Goal: Task Accomplishment & Management: Complete application form

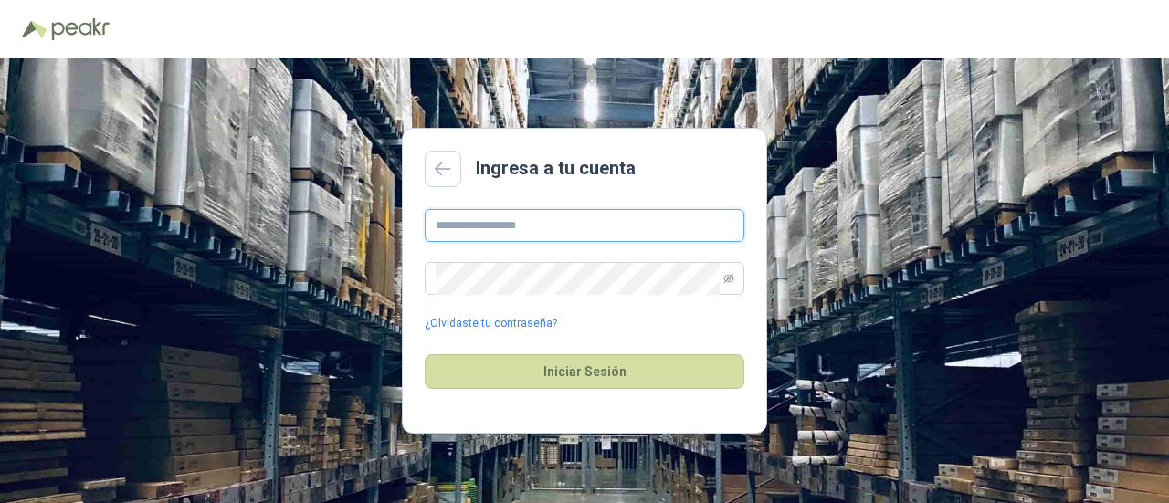
click at [557, 227] on input "text" at bounding box center [585, 225] width 320 height 33
type input "**********"
click at [446, 162] on icon at bounding box center [443, 169] width 16 height 15
click at [520, 236] on input "text" at bounding box center [585, 225] width 320 height 33
type input "**********"
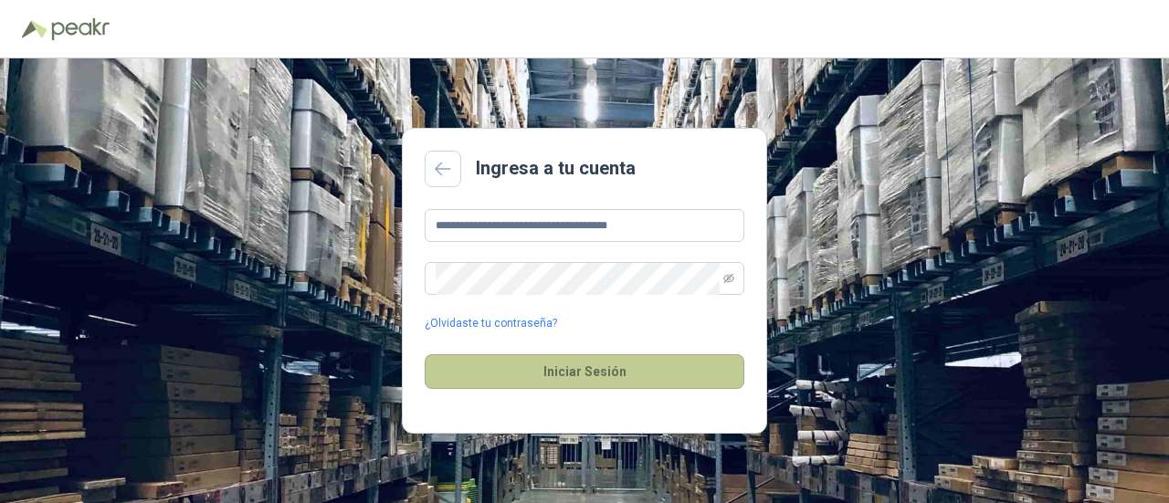
click at [592, 371] on button "Iniciar Sesión" at bounding box center [585, 371] width 320 height 35
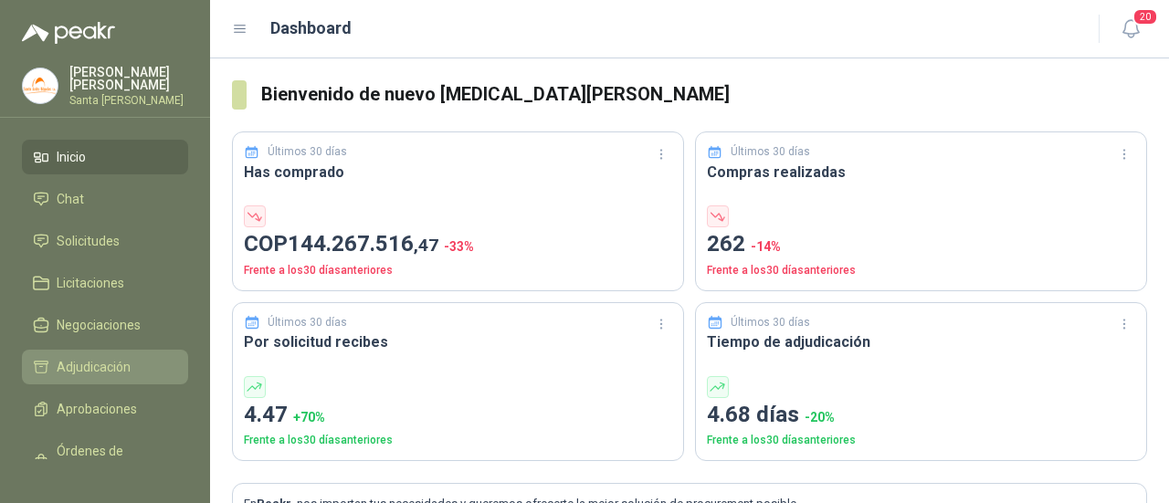
click at [85, 366] on span "Adjudicación" at bounding box center [94, 367] width 74 height 20
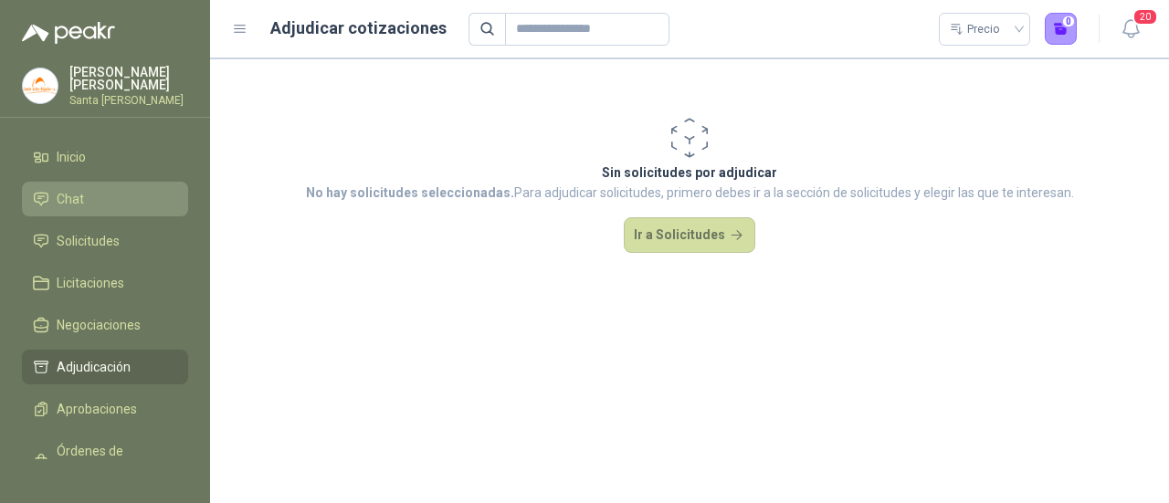
click at [101, 207] on link "Chat" at bounding box center [105, 199] width 166 height 35
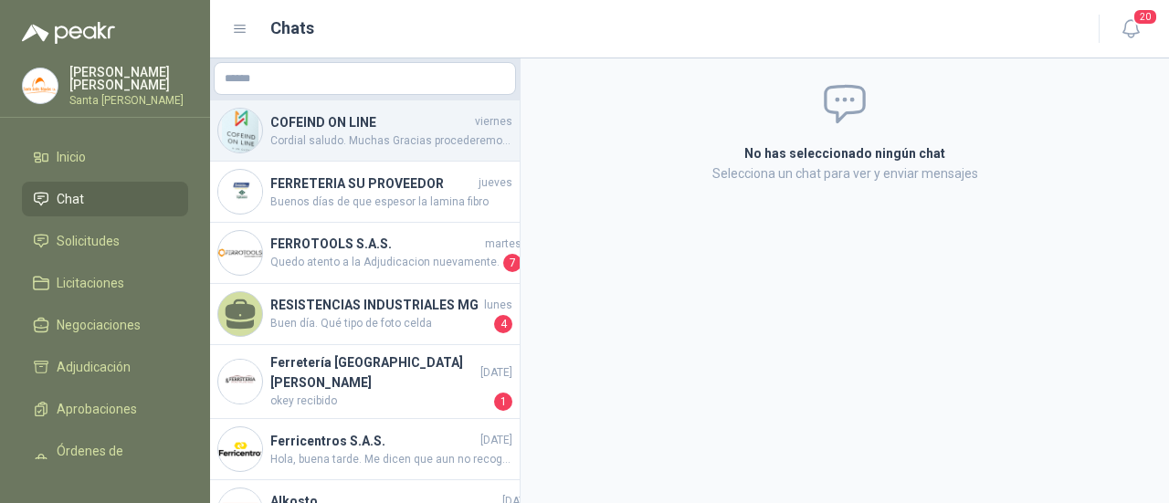
click at [330, 152] on div "COFEIND ON LINE [DATE] Cordial saludo. Muchas Gracias procederemos con el despa…" at bounding box center [364, 130] width 309 height 61
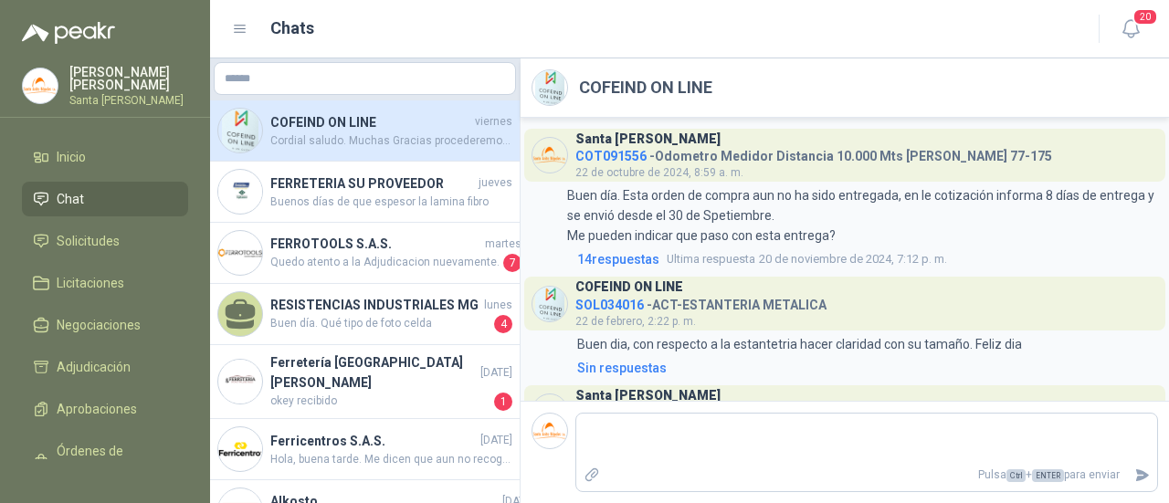
scroll to position [2193, 0]
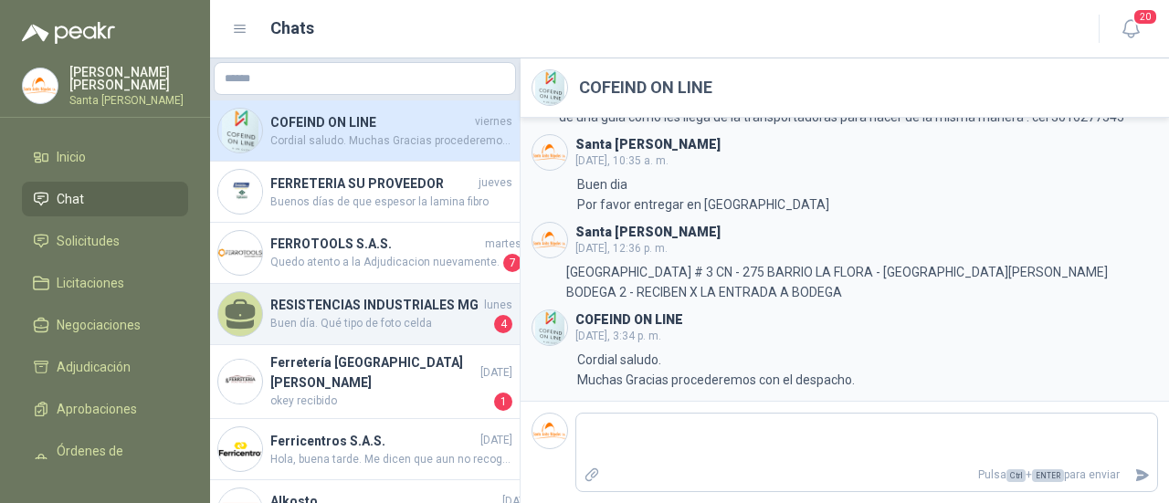
click at [436, 333] on span "Buen día. Qué tipo de foto celda" at bounding box center [380, 324] width 220 height 18
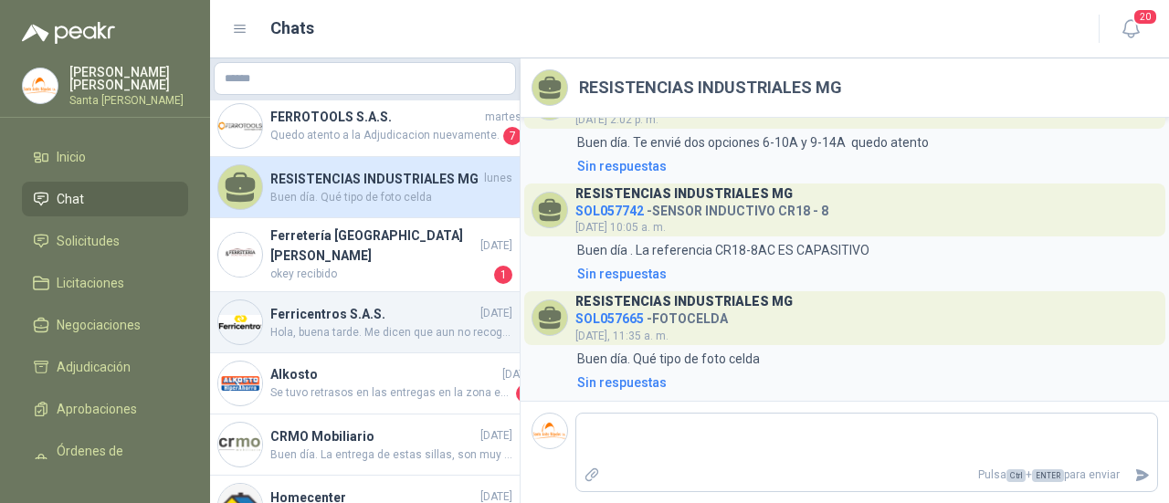
scroll to position [183, 0]
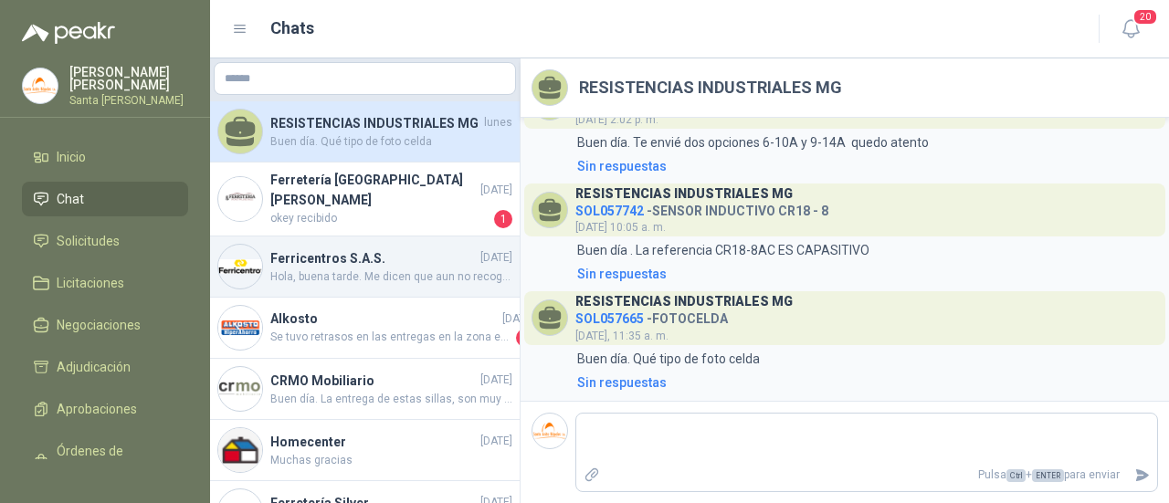
click at [436, 295] on div "Ferricentros S.A.S. [DATE] [GEOGRAPHIC_DATA], [GEOGRAPHIC_DATA]. Me dicen que a…" at bounding box center [364, 266] width 309 height 61
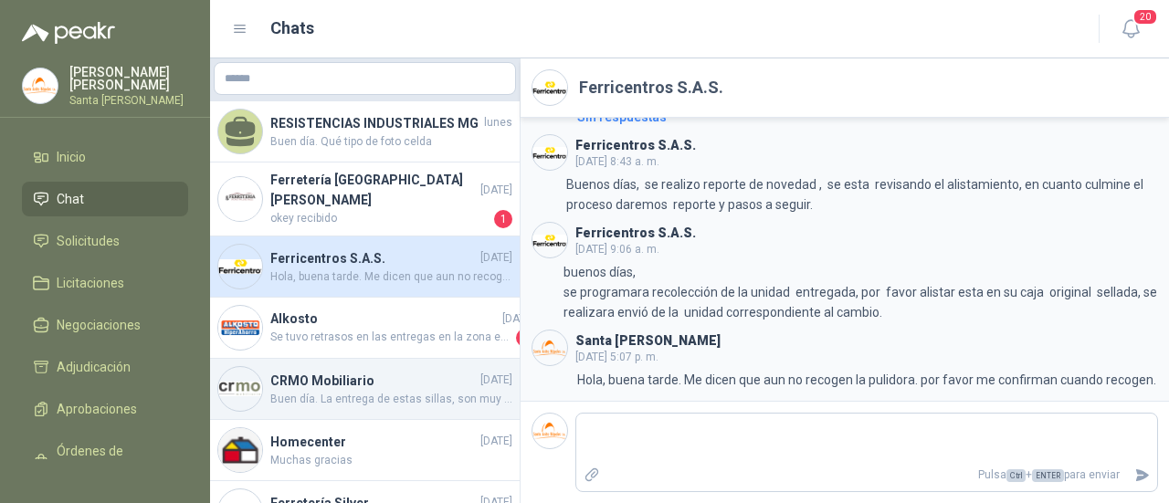
scroll to position [274, 0]
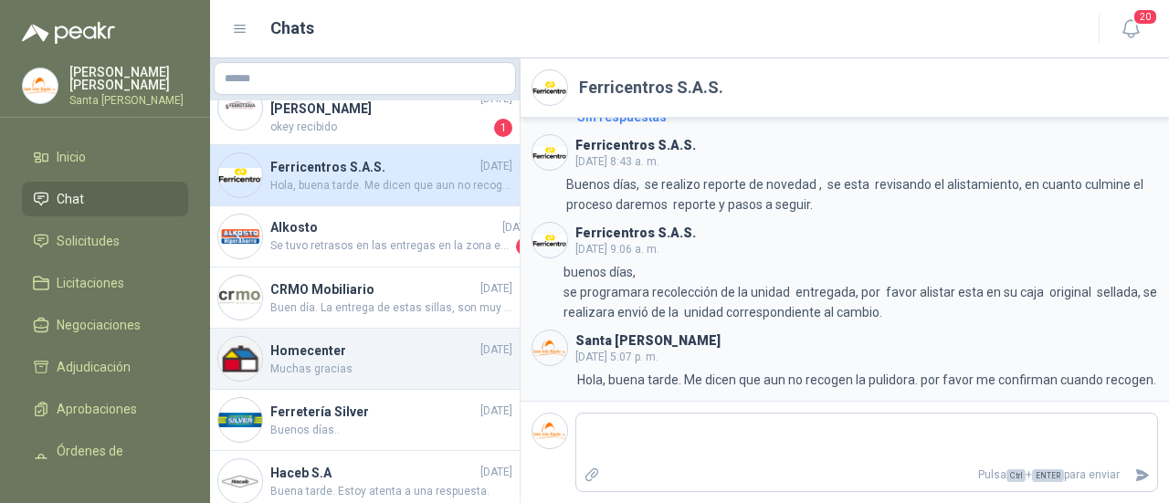
click at [413, 378] on span "Muchas gracias" at bounding box center [391, 369] width 242 height 17
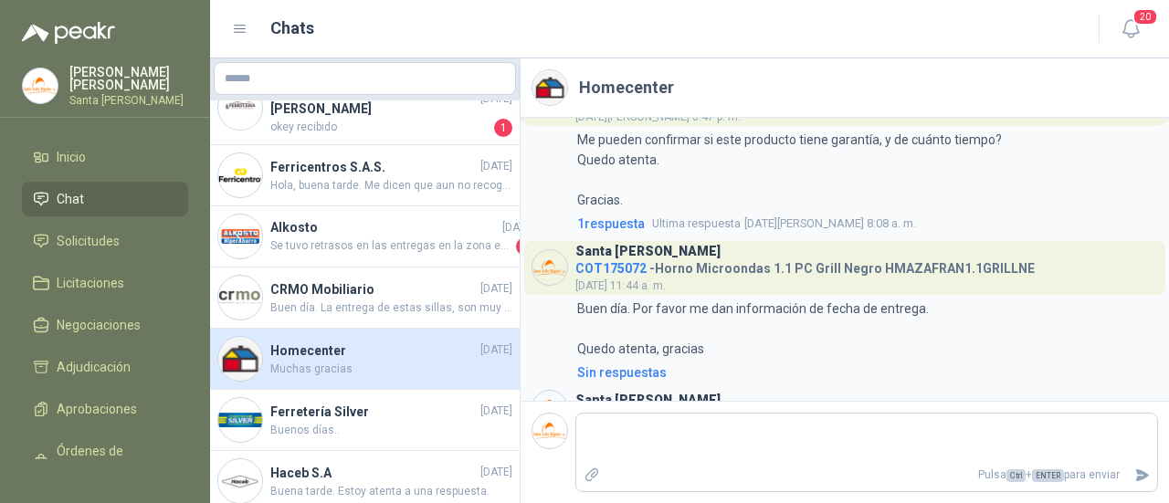
scroll to position [1811, 0]
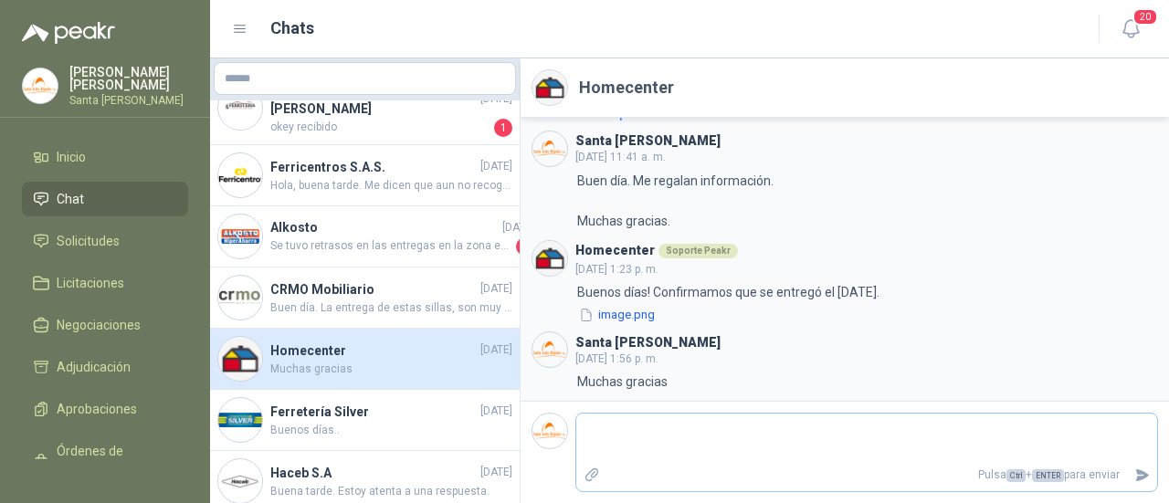
click at [701, 448] on textarea at bounding box center [866, 438] width 581 height 42
type textarea "*"
type textarea "**"
type textarea "***"
type textarea "****"
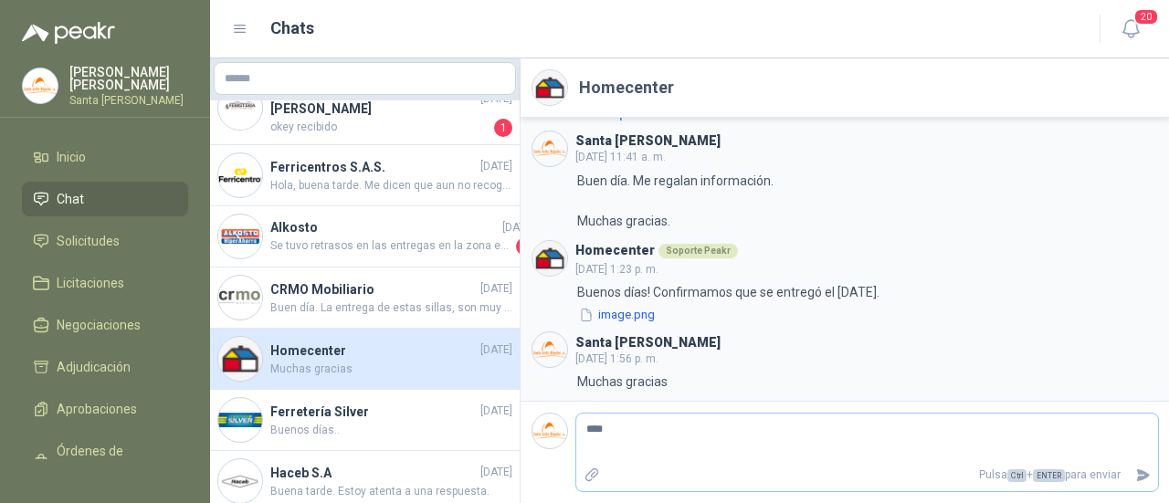
type textarea "****"
type textarea "*******"
type textarea "********"
click at [1138, 481] on icon "Enviar" at bounding box center [1143, 475] width 16 height 16
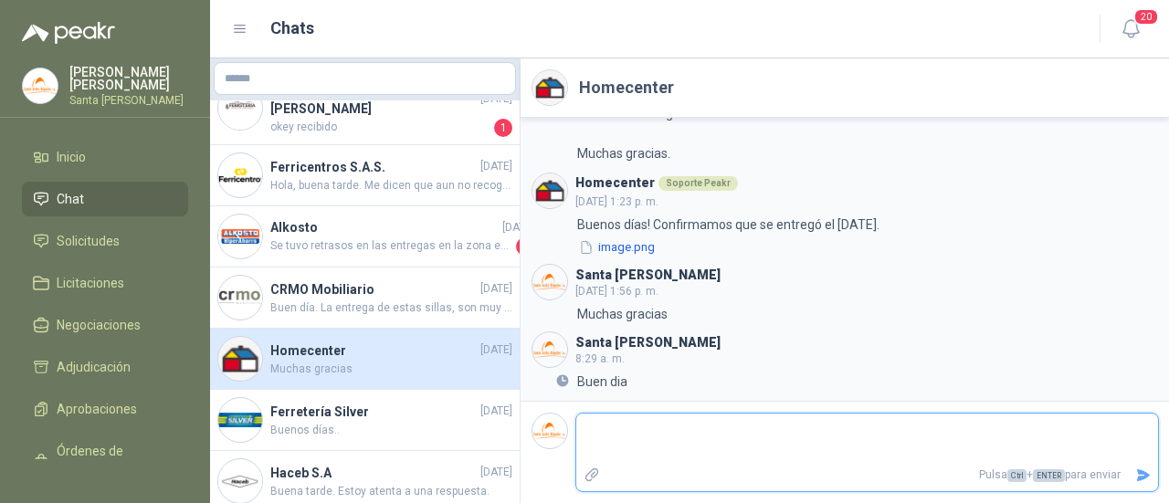
scroll to position [0, 0]
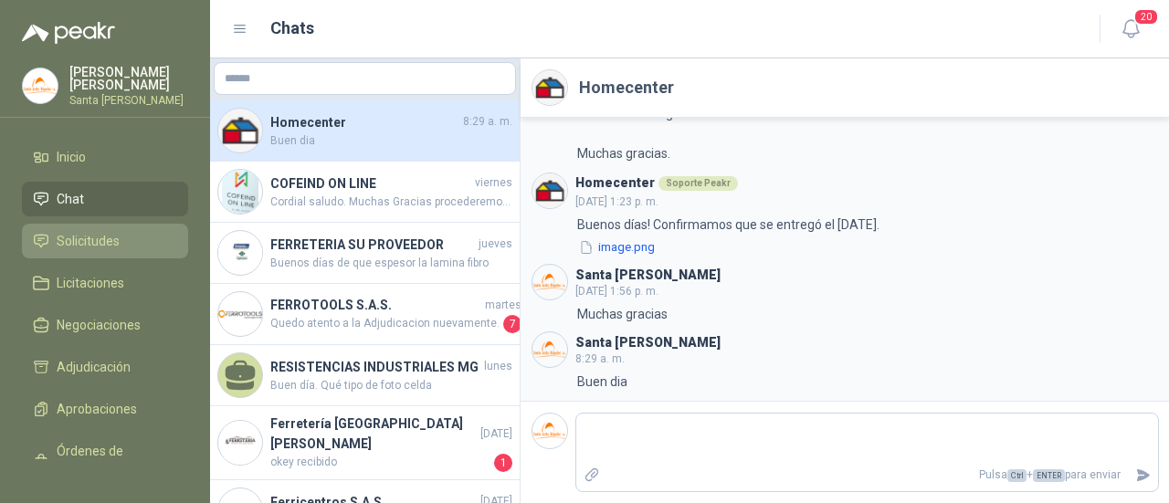
click at [98, 245] on span "Solicitudes" at bounding box center [88, 241] width 63 height 20
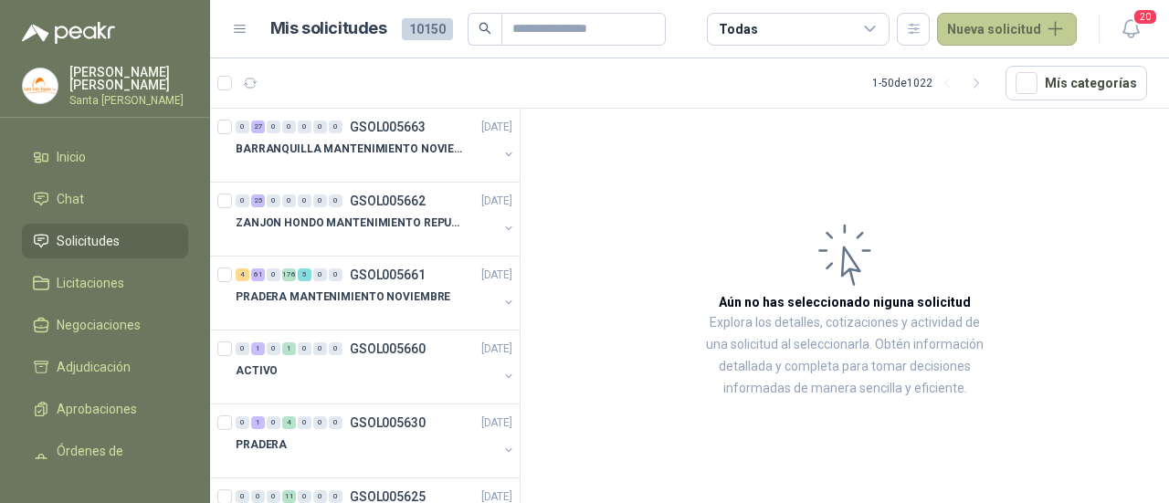
click at [1041, 32] on button "Nueva solicitud" at bounding box center [1007, 29] width 140 height 33
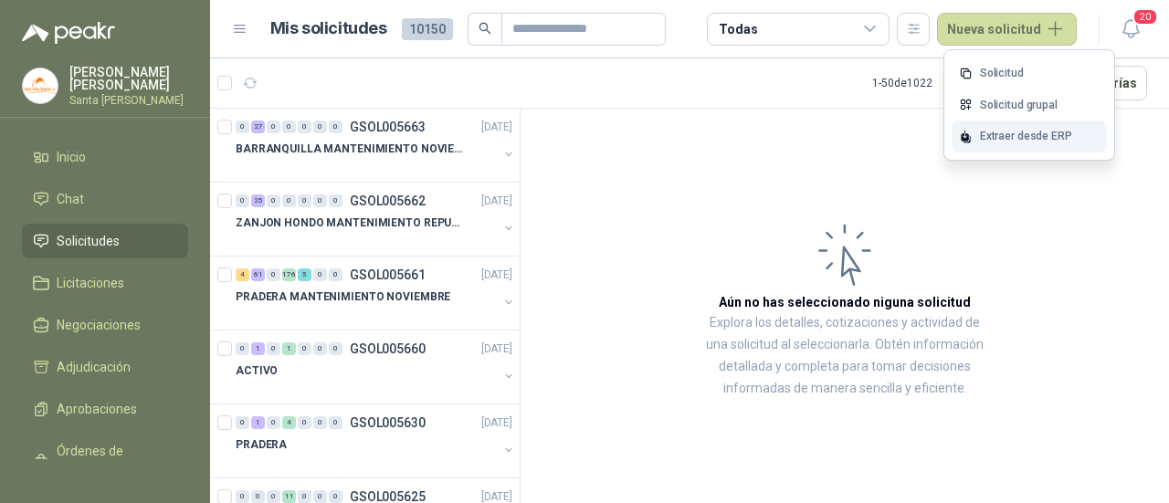
click at [1043, 136] on div "Extraer desde ERP" at bounding box center [1028, 137] width 155 height 32
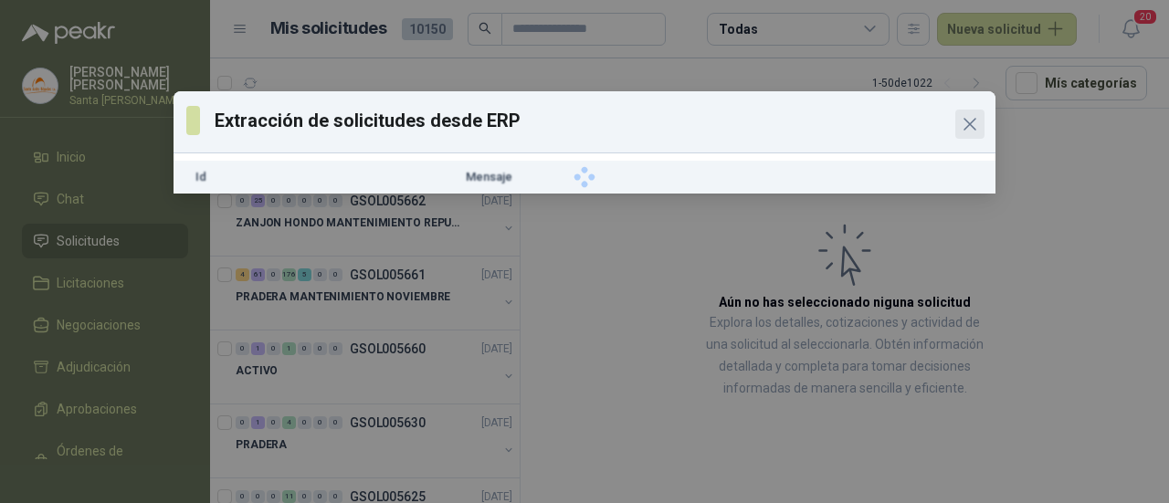
click at [973, 120] on icon "Close" at bounding box center [969, 124] width 11 height 11
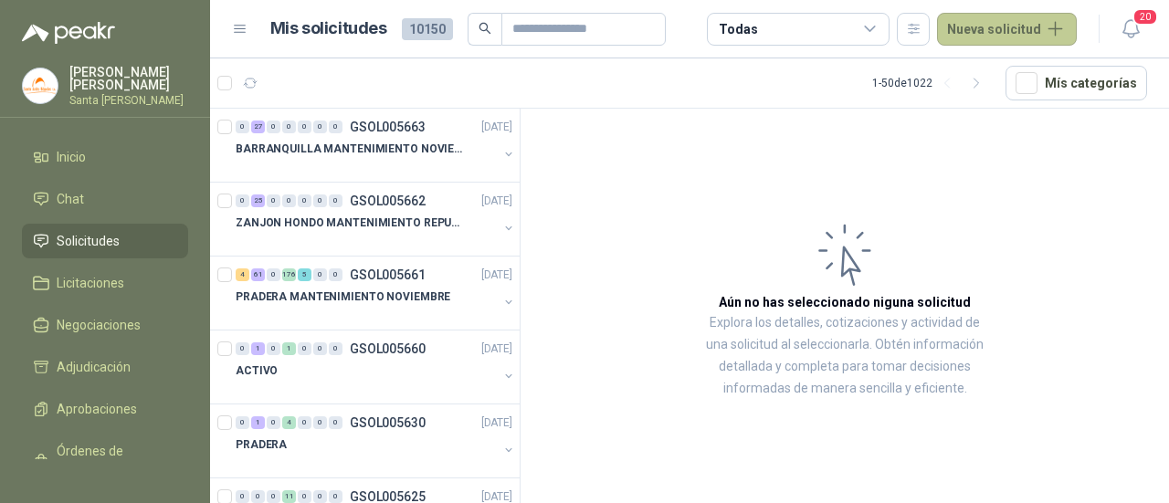
click at [996, 26] on button "Nueva solicitud" at bounding box center [1007, 29] width 140 height 33
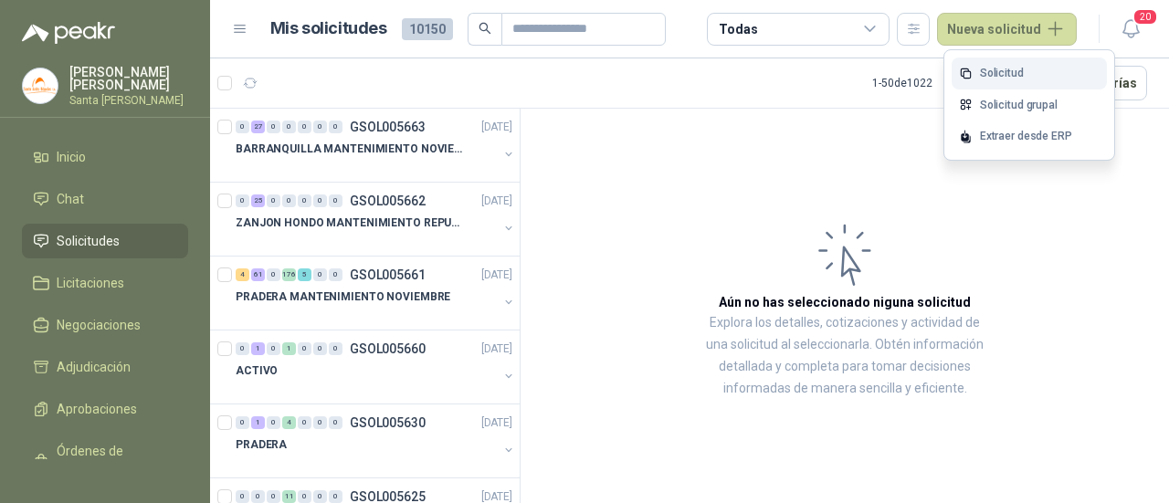
click at [998, 72] on link "Solicitud" at bounding box center [1028, 74] width 155 height 32
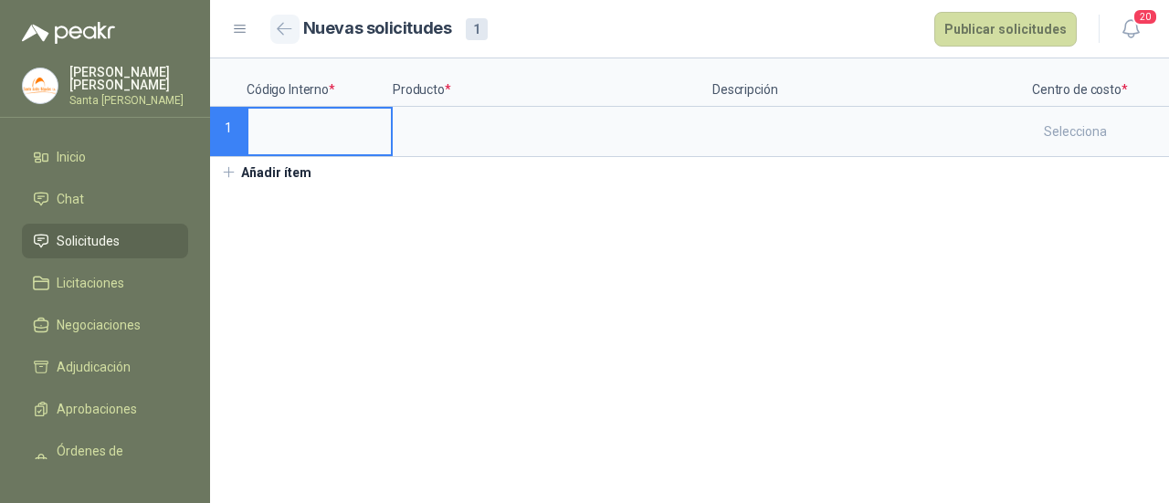
click at [275, 26] on button "button" at bounding box center [284, 29] width 29 height 29
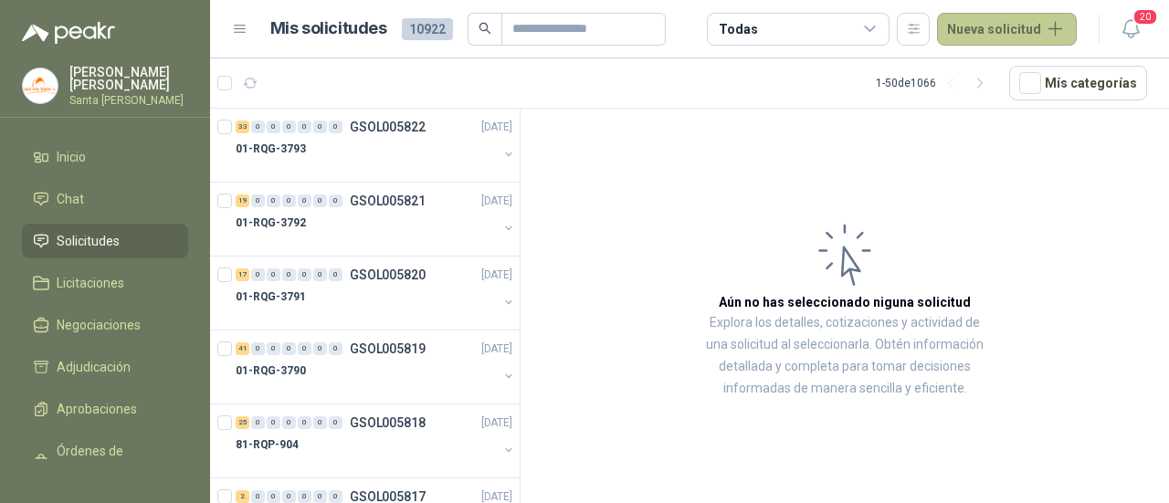
click at [1052, 21] on button "Nueva solicitud" at bounding box center [1007, 29] width 140 height 33
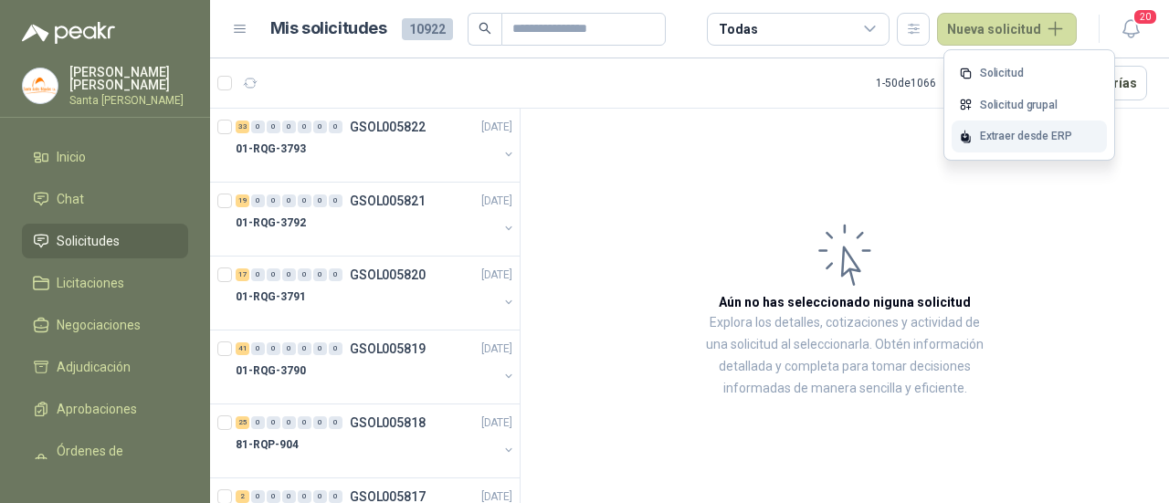
click at [1012, 133] on div "Extraer desde ERP" at bounding box center [1028, 137] width 155 height 32
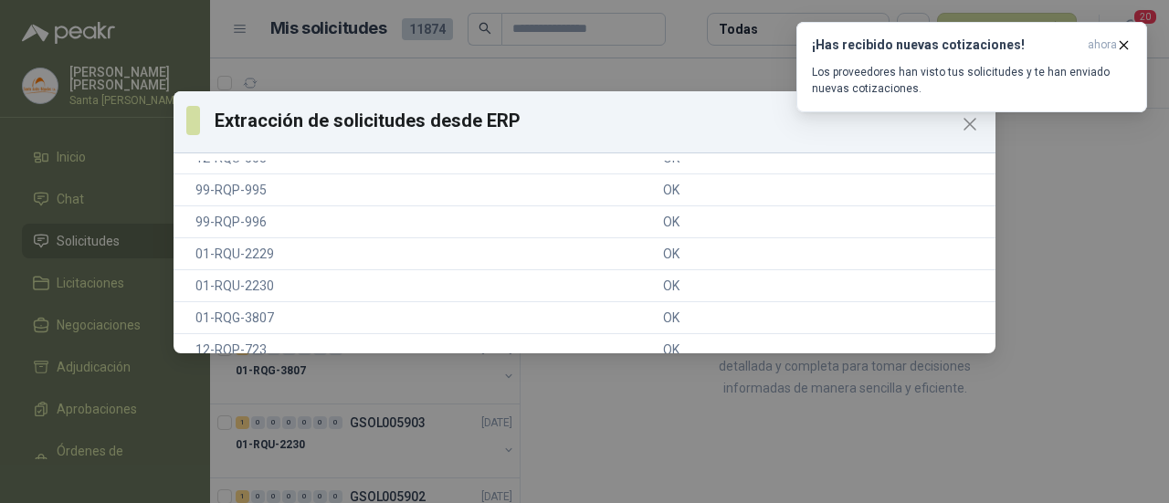
scroll to position [1012, 0]
click at [1123, 43] on icon "button" at bounding box center [1124, 45] width 16 height 16
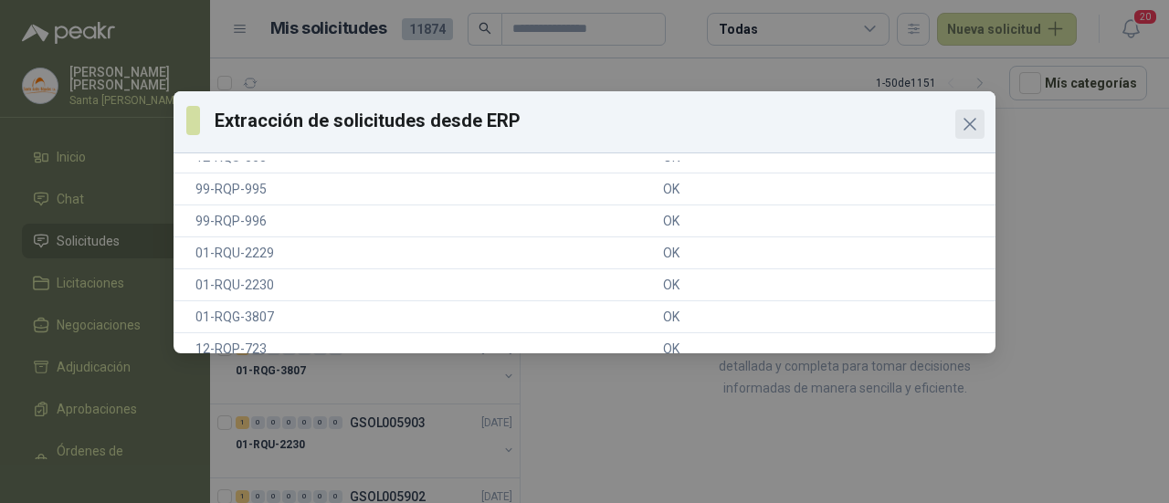
click at [967, 123] on icon "Close" at bounding box center [970, 124] width 22 height 22
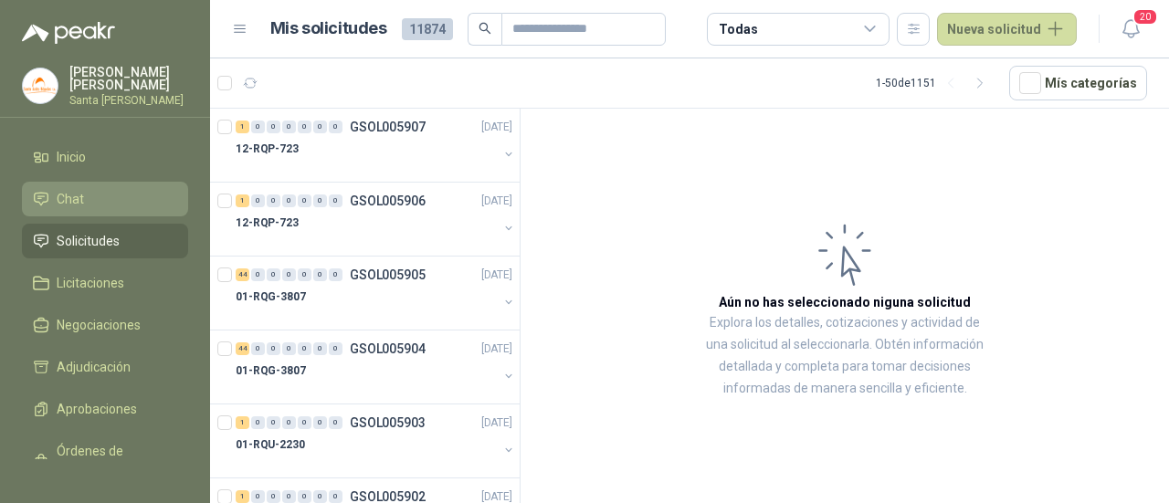
click at [100, 194] on li "Chat" at bounding box center [105, 199] width 144 height 20
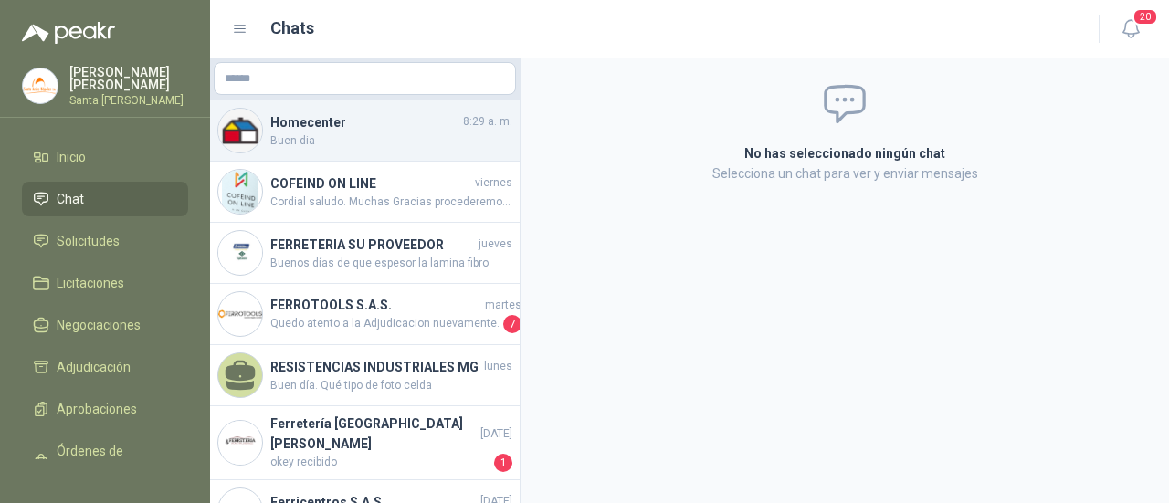
click at [356, 147] on span "Buen dia" at bounding box center [391, 140] width 242 height 17
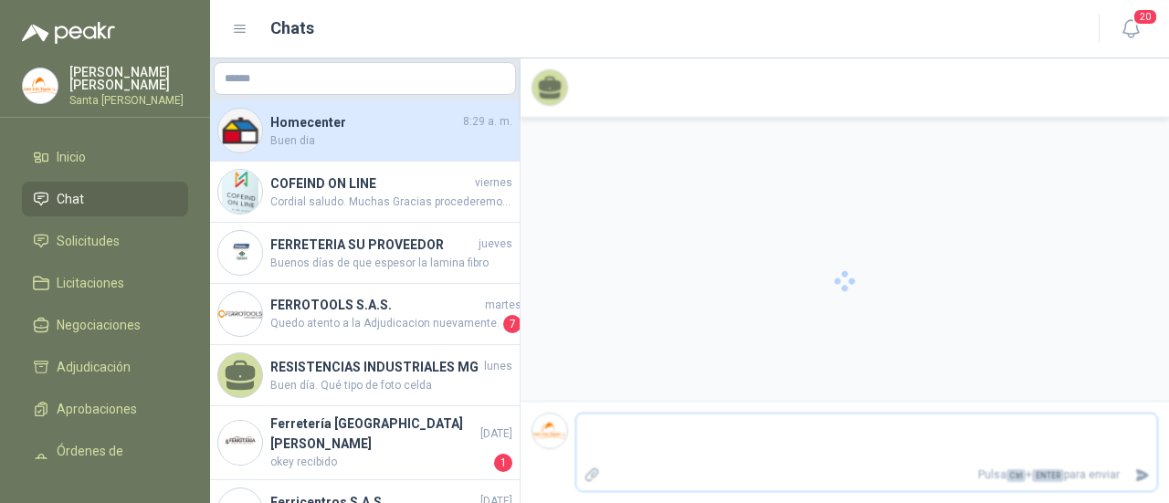
scroll to position [1879, 0]
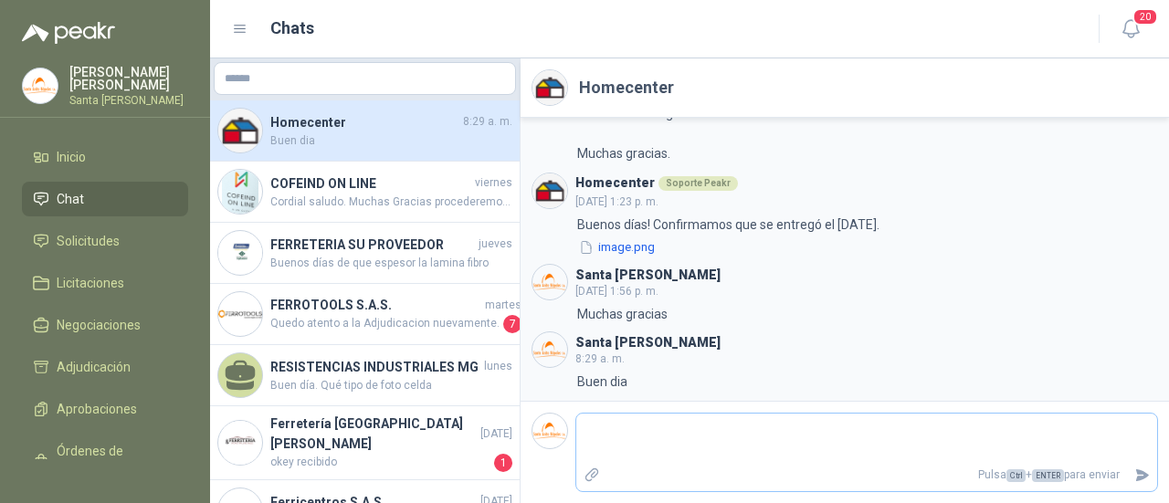
type textarea "*"
type textarea "**"
type textarea "***"
type textarea "****"
type textarea "*****"
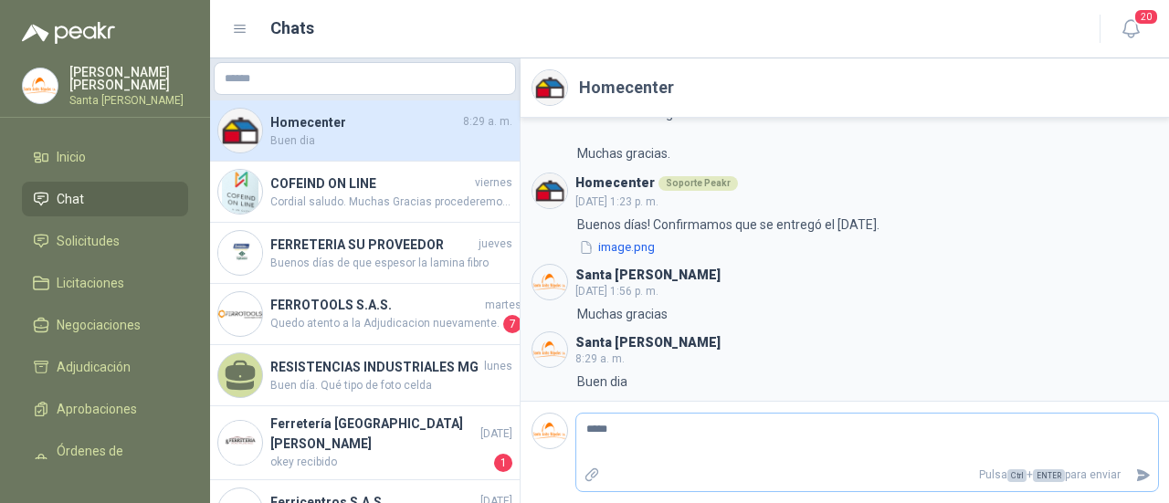
type textarea "******"
type textarea "********"
type textarea "*********"
type textarea "**********"
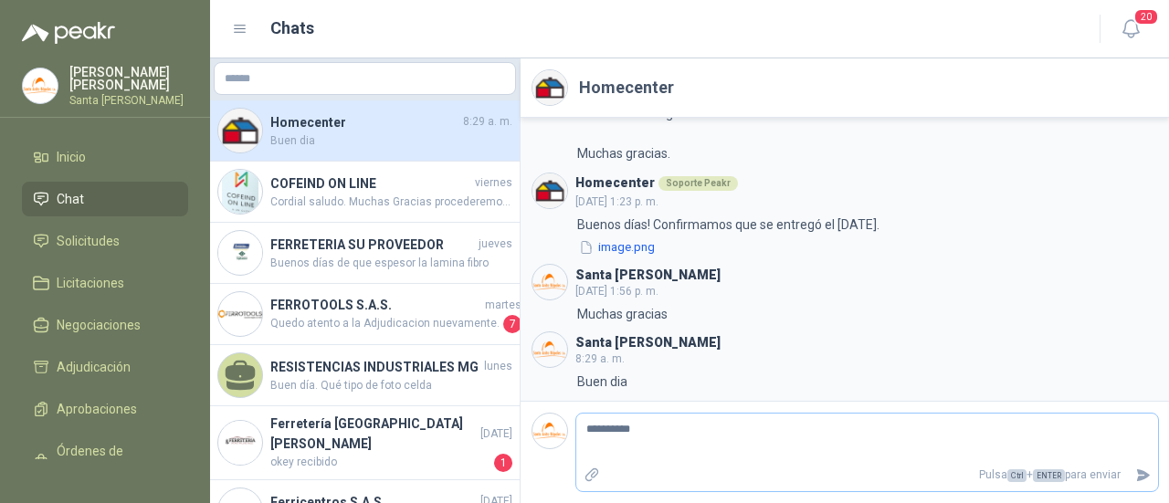
type textarea "**********"
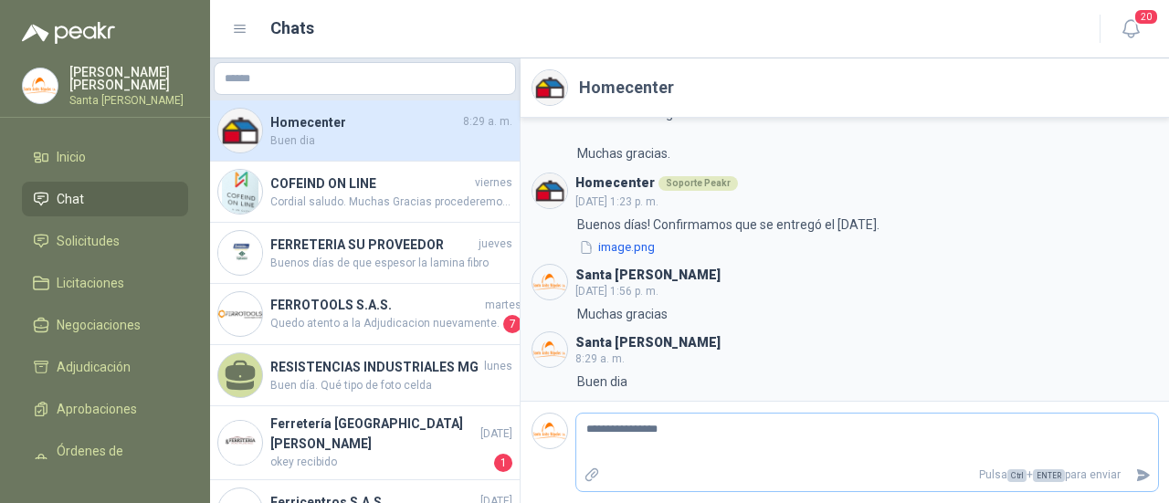
type textarea "**********"
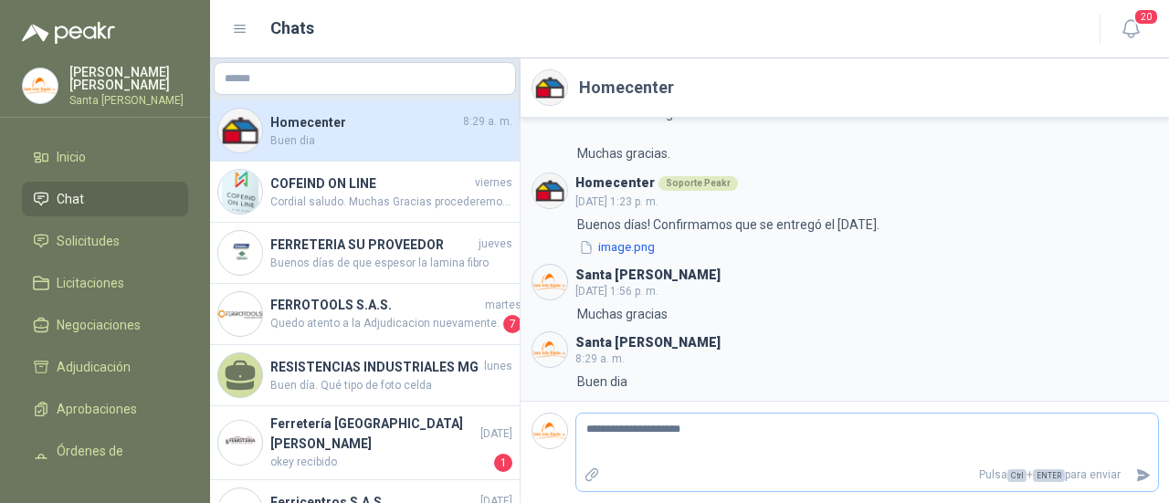
type textarea "**********"
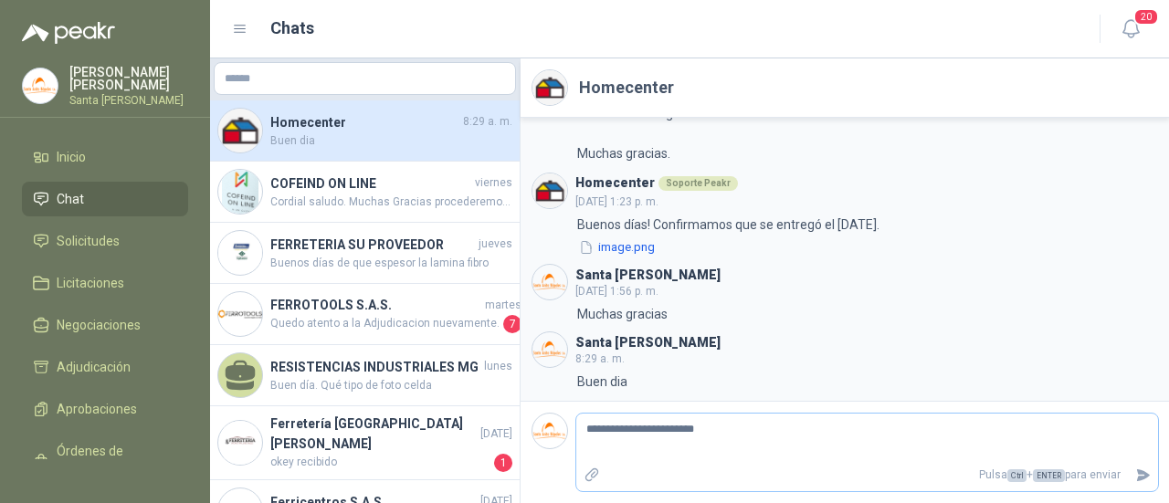
type textarea "**********"
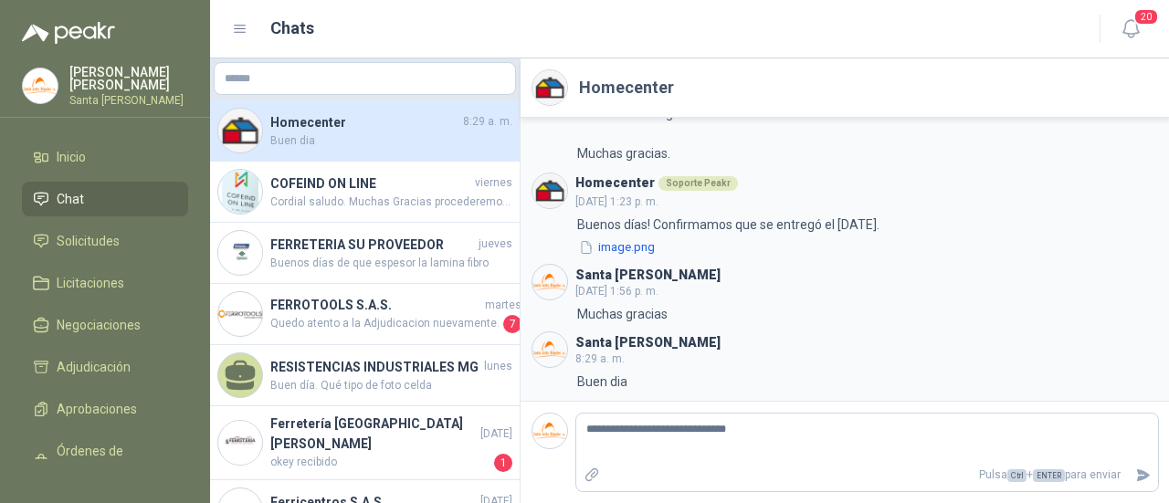
type textarea "**********"
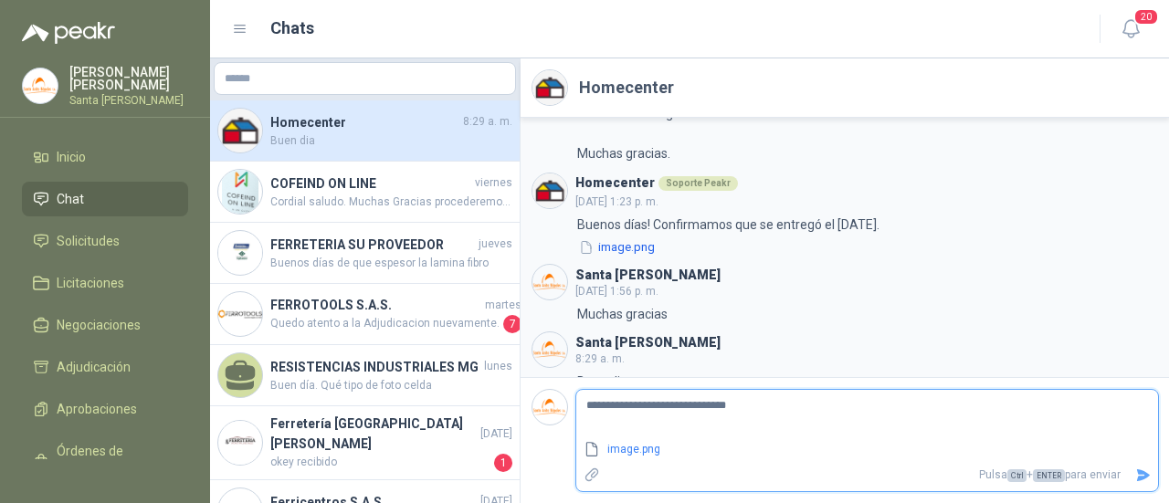
type textarea "**********"
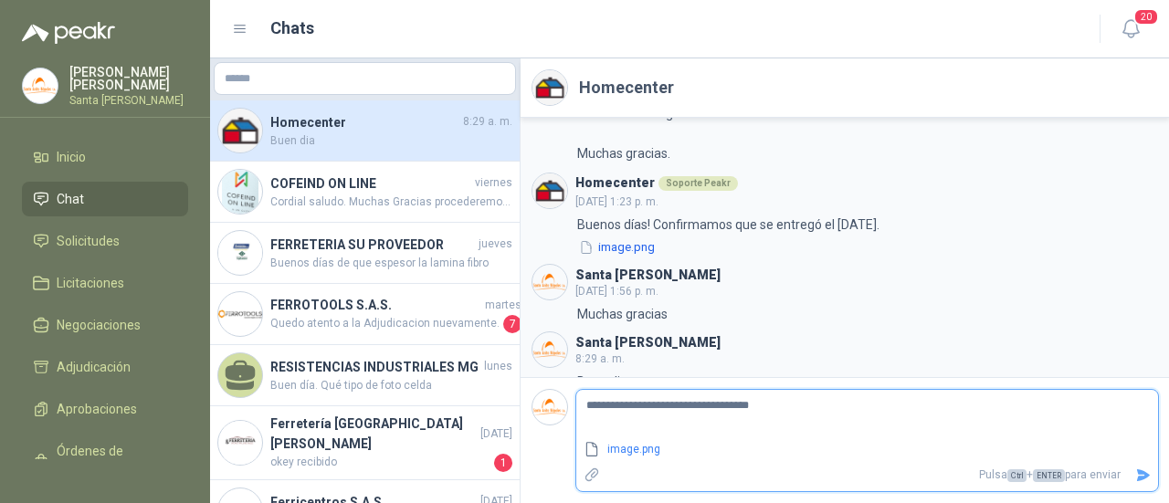
type textarea "**********"
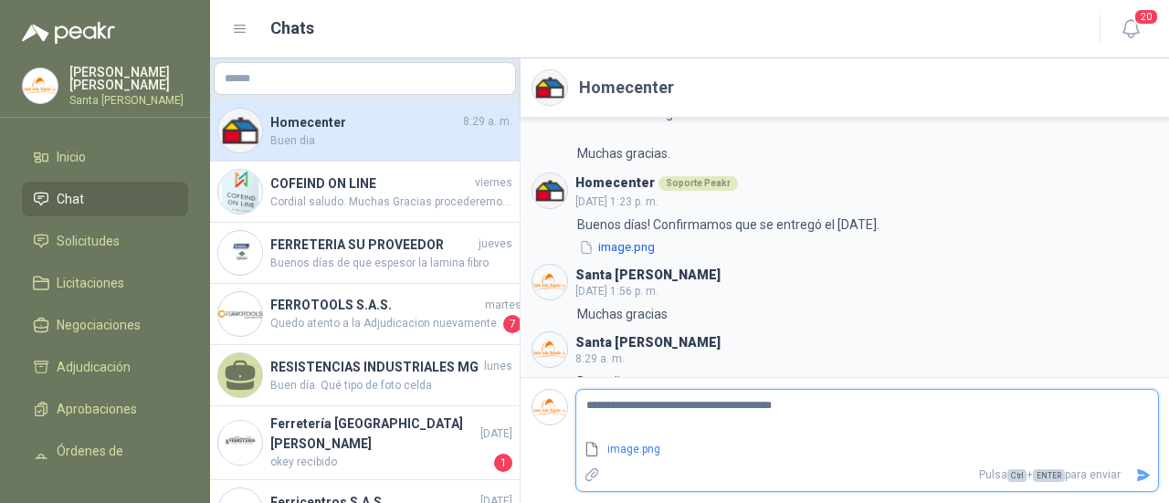
type textarea "**********"
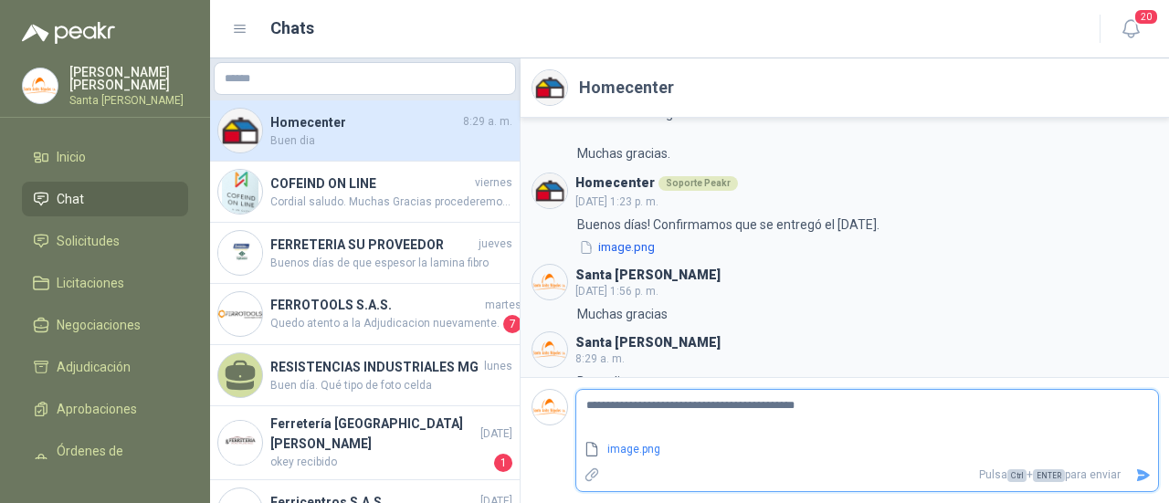
click at [1137, 476] on icon "Enviar" at bounding box center [1143, 475] width 16 height 16
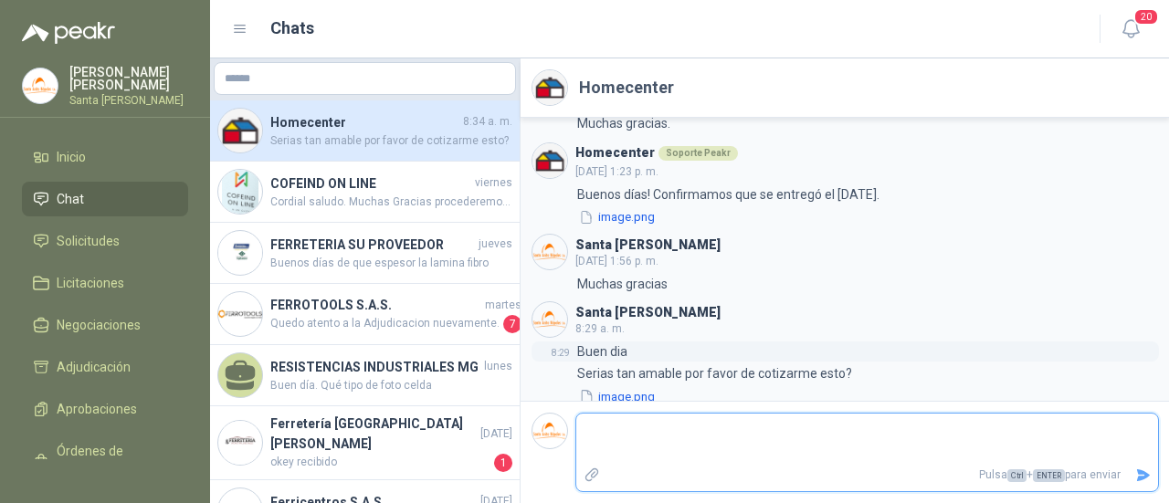
scroll to position [1924, 0]
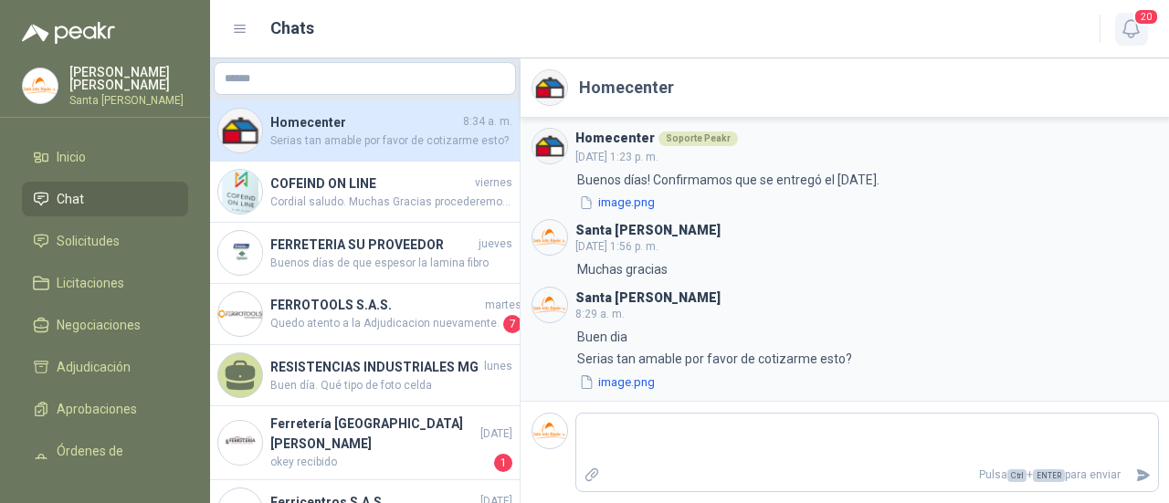
click at [1137, 16] on span "20" at bounding box center [1146, 16] width 26 height 17
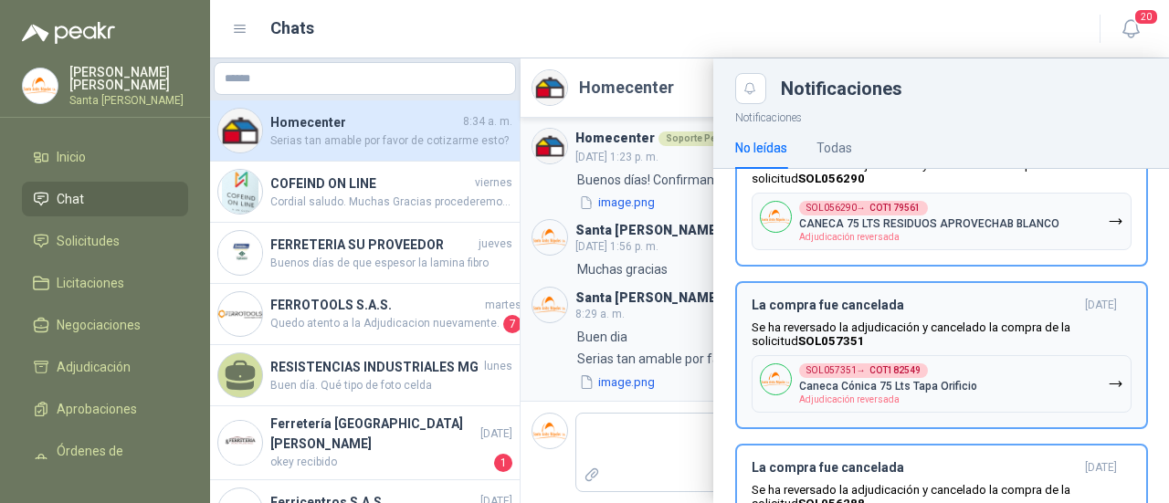
scroll to position [730, 0]
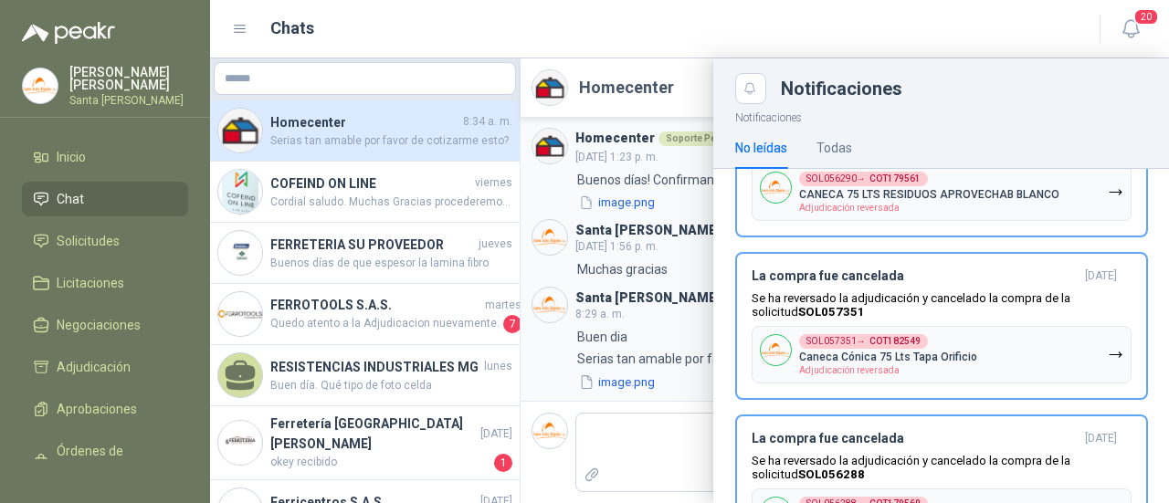
click at [549, 407] on div at bounding box center [689, 280] width 959 height 445
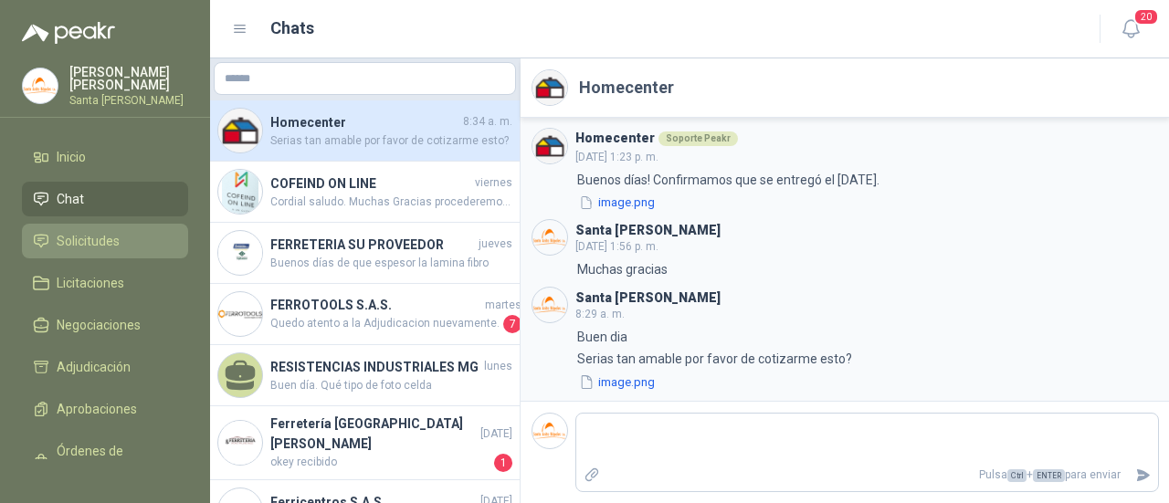
click at [89, 243] on span "Solicitudes" at bounding box center [88, 241] width 63 height 20
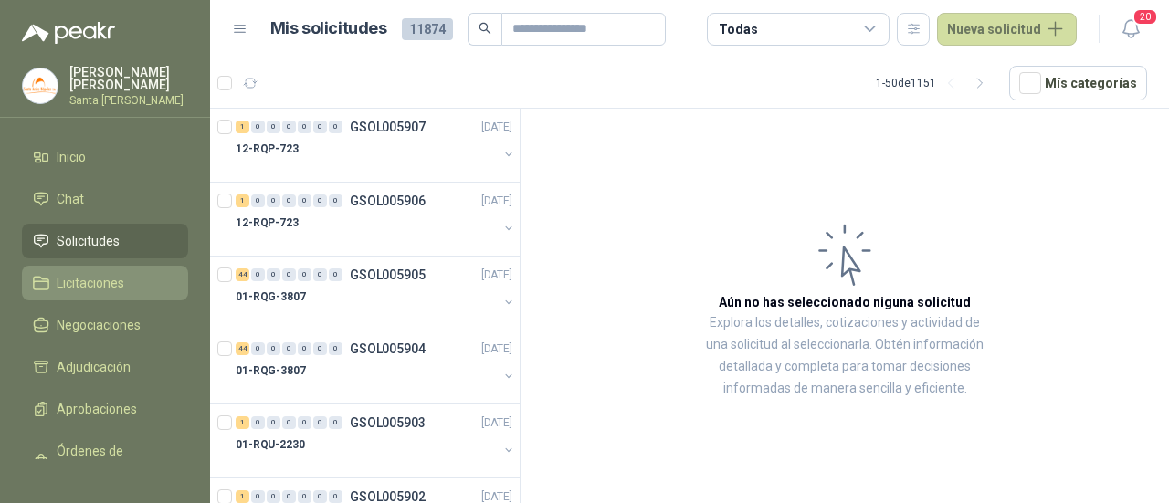
click at [82, 282] on span "Licitaciones" at bounding box center [91, 283] width 68 height 20
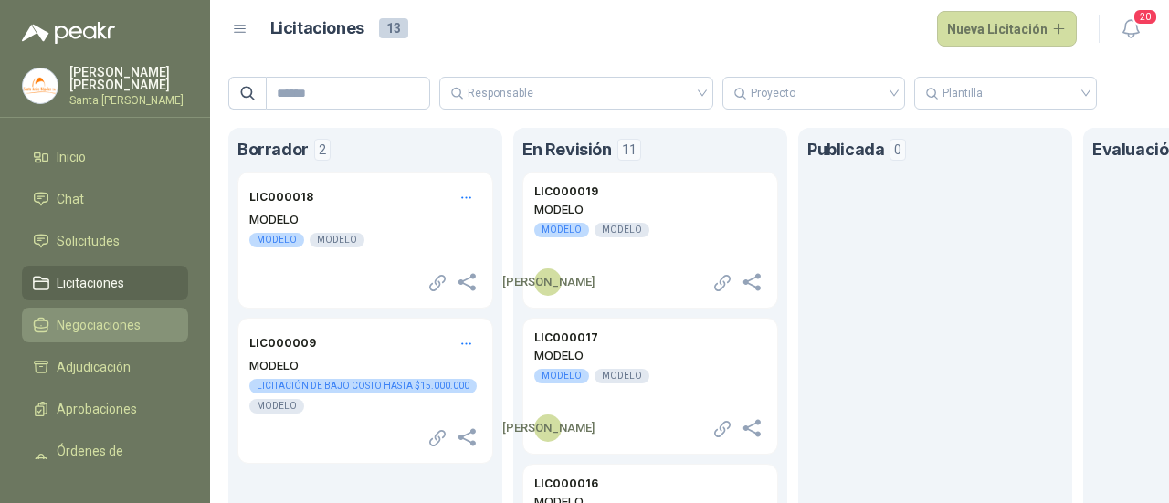
click at [111, 321] on span "Negociaciones" at bounding box center [99, 325] width 84 height 20
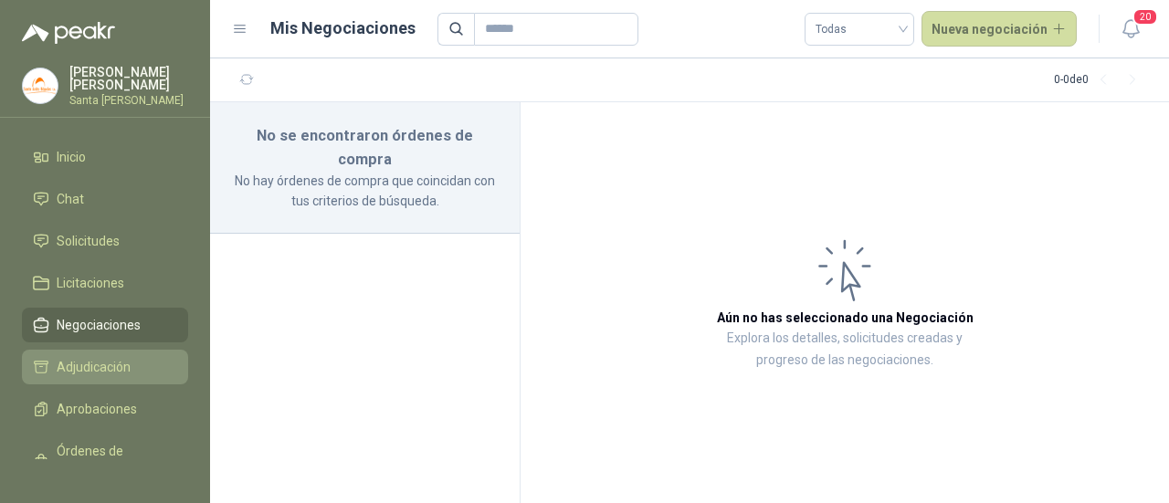
click at [106, 350] on link "Adjudicación" at bounding box center [105, 367] width 166 height 35
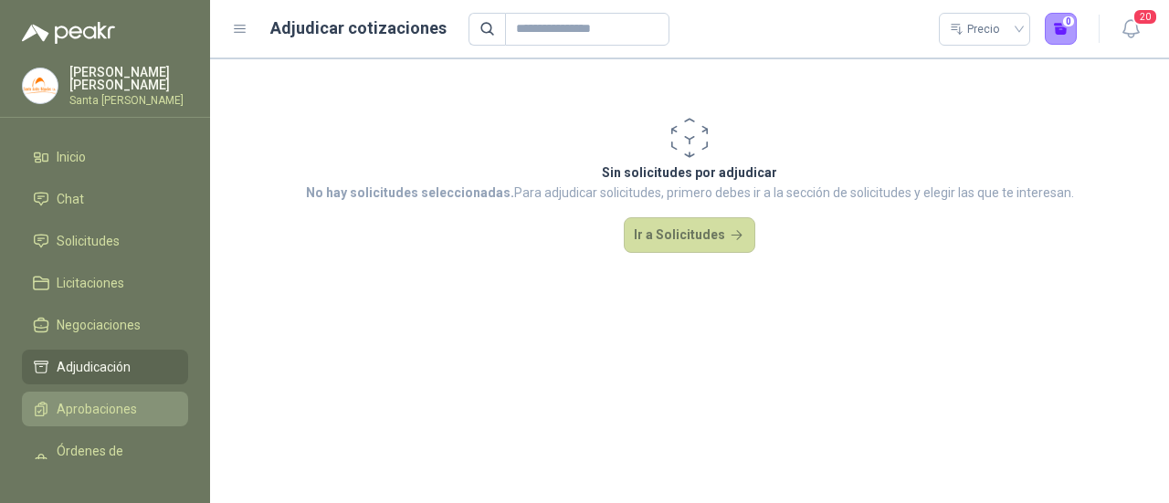
click at [95, 410] on span "Aprobaciones" at bounding box center [97, 409] width 80 height 20
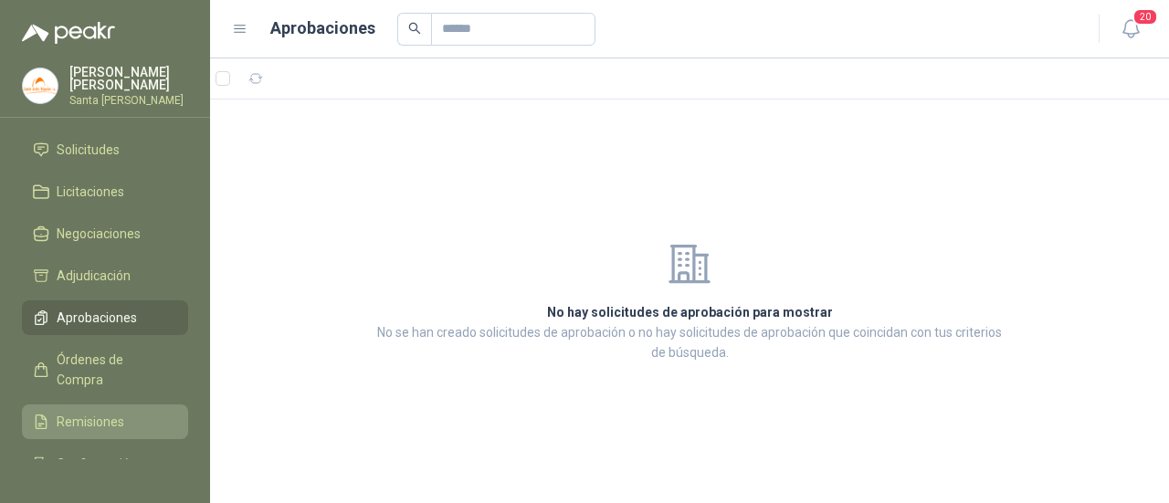
scroll to position [178, 0]
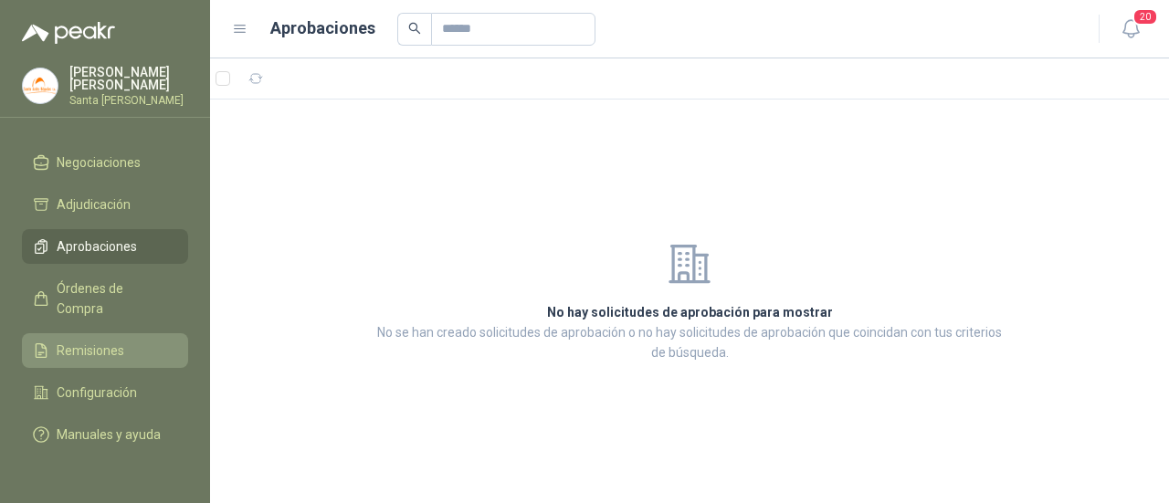
click at [80, 341] on span "Remisiones" at bounding box center [91, 351] width 68 height 20
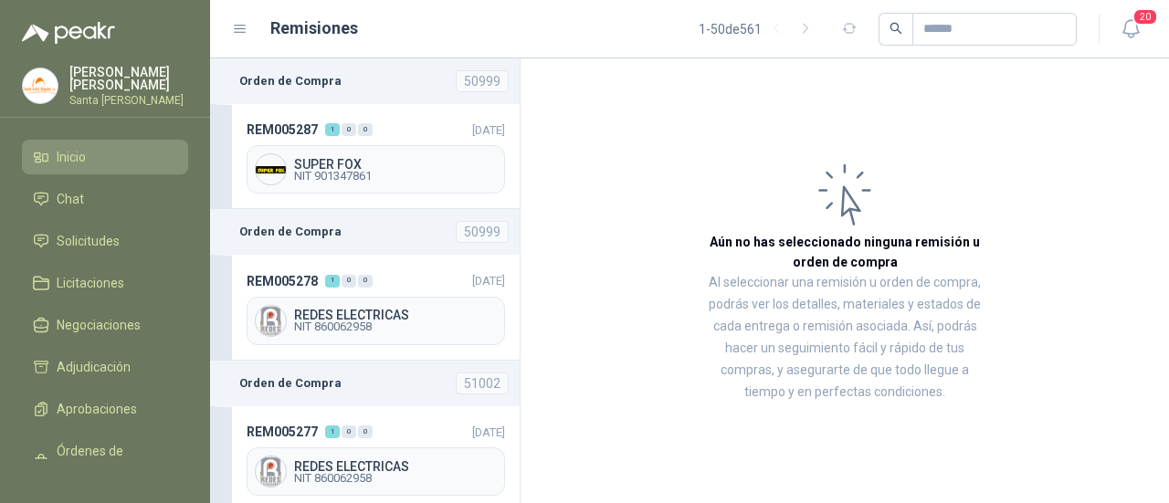
click at [74, 158] on span "Inicio" at bounding box center [71, 157] width 29 height 20
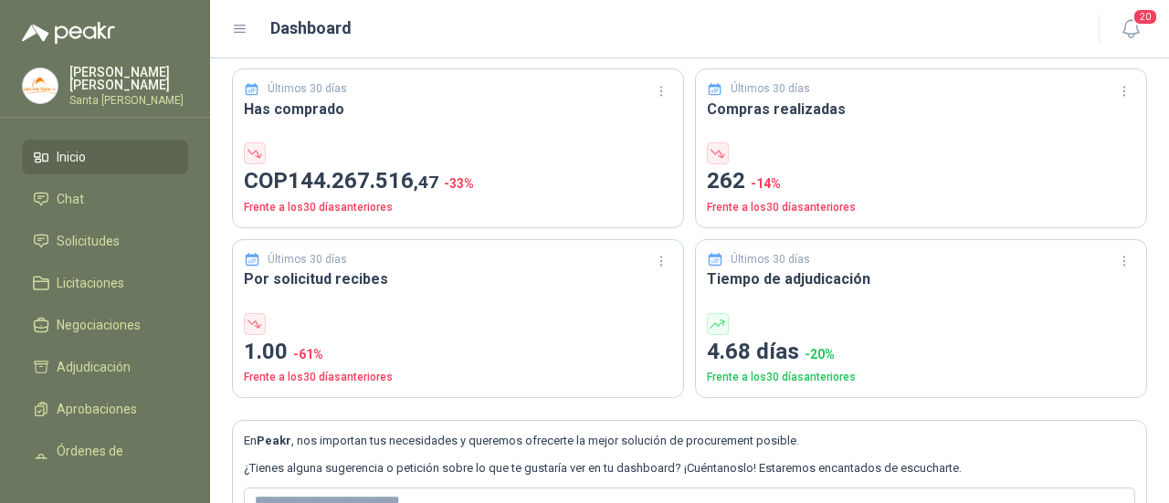
scroll to position [91, 0]
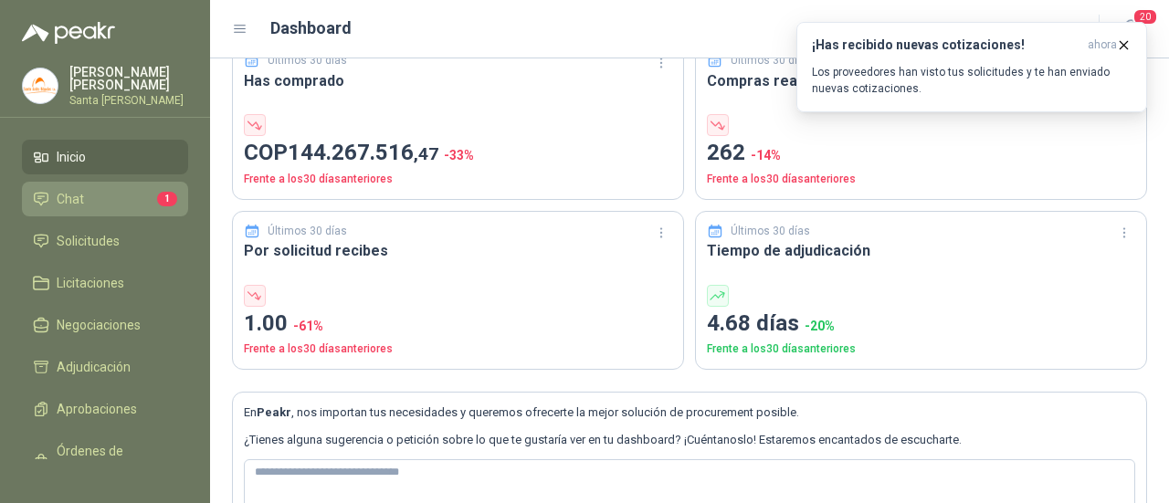
click at [125, 196] on li "Chat 1" at bounding box center [105, 199] width 144 height 20
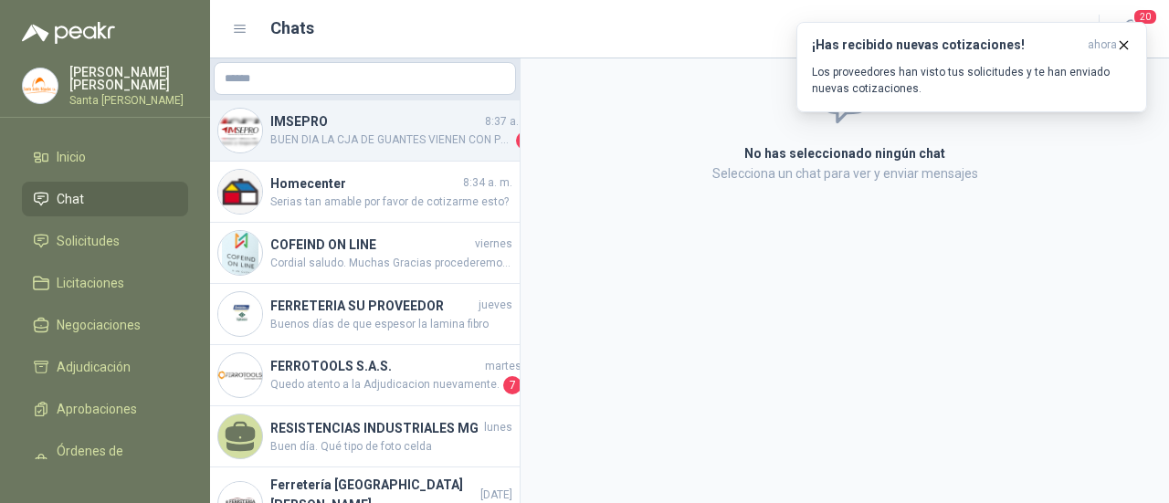
click at [370, 150] on div "IMSEPRO 8:37 a. m. BUEN DIA LA CJA DE GUANTES VIENEN CON POLVO O SIN POLVO , MU…" at bounding box center [364, 130] width 309 height 61
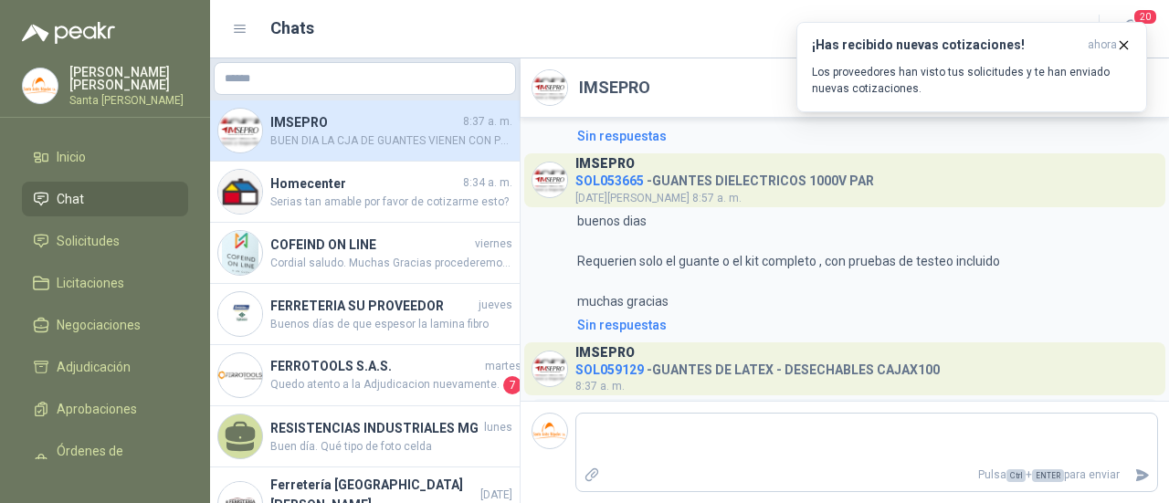
scroll to position [551, 0]
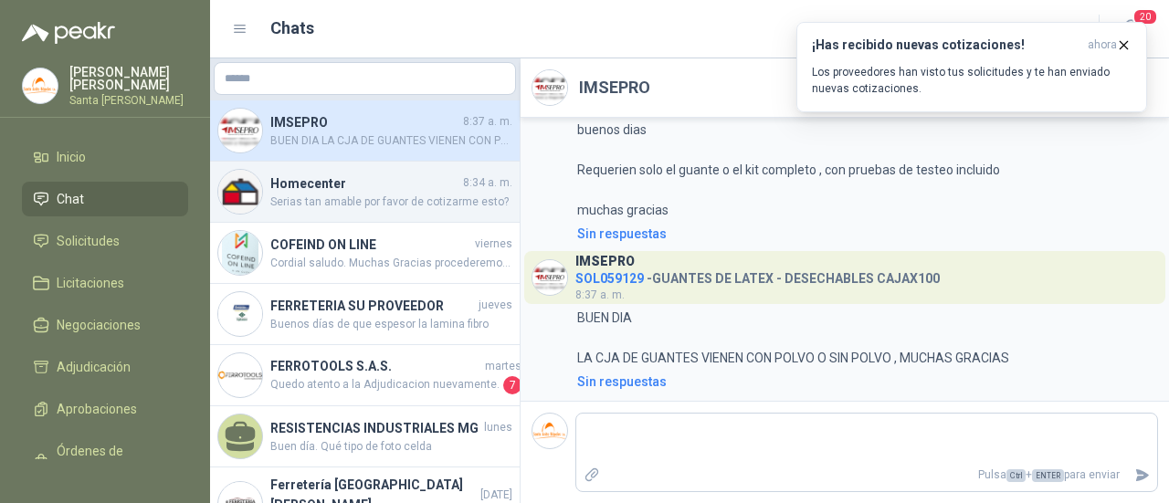
click at [362, 208] on span "Serias tan amable por favor de cotizarme esto?" at bounding box center [391, 202] width 242 height 17
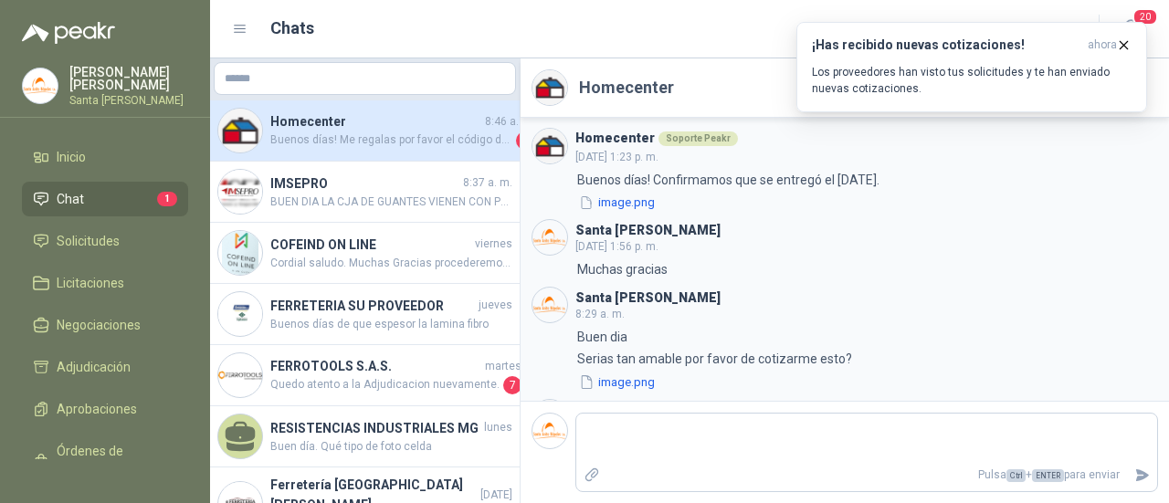
scroll to position [1991, 0]
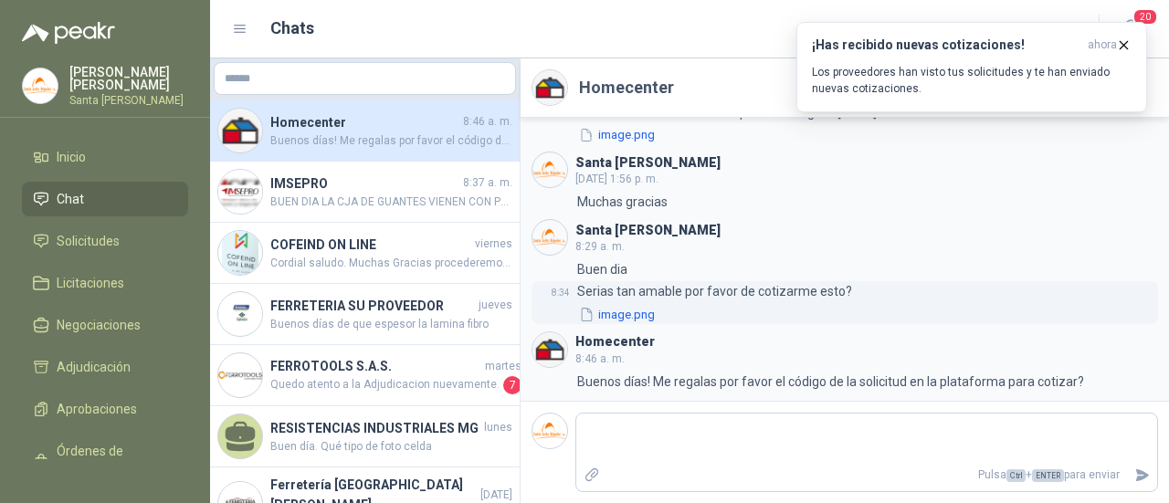
click at [618, 312] on button "image.png" at bounding box center [616, 314] width 79 height 19
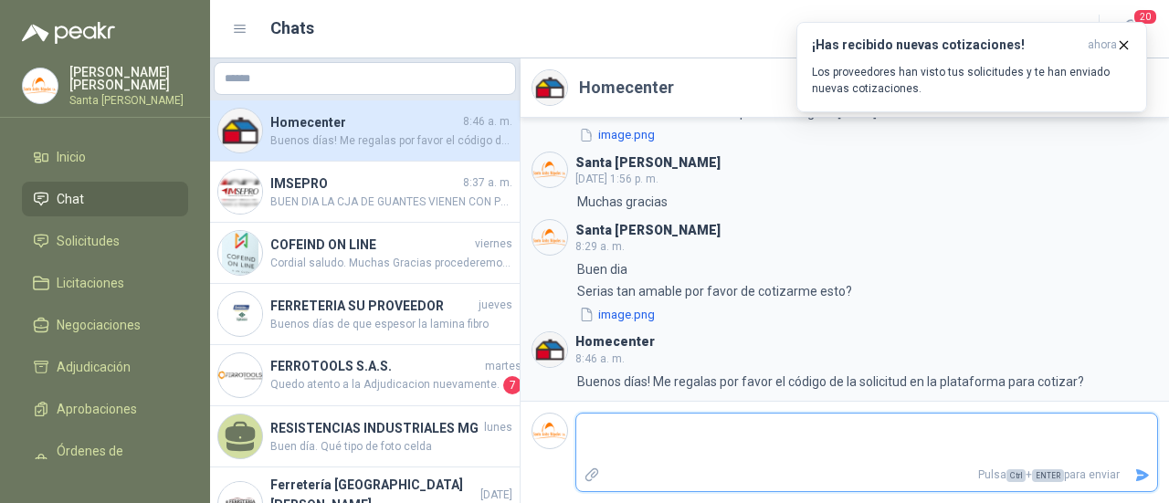
click at [705, 435] on textarea at bounding box center [866, 438] width 581 height 42
type textarea "*"
type textarea "**"
type textarea "*"
type textarea "**"
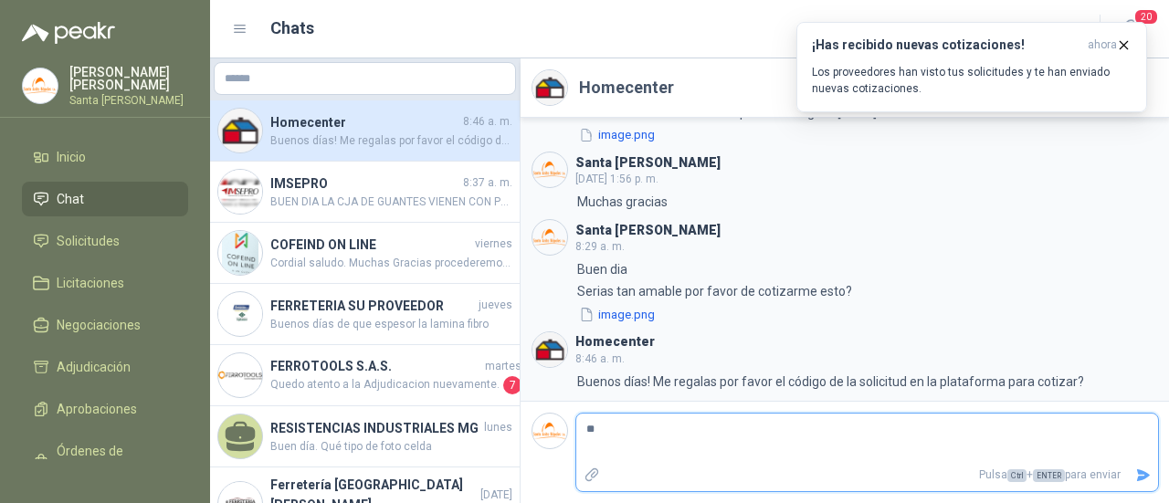
type textarea "***"
type textarea "**"
type textarea "***"
type textarea "****"
type textarea "*****"
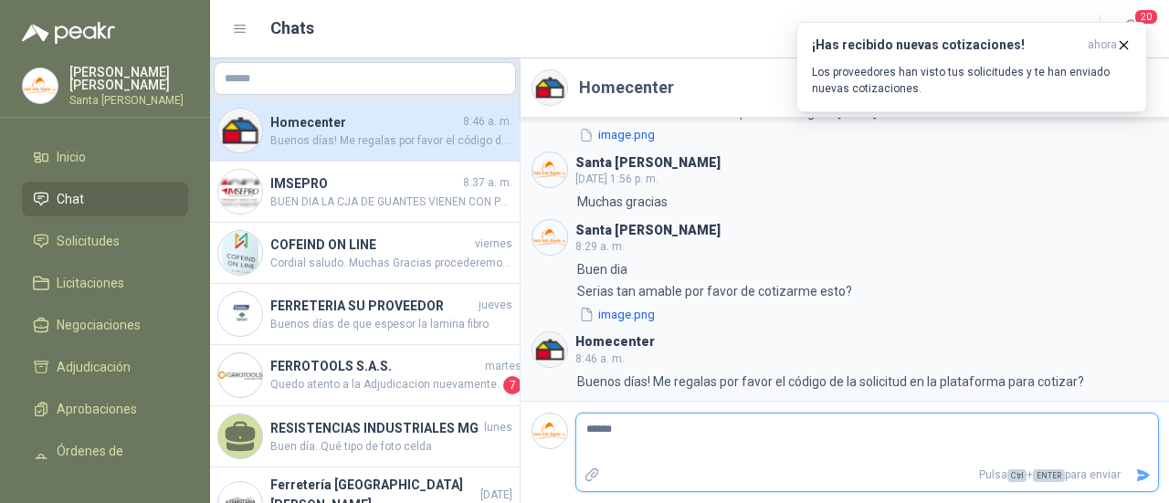
type textarea "*******"
type textarea "********"
type textarea "**********"
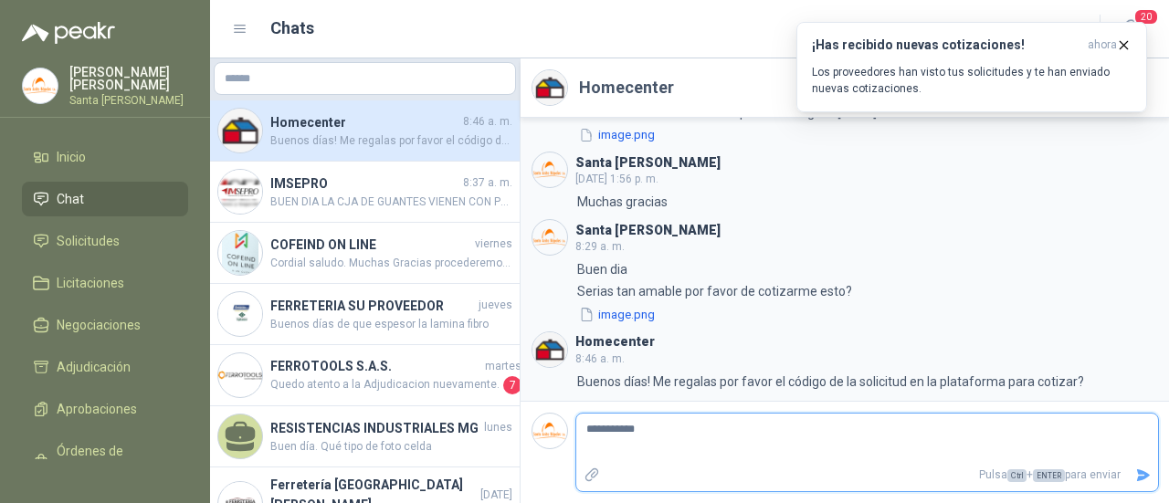
type textarea "**********"
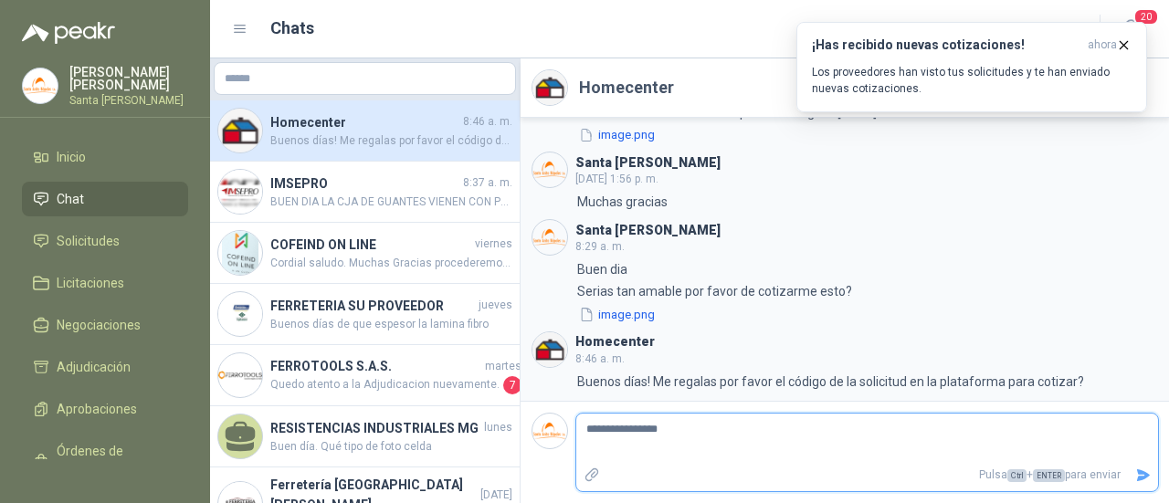
type textarea "**********"
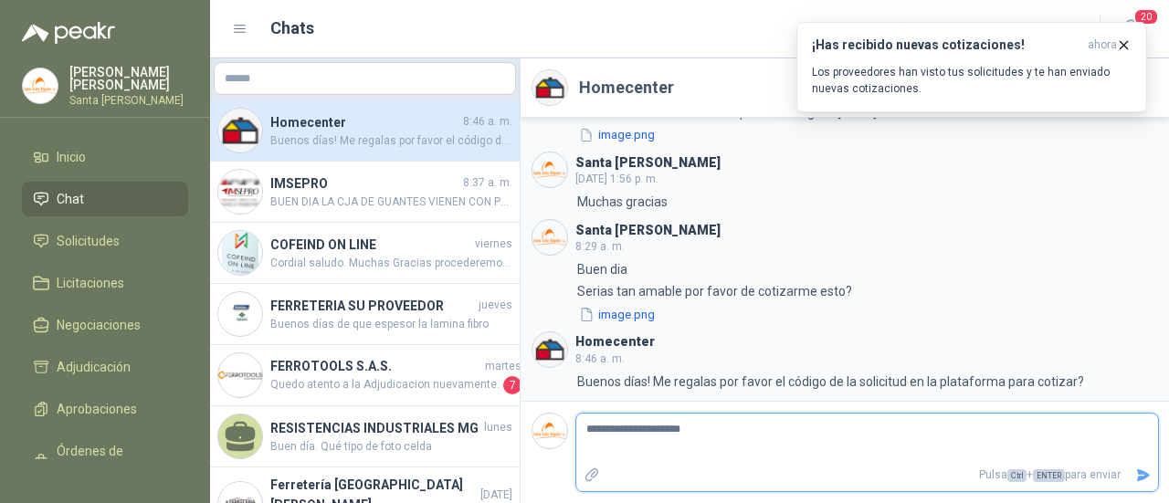
type textarea "**********"
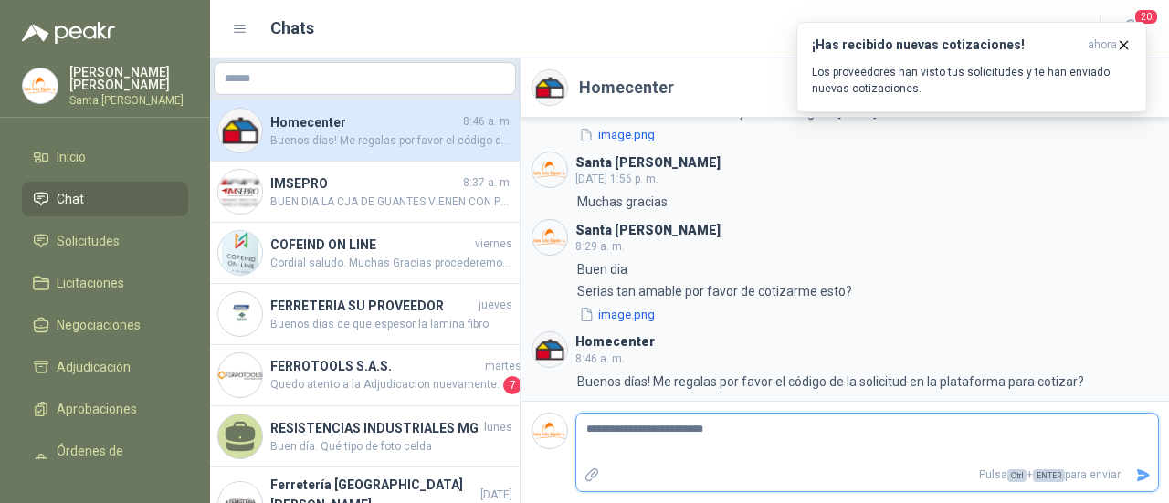
type textarea "**********"
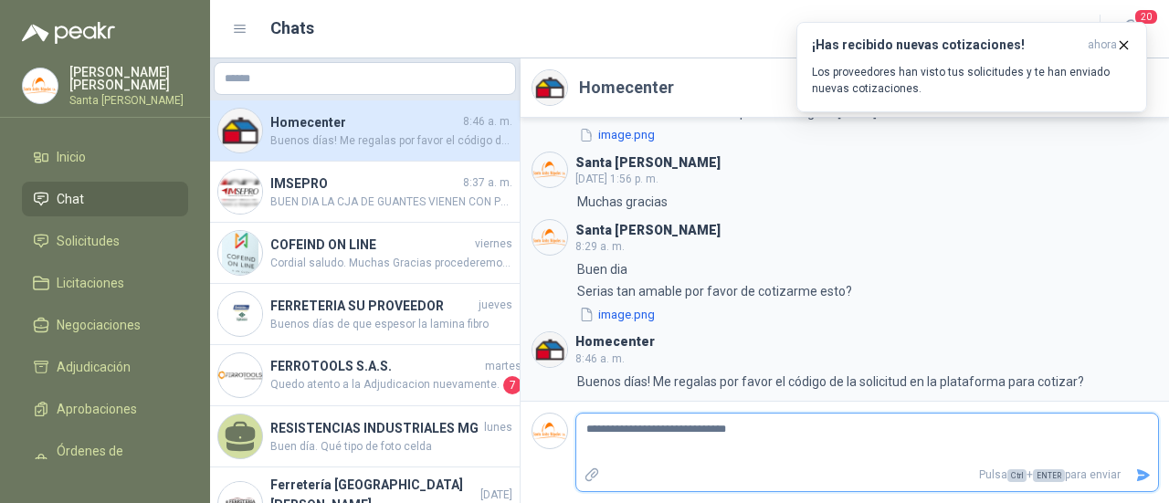
type textarea "**********"
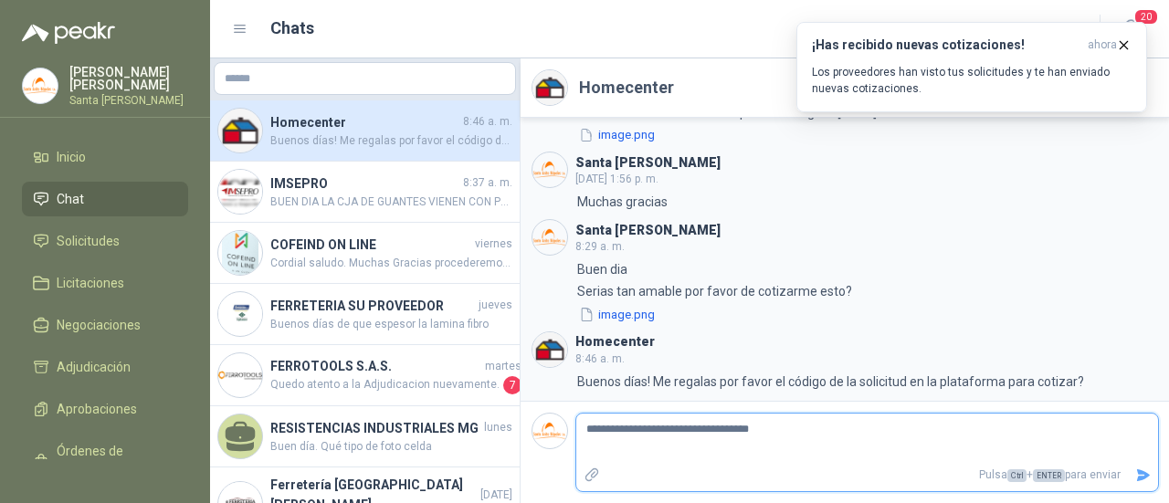
type textarea "**********"
click at [1146, 482] on icon "Enviar" at bounding box center [1143, 475] width 16 height 16
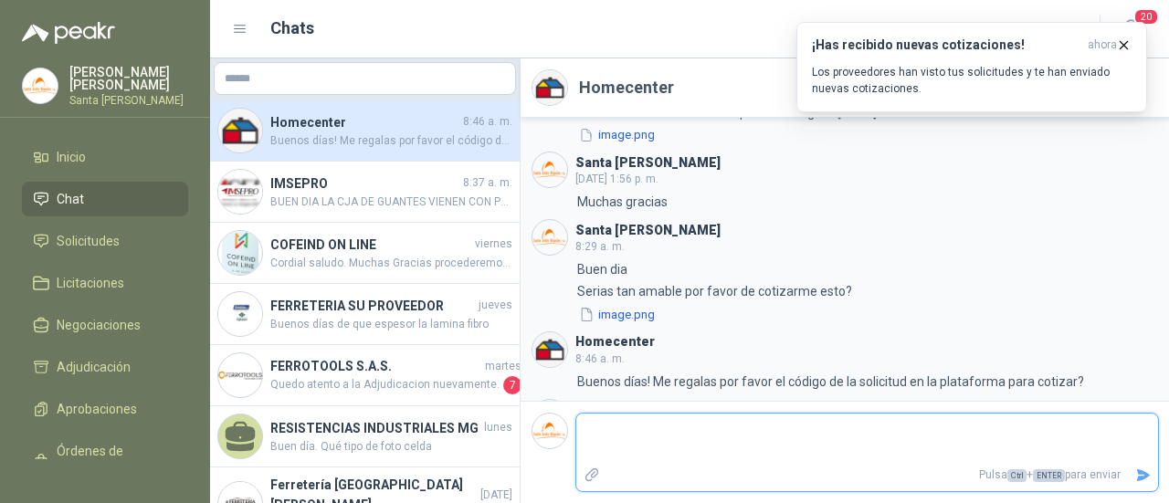
scroll to position [2059, 0]
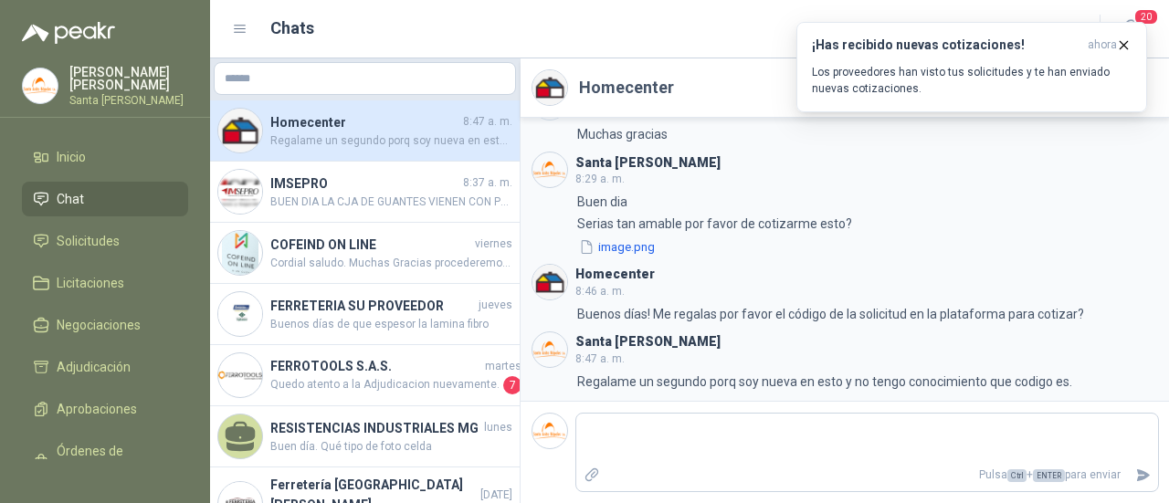
click at [281, 122] on h4 "Homecenter" at bounding box center [364, 122] width 189 height 20
click at [124, 147] on li "Inicio" at bounding box center [105, 157] width 144 height 20
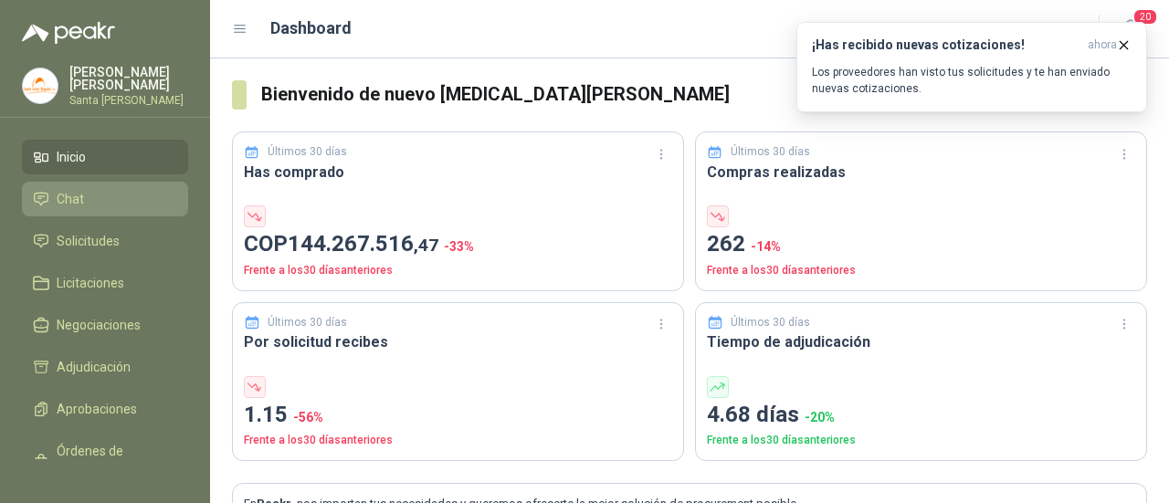
click at [100, 189] on li "Chat" at bounding box center [105, 199] width 144 height 20
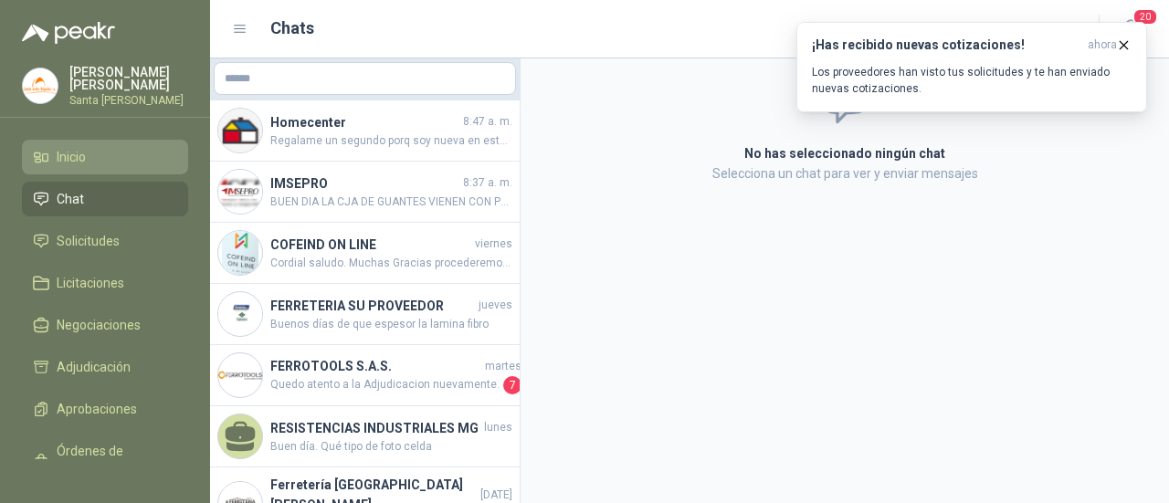
click at [68, 158] on span "Inicio" at bounding box center [71, 157] width 29 height 20
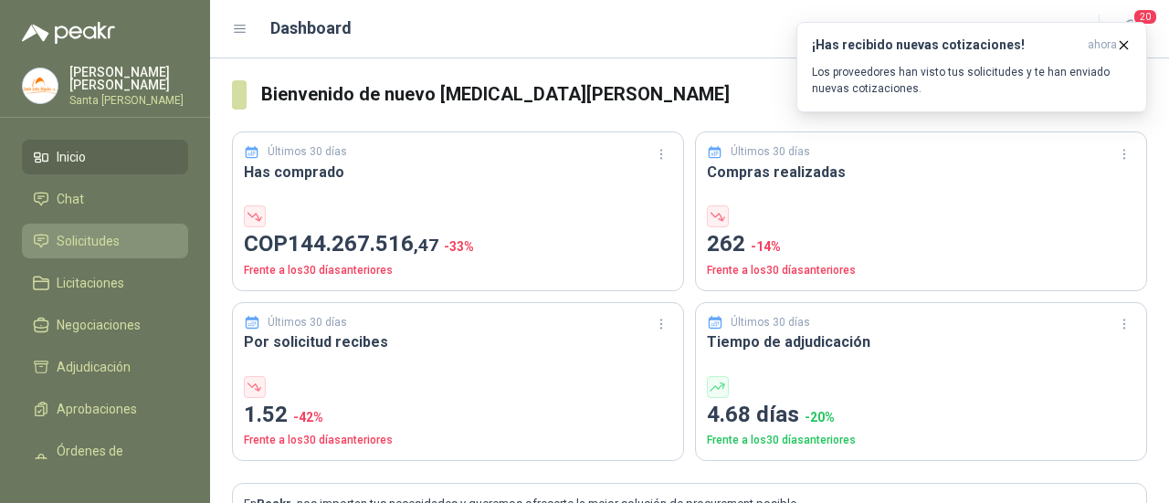
click at [117, 241] on span "Solicitudes" at bounding box center [88, 241] width 63 height 20
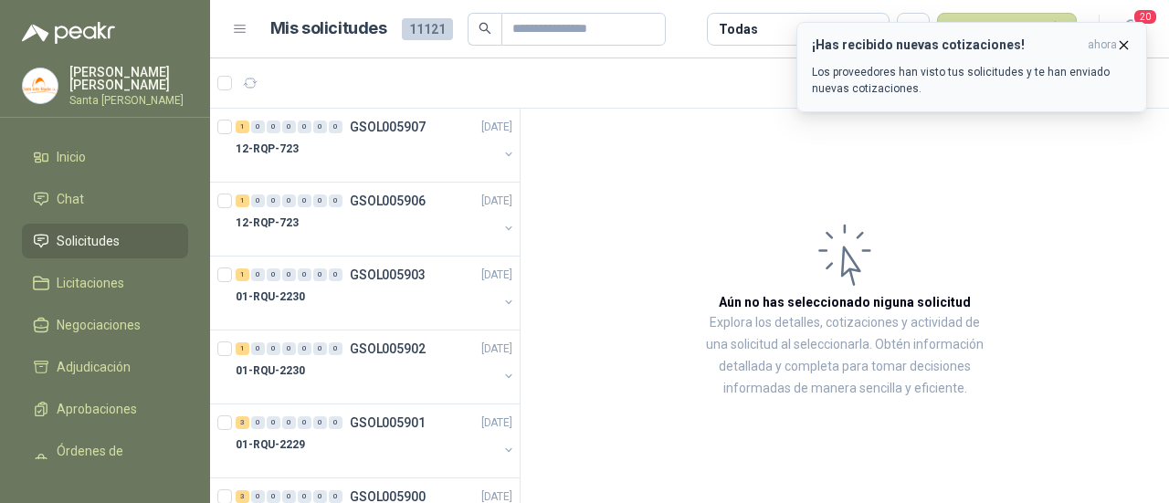
click at [1125, 43] on icon "button" at bounding box center [1123, 44] width 7 height 7
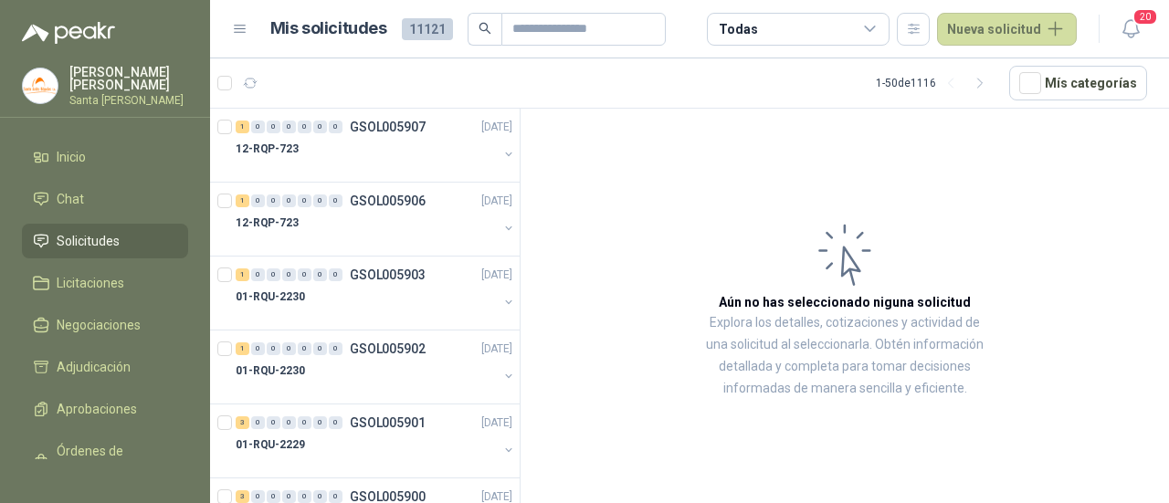
click at [862, 28] on div "Todas" at bounding box center [798, 29] width 183 height 33
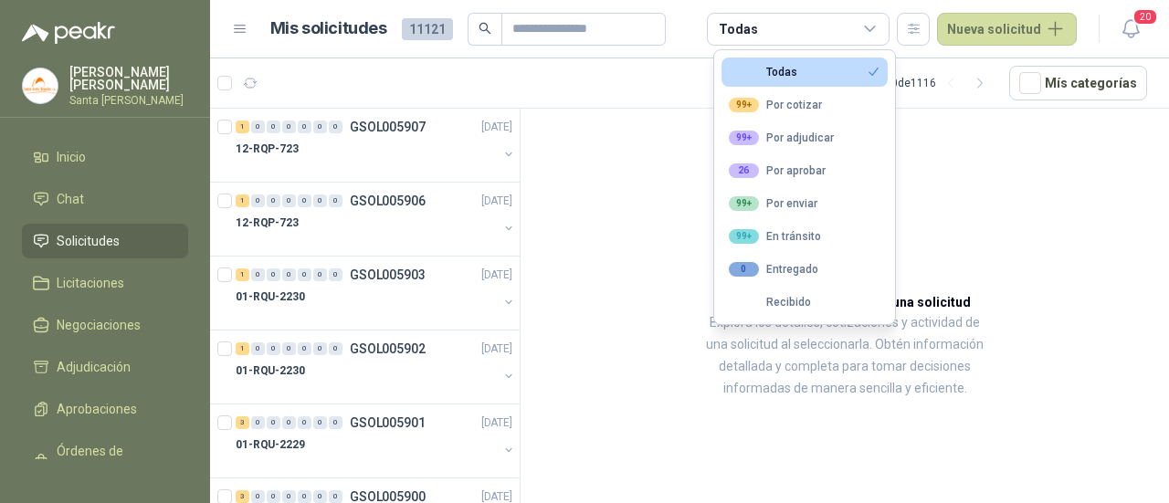
click at [949, 211] on article "Aún no has seleccionado niguna solicitud Explora los detalles, cotizaciones y a…" at bounding box center [844, 309] width 648 height 401
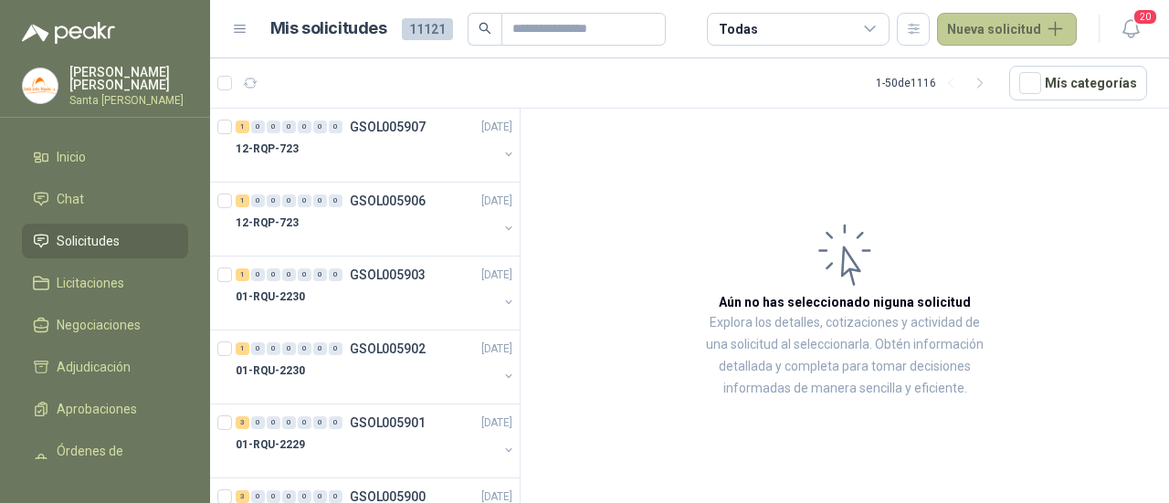
click at [1046, 35] on button "Nueva solicitud" at bounding box center [1007, 29] width 140 height 33
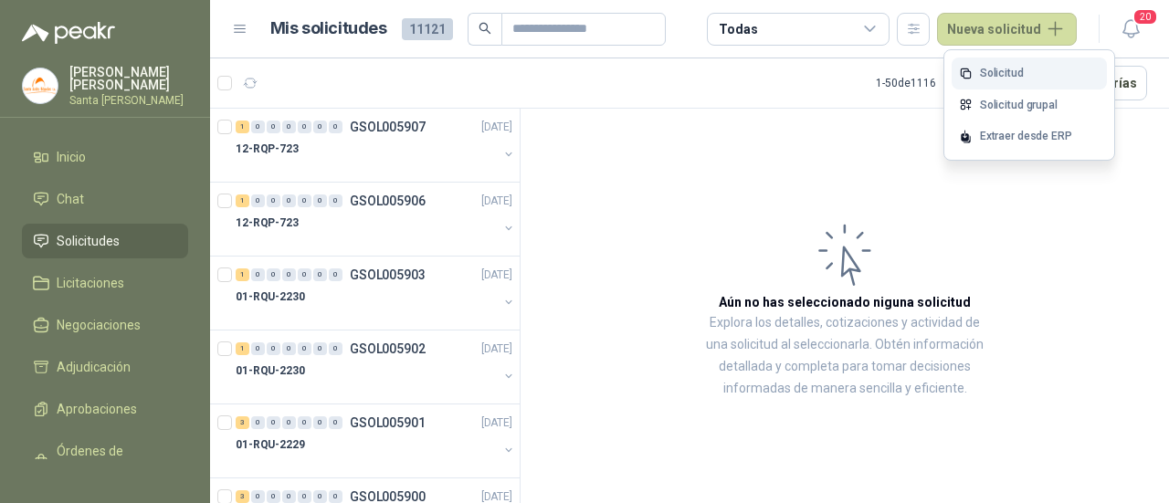
click at [1024, 80] on link "Solicitud" at bounding box center [1028, 74] width 155 height 32
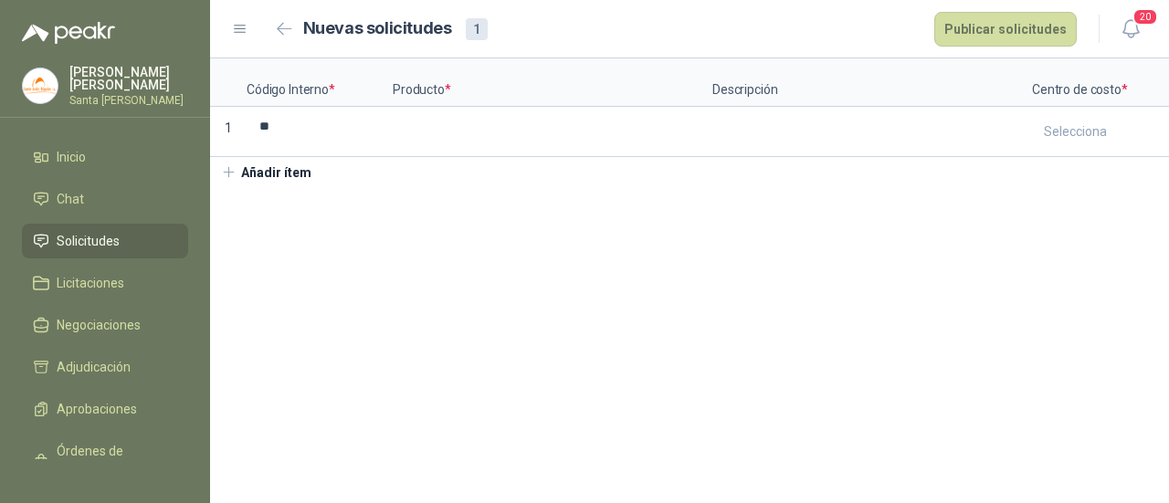
click at [309, 89] on p "Código Interno *" at bounding box center [319, 82] width 146 height 48
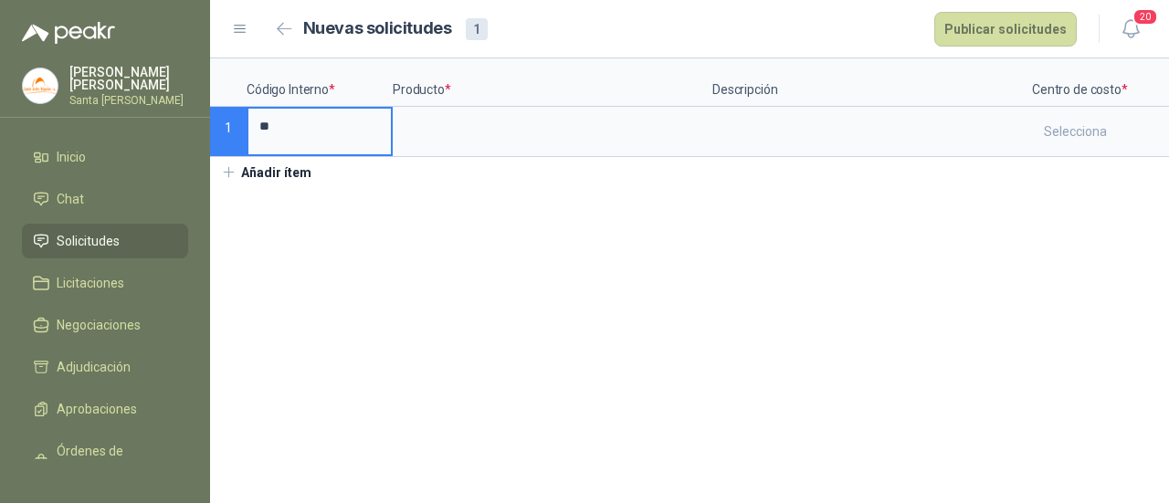
click at [309, 120] on input "**" at bounding box center [319, 127] width 142 height 36
click at [413, 130] on input at bounding box center [552, 127] width 316 height 36
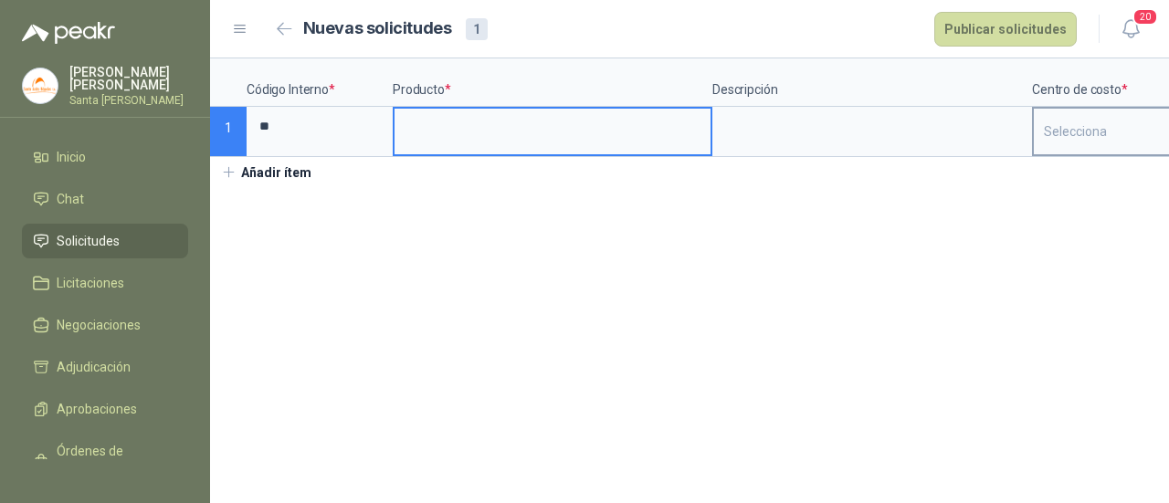
click at [1119, 126] on input "search" at bounding box center [1122, 132] width 159 height 46
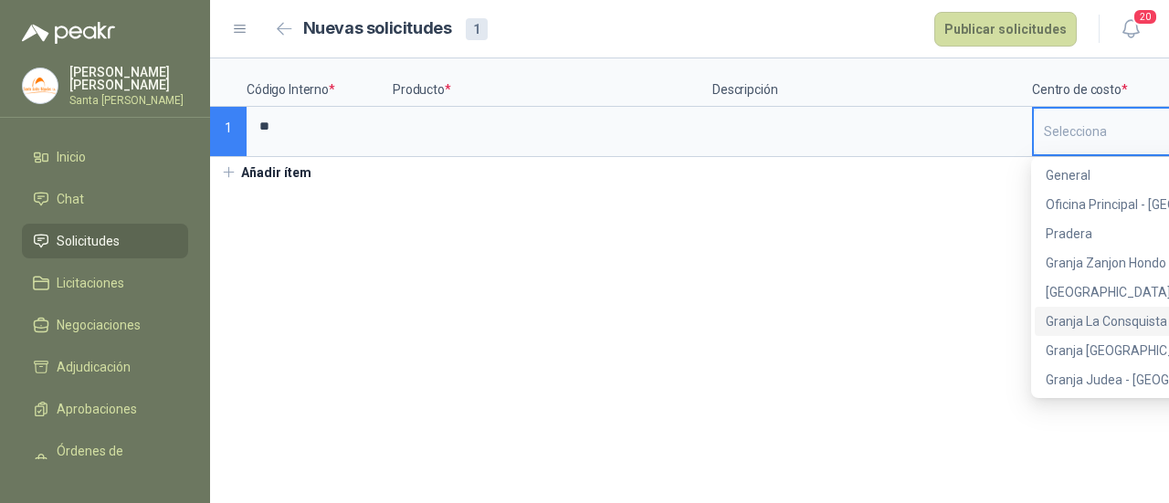
click at [1088, 317] on div "Granja La Consquista - [GEOGRAPHIC_DATA]" at bounding box center [1120, 321] width 150 height 20
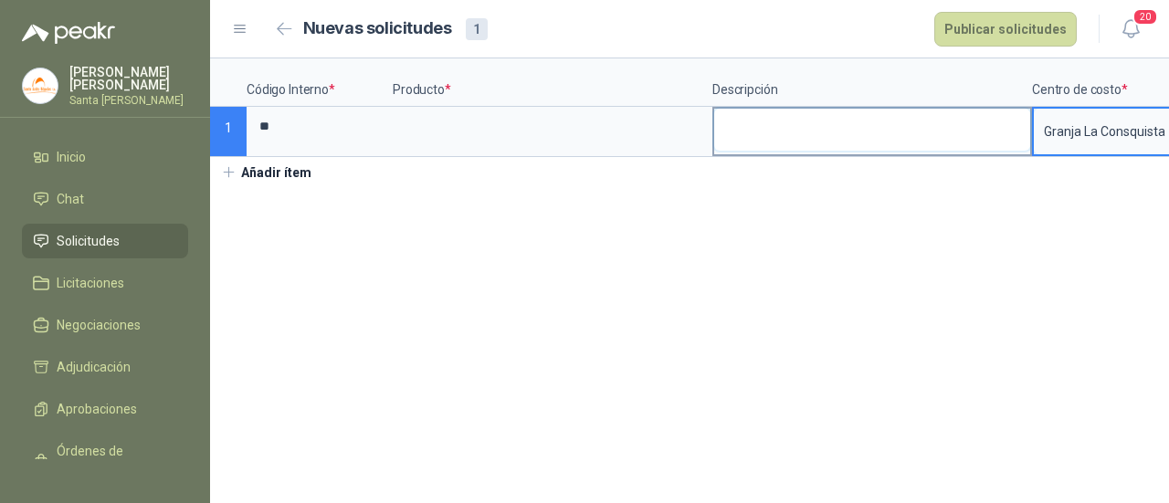
click at [765, 127] on textarea at bounding box center [872, 130] width 316 height 42
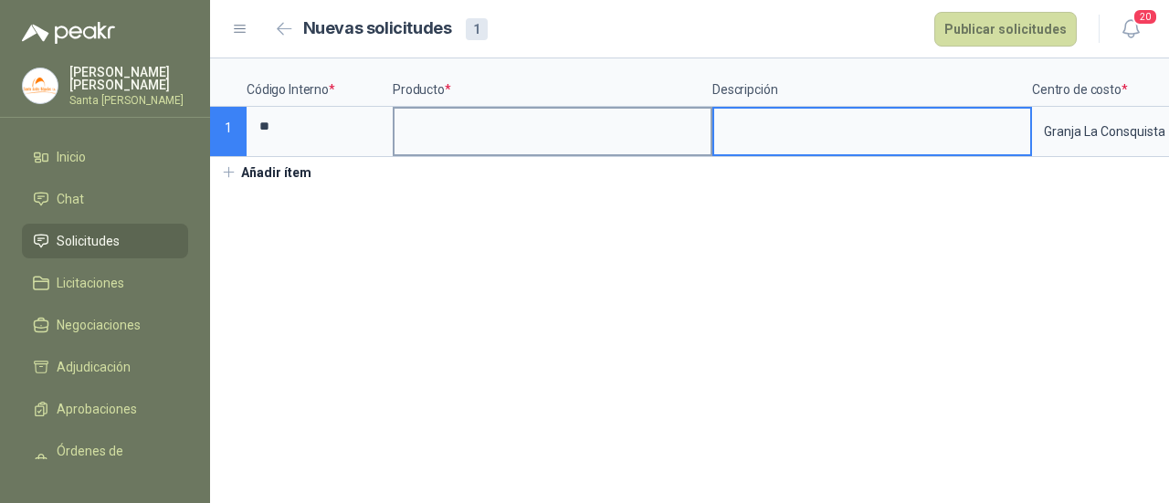
click at [519, 134] on input at bounding box center [552, 127] width 316 height 36
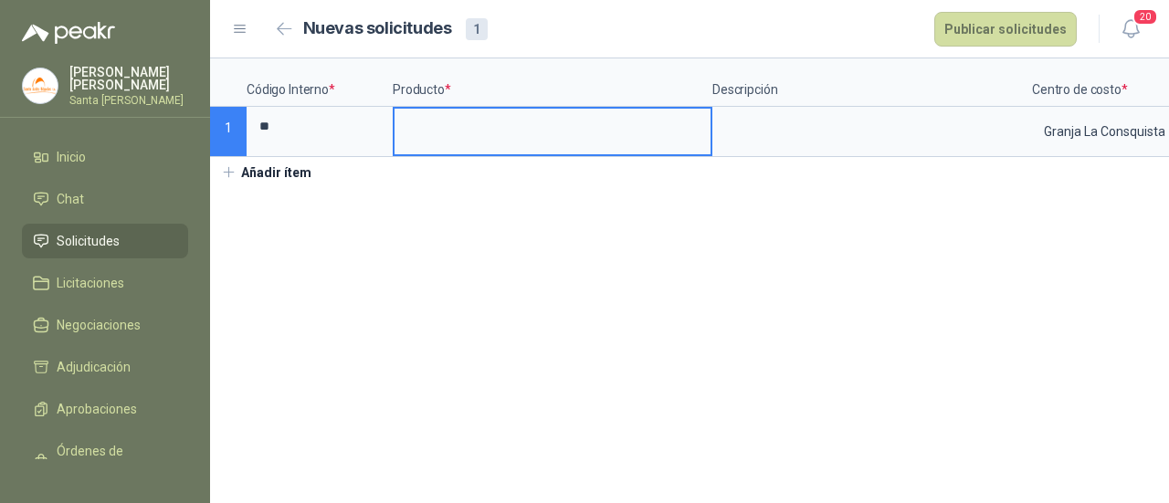
click at [550, 136] on input at bounding box center [552, 127] width 316 height 36
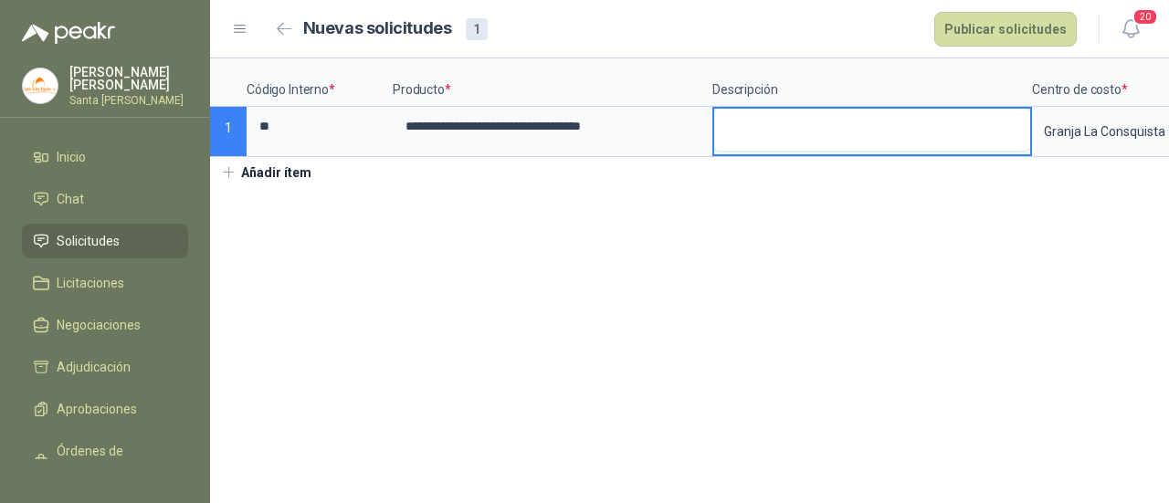
click at [750, 139] on textarea at bounding box center [872, 130] width 316 height 42
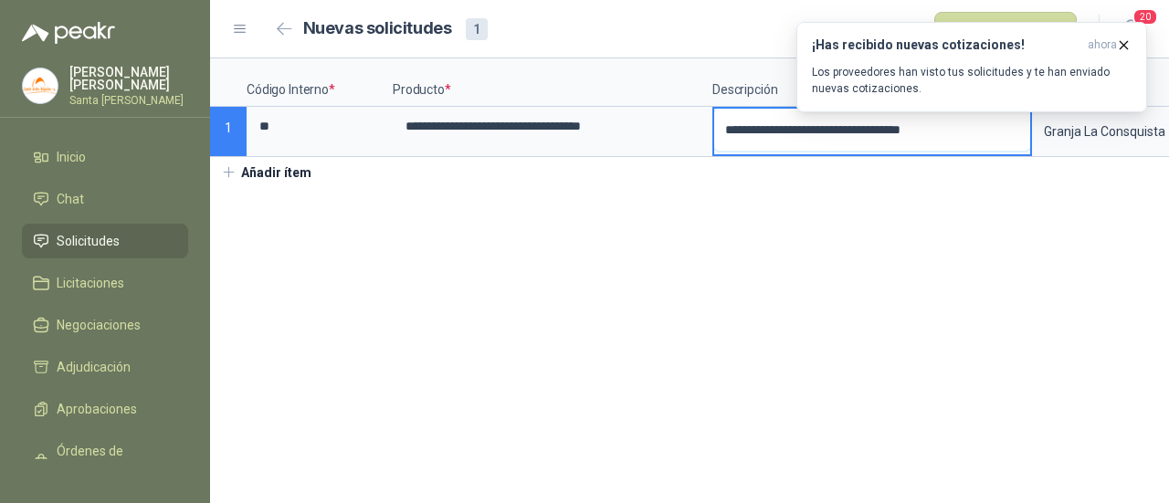
click at [1017, 130] on textarea "**********" at bounding box center [872, 130] width 316 height 42
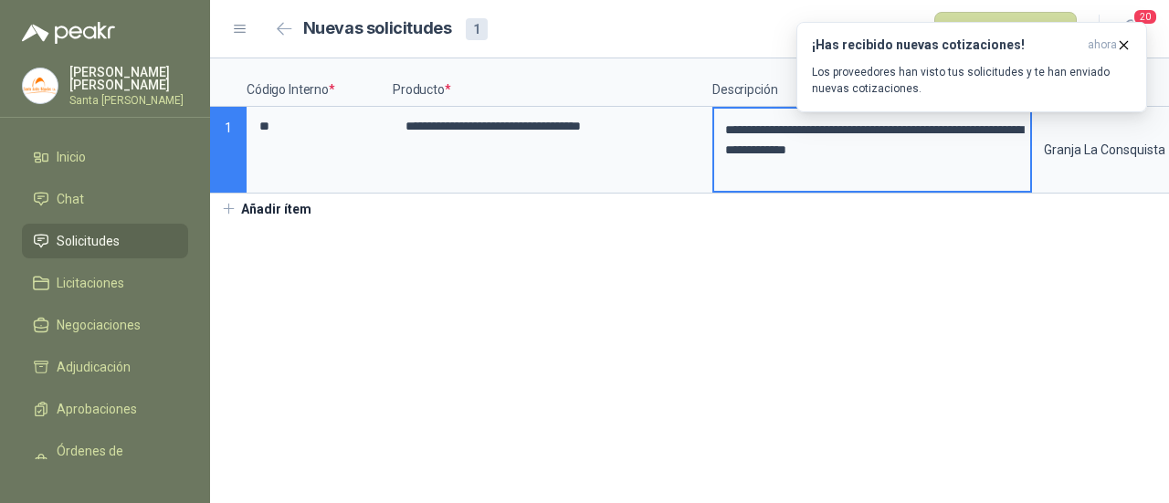
click at [276, 218] on button "Añadir ítem" at bounding box center [266, 209] width 112 height 31
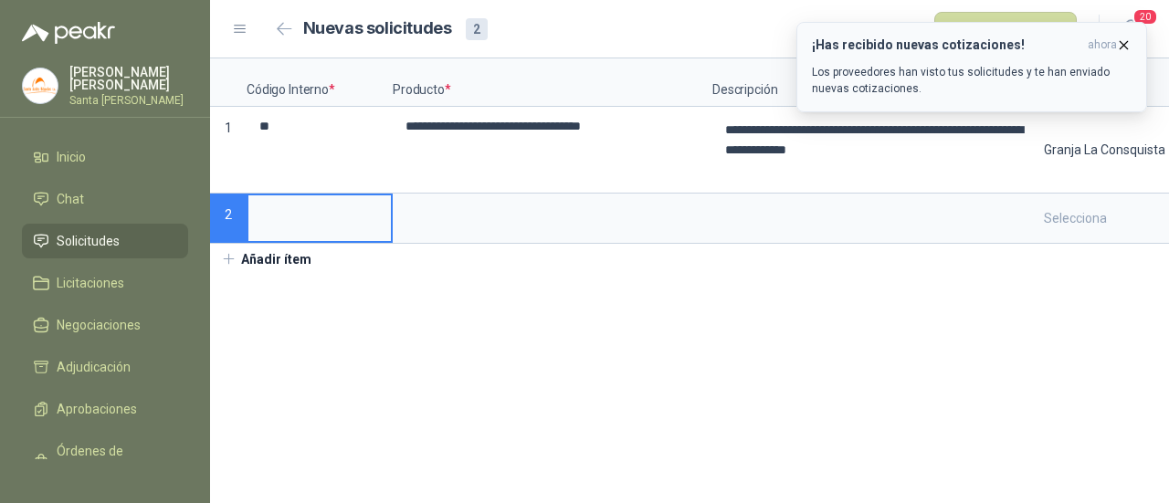
click at [1125, 41] on icon "button" at bounding box center [1124, 45] width 16 height 16
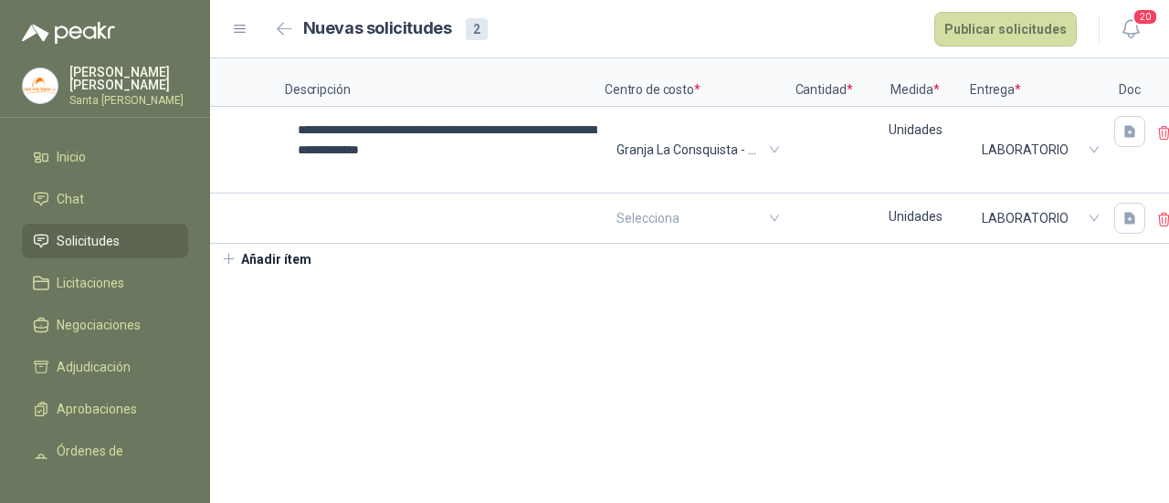
scroll to position [0, 456]
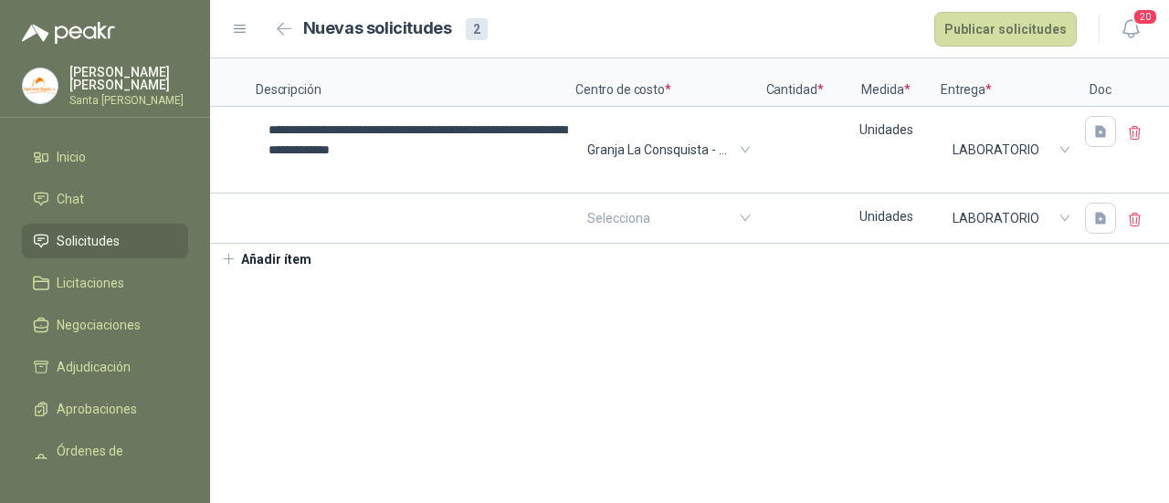
click at [1131, 216] on icon at bounding box center [1135, 220] width 16 height 16
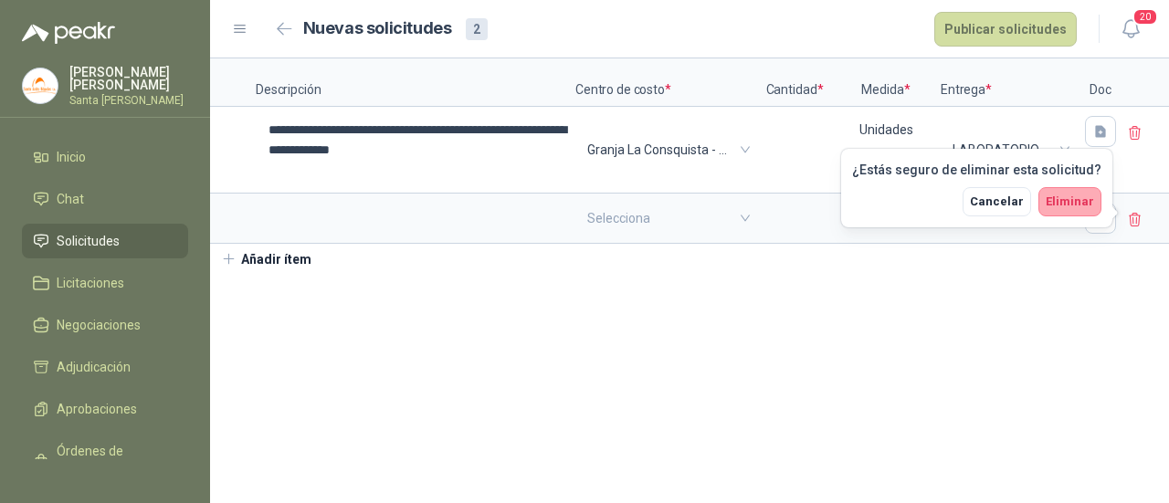
click at [1073, 196] on span "Eliminar" at bounding box center [1069, 201] width 48 height 14
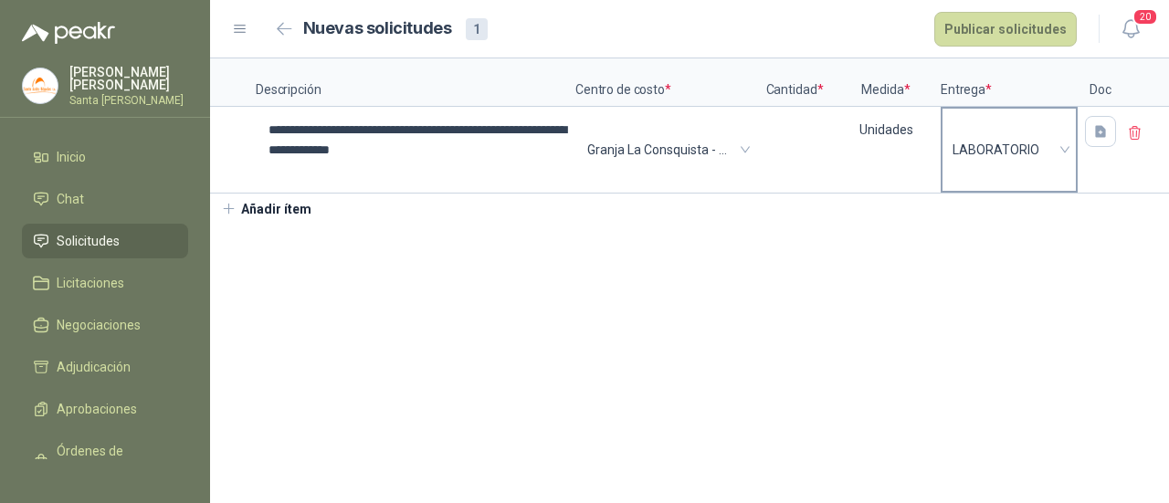
click at [1064, 152] on div "LABORATORIO" at bounding box center [1008, 150] width 133 height 82
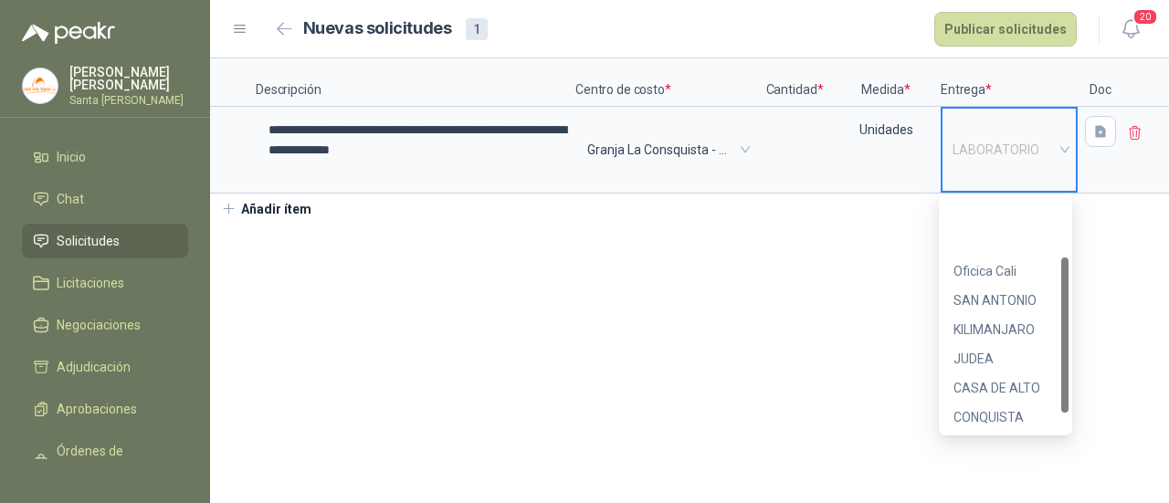
scroll to position [88, 0]
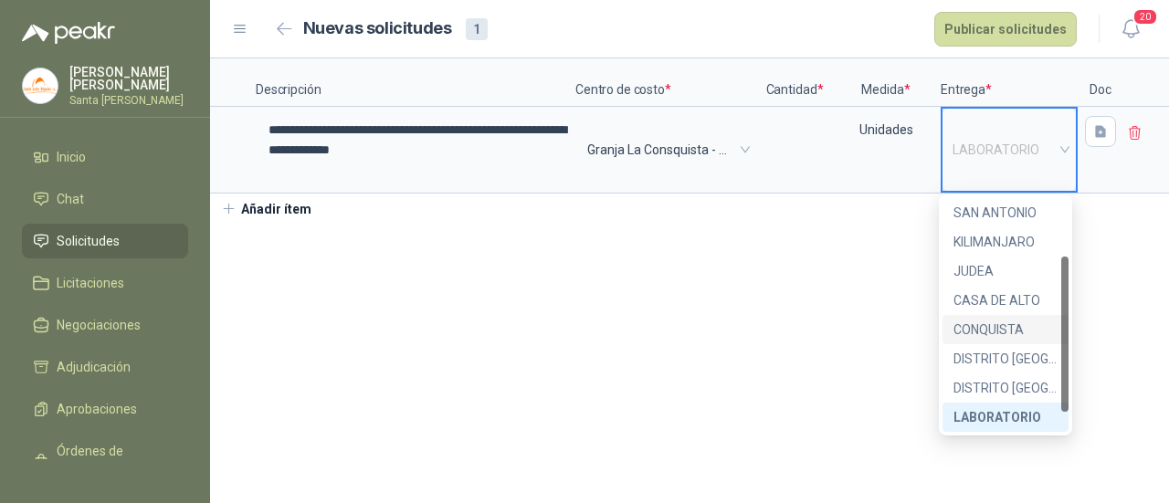
click at [1002, 332] on div "CONQUISTA" at bounding box center [1005, 330] width 104 height 20
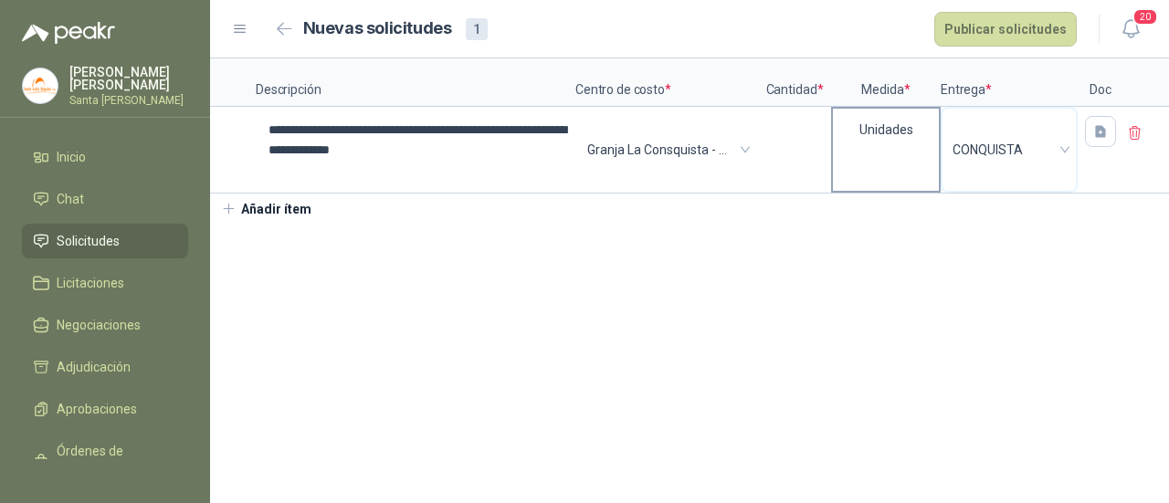
click at [895, 144] on div "Unidades" at bounding box center [886, 130] width 106 height 42
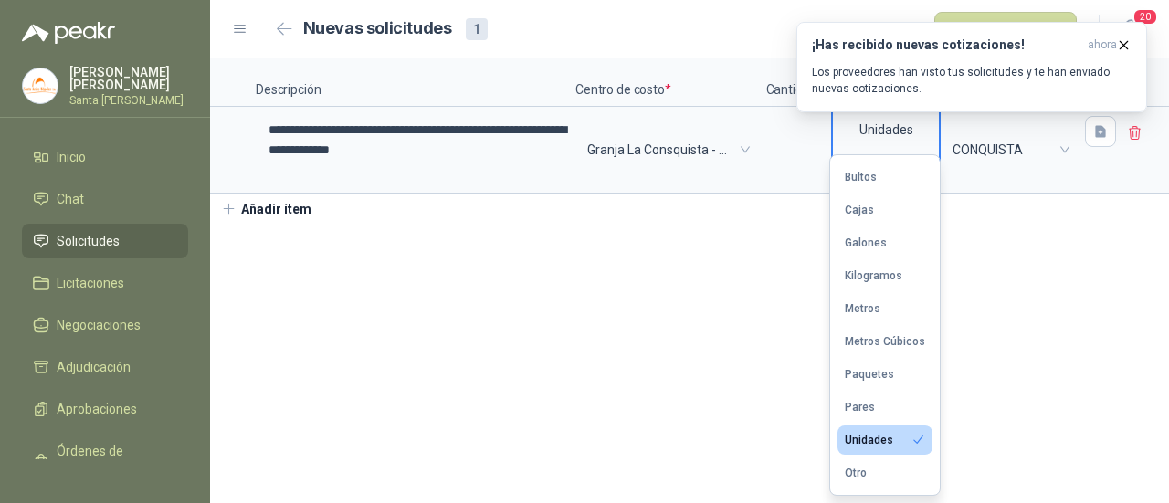
click at [994, 286] on section "**********" at bounding box center [689, 280] width 959 height 445
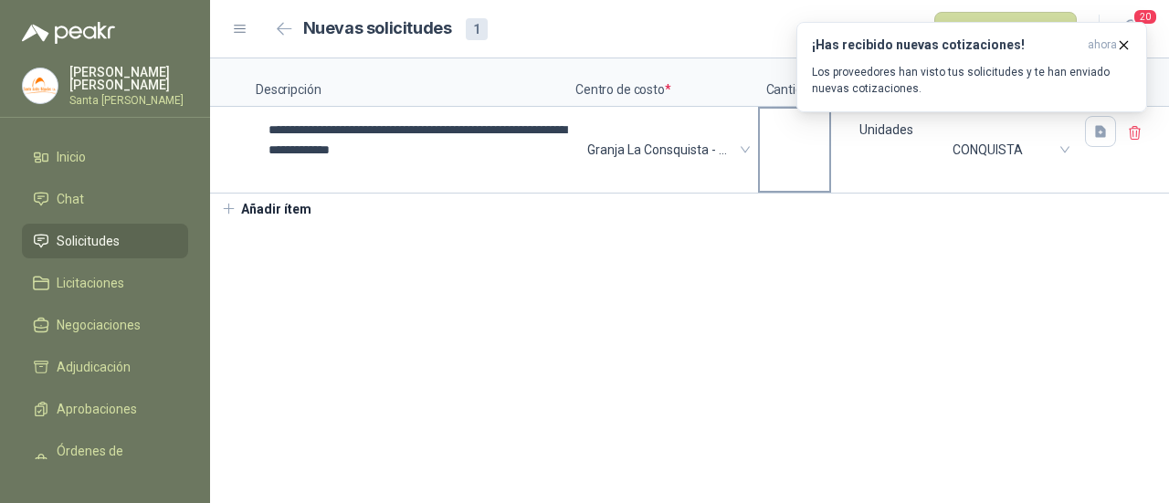
click at [802, 140] on input at bounding box center [794, 127] width 69 height 36
click at [929, 267] on section "**********" at bounding box center [689, 280] width 959 height 445
click at [1125, 47] on icon "button" at bounding box center [1124, 45] width 16 height 16
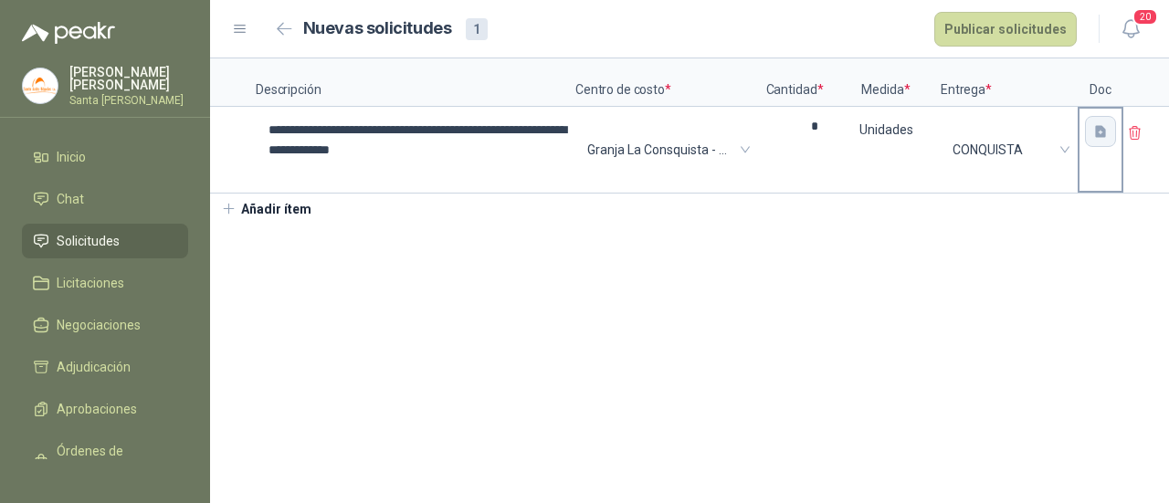
click at [1095, 127] on icon "button" at bounding box center [1100, 131] width 11 height 12
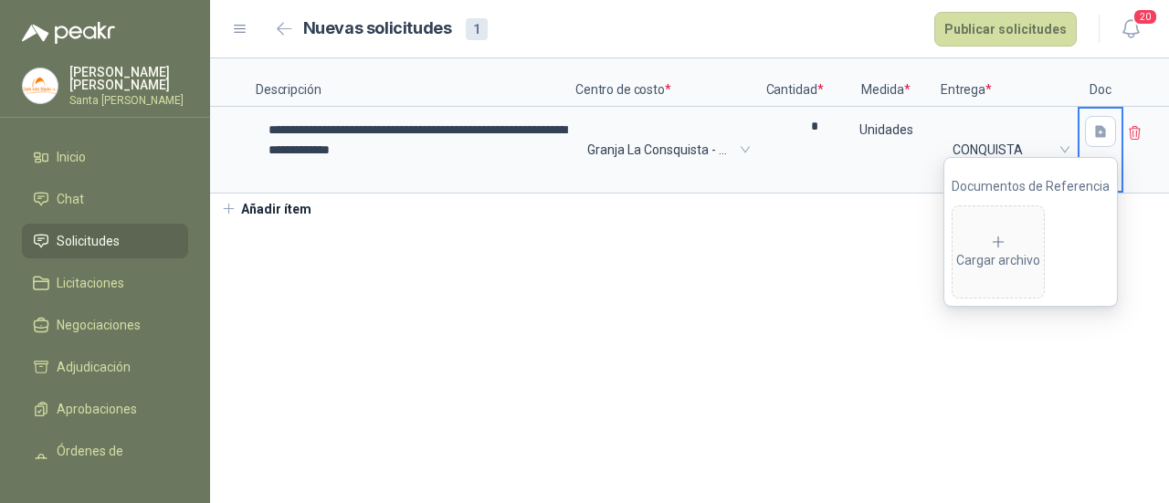
click at [1017, 351] on section "**********" at bounding box center [689, 280] width 959 height 445
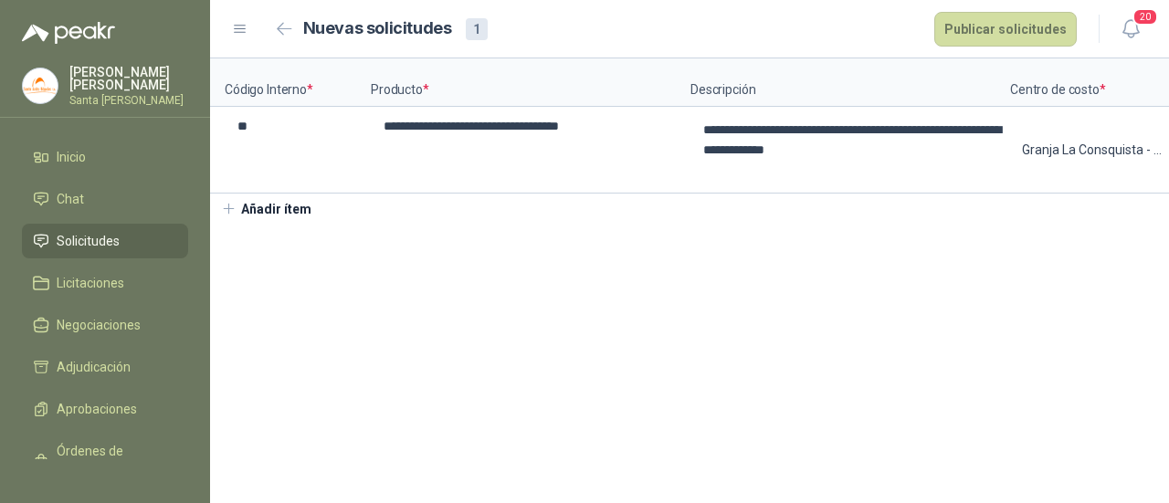
scroll to position [0, 0]
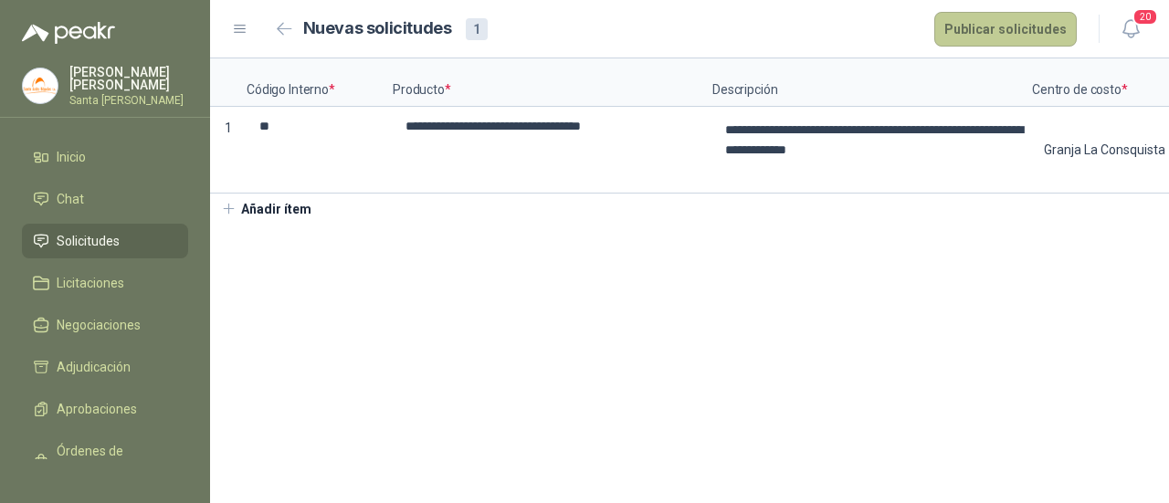
click at [1015, 37] on button "Publicar solicitudes" at bounding box center [1005, 29] width 142 height 35
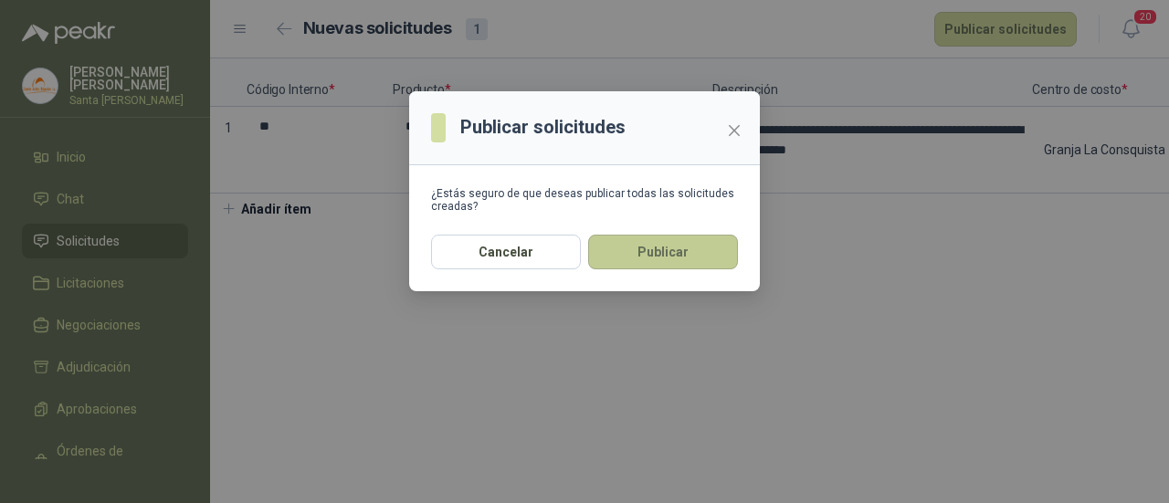
click at [665, 254] on button "Publicar" at bounding box center [663, 252] width 150 height 35
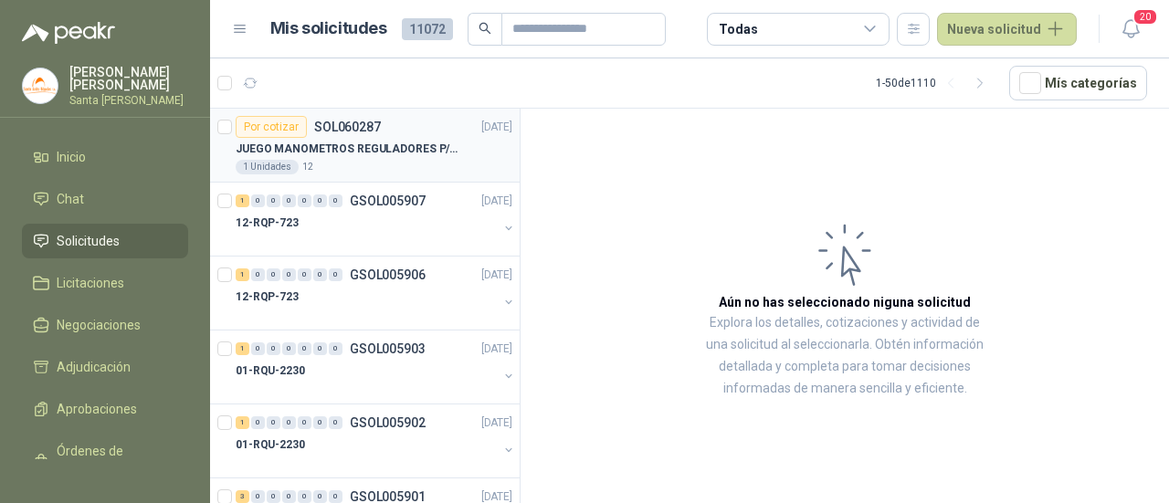
click at [414, 147] on p "JUEGO MANOMETROS REGULADORES P/OXIGENO" at bounding box center [349, 149] width 227 height 17
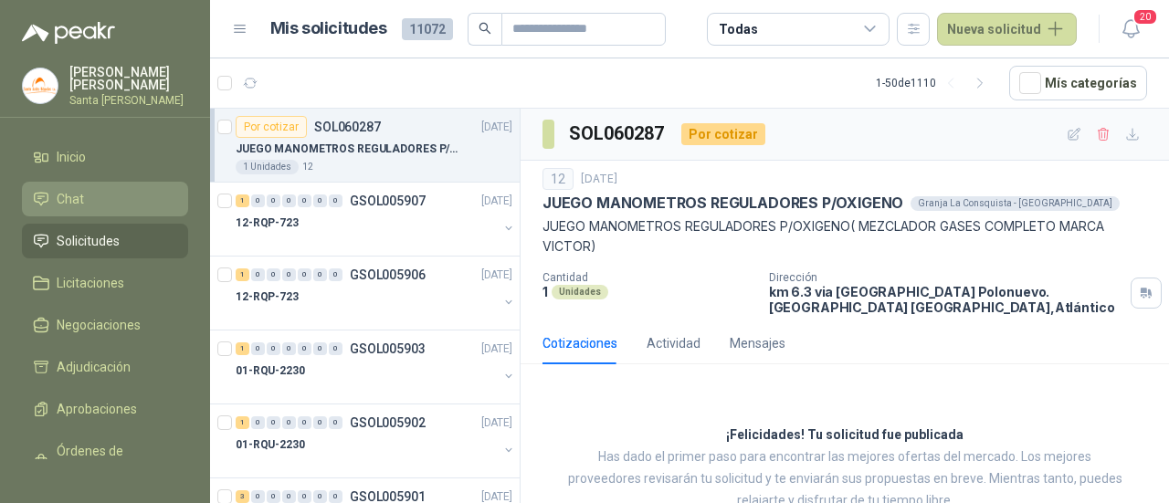
click at [70, 191] on span "Chat" at bounding box center [70, 199] width 27 height 20
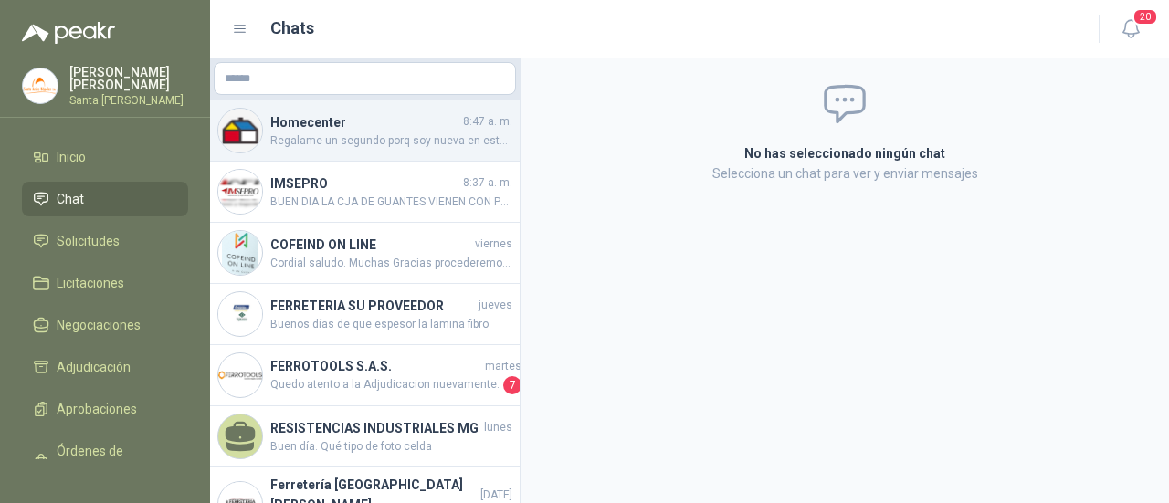
click at [356, 149] on div "Homecenter 8:47 a. m. Regalame un segundo porq soy nueva en esto y no tengo con…" at bounding box center [364, 130] width 309 height 61
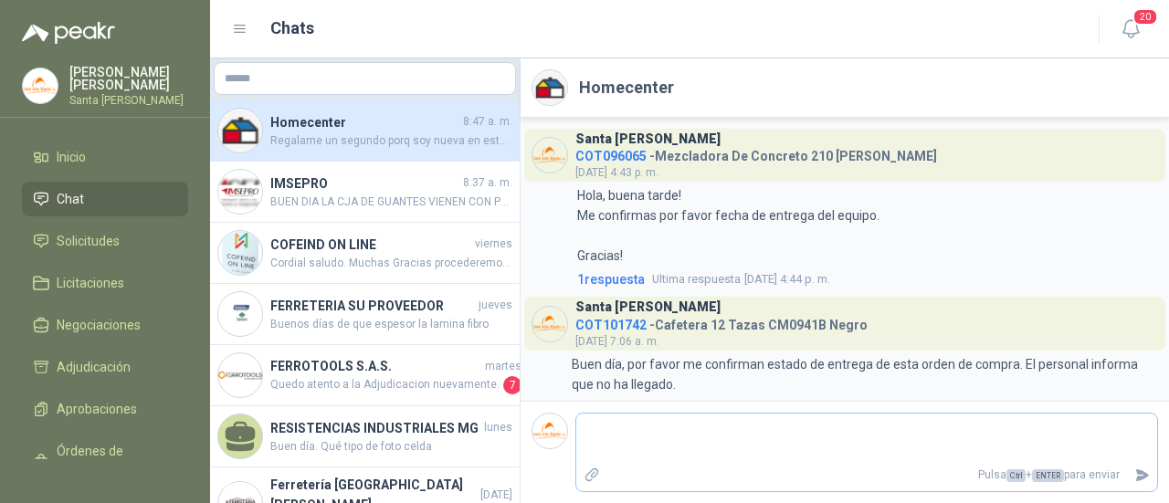
scroll to position [2062, 0]
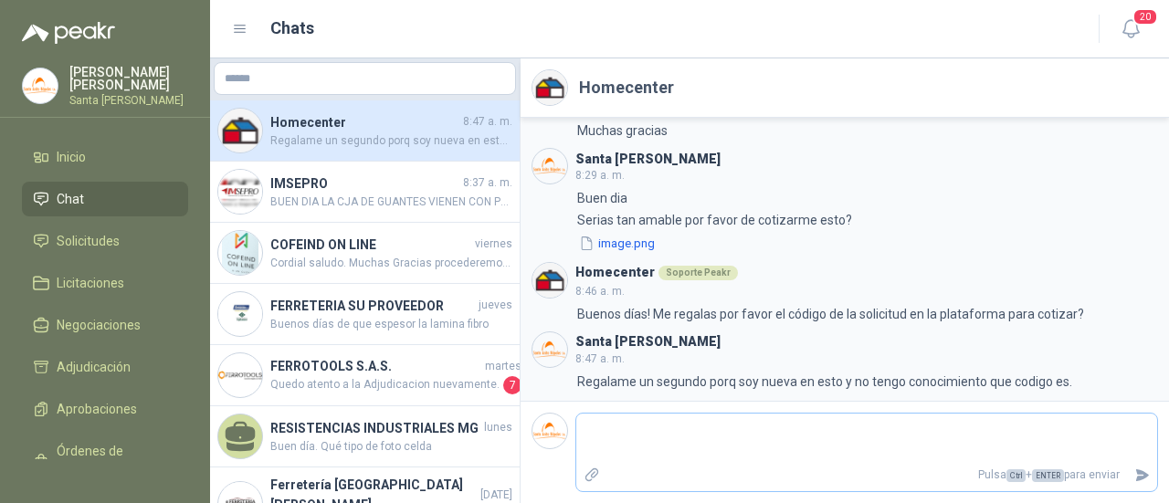
click at [665, 433] on textarea at bounding box center [866, 438] width 581 height 42
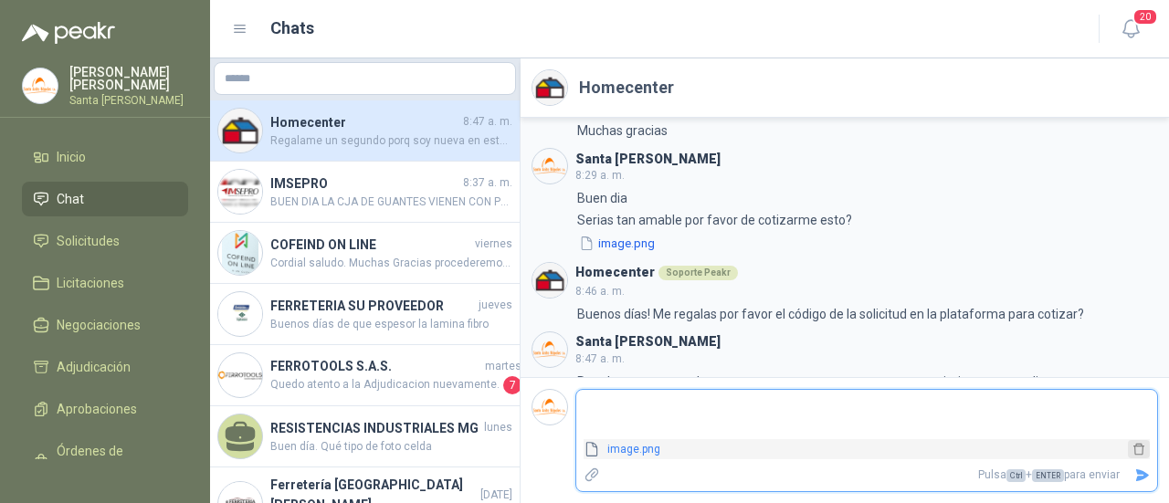
click at [1139, 444] on icon "delete" at bounding box center [1138, 450] width 11 height 12
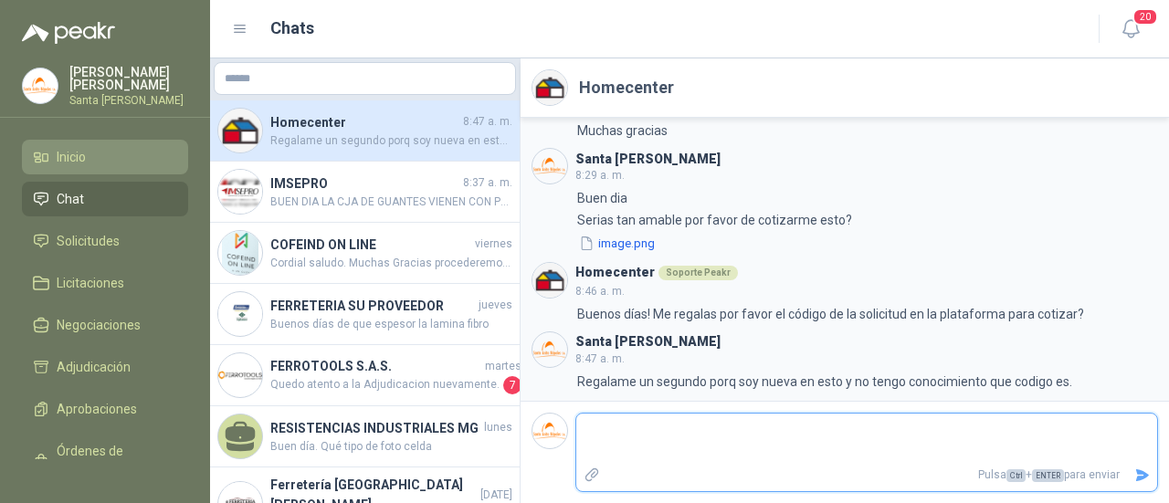
click at [107, 142] on link "Inicio" at bounding box center [105, 157] width 166 height 35
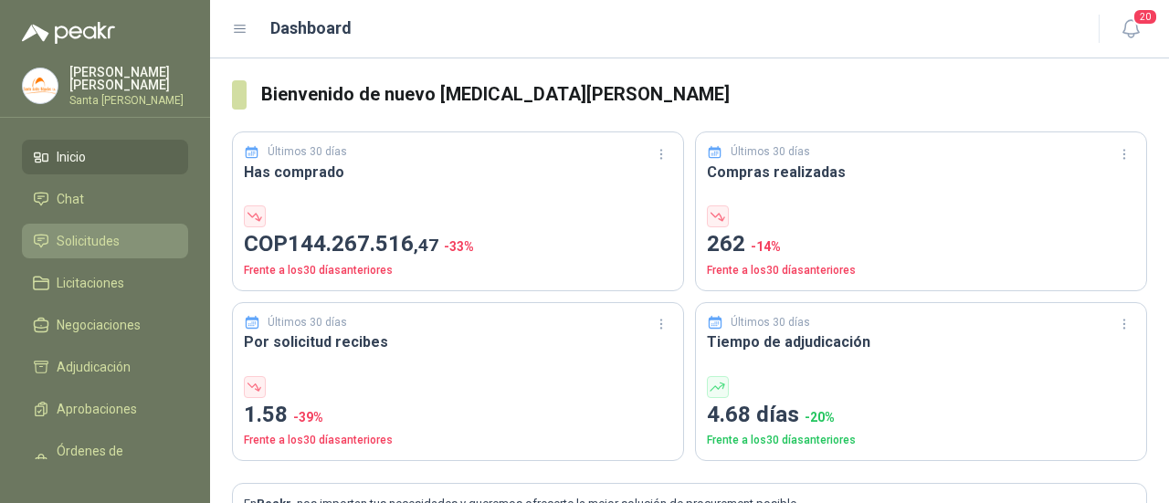
click at [79, 224] on link "Solicitudes" at bounding box center [105, 241] width 166 height 35
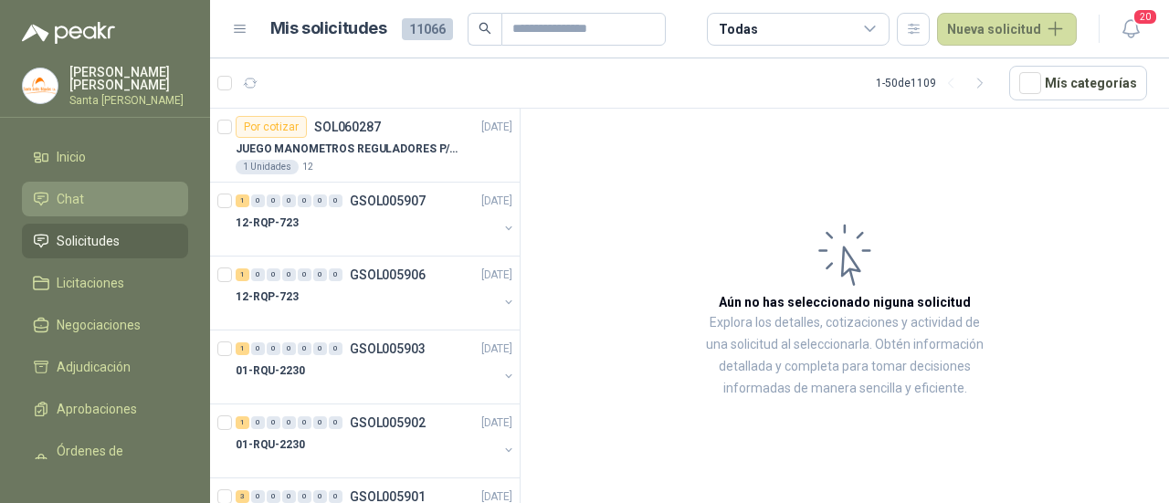
click at [58, 190] on span "Chat" at bounding box center [70, 199] width 27 height 20
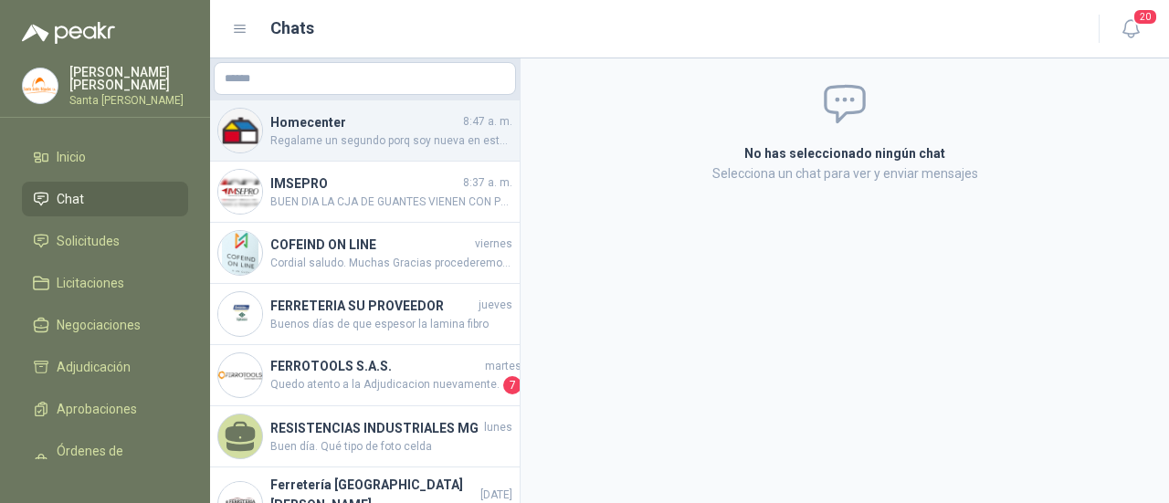
click at [336, 149] on div "Homecenter 8:47 a. m. Regalame un segundo porq soy nueva en esto y no tengo con…" at bounding box center [364, 130] width 309 height 61
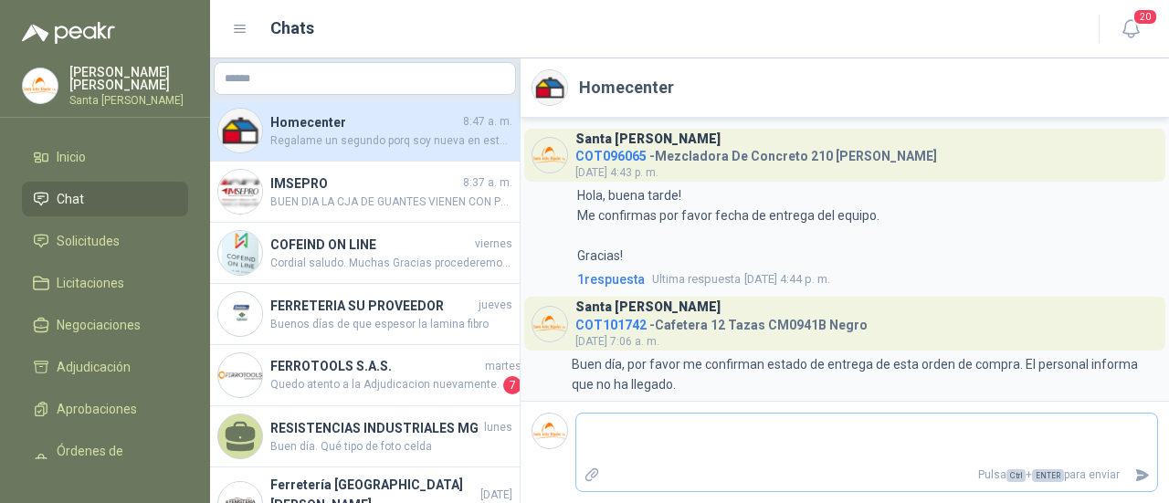
scroll to position [2062, 0]
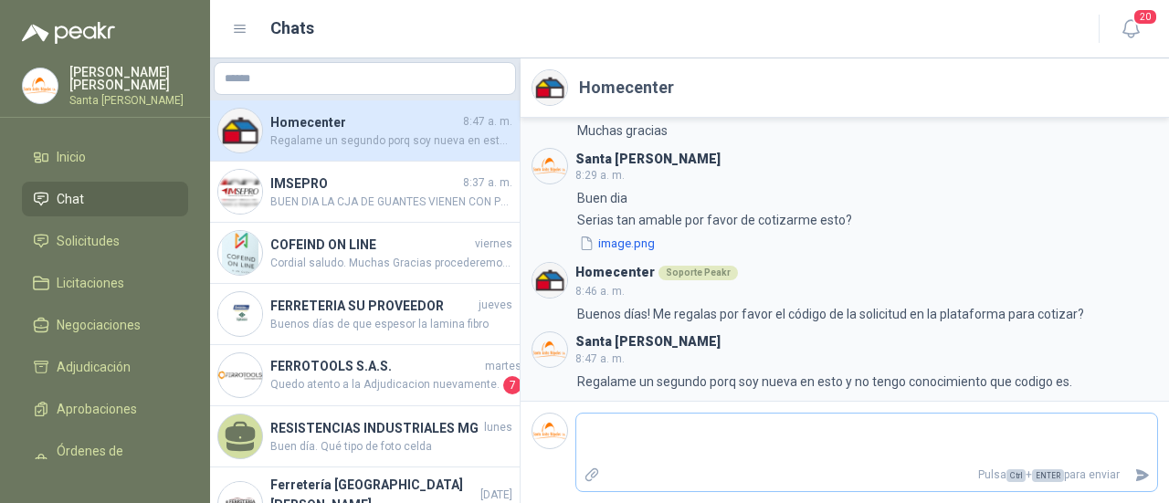
click at [675, 430] on textarea at bounding box center [866, 438] width 581 height 42
click at [84, 225] on link "Solicitudes" at bounding box center [105, 241] width 166 height 35
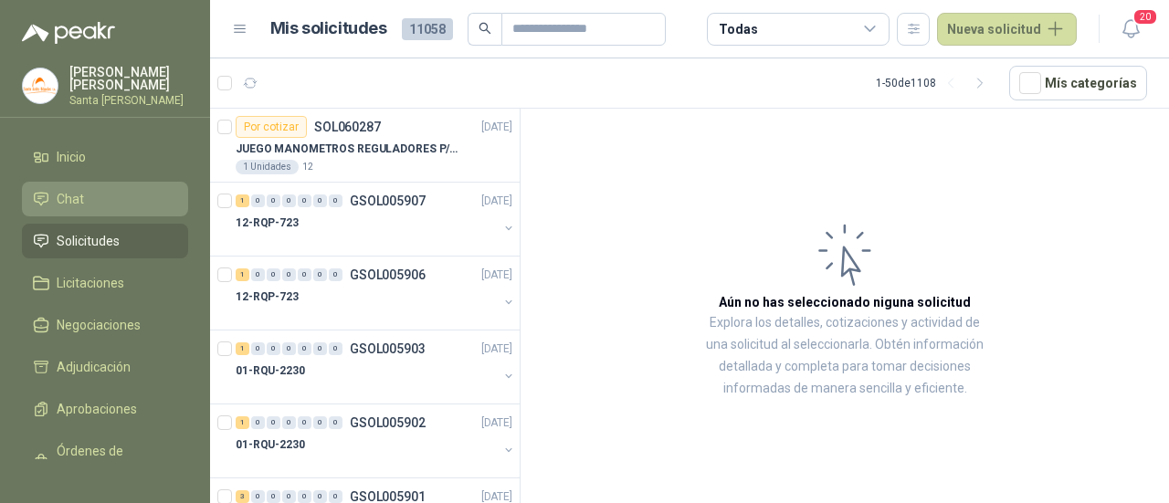
click at [73, 190] on span "Chat" at bounding box center [70, 199] width 27 height 20
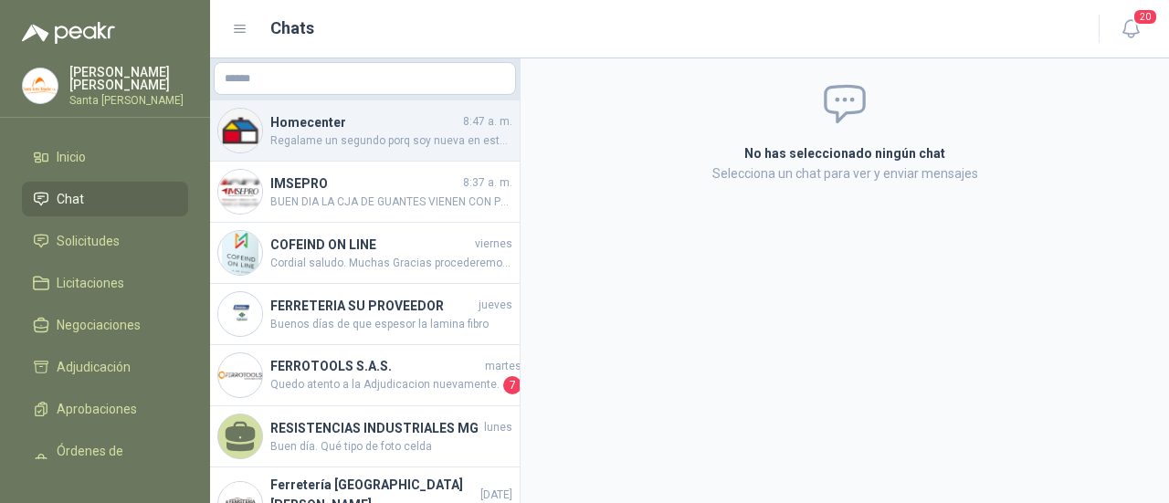
click at [347, 143] on span "Regalame un segundo porq soy nueva en esto y no tengo conocimiento que codigo e…" at bounding box center [391, 140] width 242 height 17
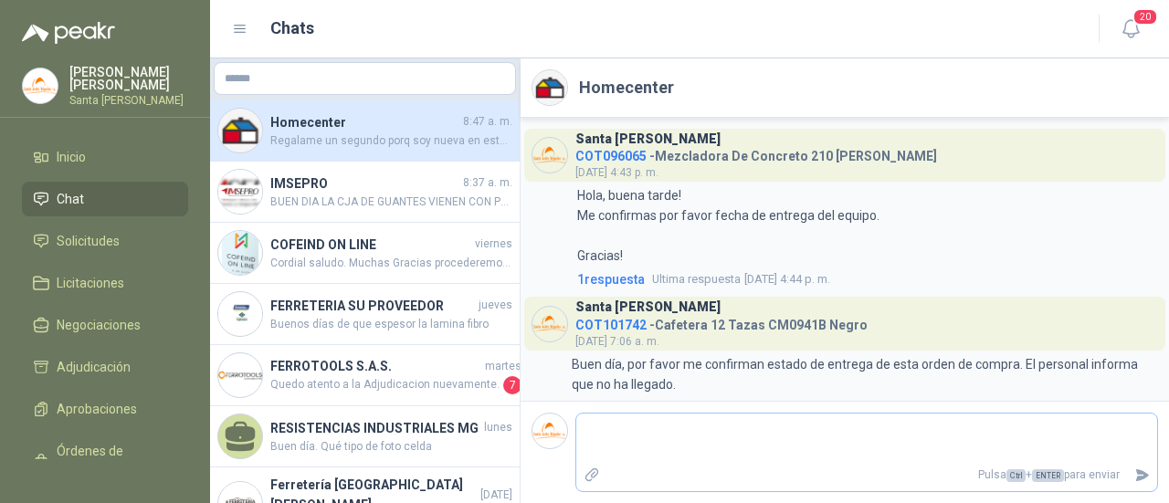
scroll to position [2062, 0]
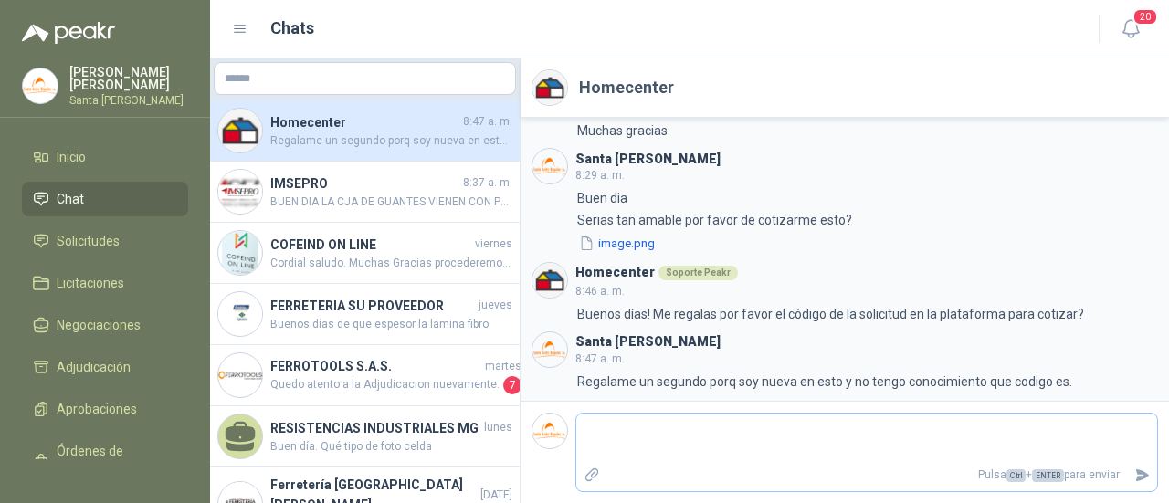
click at [657, 428] on textarea at bounding box center [866, 438] width 581 height 42
click at [1137, 477] on icon "Enviar" at bounding box center [1143, 475] width 16 height 16
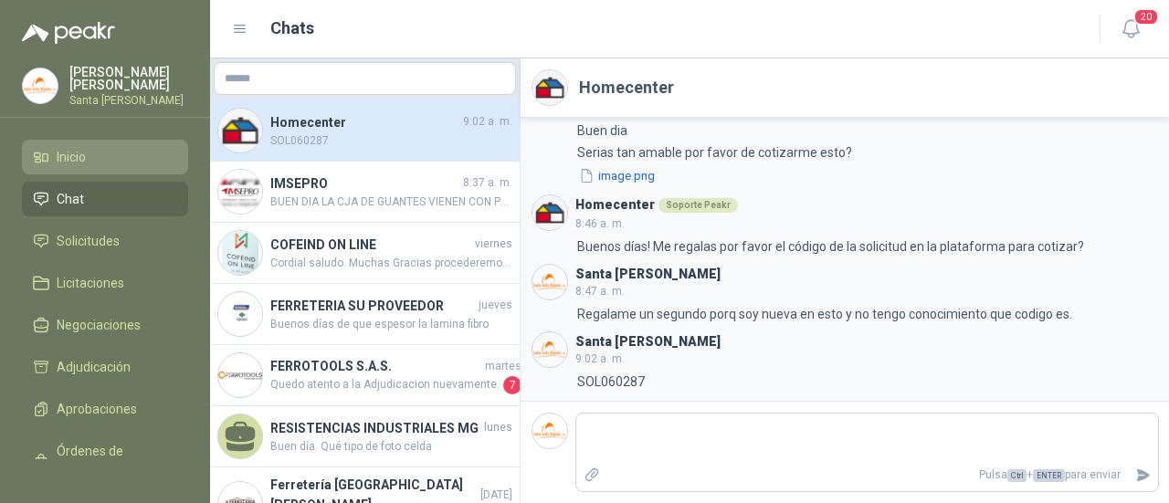
click at [112, 163] on link "Inicio" at bounding box center [105, 157] width 166 height 35
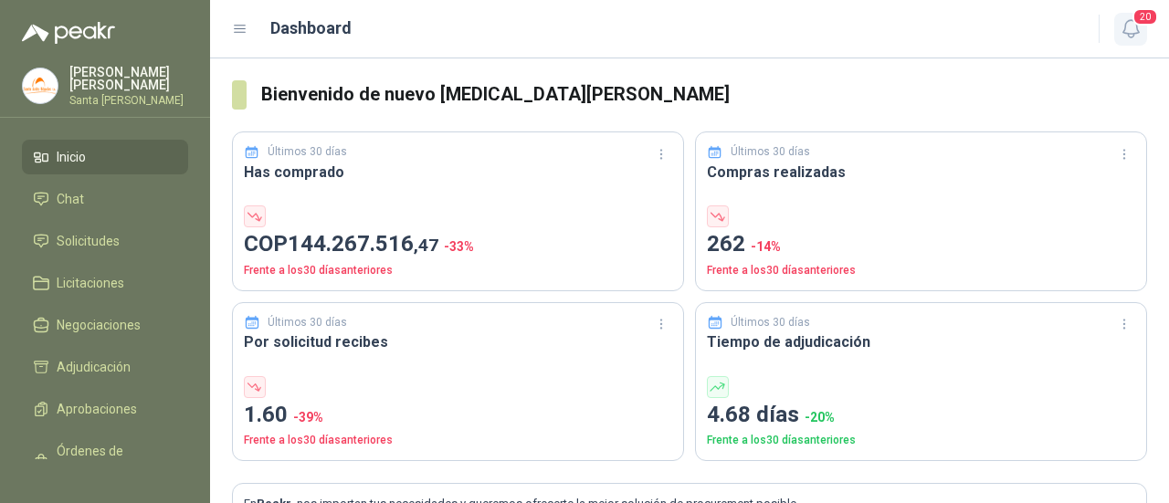
click at [1139, 23] on span "20" at bounding box center [1145, 16] width 26 height 17
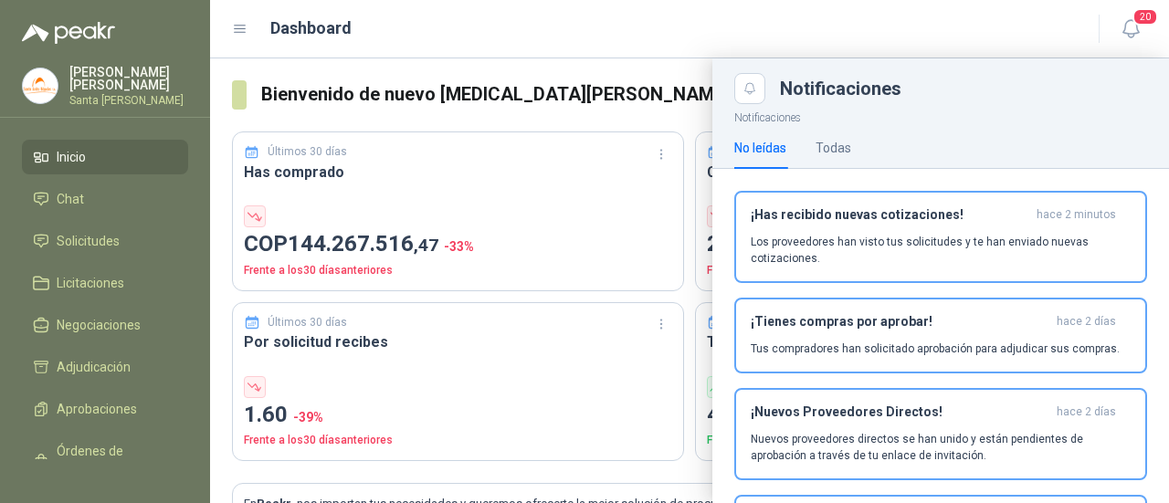
click at [979, 248] on p "Los proveedores han visto tus solicitudes y te han enviado nuevas cotizaciones." at bounding box center [940, 250] width 380 height 33
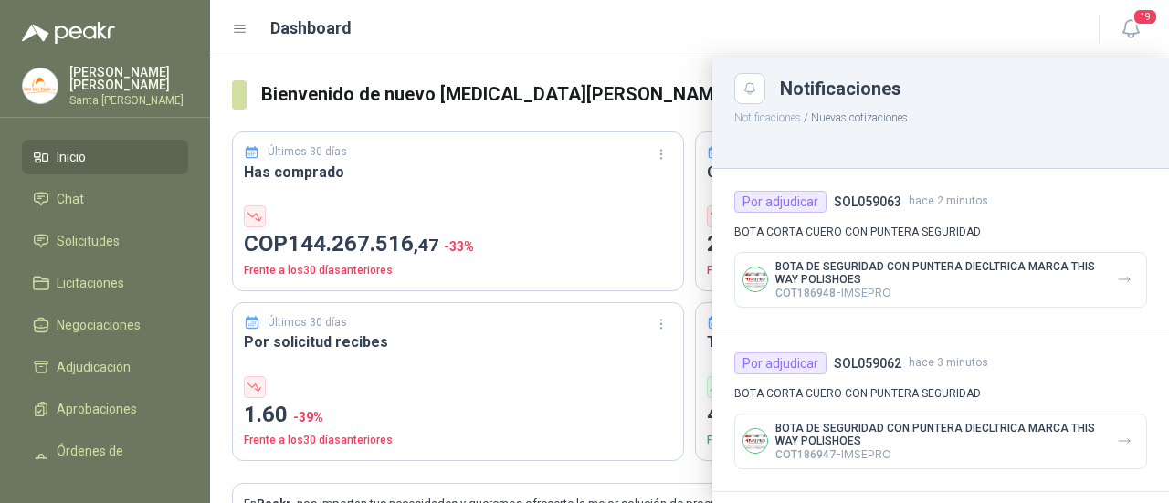
click at [637, 98] on div at bounding box center [689, 280] width 959 height 445
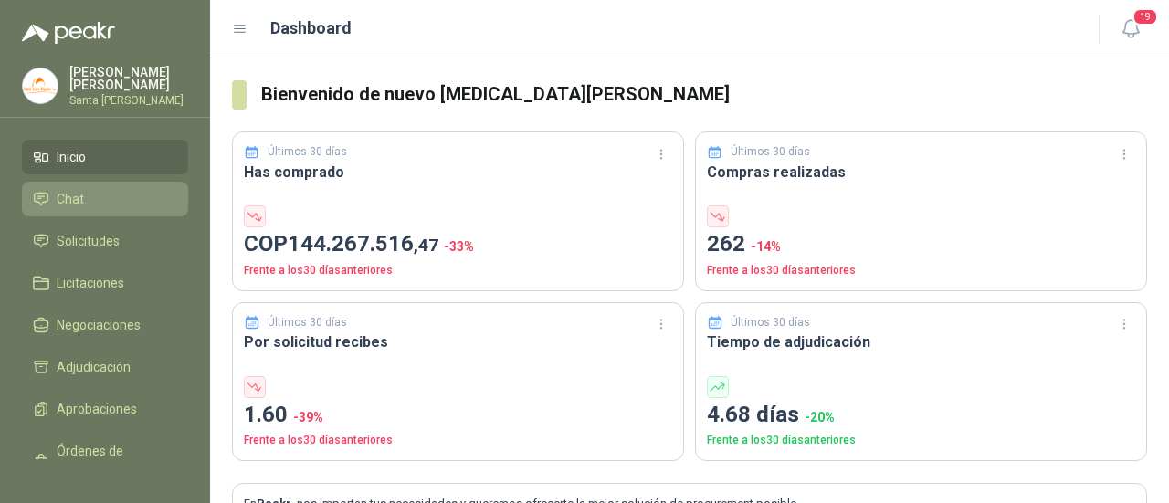
click at [80, 199] on span "Chat" at bounding box center [70, 199] width 27 height 20
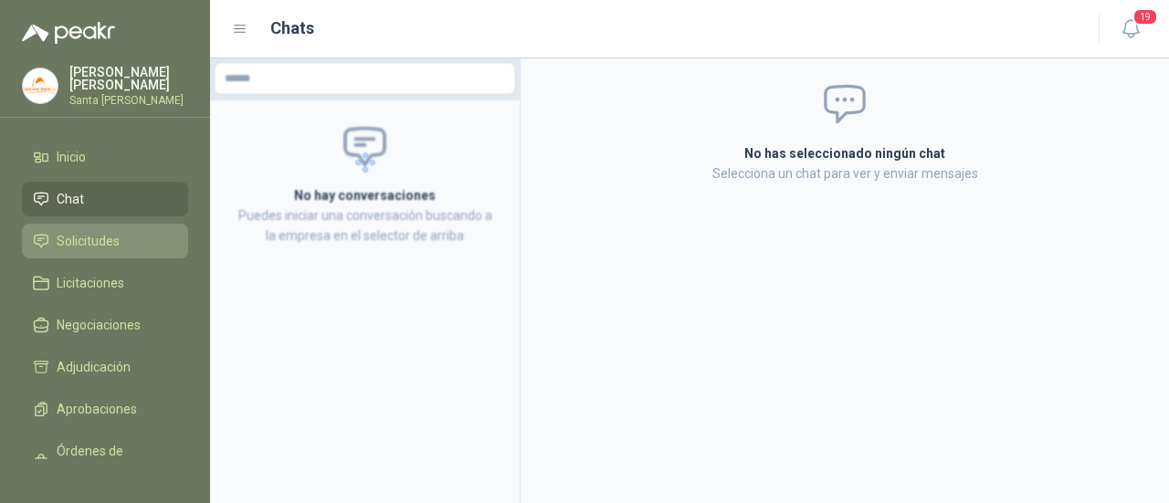
click at [80, 253] on link "Solicitudes" at bounding box center [105, 241] width 166 height 35
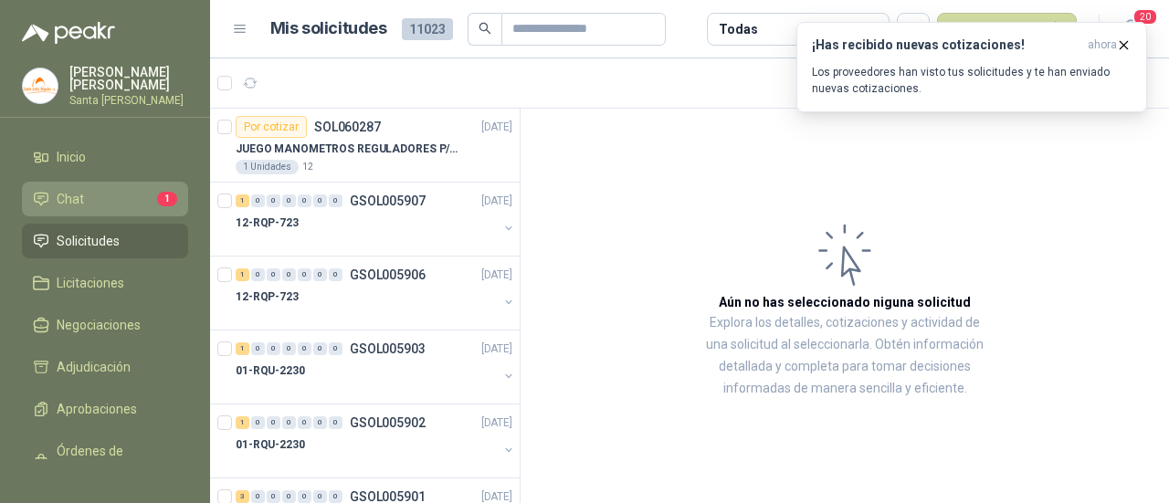
click at [135, 189] on li "Chat 1" at bounding box center [105, 199] width 144 height 20
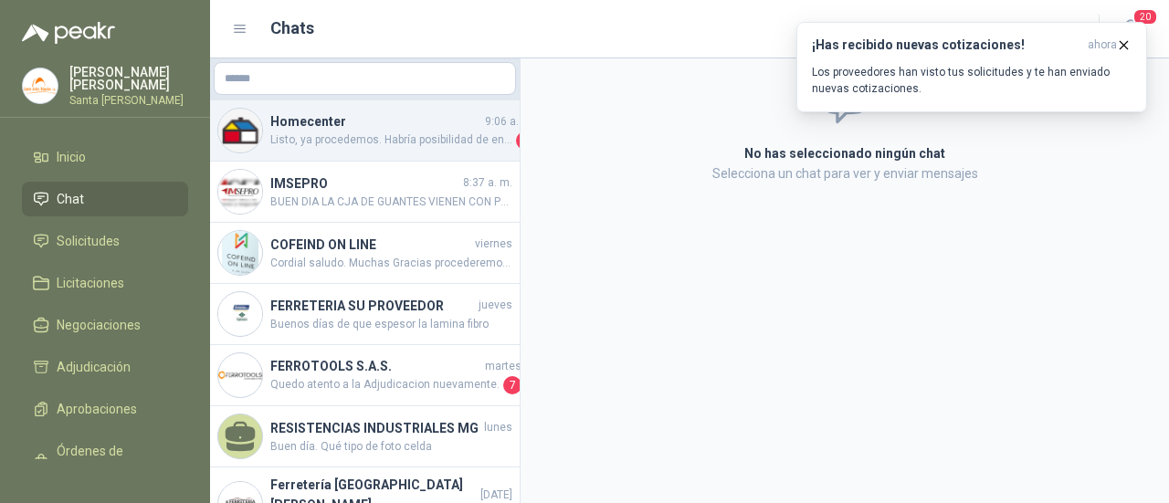
click at [332, 133] on span "Listo, ya procedemos. Habría posibilidad de entregar el producto en alguna dire…" at bounding box center [391, 140] width 242 height 18
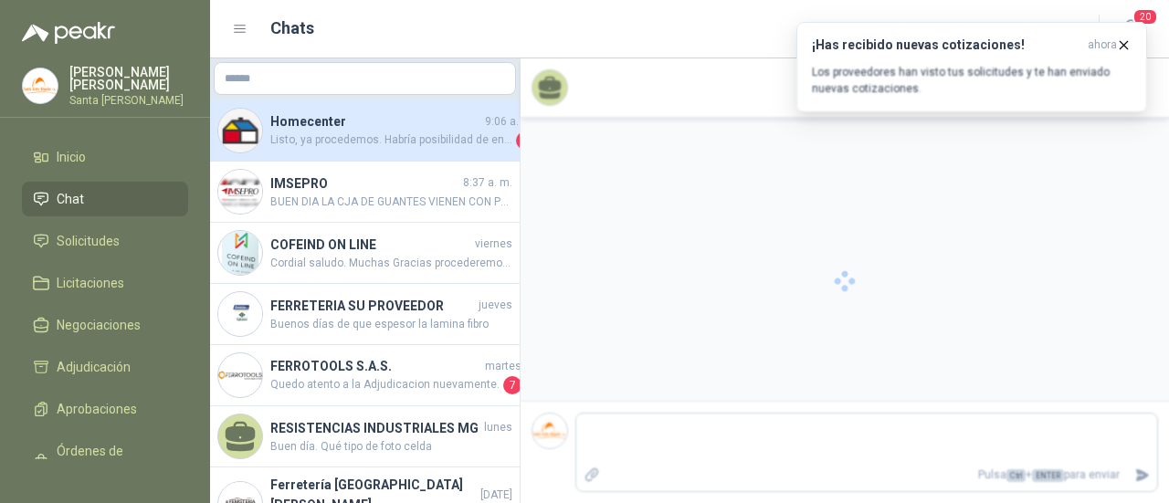
scroll to position [2221, 0]
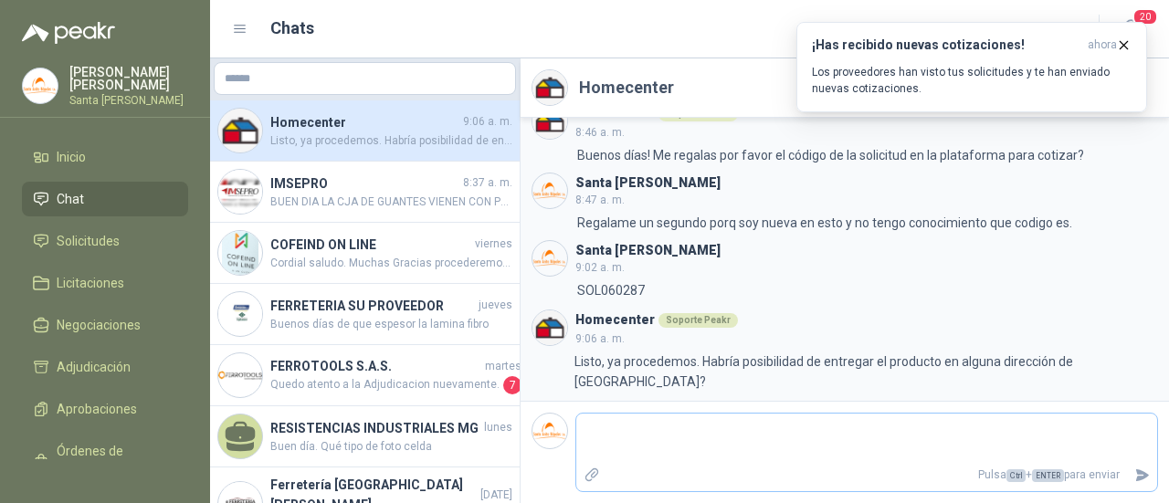
click at [704, 429] on textarea at bounding box center [866, 438] width 581 height 42
click at [1137, 480] on icon "Enviar" at bounding box center [1143, 475] width 13 height 12
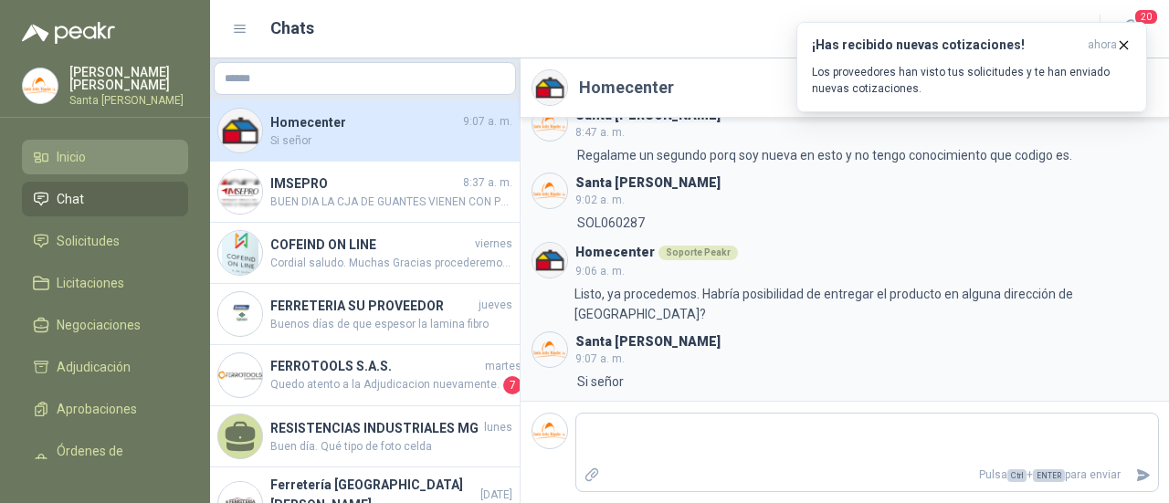
click at [121, 155] on li "Inicio" at bounding box center [105, 157] width 144 height 20
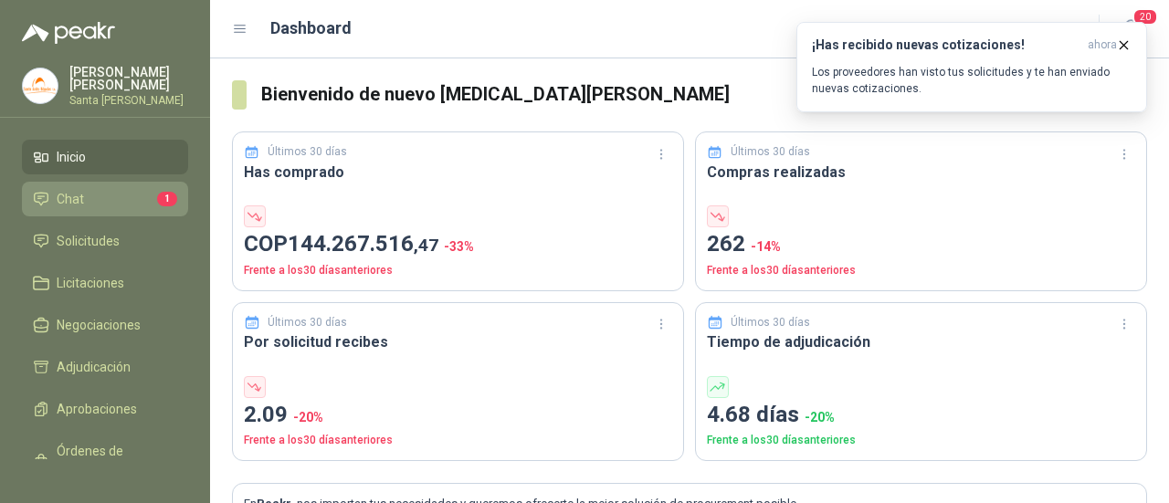
click at [46, 191] on icon at bounding box center [41, 199] width 16 height 16
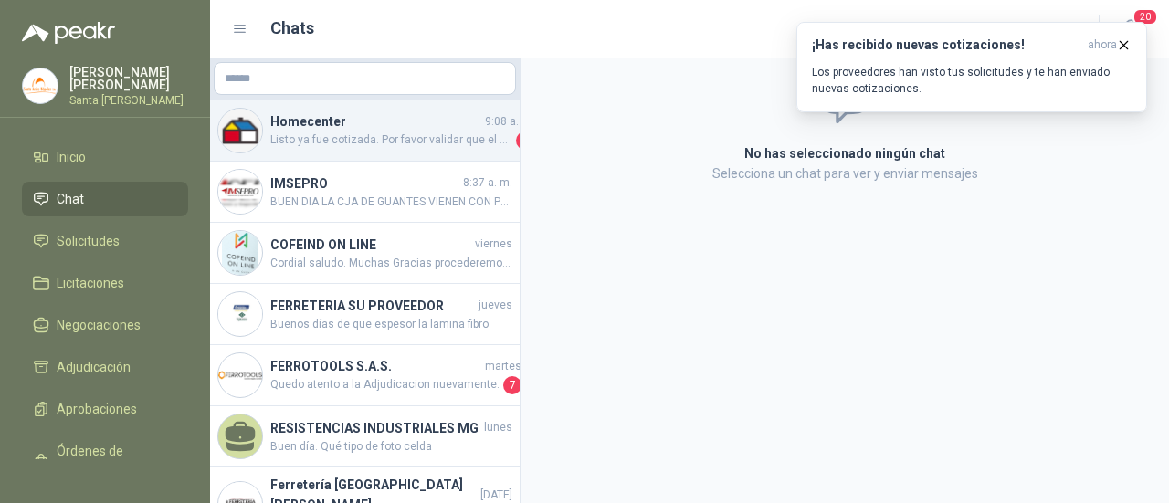
click at [357, 152] on div "Homecenter 9:08 a. m. Listo ya fue cotizada. Por favor validar que el producto …" at bounding box center [364, 130] width 309 height 61
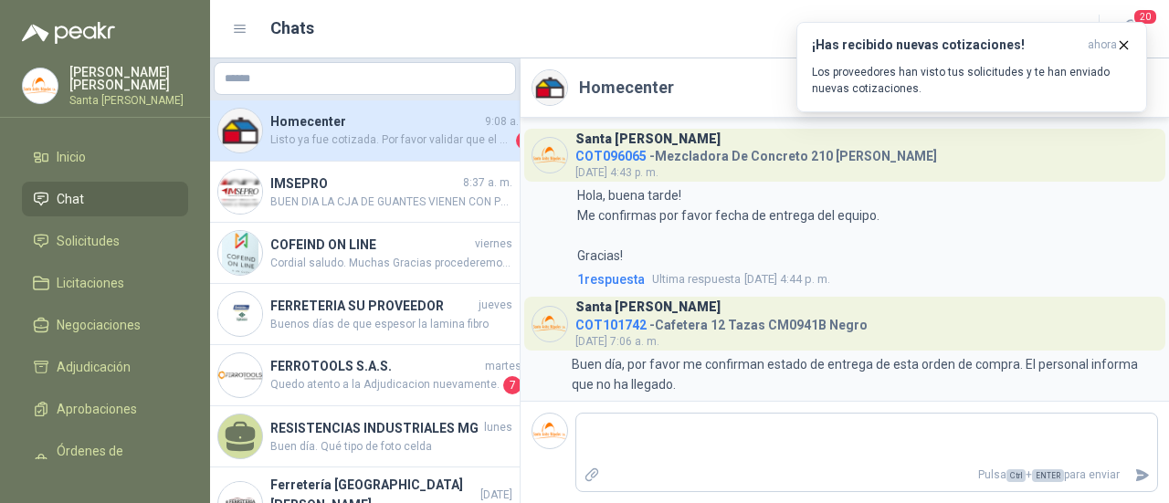
scroll to position [2360, 0]
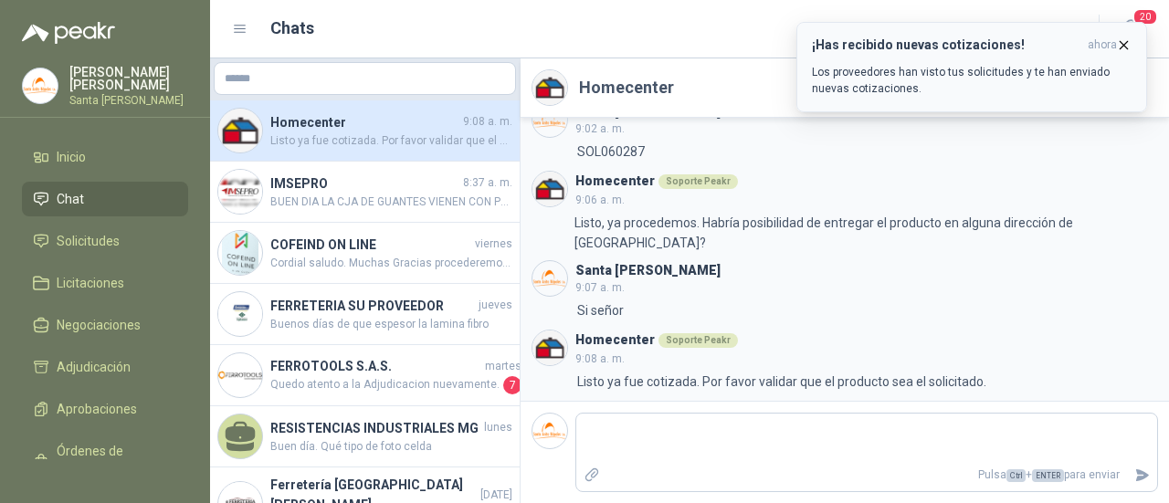
click at [1125, 41] on icon "button" at bounding box center [1124, 45] width 16 height 16
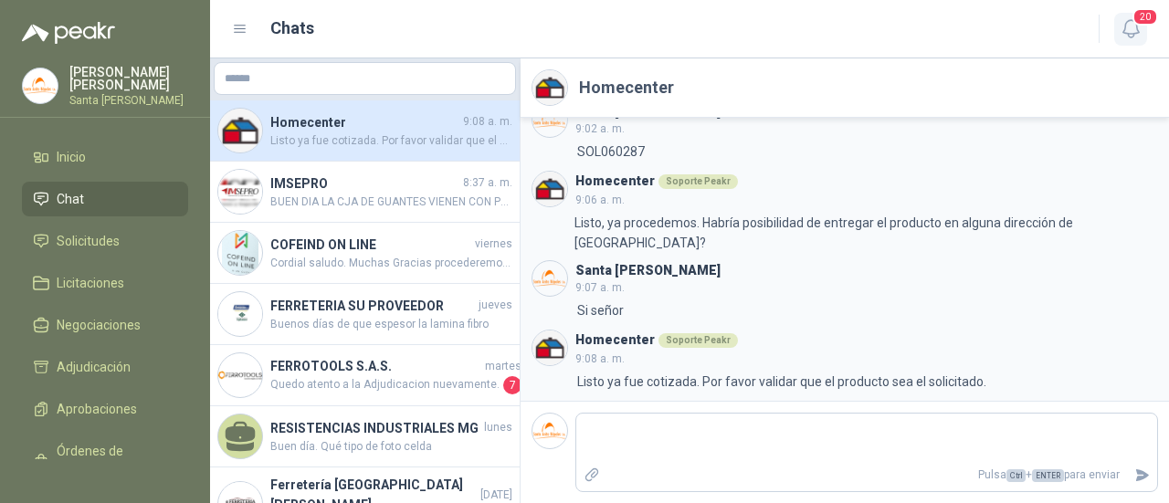
click at [1136, 20] on span "20" at bounding box center [1145, 16] width 26 height 17
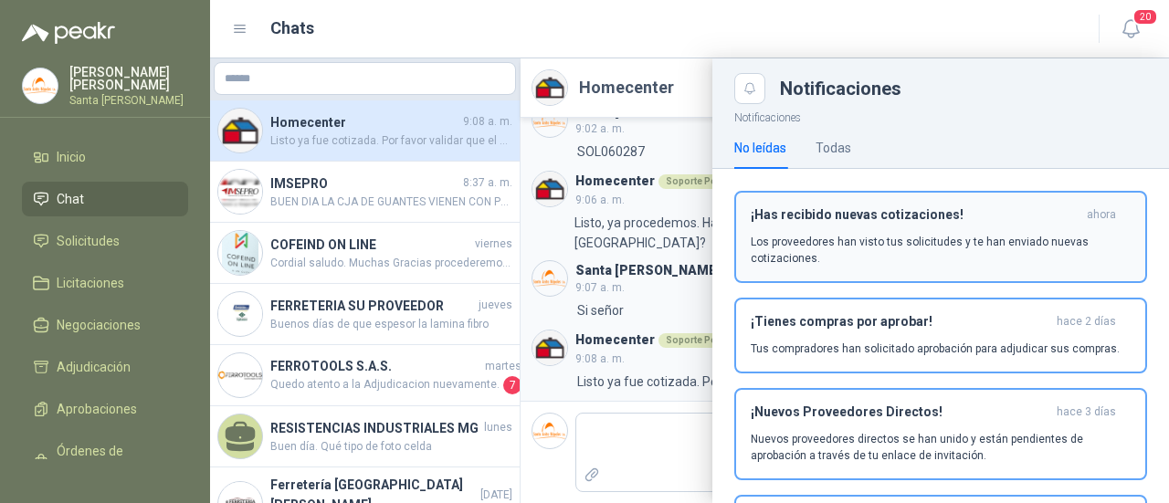
click at [838, 218] on h3 "¡Has recibido nuevas cotizaciones!" at bounding box center [914, 215] width 329 height 16
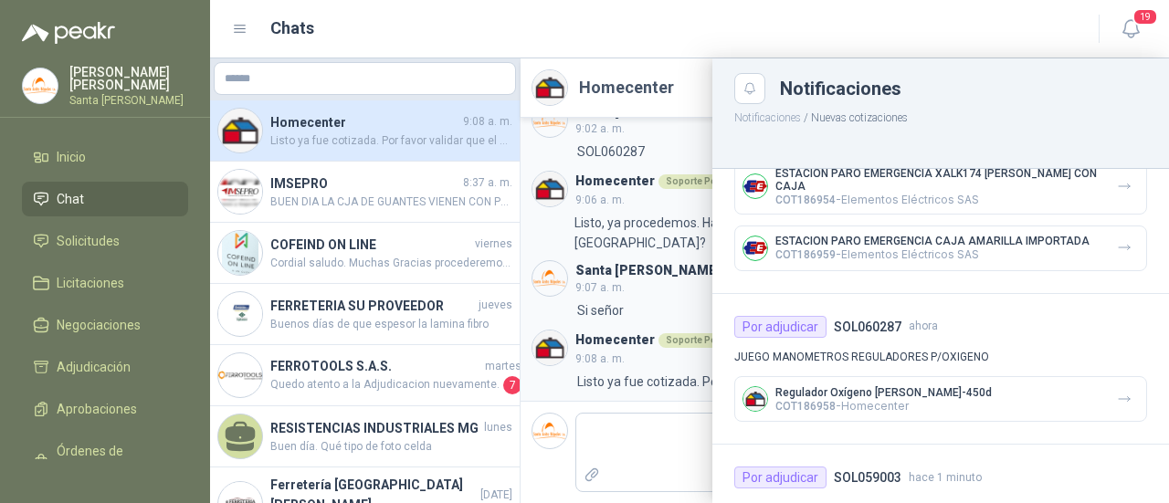
scroll to position [274, 0]
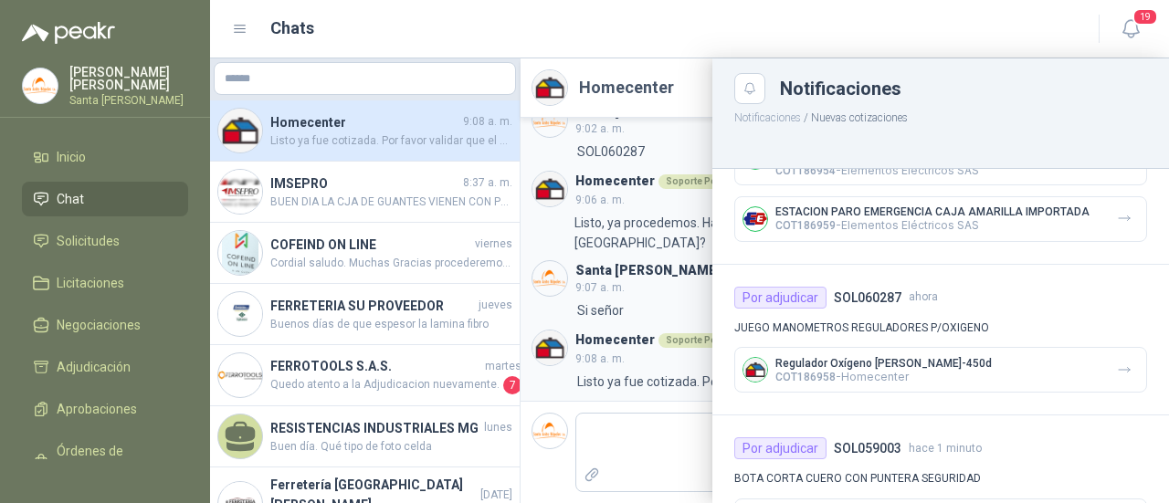
click at [923, 357] on p "Regulador Oxígeno [PERSON_NAME]-450d" at bounding box center [883, 363] width 216 height 13
click at [1117, 365] on icon "button" at bounding box center [1125, 370] width 16 height 16
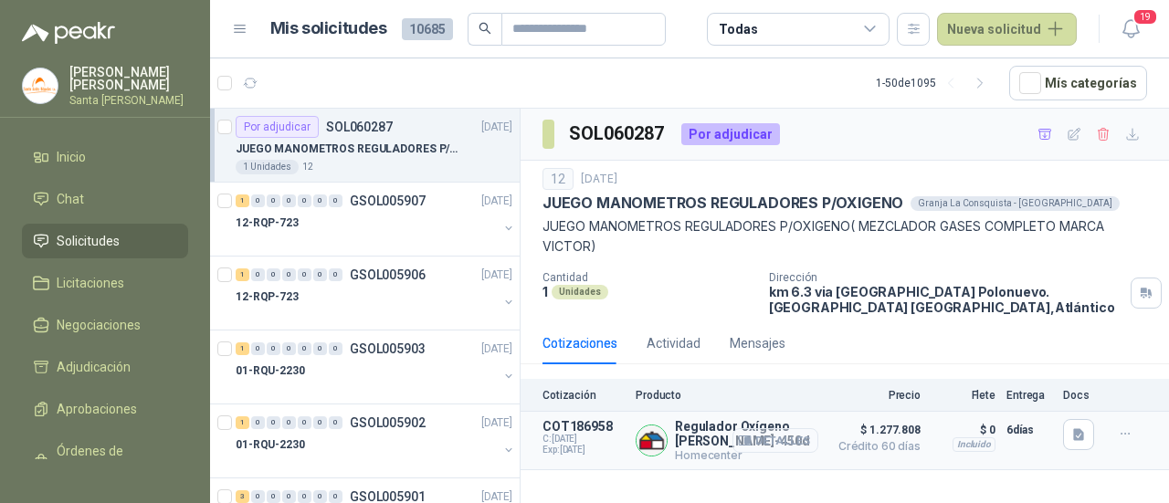
click at [760, 439] on button "Detalles" at bounding box center [775, 440] width 86 height 25
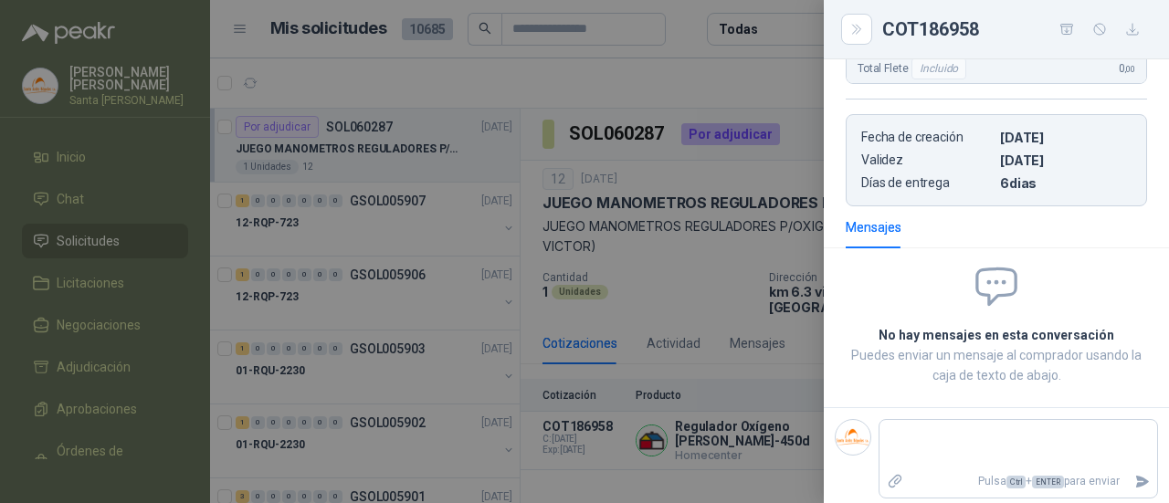
scroll to position [430, 0]
click at [773, 98] on div at bounding box center [584, 251] width 1169 height 503
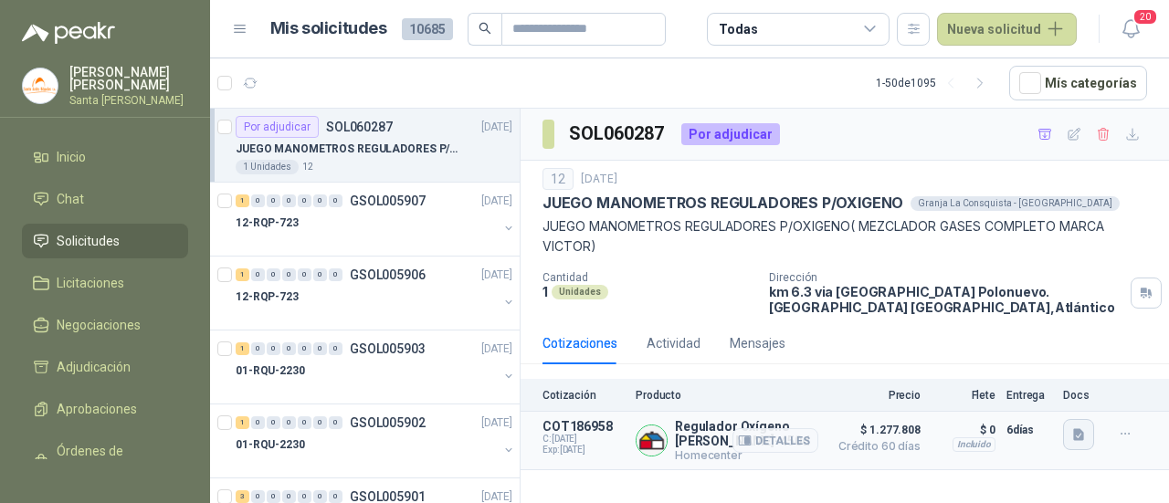
click at [1076, 437] on icon "button" at bounding box center [1078, 435] width 11 height 12
click at [1052, 377] on button "image.png" at bounding box center [1040, 373] width 79 height 19
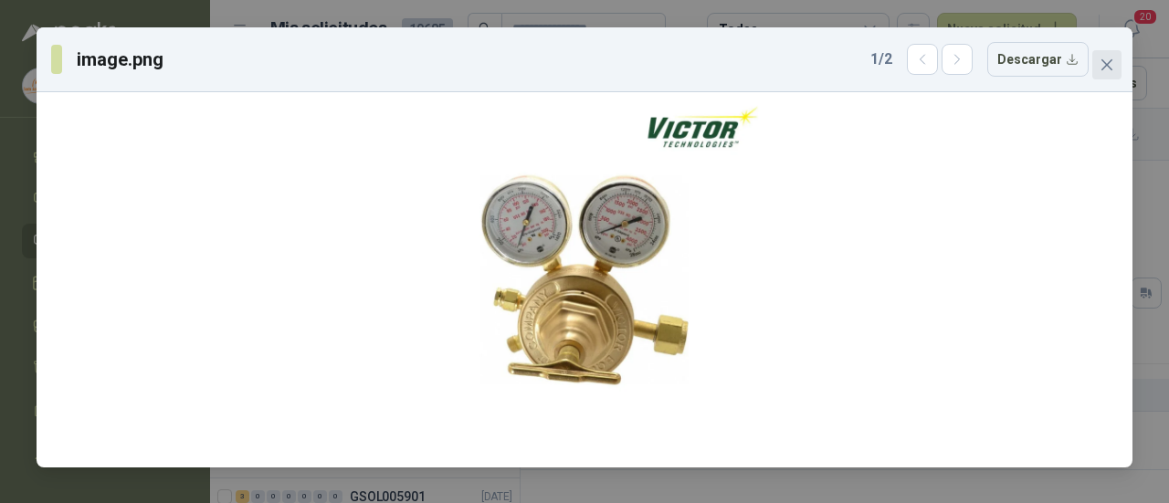
drag, startPoint x: 1116, startPoint y: 72, endPoint x: 1121, endPoint y: 209, distance: 137.0
click at [1116, 72] on button "Close" at bounding box center [1106, 64] width 29 height 29
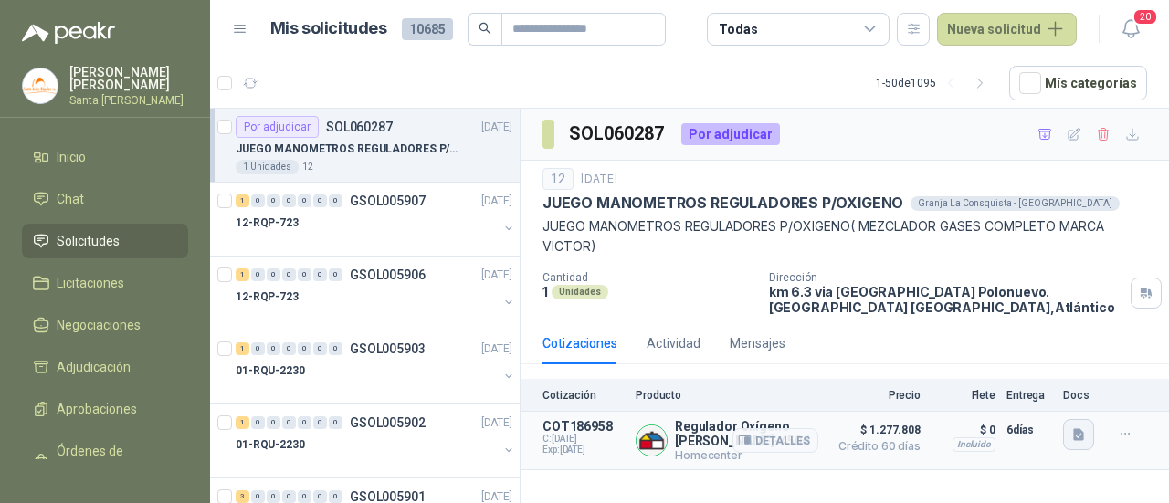
click at [1079, 433] on icon "button" at bounding box center [1078, 435] width 11 height 12
click at [1042, 393] on button "image.png" at bounding box center [1040, 392] width 79 height 19
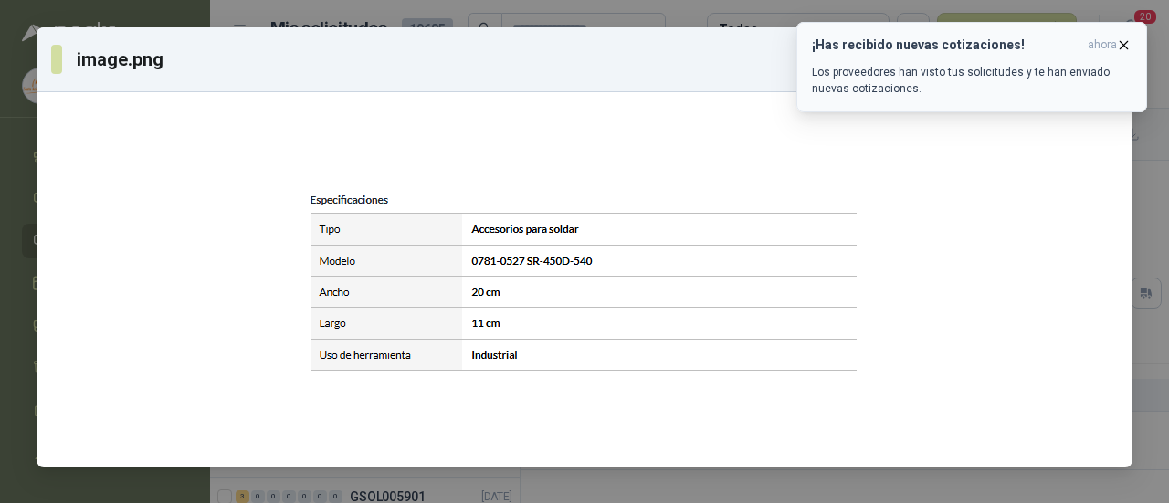
click at [1129, 44] on icon "button" at bounding box center [1124, 45] width 16 height 16
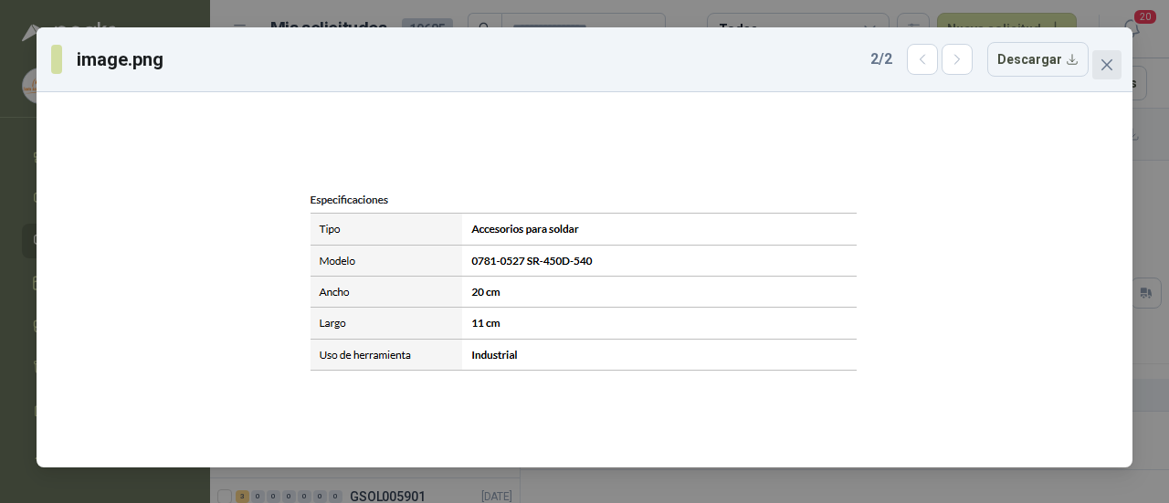
click at [1101, 66] on icon "close" at bounding box center [1106, 65] width 15 height 15
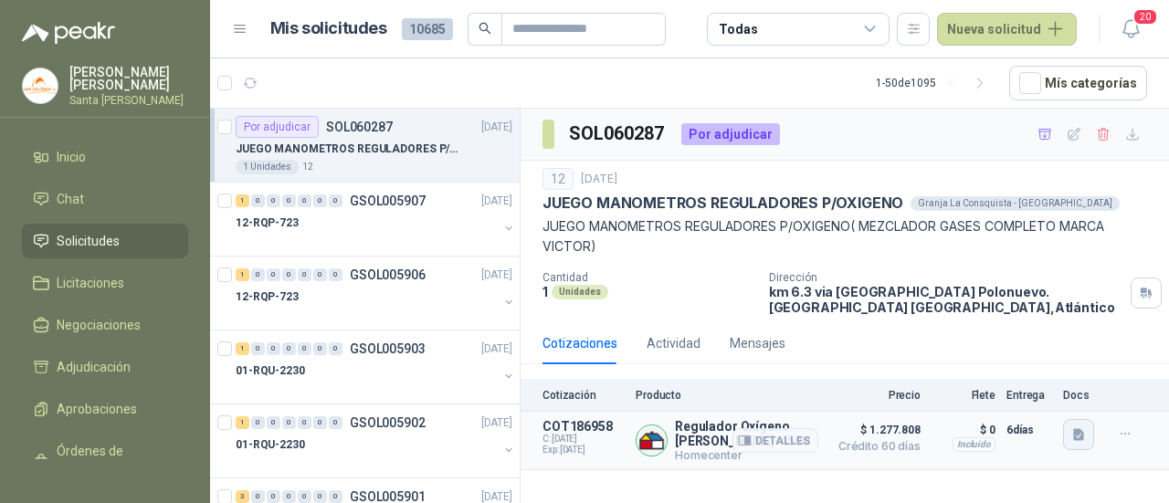
click at [1086, 432] on button "button" at bounding box center [1078, 434] width 31 height 31
click at [1028, 368] on button "image.png" at bounding box center [1040, 373] width 79 height 19
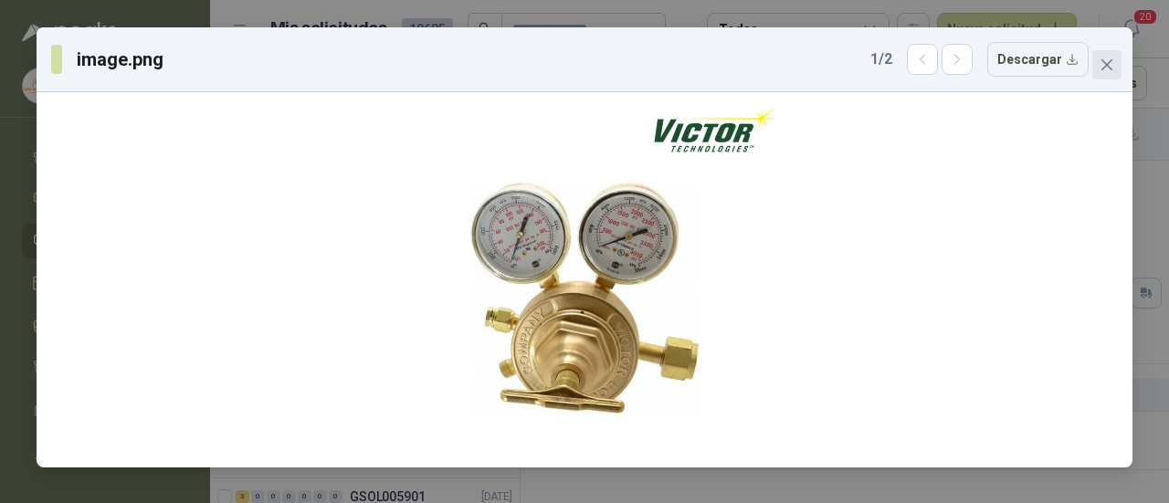
click at [1110, 68] on icon "close" at bounding box center [1106, 64] width 11 height 11
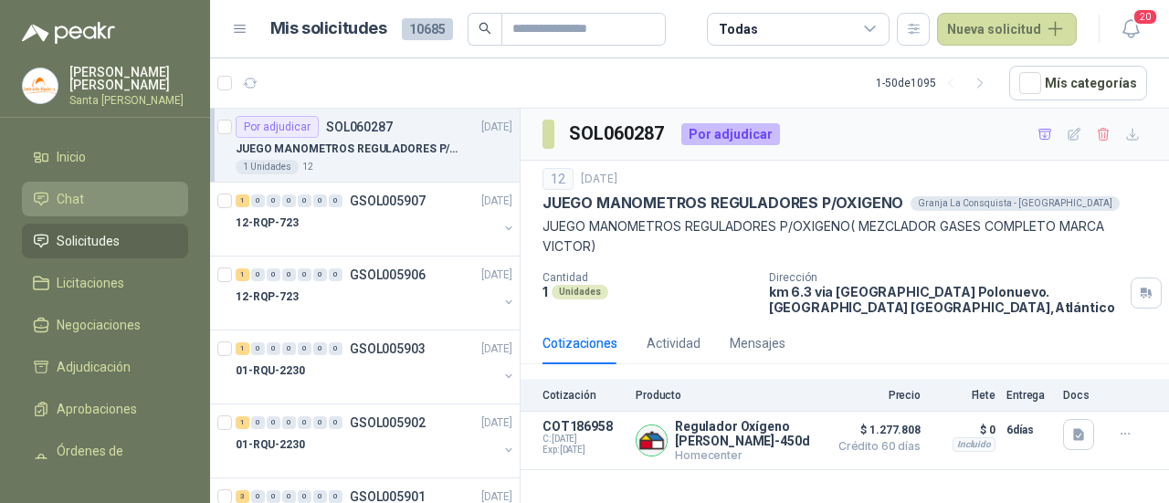
click at [49, 197] on li "Chat" at bounding box center [105, 199] width 144 height 20
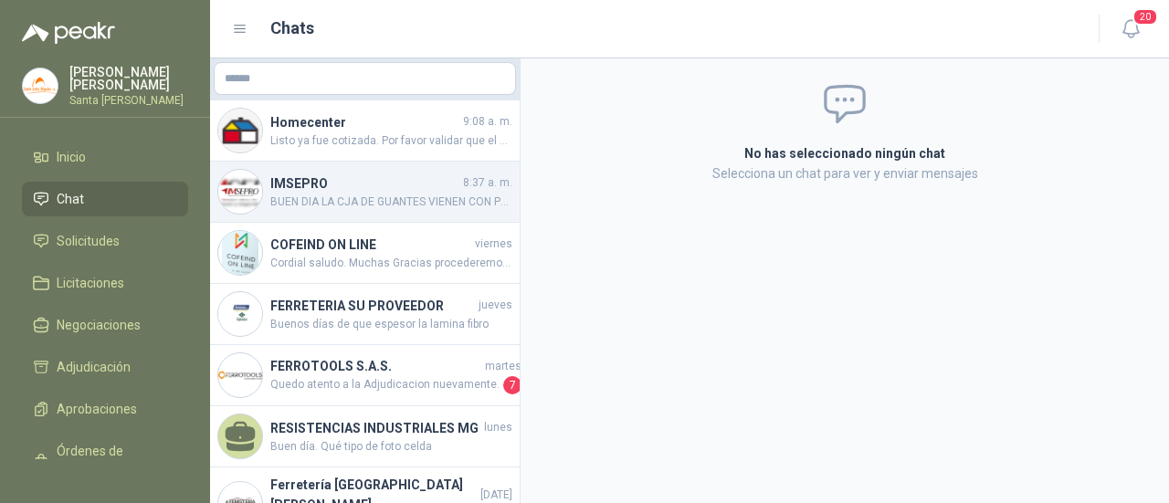
drag, startPoint x: 369, startPoint y: 151, endPoint x: 383, endPoint y: 162, distance: 17.5
click at [369, 151] on div "Homecenter 9:08 a. m. Listo ya fue cotizada. Por favor validar que el producto …" at bounding box center [364, 130] width 309 height 61
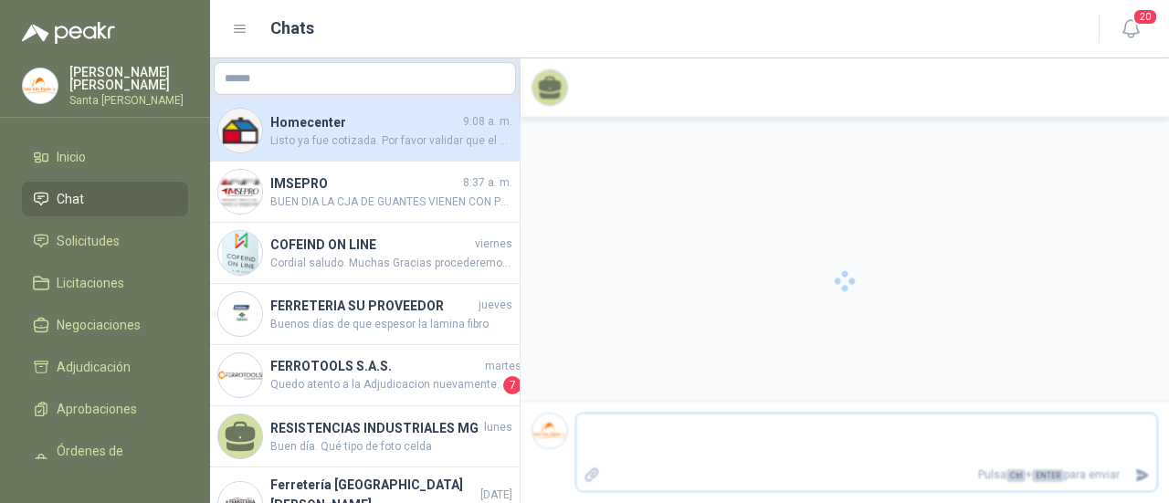
scroll to position [2360, 0]
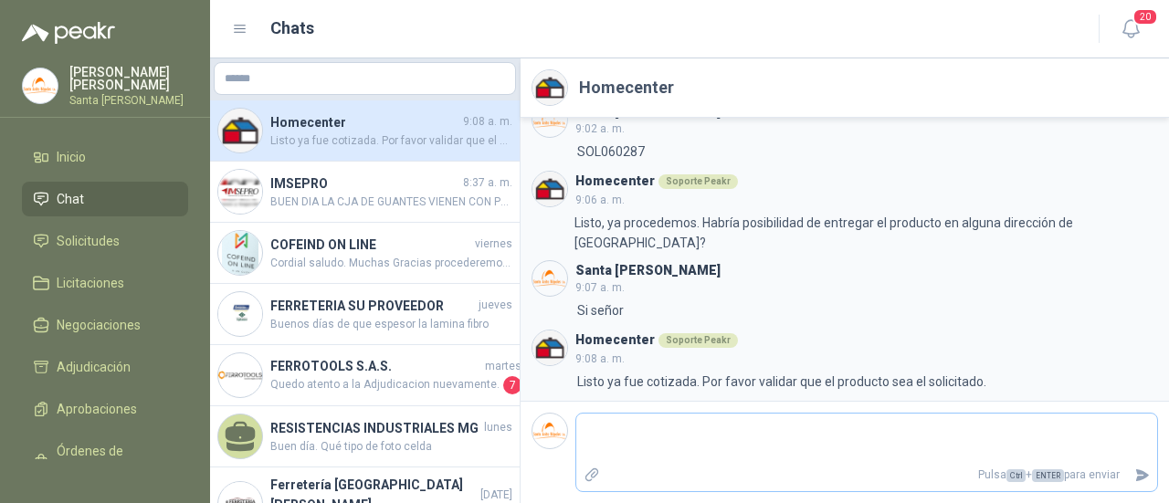
click at [704, 435] on textarea at bounding box center [866, 438] width 581 height 42
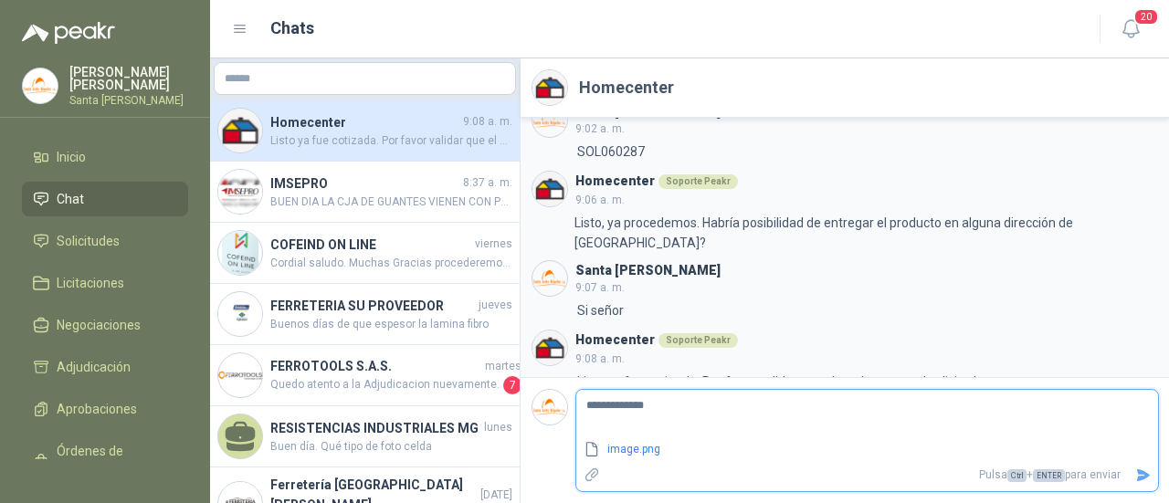
click at [1145, 470] on icon "Enviar" at bounding box center [1143, 475] width 16 height 16
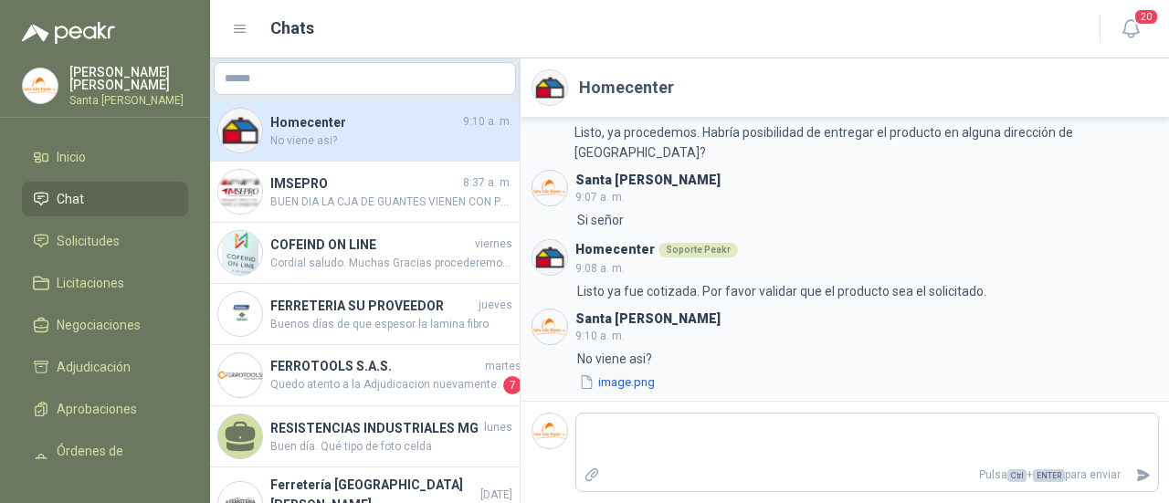
scroll to position [2518, 0]
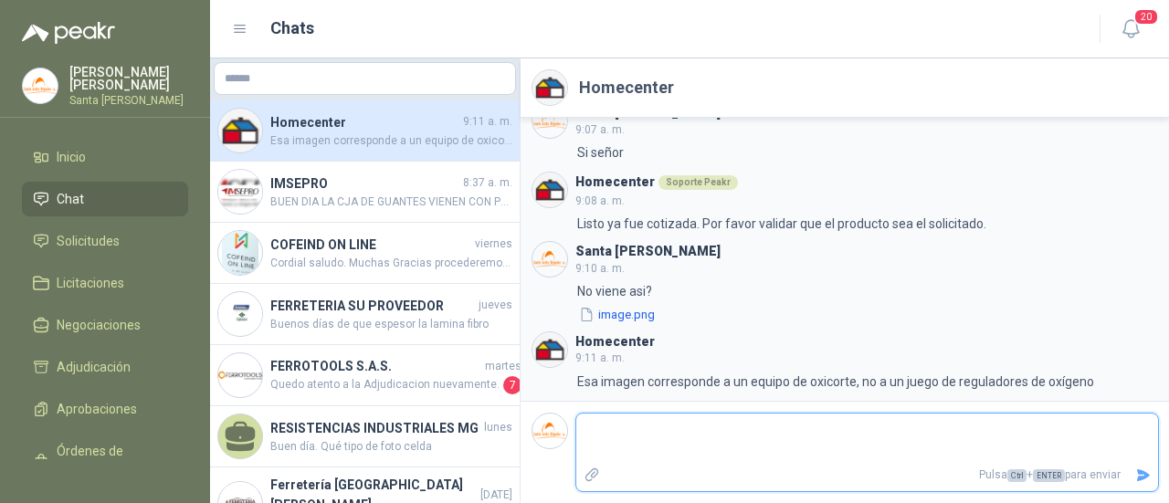
click at [657, 446] on textarea at bounding box center [867, 438] width 582 height 42
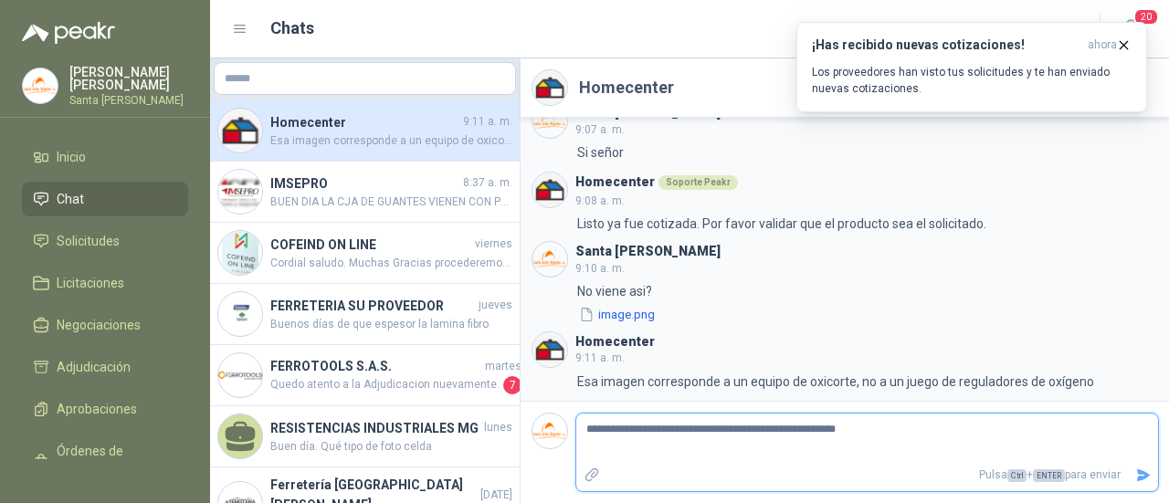
click at [1146, 474] on icon "Enviar" at bounding box center [1143, 475] width 13 height 12
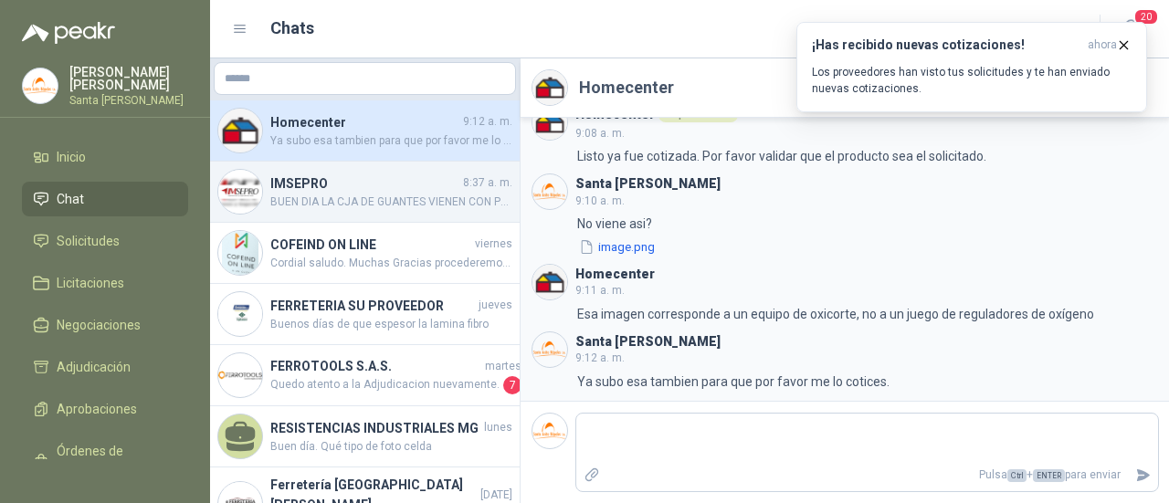
click at [351, 173] on h4 "IMSEPRO" at bounding box center [364, 183] width 189 height 20
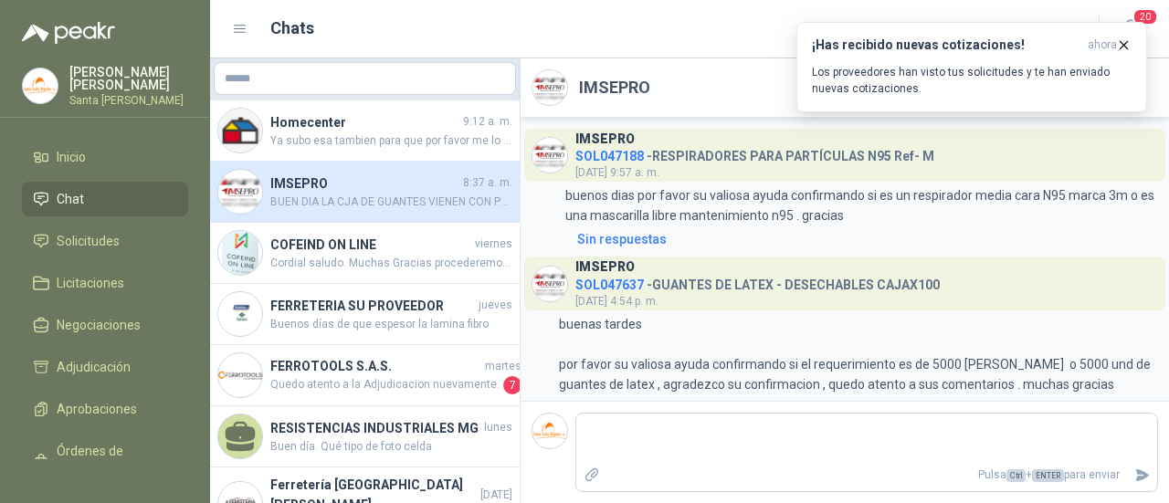
scroll to position [551, 0]
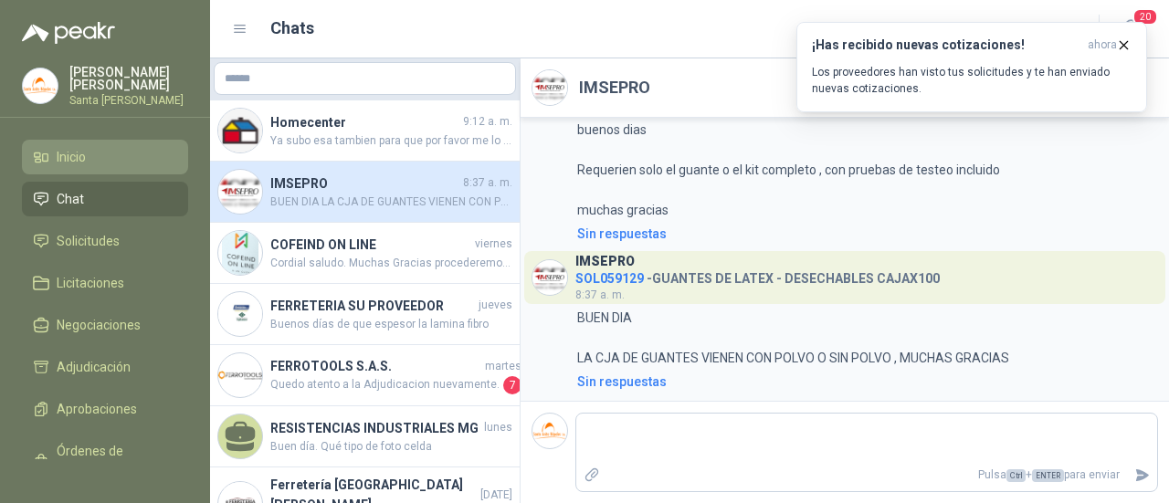
click at [65, 163] on link "Inicio" at bounding box center [105, 157] width 166 height 35
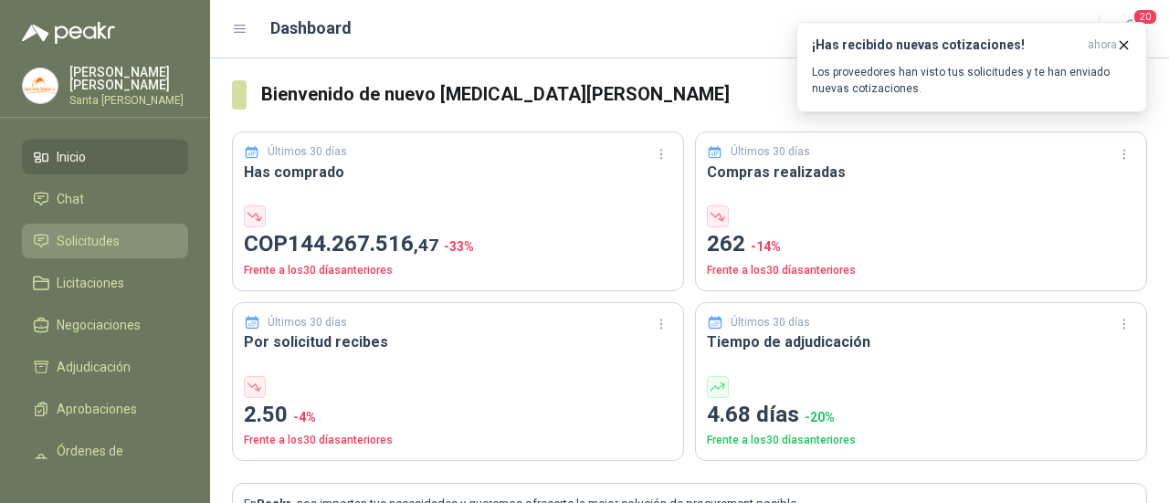
click at [66, 226] on link "Solicitudes" at bounding box center [105, 241] width 166 height 35
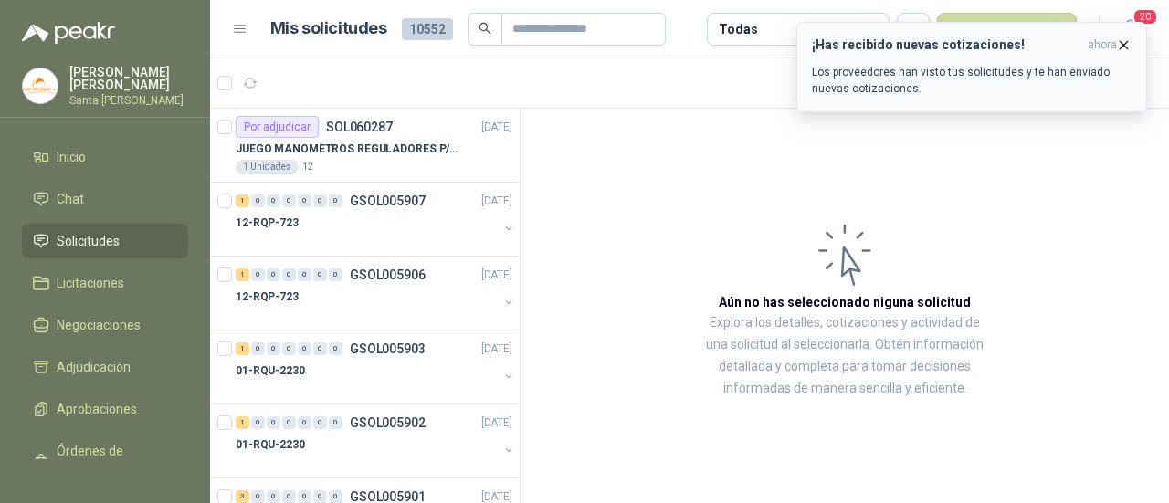
click at [1121, 47] on icon "button" at bounding box center [1123, 44] width 7 height 7
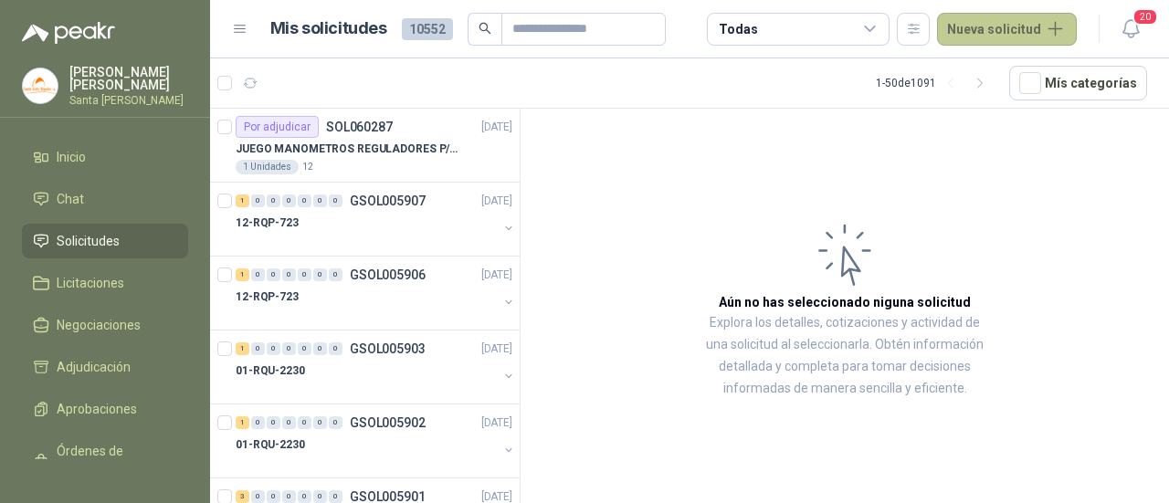
click at [1001, 22] on button "Nueva solicitud" at bounding box center [1007, 29] width 140 height 33
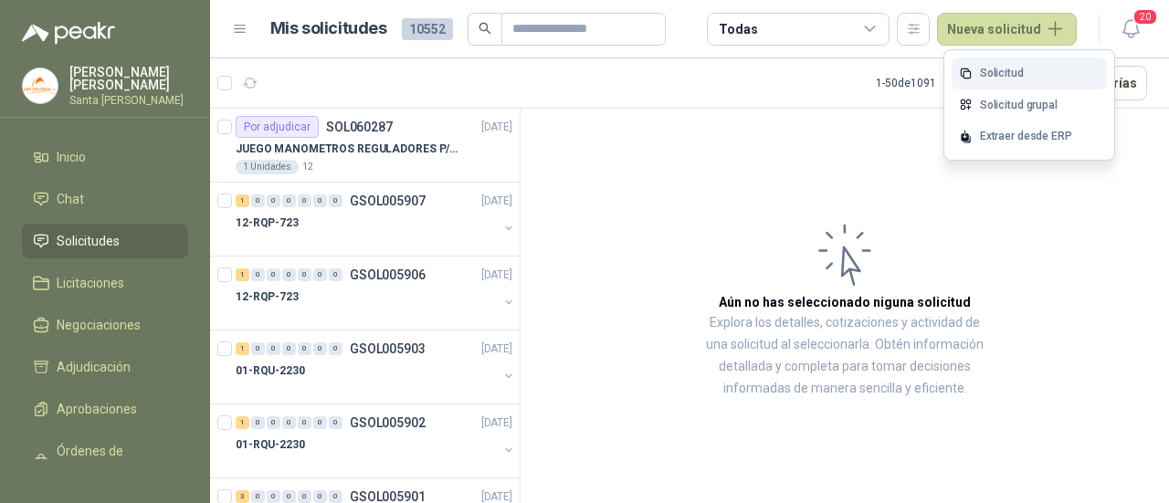
click at [966, 63] on link "Solicitud" at bounding box center [1028, 74] width 155 height 32
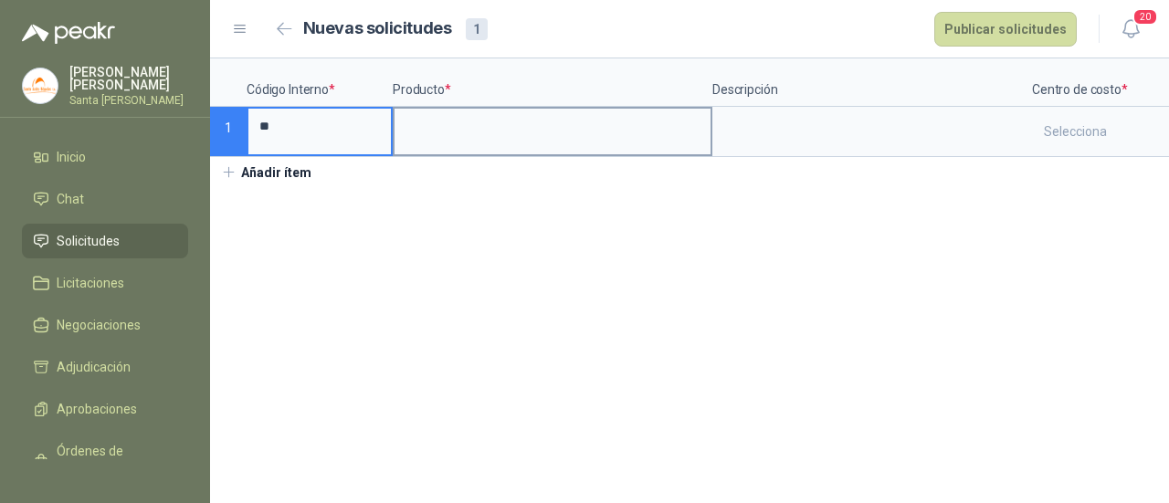
click at [467, 137] on input at bounding box center [552, 127] width 316 height 36
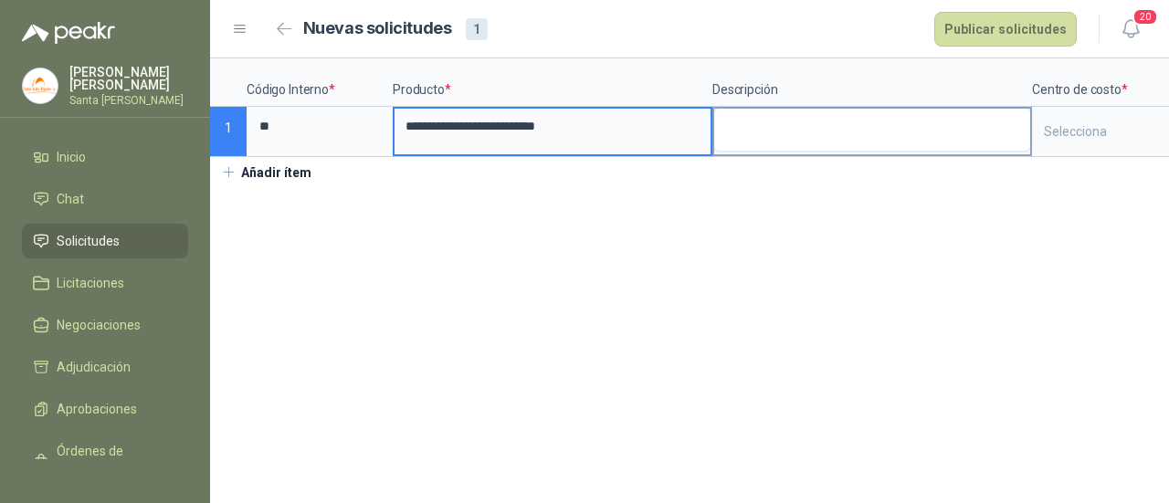
click at [789, 129] on textarea at bounding box center [872, 130] width 316 height 42
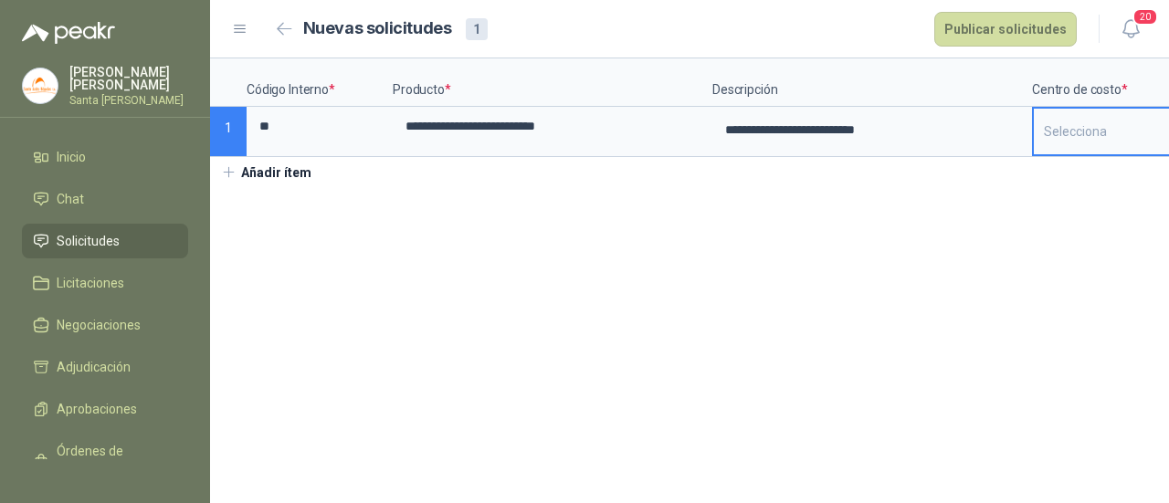
click at [1120, 123] on input "search" at bounding box center [1122, 132] width 159 height 46
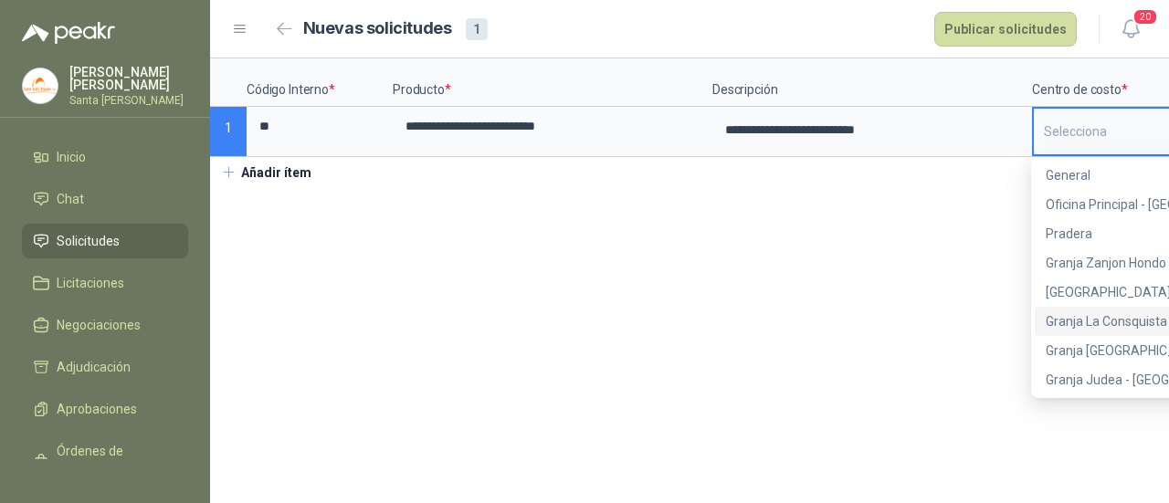
click at [1106, 320] on div "Granja La Consquista - [GEOGRAPHIC_DATA]" at bounding box center [1120, 321] width 150 height 20
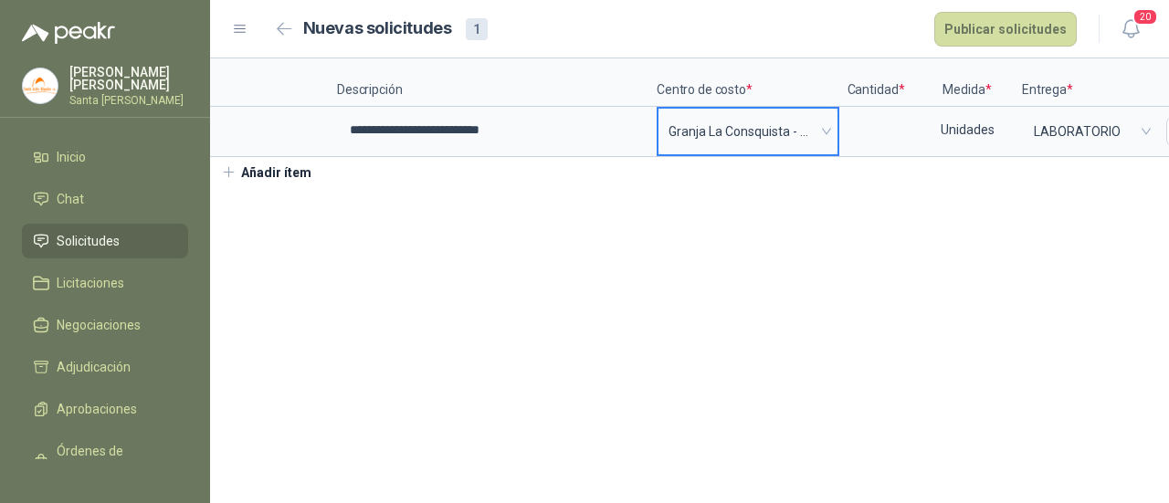
scroll to position [0, 456]
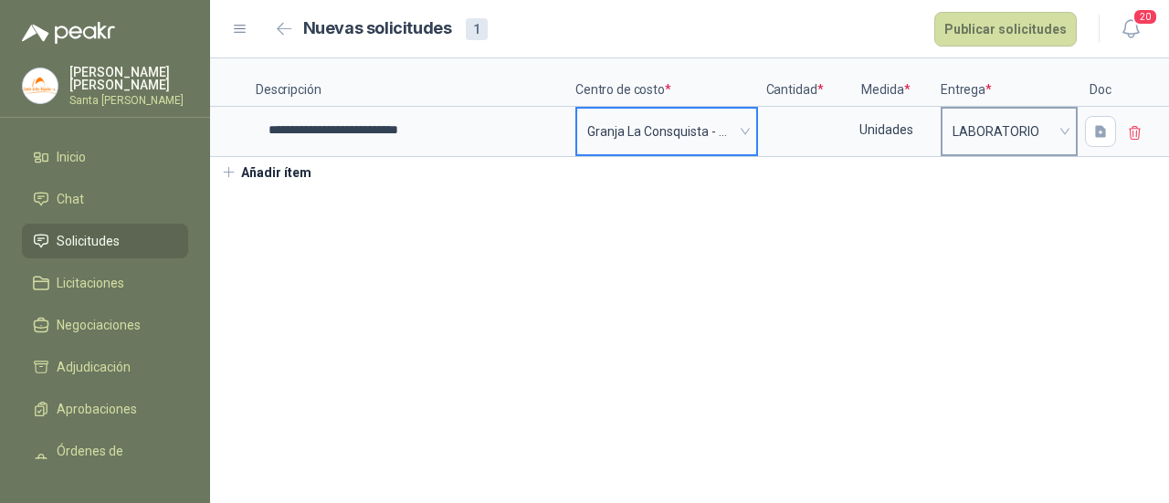
click at [1000, 135] on span "LABORATORIO" at bounding box center [1008, 131] width 113 height 27
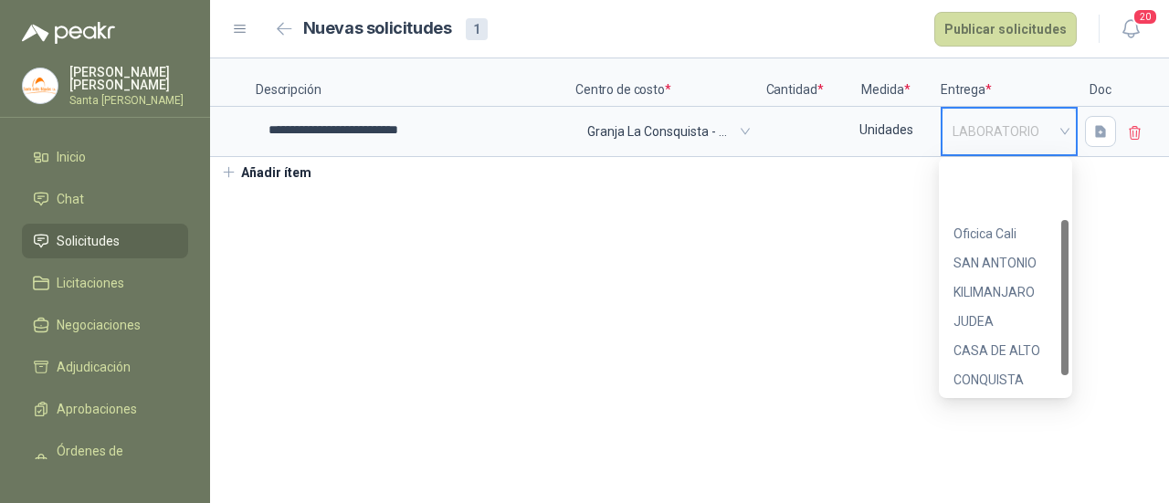
scroll to position [88, 0]
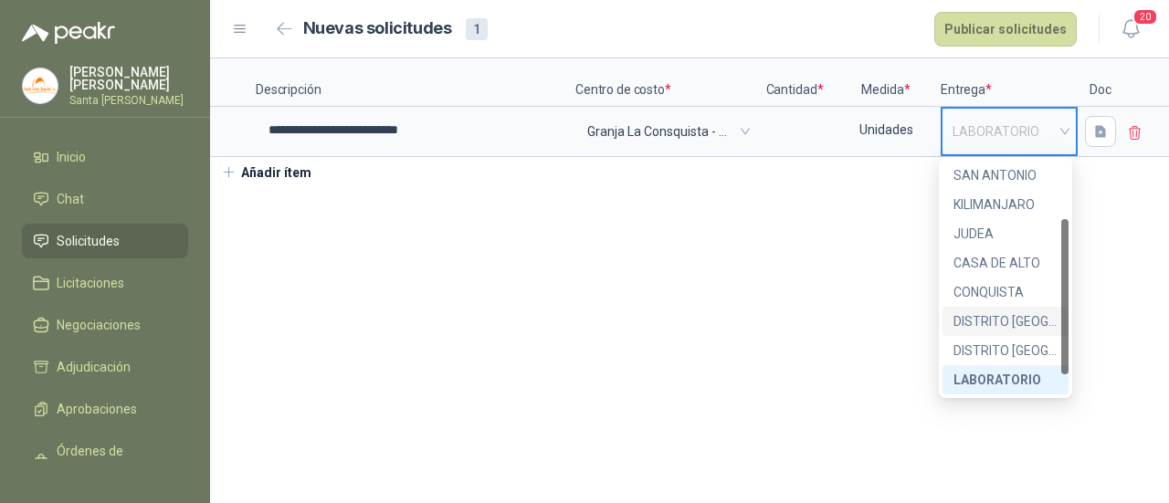
click at [1008, 320] on div "DISTRITO [GEOGRAPHIC_DATA]" at bounding box center [1005, 321] width 104 height 20
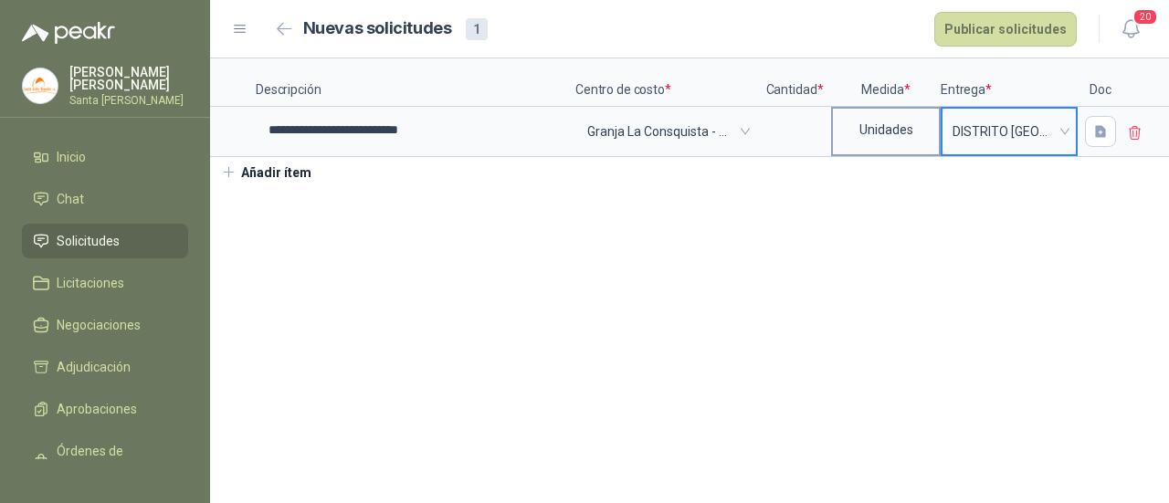
click at [888, 132] on div "Unidades" at bounding box center [886, 130] width 106 height 42
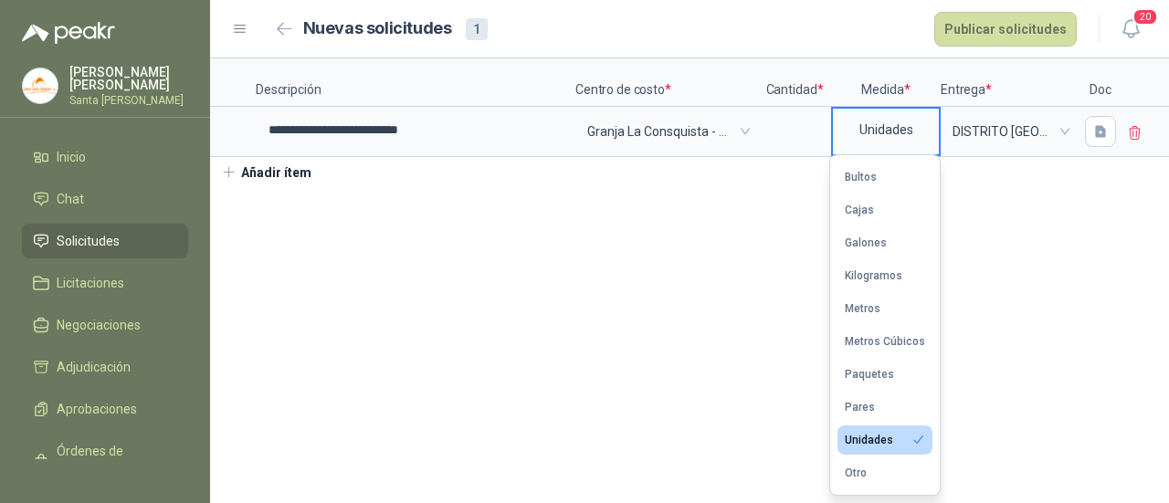
drag, startPoint x: 773, startPoint y: 319, endPoint x: 793, endPoint y: 212, distance: 108.7
click at [772, 319] on section "**********" at bounding box center [689, 280] width 959 height 445
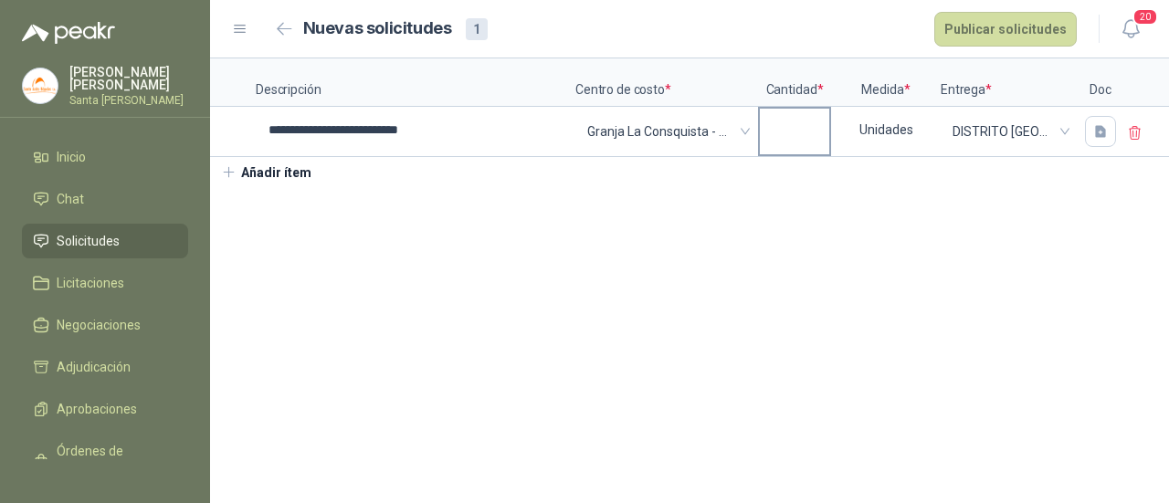
click at [769, 107] on div at bounding box center [794, 132] width 73 height 50
click at [785, 121] on input at bounding box center [794, 127] width 69 height 36
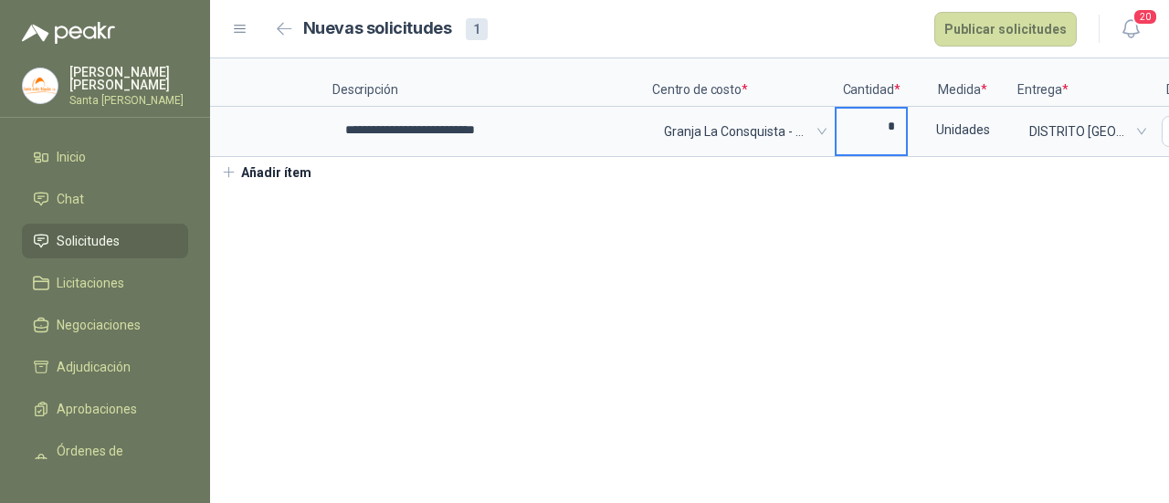
scroll to position [0, 456]
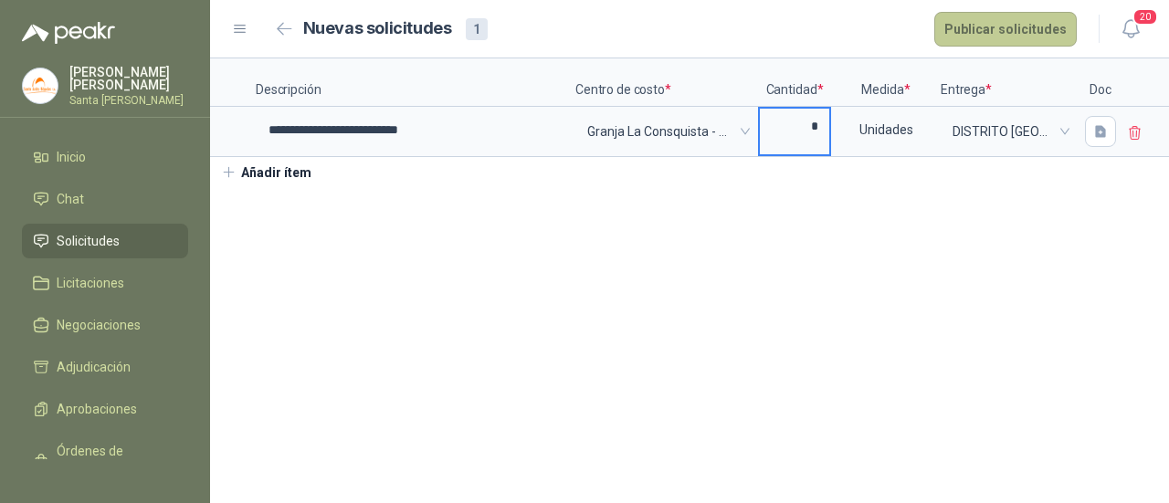
click at [1016, 25] on button "Publicar solicitudes" at bounding box center [1005, 29] width 142 height 35
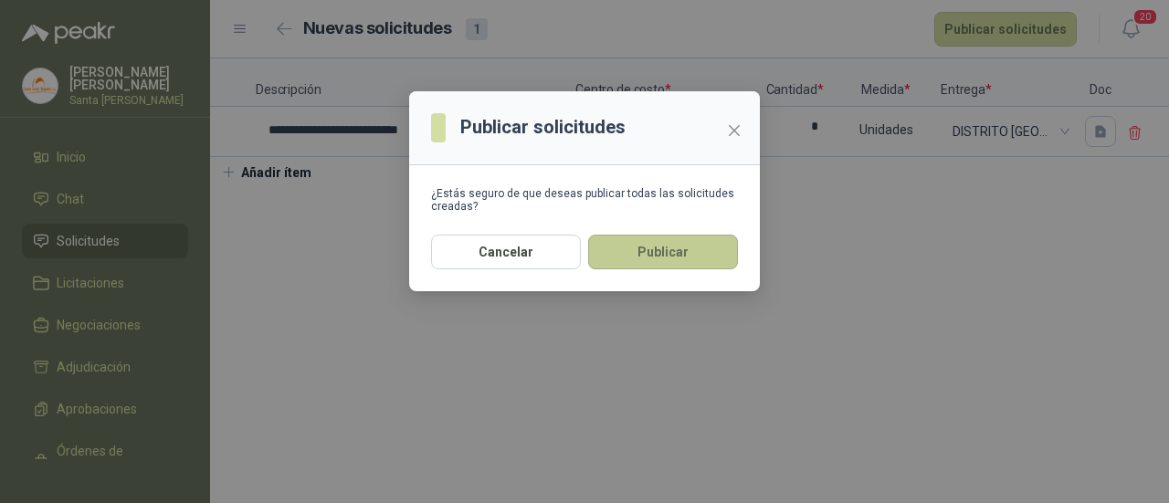
click at [641, 261] on button "Publicar" at bounding box center [663, 252] width 150 height 35
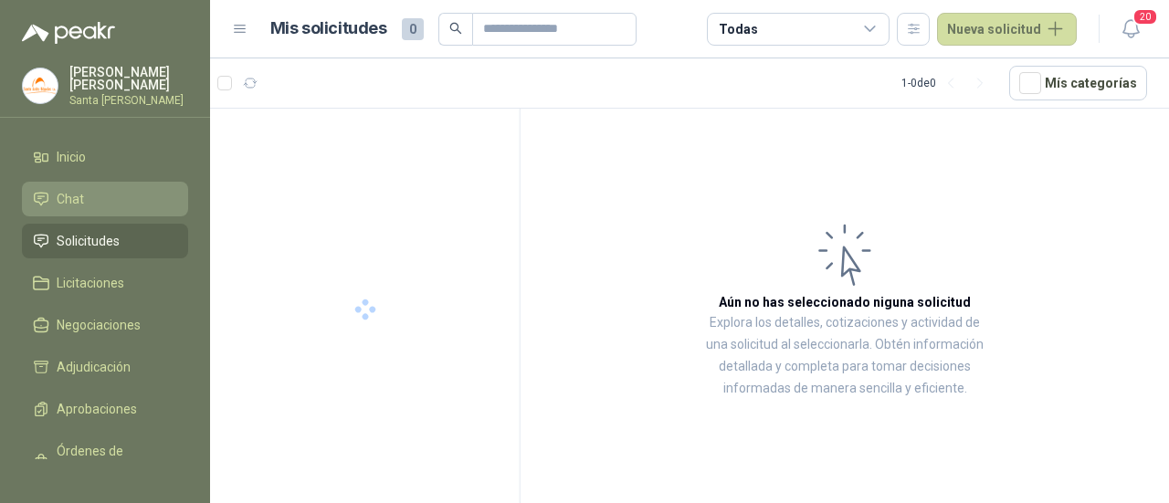
click at [89, 194] on li "Chat" at bounding box center [105, 199] width 144 height 20
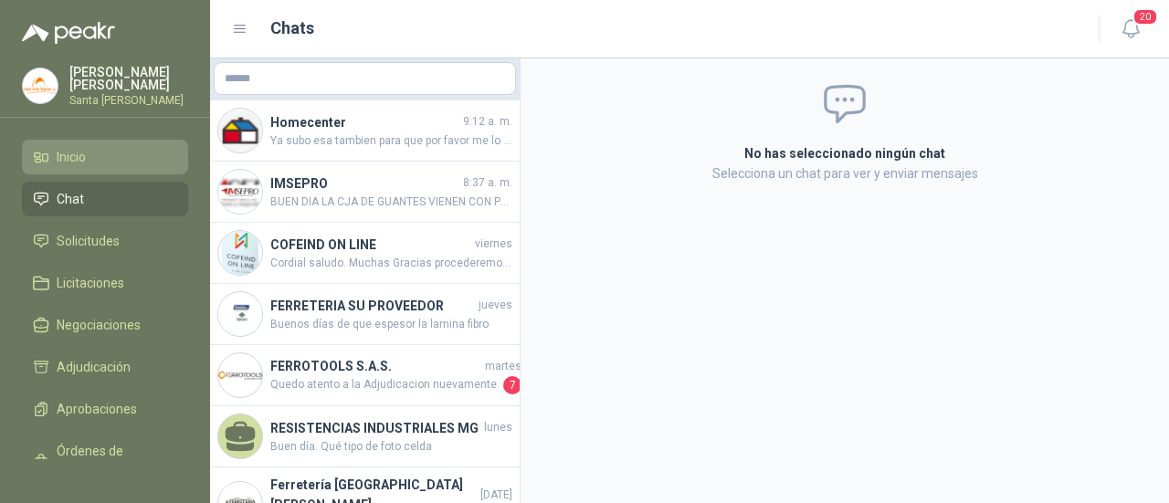
click at [109, 167] on link "Inicio" at bounding box center [105, 157] width 166 height 35
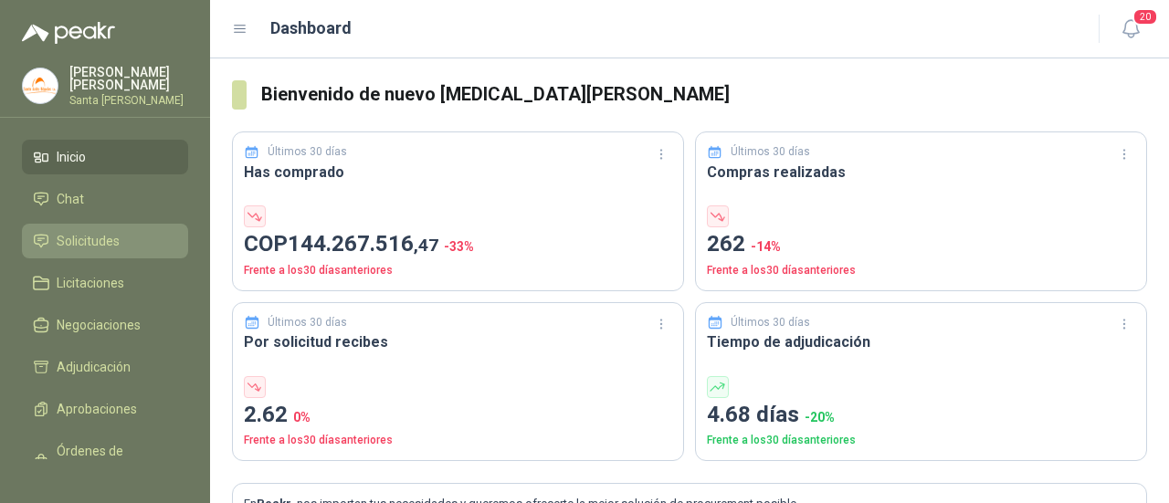
click at [62, 231] on span "Solicitudes" at bounding box center [88, 241] width 63 height 20
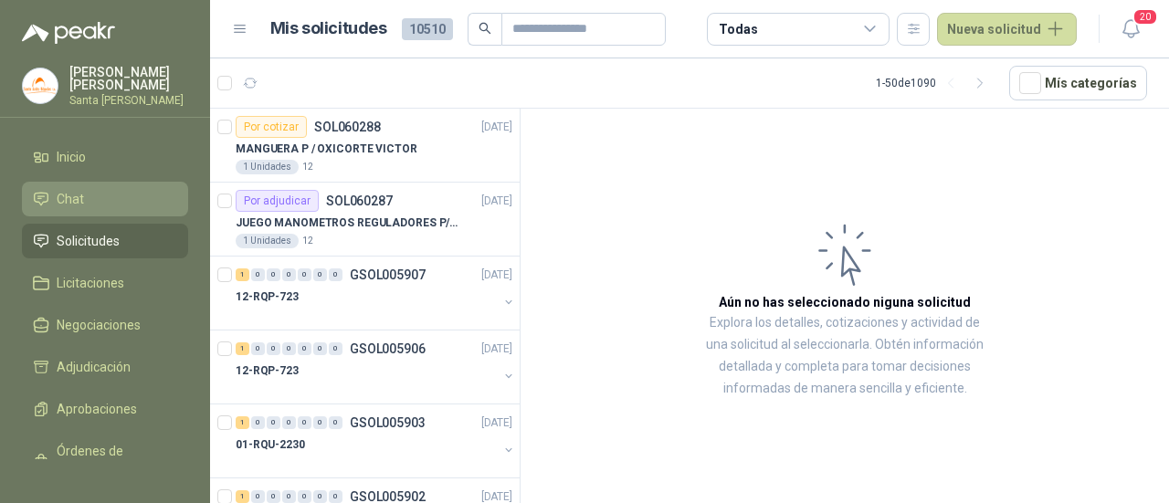
click at [73, 198] on span "Chat" at bounding box center [70, 199] width 27 height 20
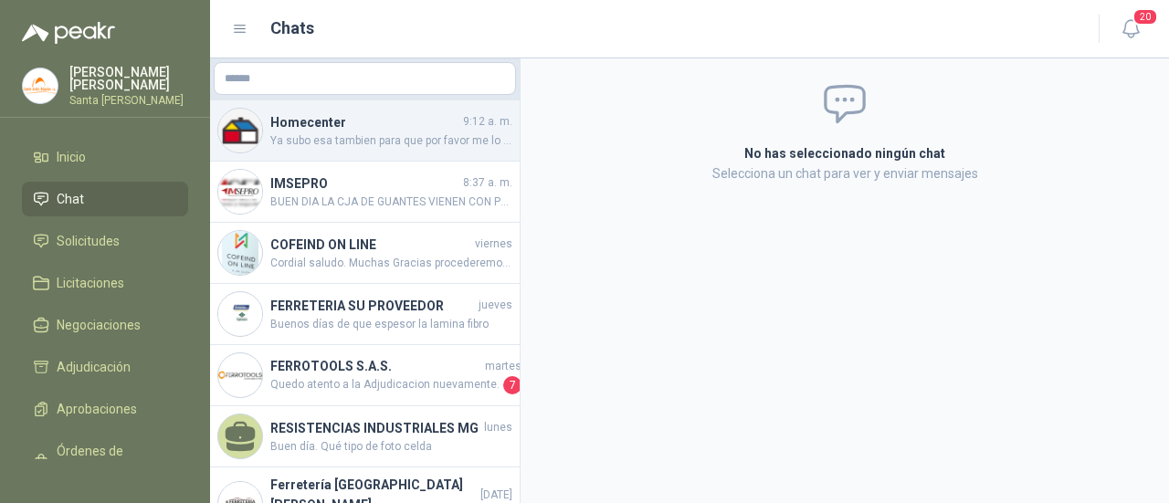
click at [361, 152] on div "Homecenter 9:12 a. m. Ya subo esa tambien para que por favor me lo cotices." at bounding box center [364, 130] width 309 height 61
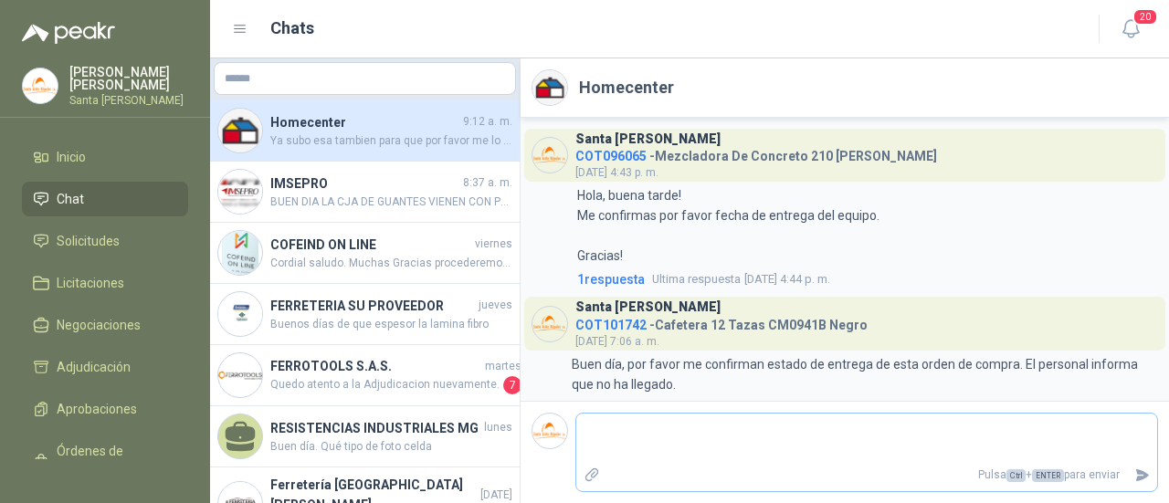
scroll to position [2589, 0]
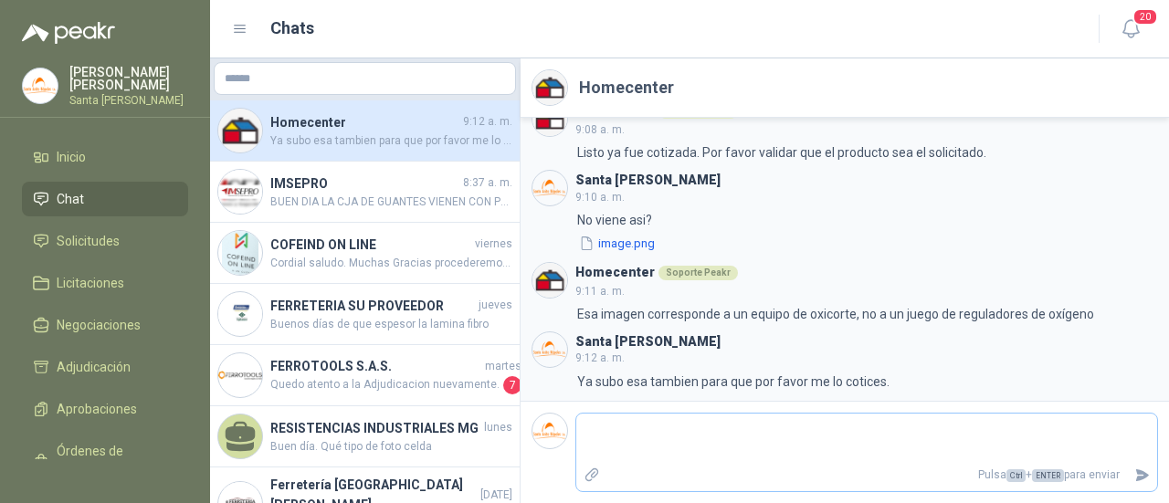
click at [639, 423] on textarea at bounding box center [866, 438] width 581 height 42
click at [1138, 476] on icon "Enviar" at bounding box center [1143, 475] width 16 height 16
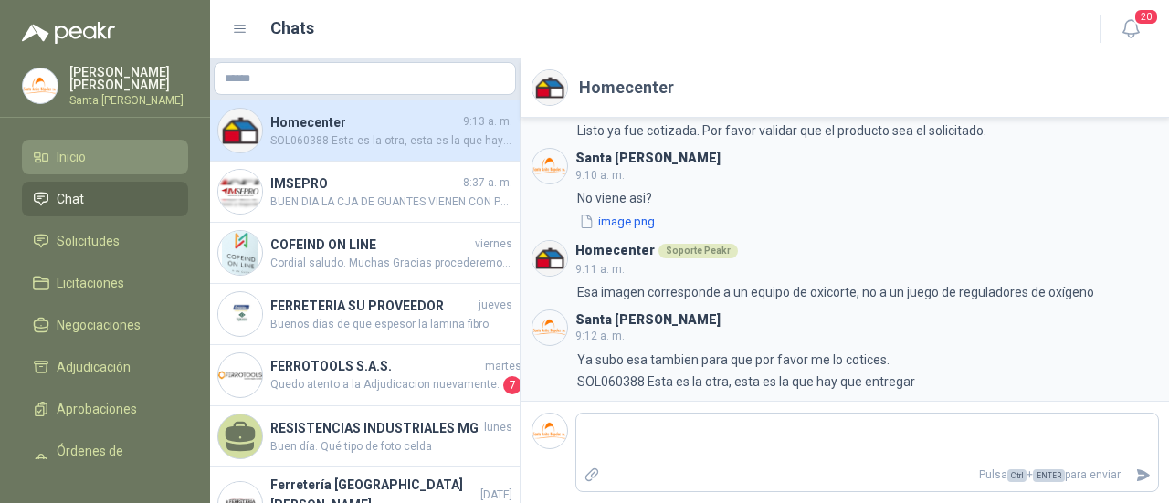
click at [116, 152] on li "Inicio" at bounding box center [105, 157] width 144 height 20
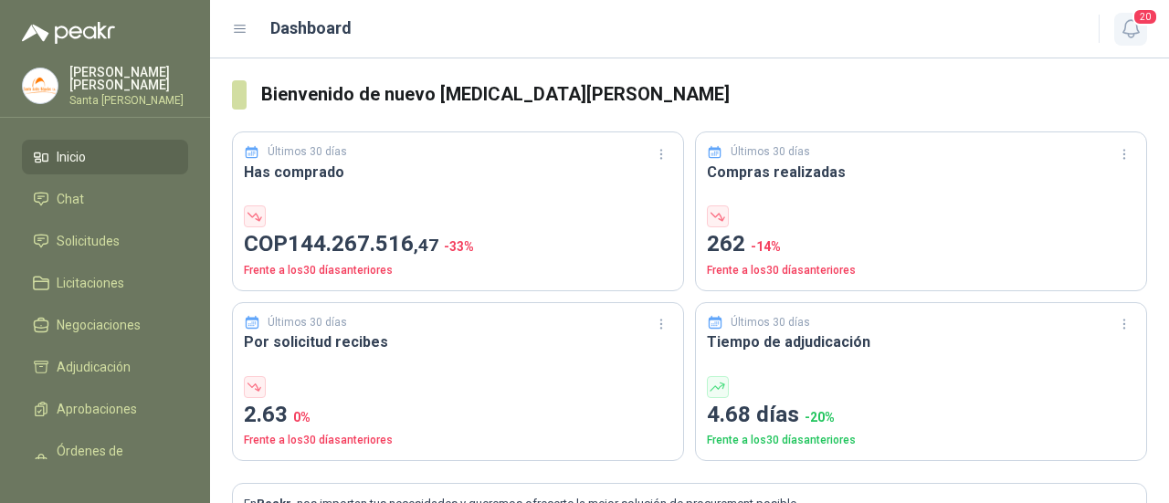
click at [1114, 26] on button "20" at bounding box center [1130, 29] width 33 height 33
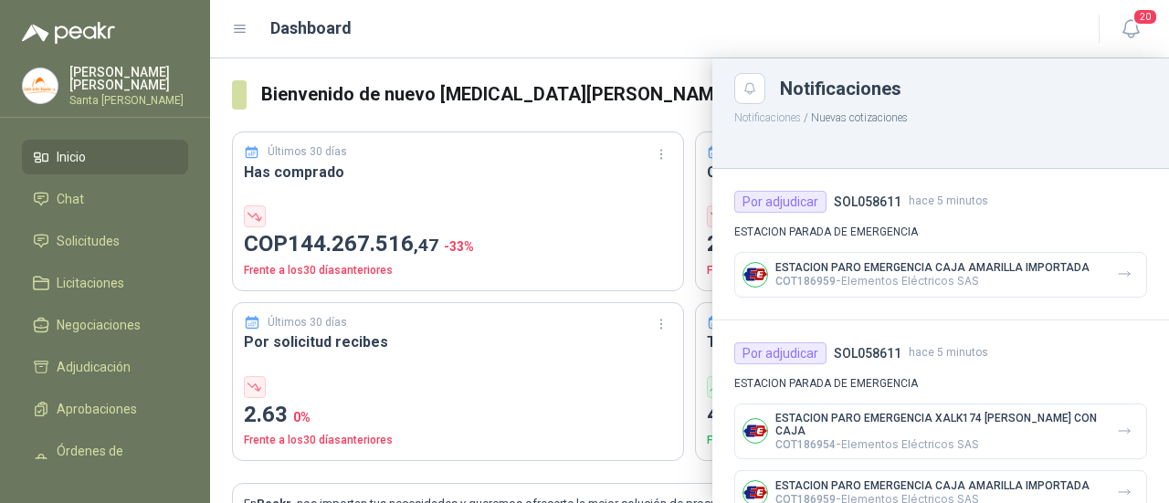
click at [100, 156] on li "Inicio" at bounding box center [105, 157] width 144 height 20
click at [54, 235] on li "Solicitudes" at bounding box center [105, 241] width 144 height 20
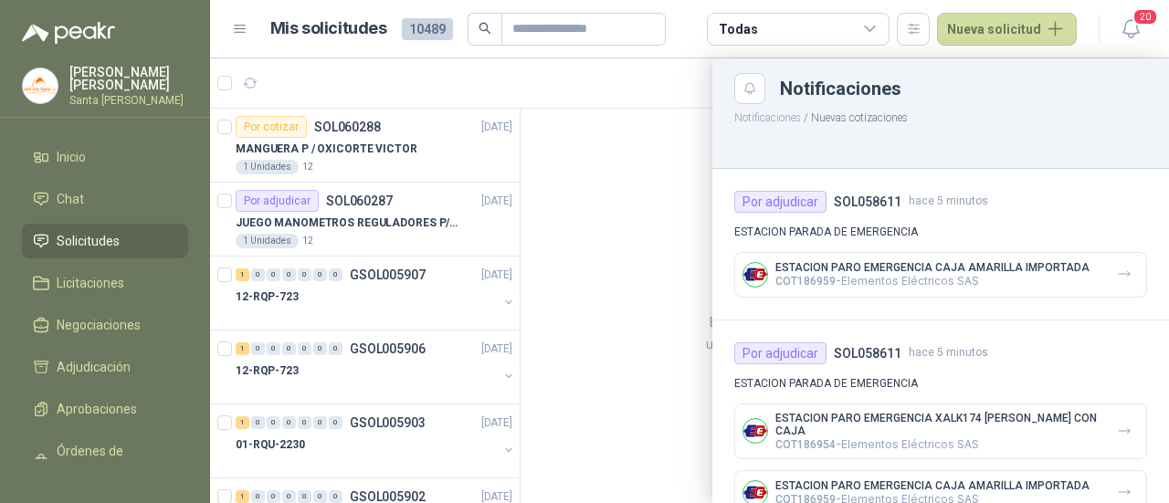
click at [381, 225] on div at bounding box center [689, 280] width 959 height 445
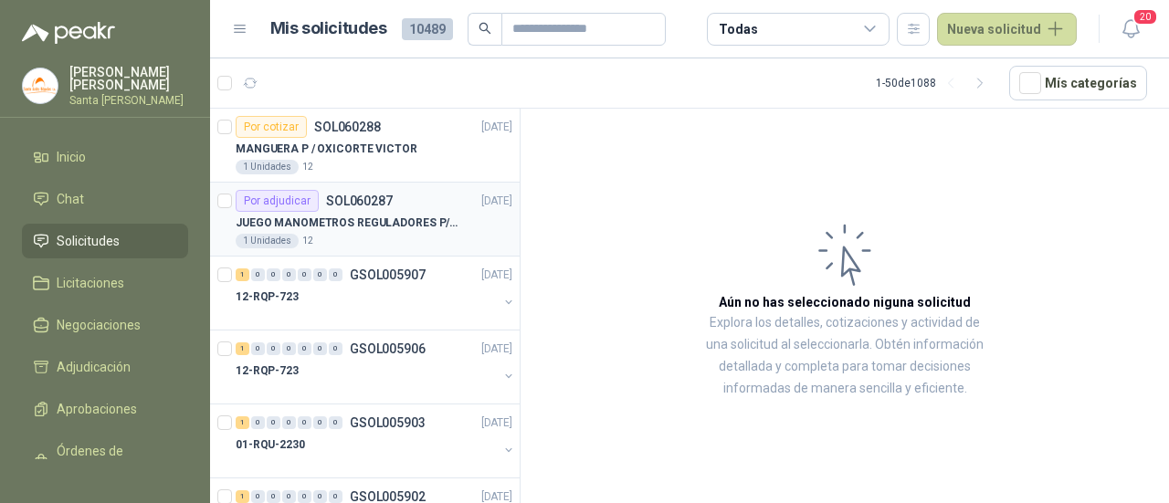
click at [383, 217] on p "JUEGO MANOMETROS REGULADORES P/OXIGENO" at bounding box center [349, 223] width 227 height 17
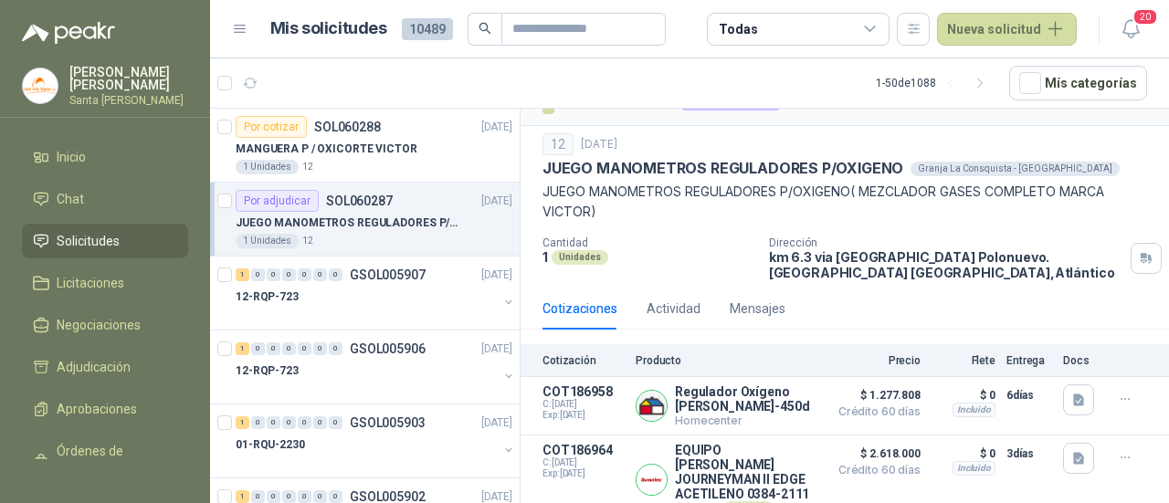
scroll to position [51, 0]
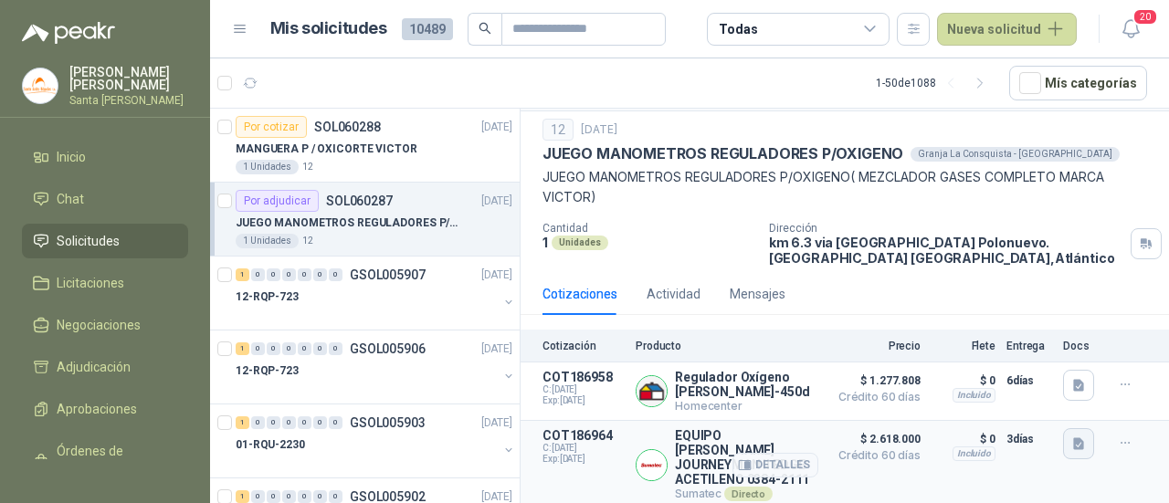
click at [1073, 438] on icon "button" at bounding box center [1078, 444] width 11 height 12
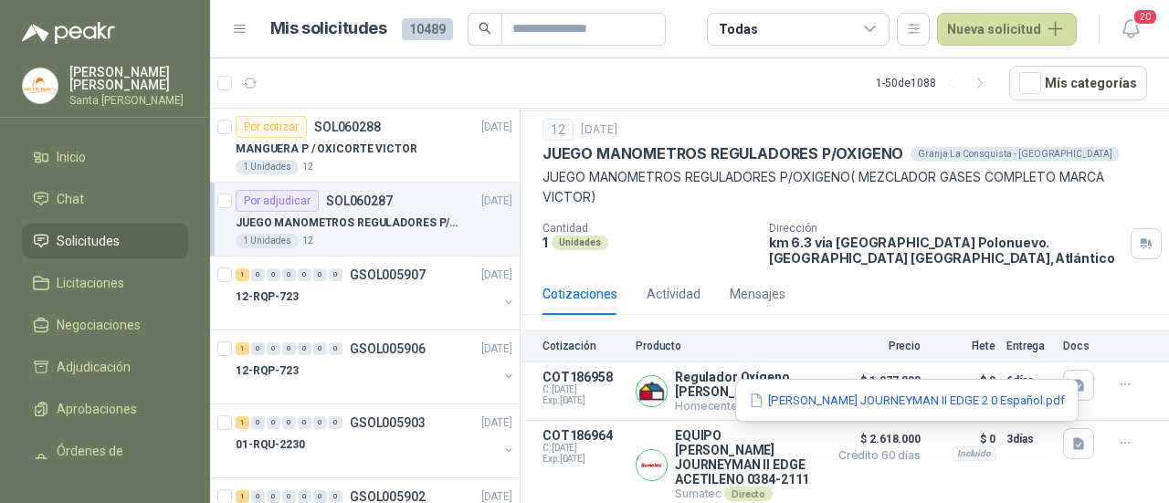
click at [963, 288] on div "Cotizaciones Actividad Mensajes" at bounding box center [844, 294] width 604 height 42
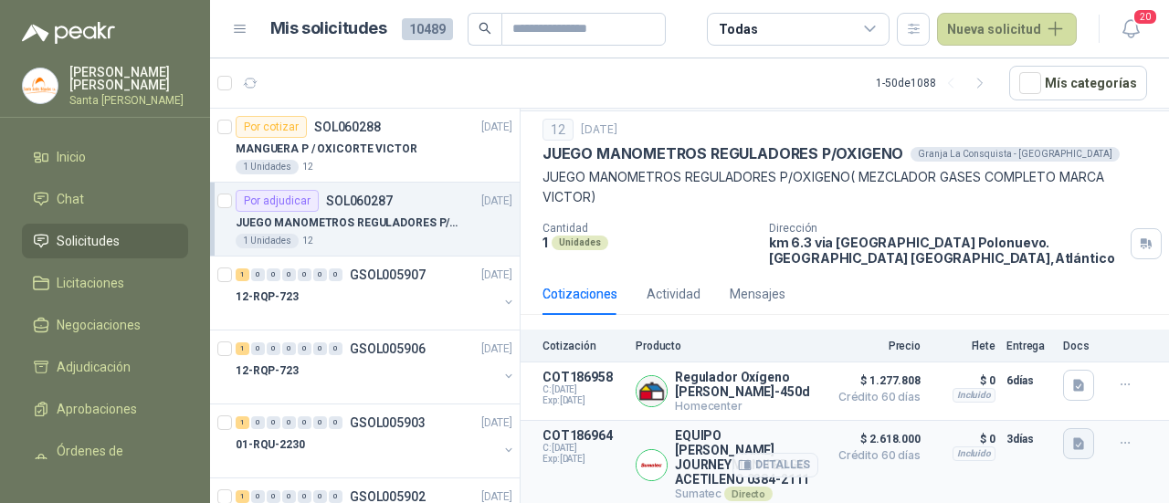
click at [1071, 436] on icon "button" at bounding box center [1079, 444] width 16 height 16
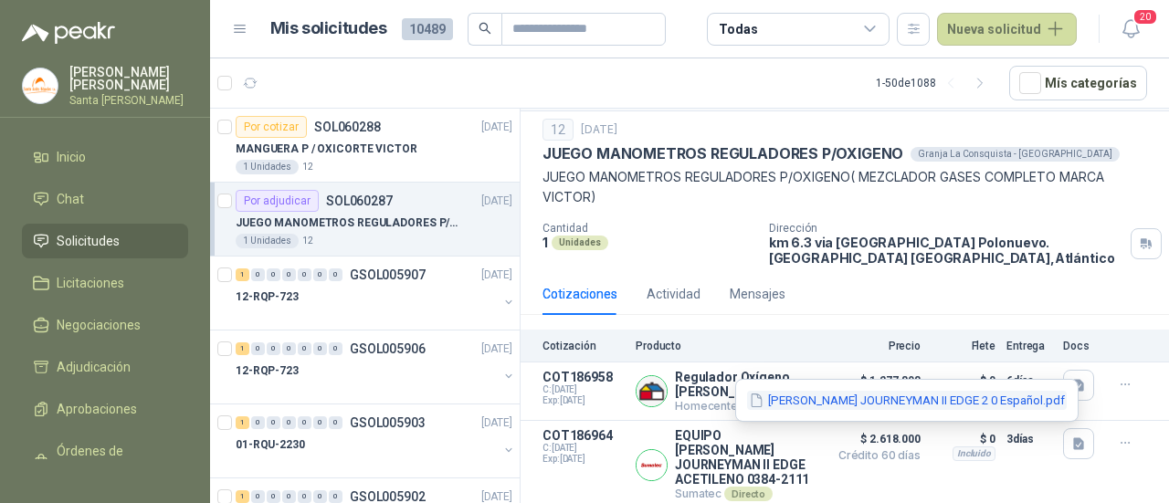
click at [972, 402] on button "[PERSON_NAME] JOURNEYMAN II EDGE 2 0 Español.pdf" at bounding box center [907, 400] width 320 height 19
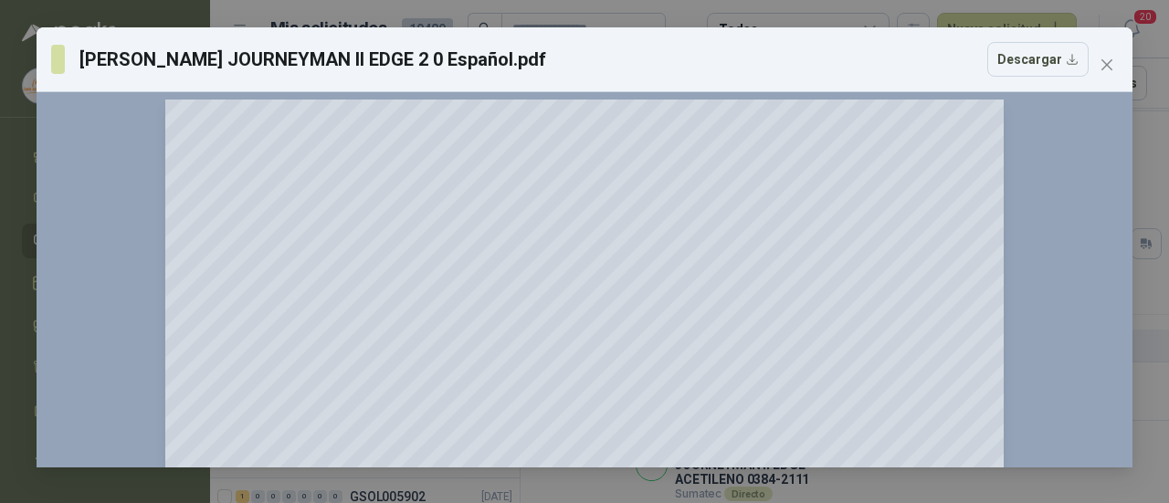
scroll to position [0, 0]
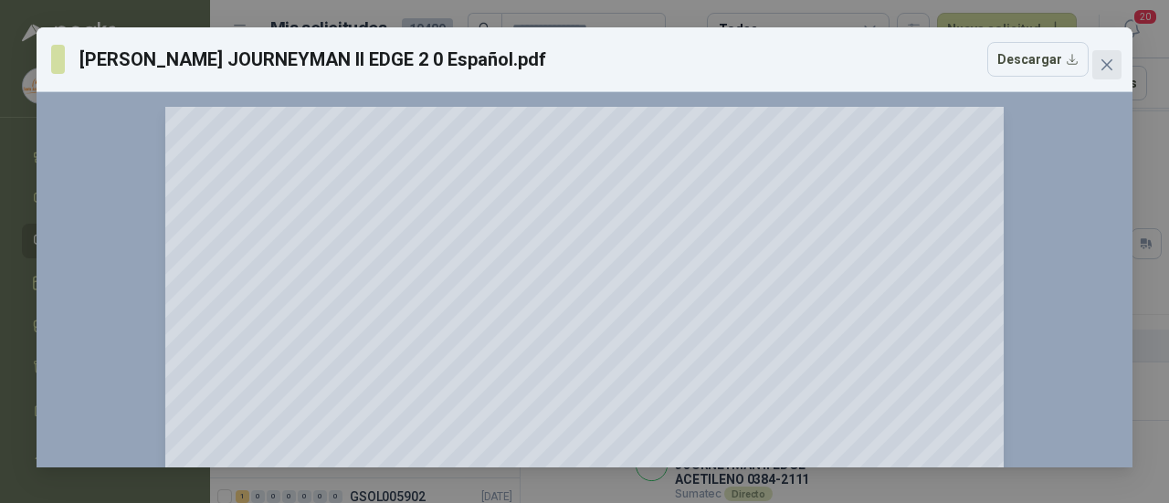
click at [1097, 58] on span "Close" at bounding box center [1106, 65] width 29 height 15
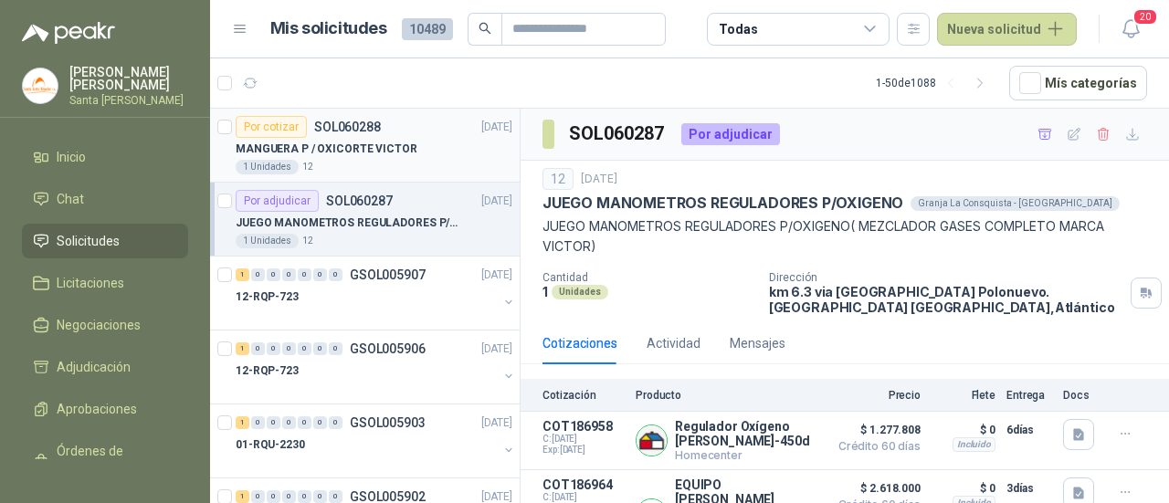
click at [402, 155] on p "MANGUERA P / OXICORTE VICTOR" at bounding box center [327, 149] width 182 height 17
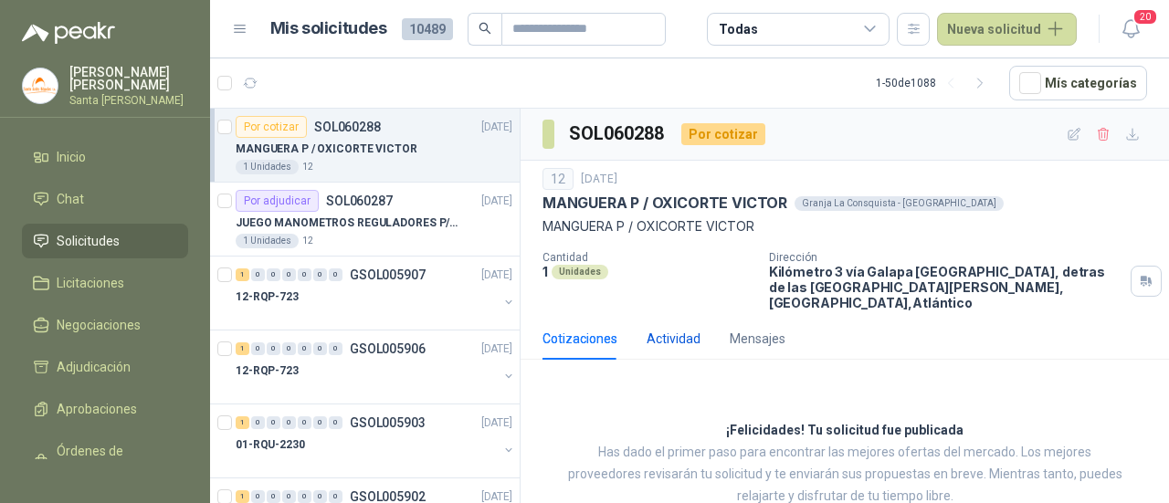
click at [684, 329] on div "Actividad" at bounding box center [673, 339] width 54 height 20
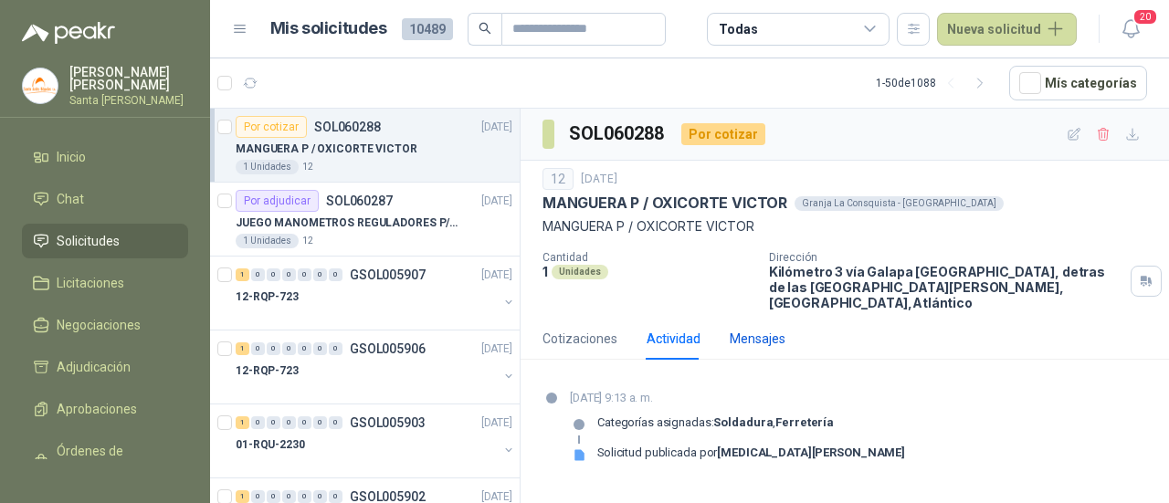
click at [753, 329] on div "Mensajes" at bounding box center [757, 339] width 56 height 20
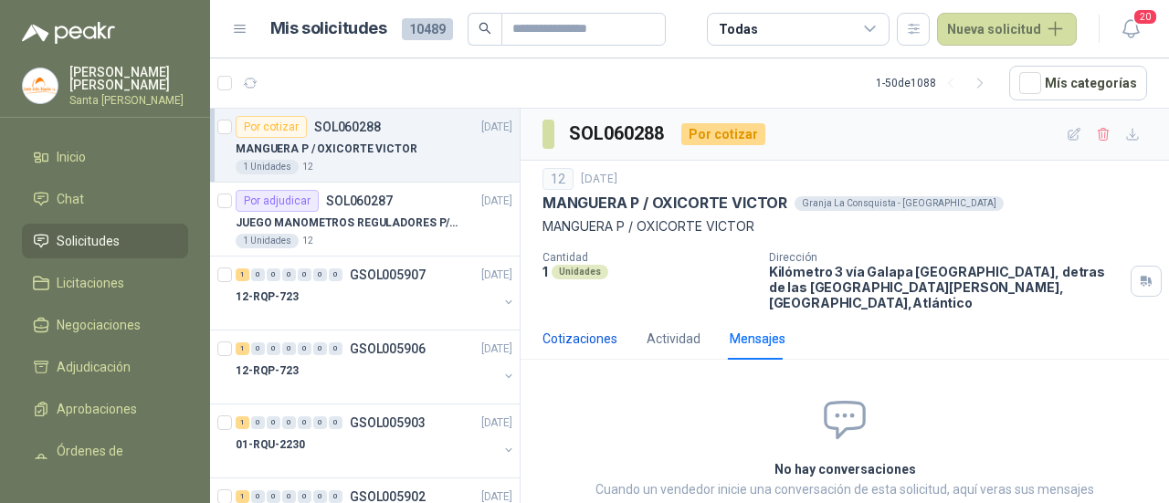
click at [553, 329] on div "Cotizaciones" at bounding box center [579, 339] width 75 height 20
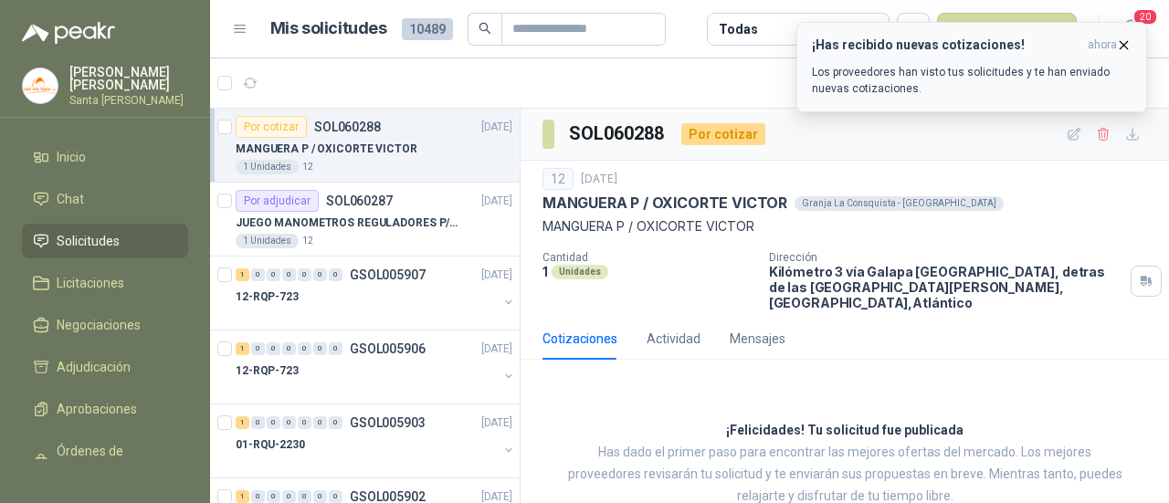
click at [1118, 41] on icon "button" at bounding box center [1124, 45] width 16 height 16
click at [122, 195] on li "Chat 1" at bounding box center [105, 199] width 144 height 20
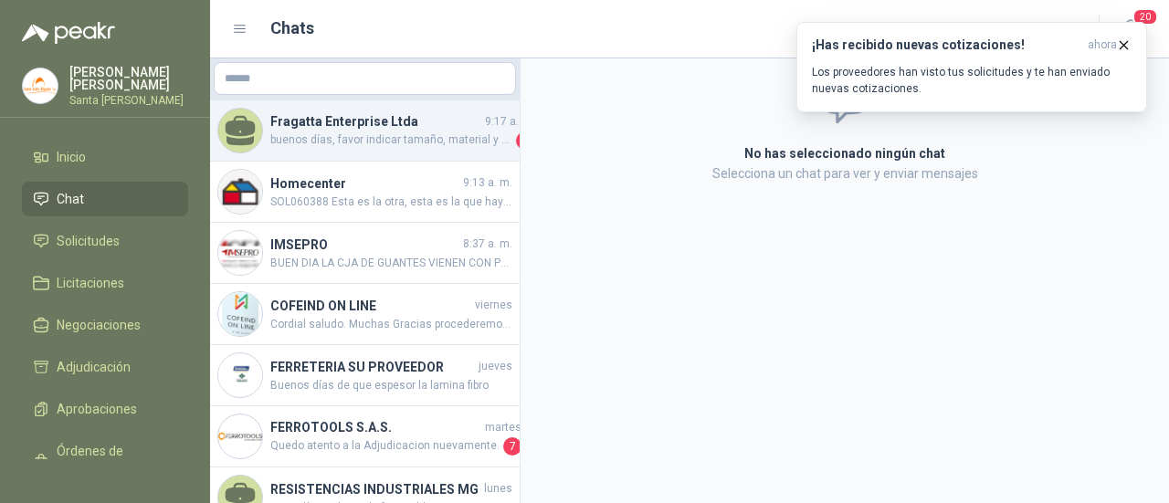
click at [340, 125] on h4 "Fragatta Enterprise Ltda" at bounding box center [375, 121] width 211 height 20
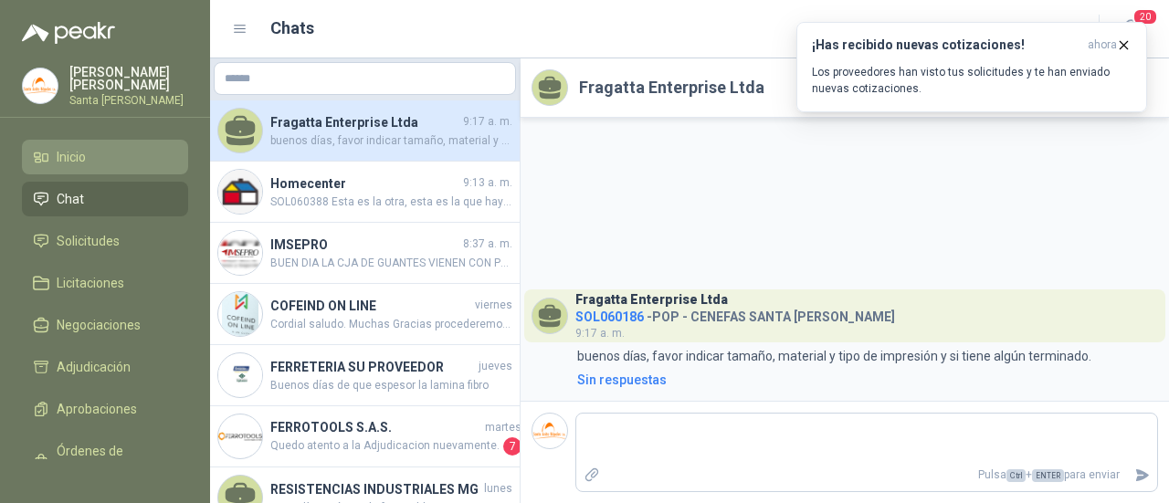
click at [95, 147] on li "Inicio" at bounding box center [105, 157] width 144 height 20
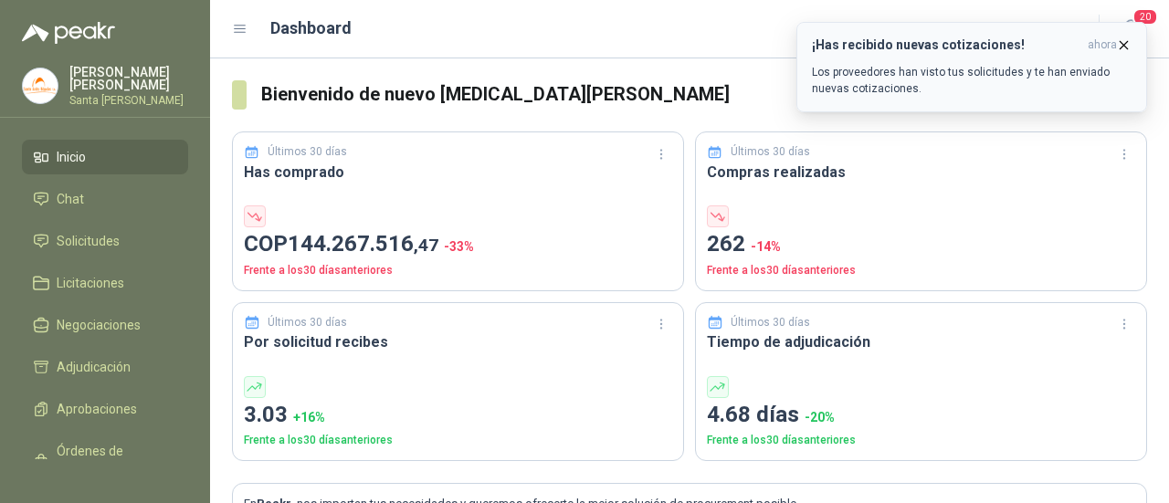
click at [1119, 52] on div "¡Has recibido nuevas cotizaciones! ahora Los proveedores han visto tus solicitu…" at bounding box center [972, 66] width 320 height 59
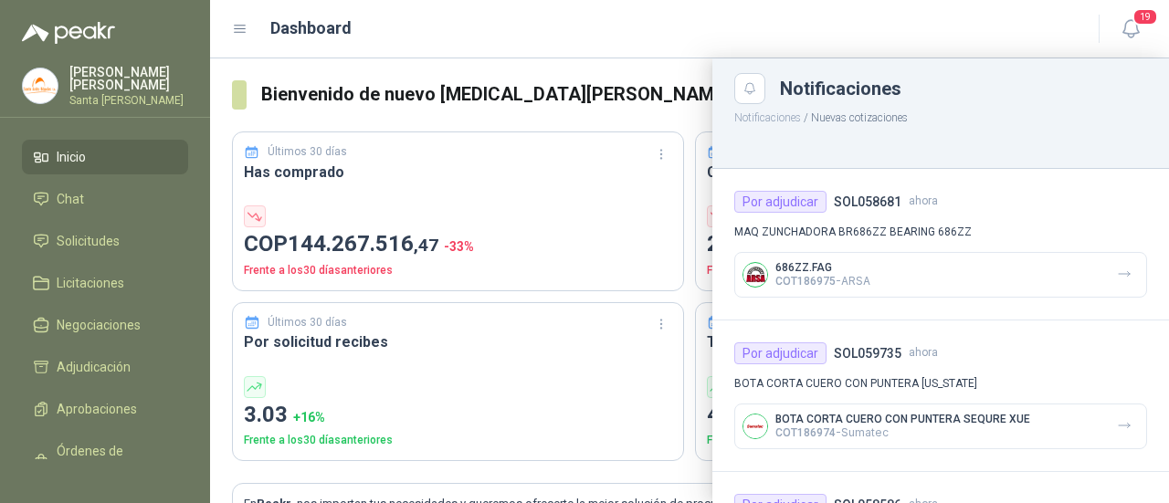
click at [792, 43] on div "Dashboard 19" at bounding box center [689, 29] width 915 height 28
click at [606, 92] on div at bounding box center [689, 280] width 959 height 445
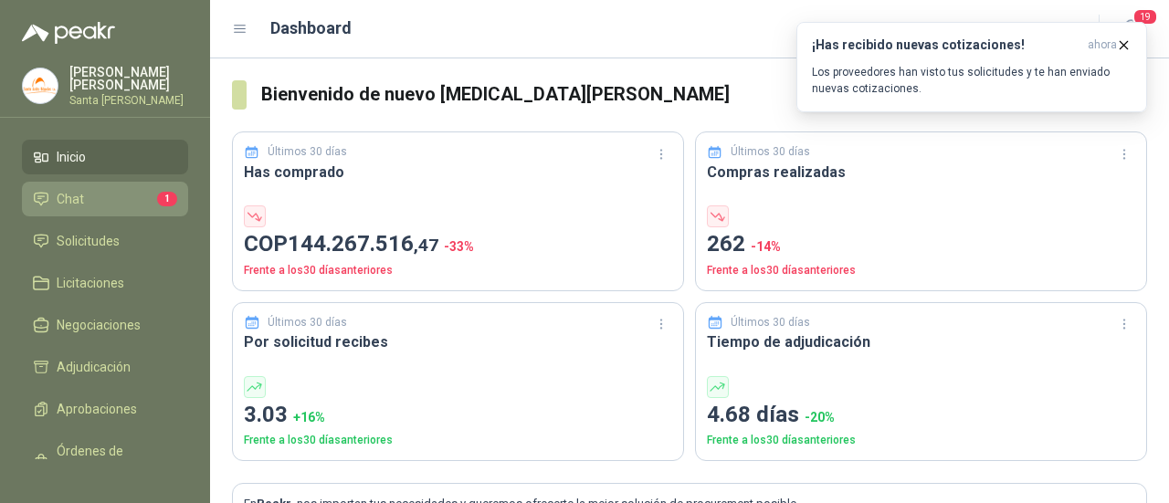
click at [31, 203] on link "Chat 1" at bounding box center [105, 199] width 166 height 35
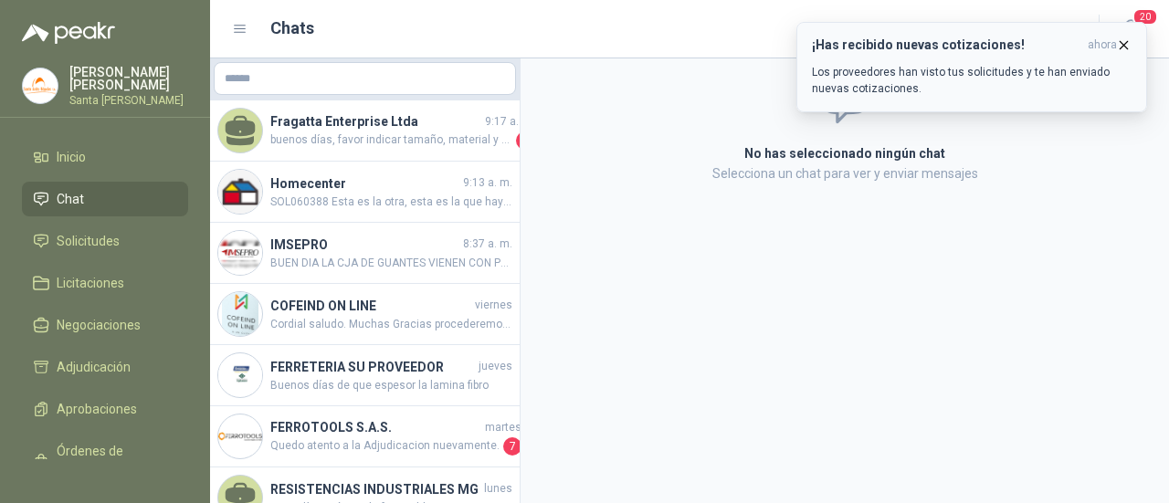
click at [1131, 48] on button "¡Has recibido nuevas cotizaciones! ahora Los proveedores han visto tus solicitu…" at bounding box center [971, 67] width 351 height 90
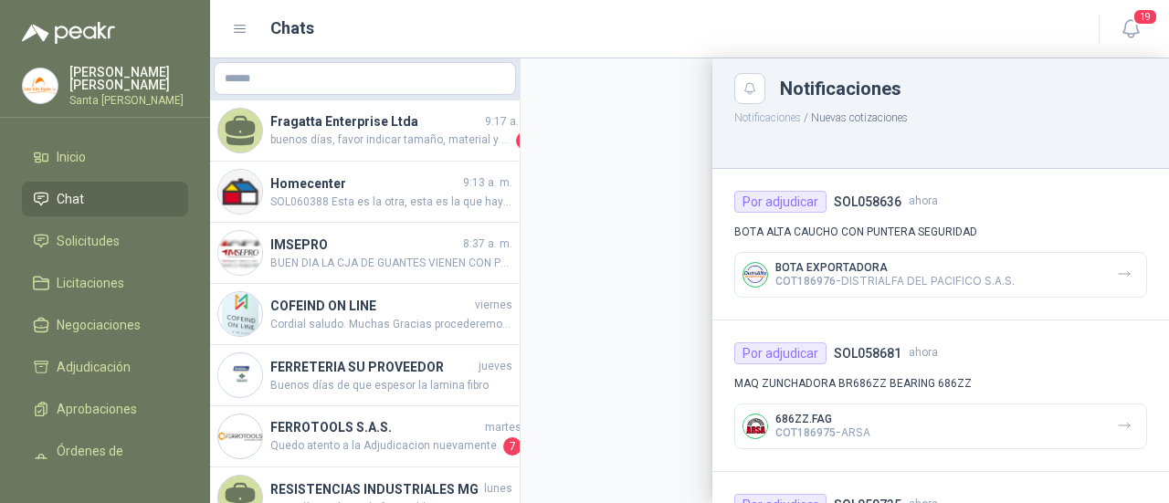
click at [601, 35] on div "Chats" at bounding box center [654, 29] width 844 height 26
click at [585, 118] on div at bounding box center [689, 280] width 959 height 445
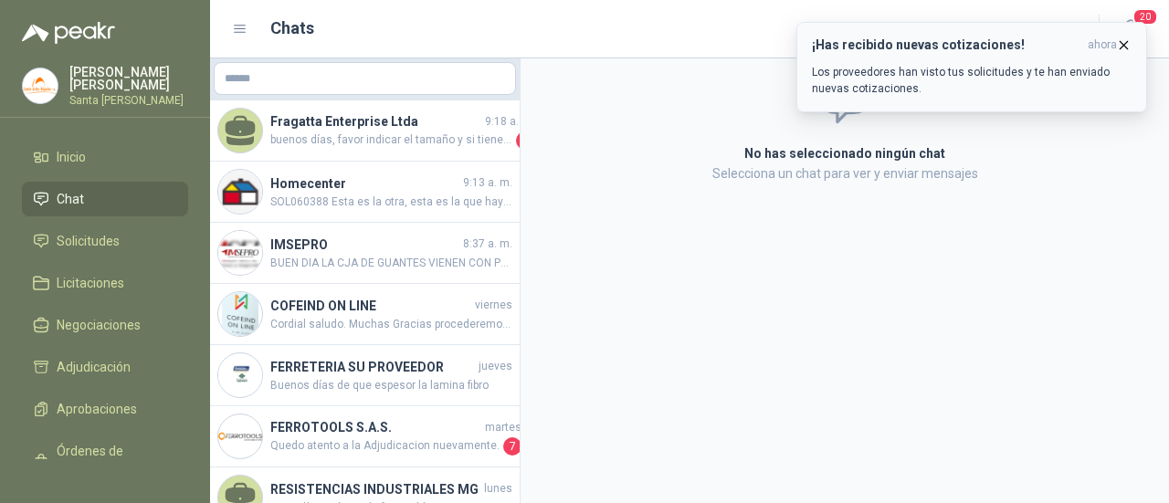
click at [1121, 38] on icon "button" at bounding box center [1124, 45] width 16 height 16
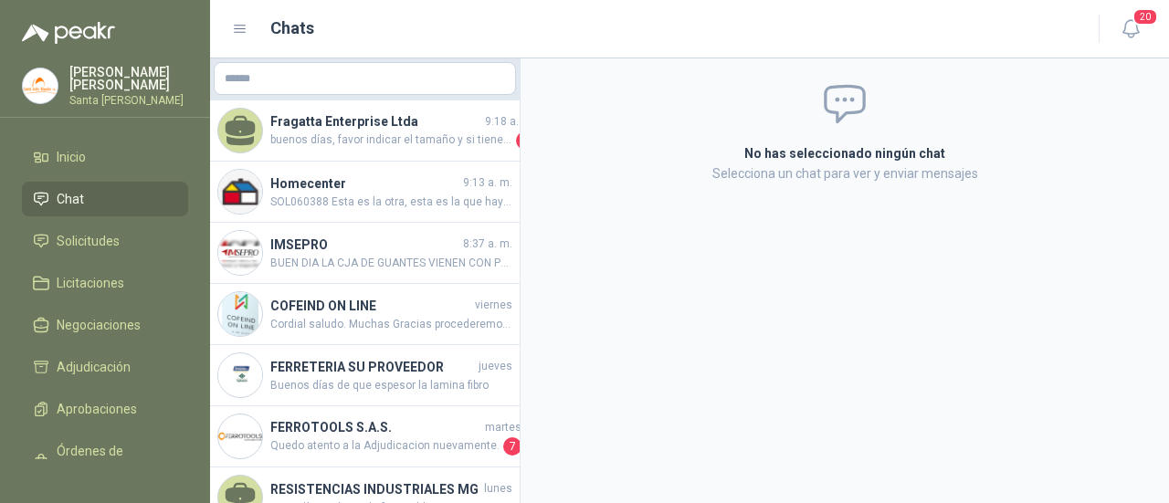
click at [1138, 21] on span "20" at bounding box center [1145, 16] width 26 height 17
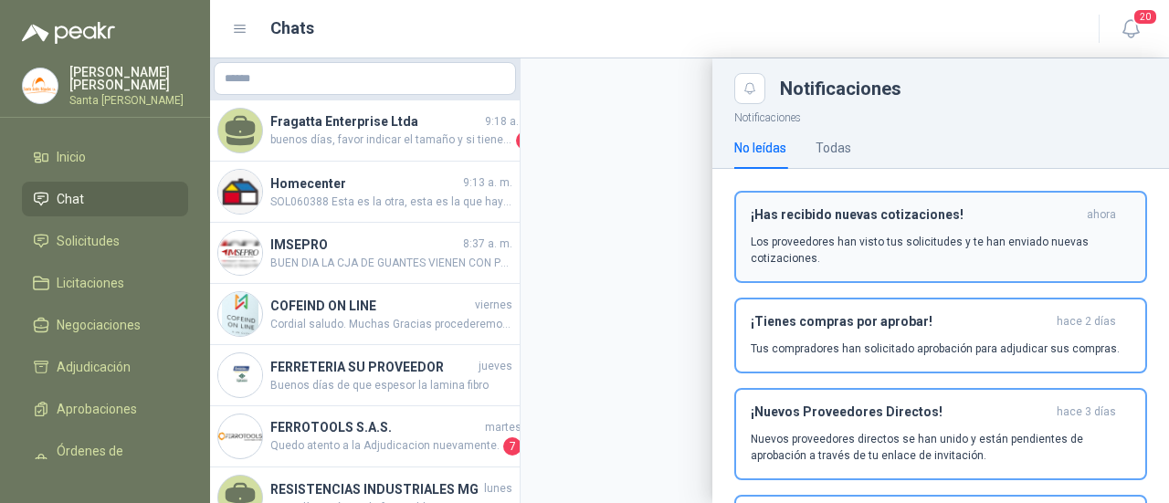
click at [911, 215] on h3 "¡Has recibido nuevas cotizaciones!" at bounding box center [914, 215] width 329 height 16
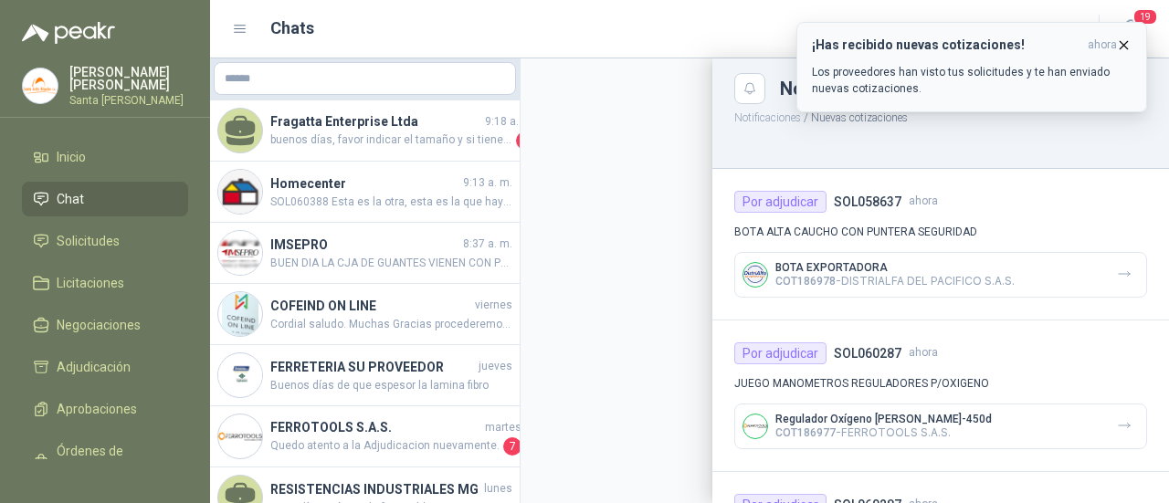
click at [1120, 41] on icon "button" at bounding box center [1123, 44] width 7 height 7
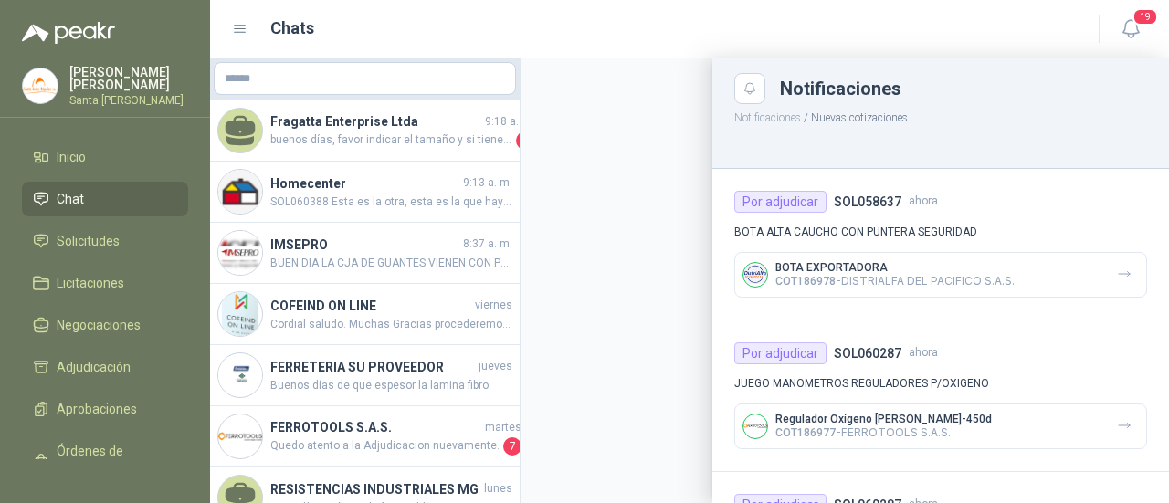
click at [867, 114] on p "Notificaciones / Nuevas cotizaciones" at bounding box center [940, 115] width 456 height 23
click at [761, 115] on button "Notificaciones" at bounding box center [767, 117] width 67 height 13
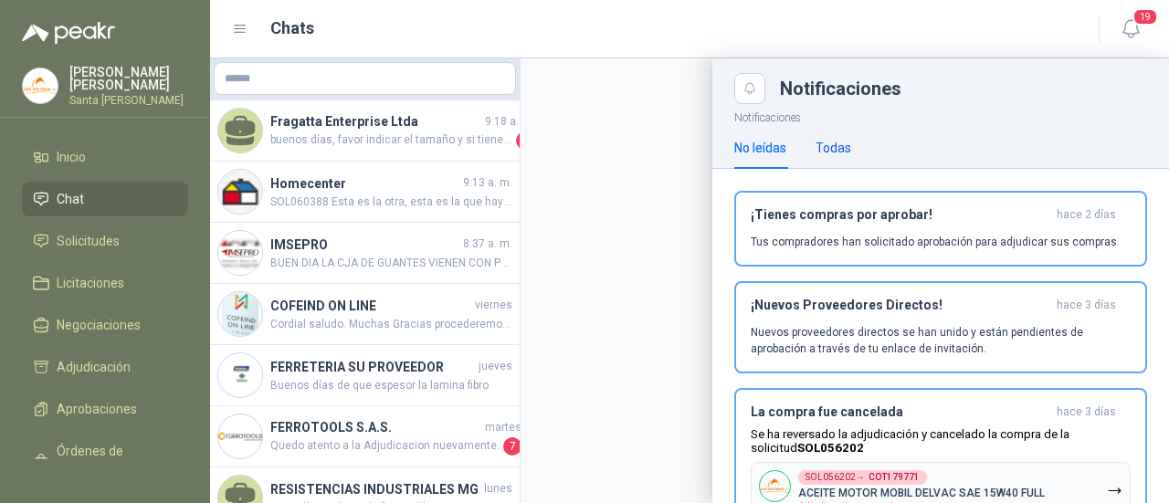
click at [836, 142] on div "Todas" at bounding box center [833, 148] width 36 height 20
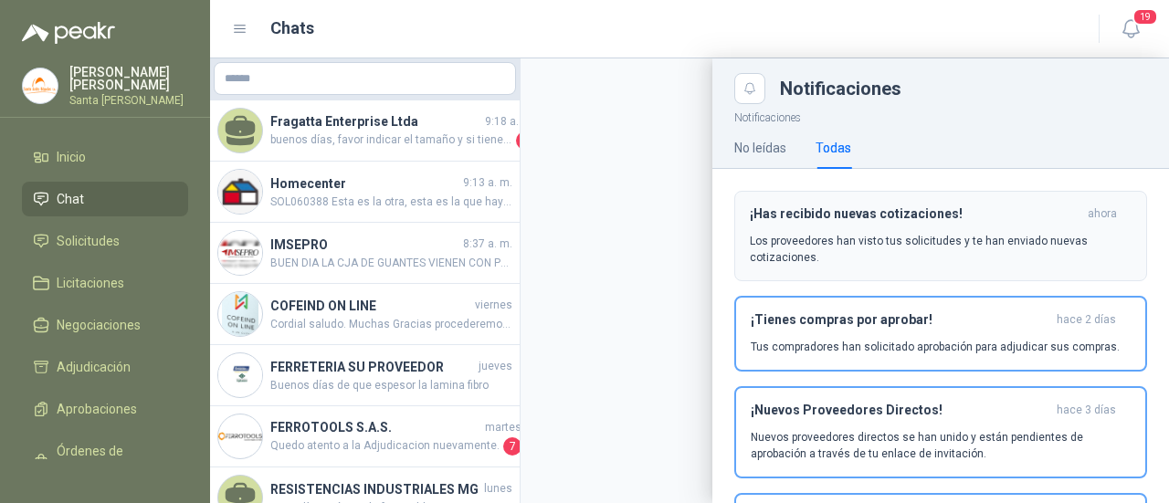
click at [863, 245] on p "Los proveedores han visto tus solicitudes y te han enviado nuevas cotizaciones." at bounding box center [941, 249] width 382 height 33
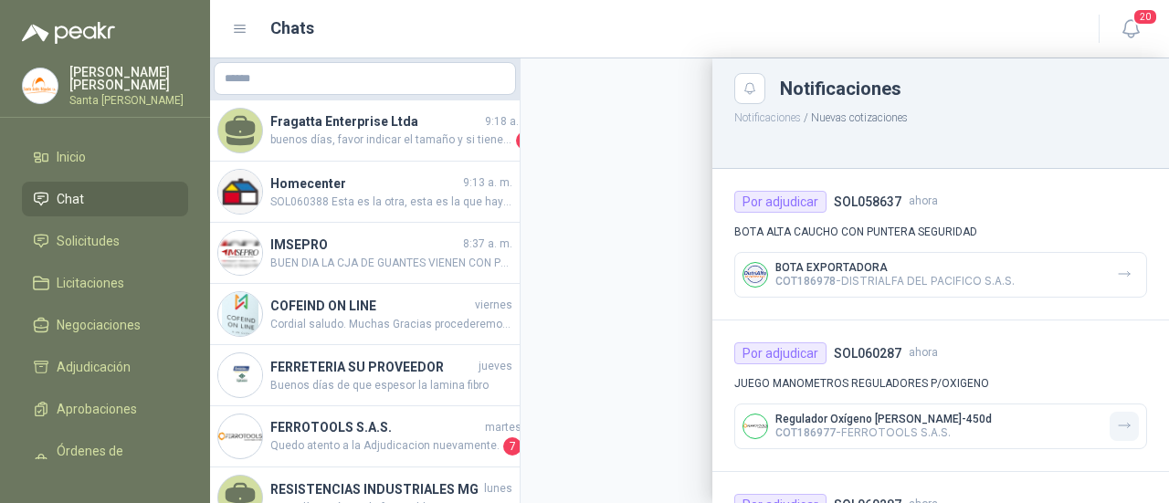
click at [1118, 425] on icon "button" at bounding box center [1123, 426] width 11 height 5
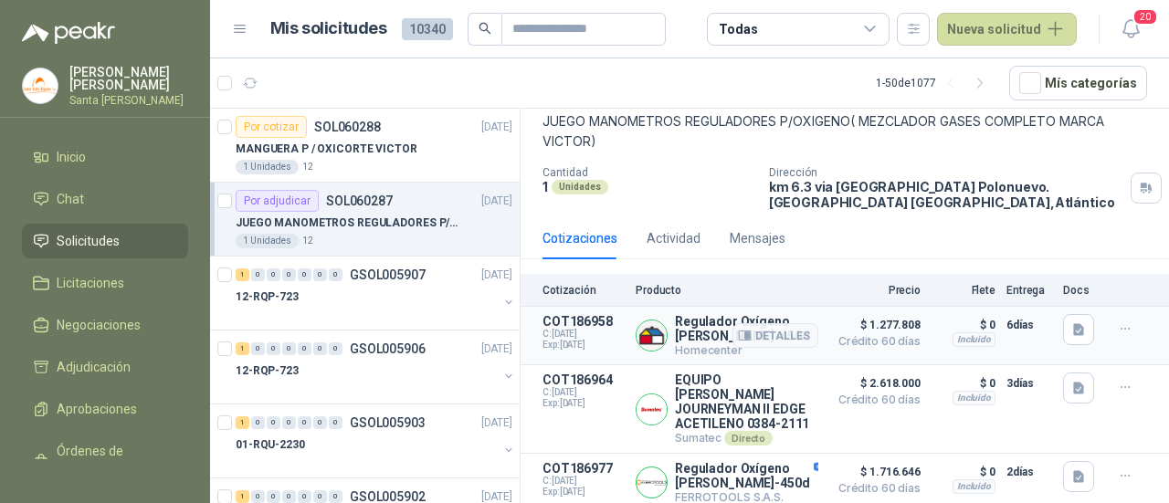
scroll to position [110, 0]
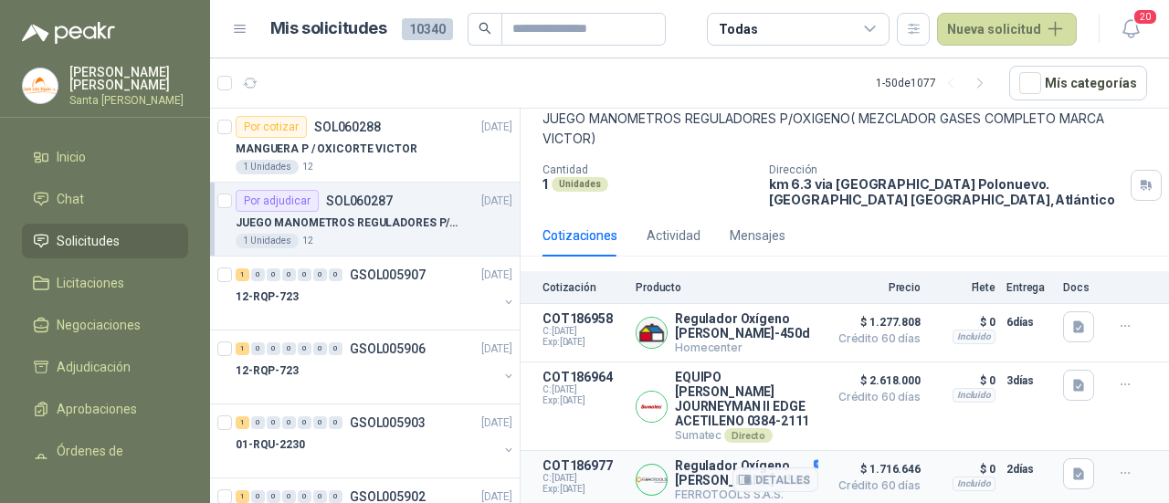
click at [798, 463] on div "Detalles" at bounding box center [775, 479] width 86 height 43
click at [749, 477] on button "Detalles" at bounding box center [775, 479] width 86 height 25
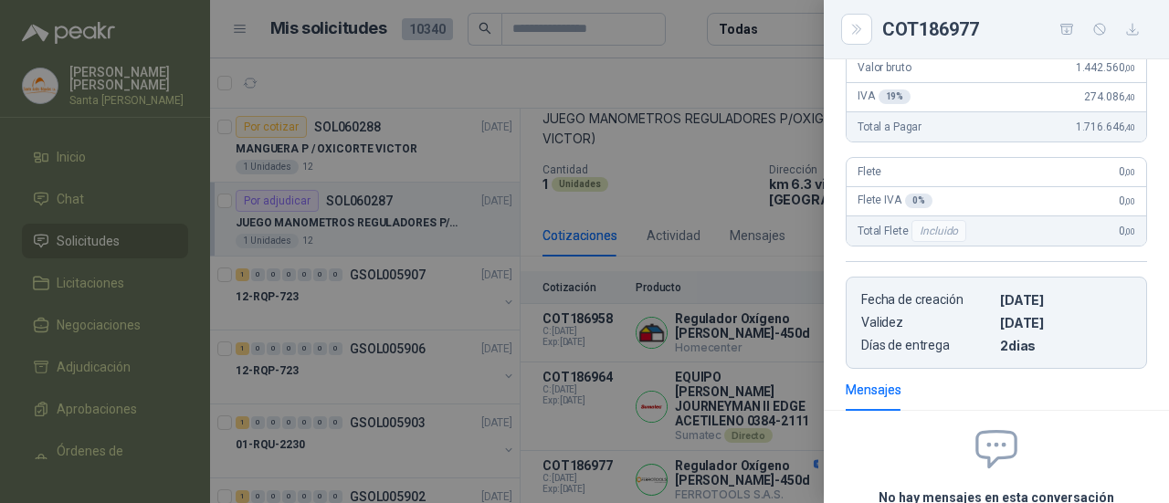
scroll to position [305, 0]
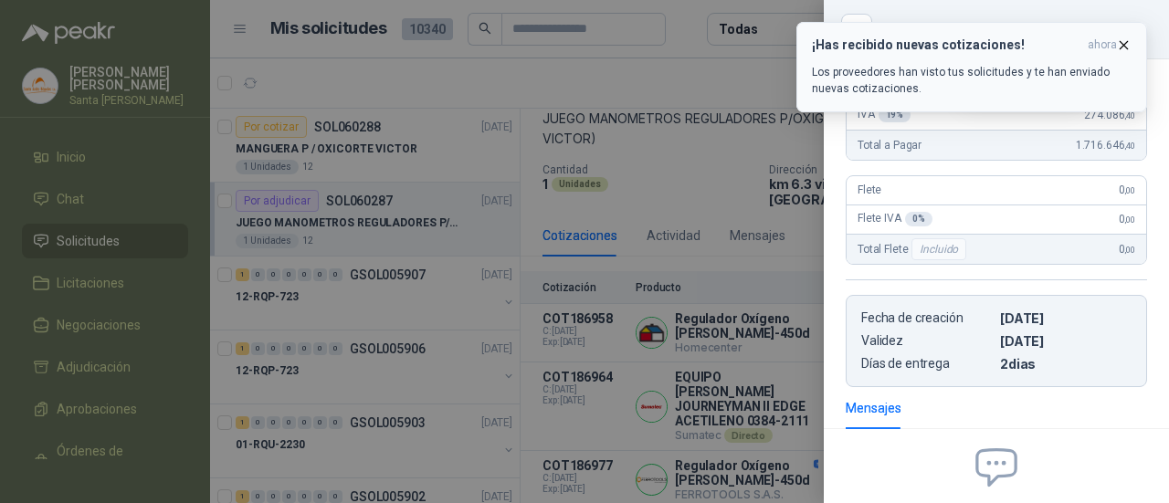
click at [1119, 42] on icon "button" at bounding box center [1124, 45] width 16 height 16
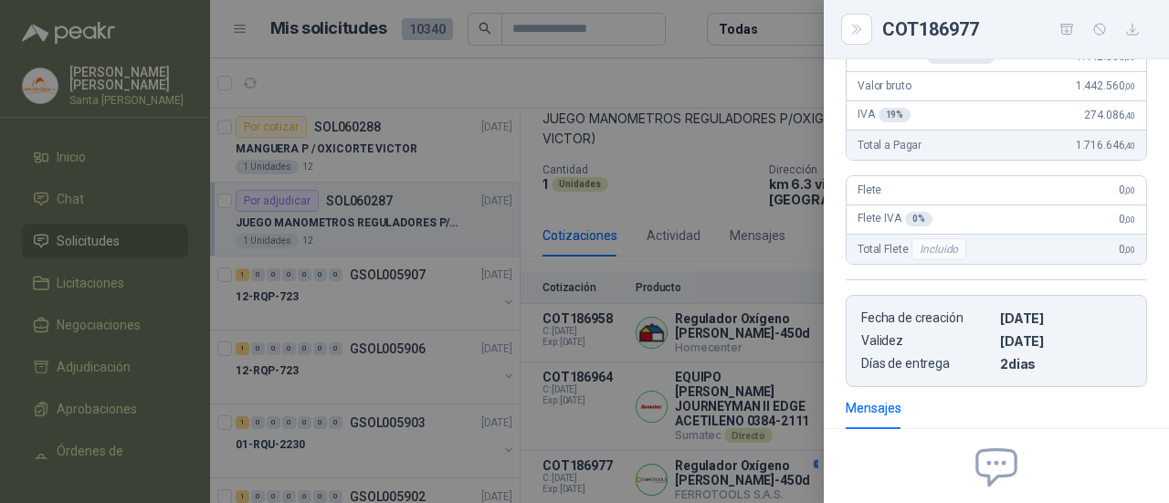
click at [780, 267] on div at bounding box center [584, 251] width 1169 height 503
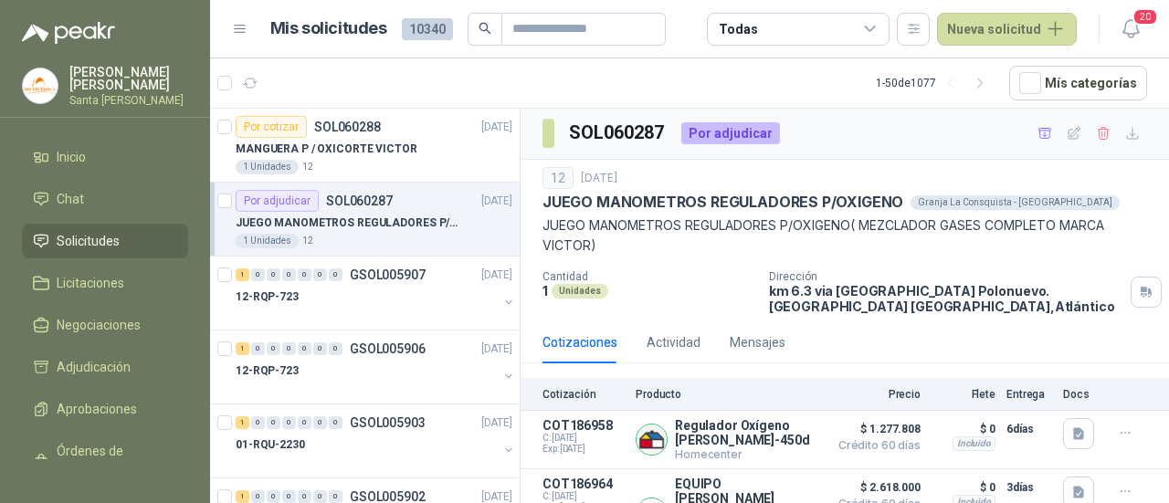
scroll to position [0, 0]
click at [102, 189] on li "Chat" at bounding box center [105, 199] width 144 height 20
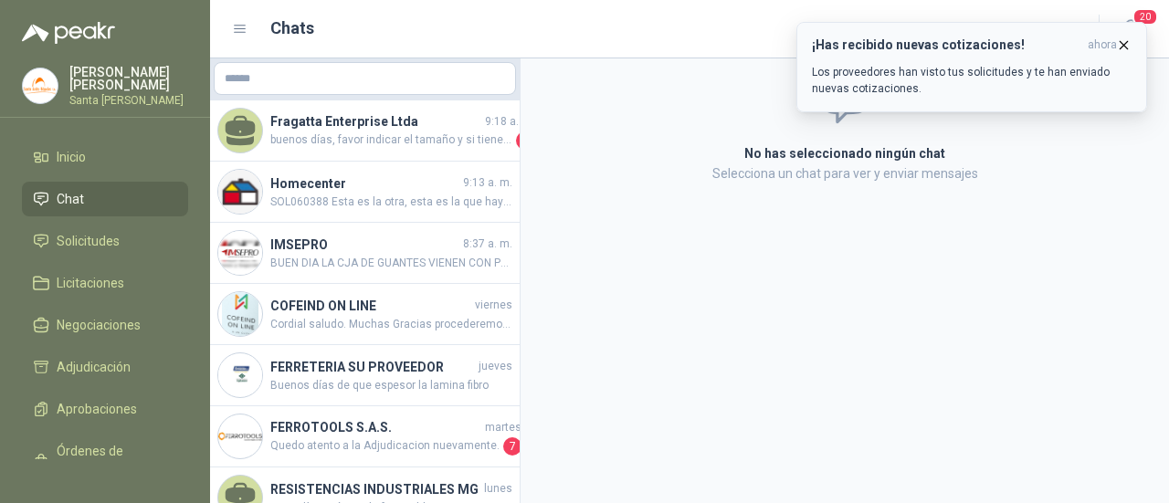
click at [973, 61] on div "¡Has recibido nuevas cotizaciones! ahora Los proveedores han visto tus solicitu…" at bounding box center [972, 66] width 320 height 59
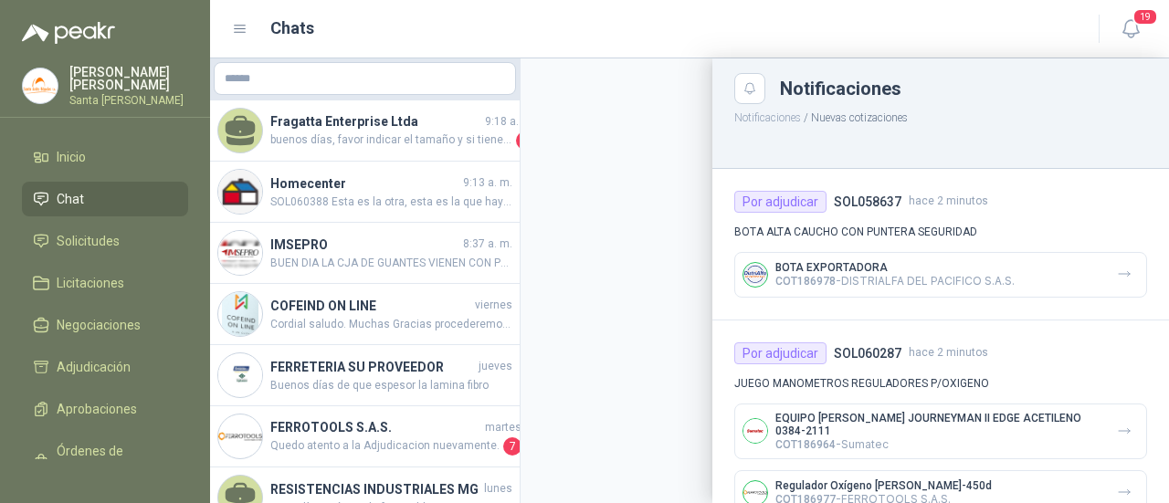
click at [762, 118] on button "Notificaciones" at bounding box center [767, 117] width 67 height 13
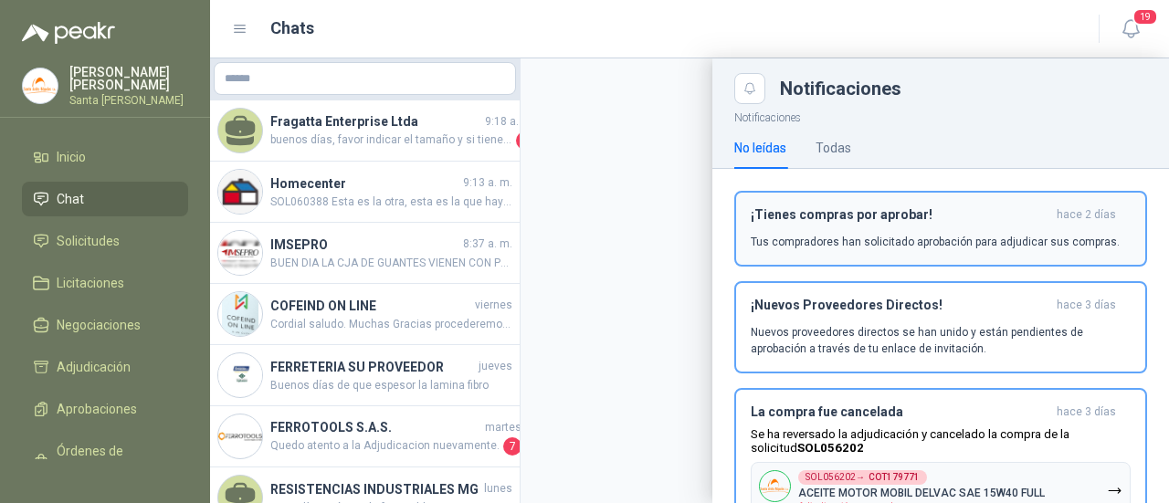
click at [862, 225] on div "¡Tienes compras por aprobar! [DATE] Tus compradores han solicitado aprobación p…" at bounding box center [940, 228] width 380 height 43
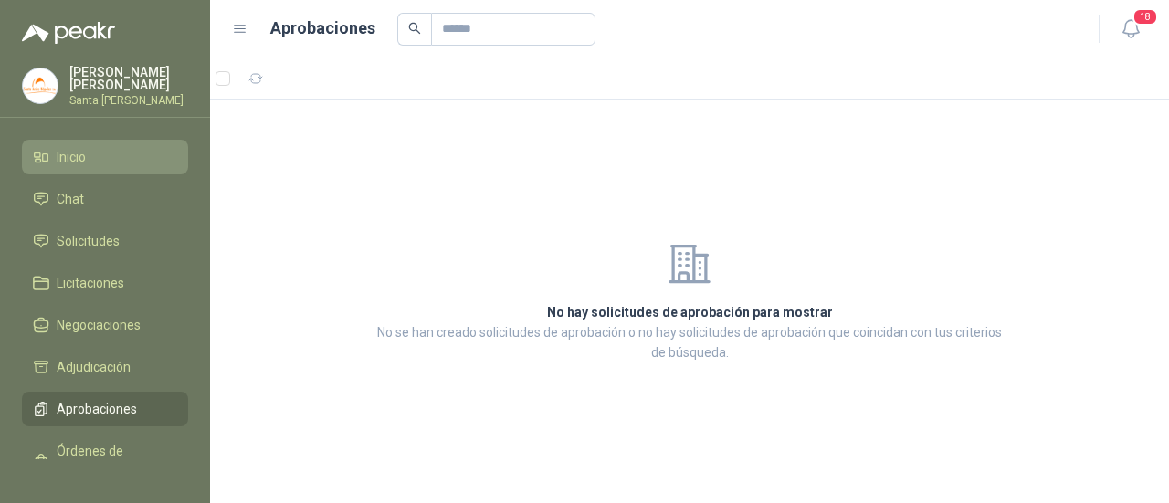
click at [104, 147] on li "Inicio" at bounding box center [105, 157] width 144 height 20
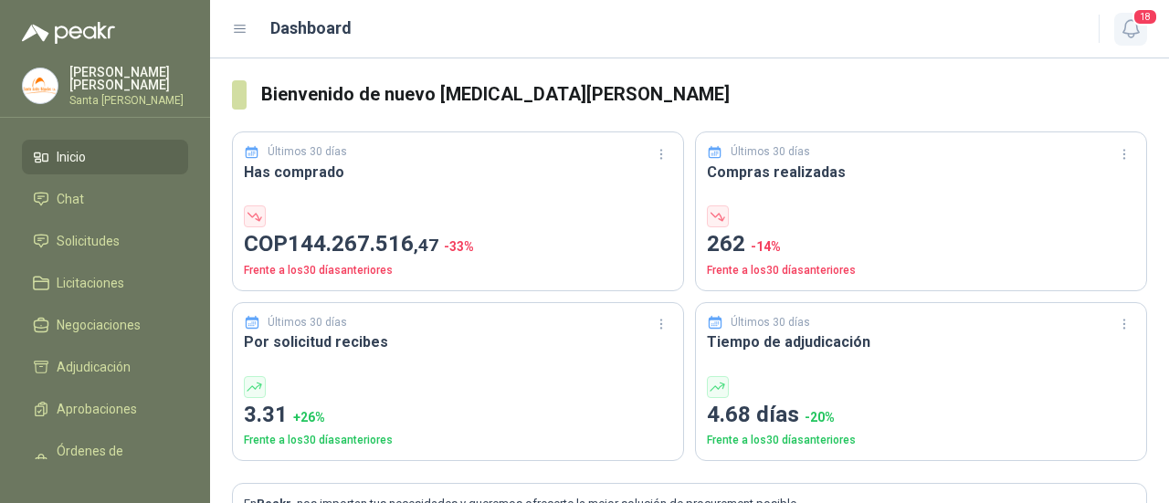
click at [1130, 23] on icon "button" at bounding box center [1130, 28] width 23 height 23
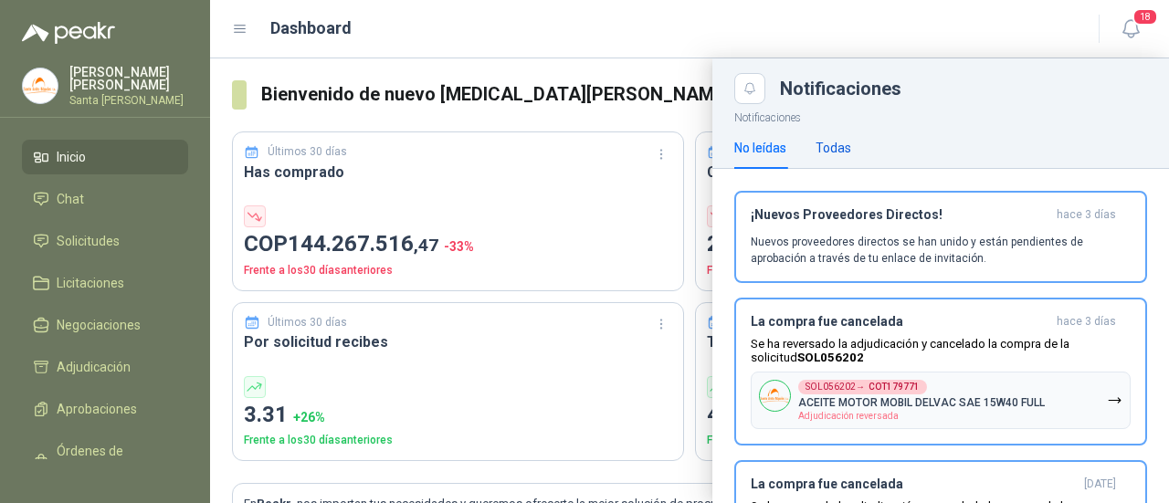
click at [827, 146] on div "Todas" at bounding box center [833, 148] width 36 height 20
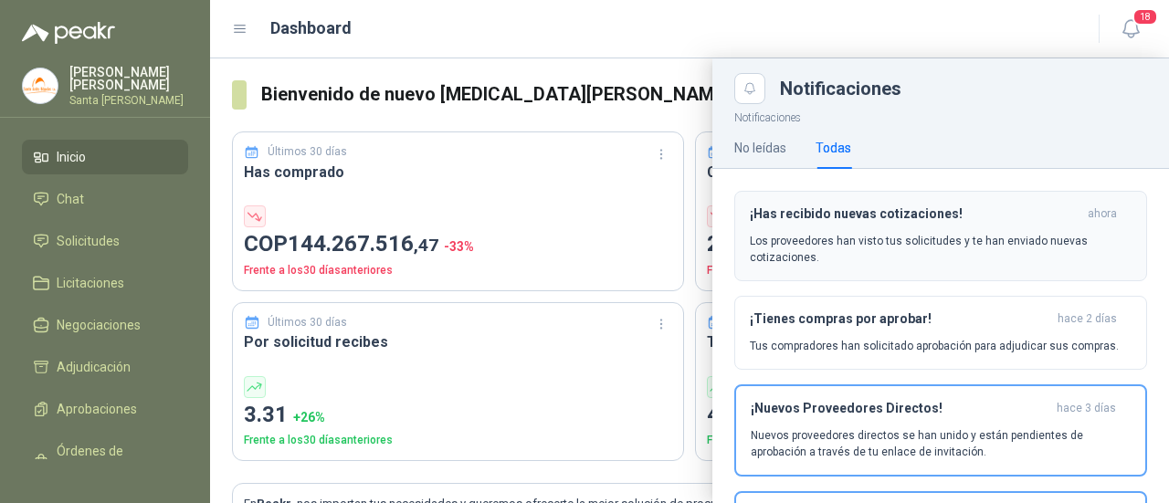
click at [906, 250] on p "Los proveedores han visto tus solicitudes y te han enviado nuevas cotizaciones." at bounding box center [941, 249] width 382 height 33
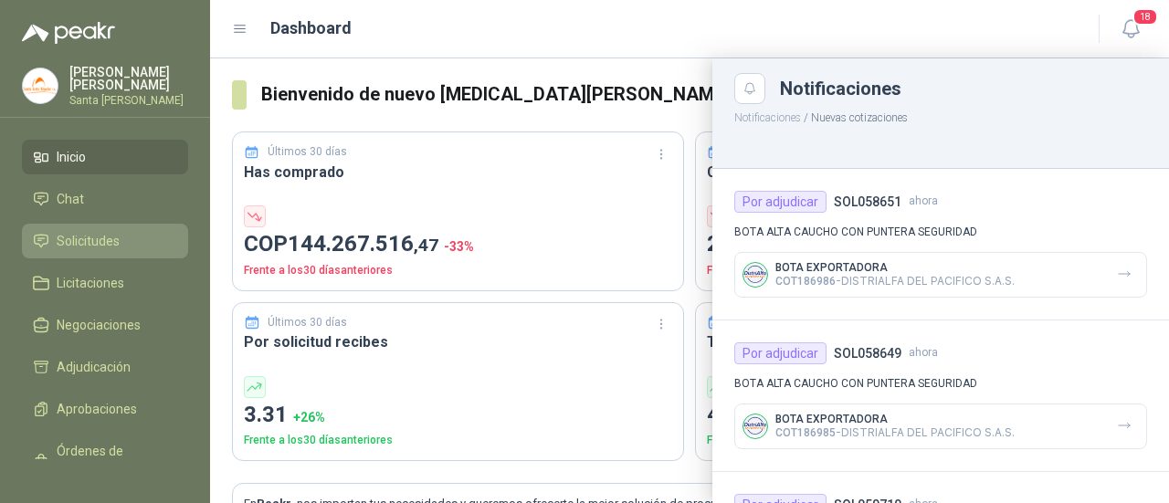
click at [99, 240] on span "Solicitudes" at bounding box center [88, 241] width 63 height 20
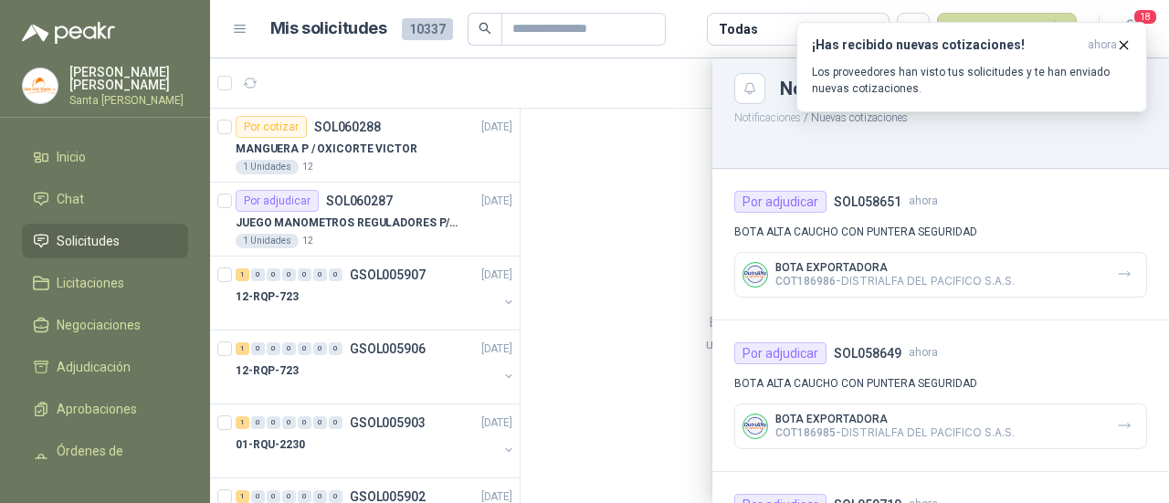
click at [425, 217] on div at bounding box center [689, 280] width 959 height 445
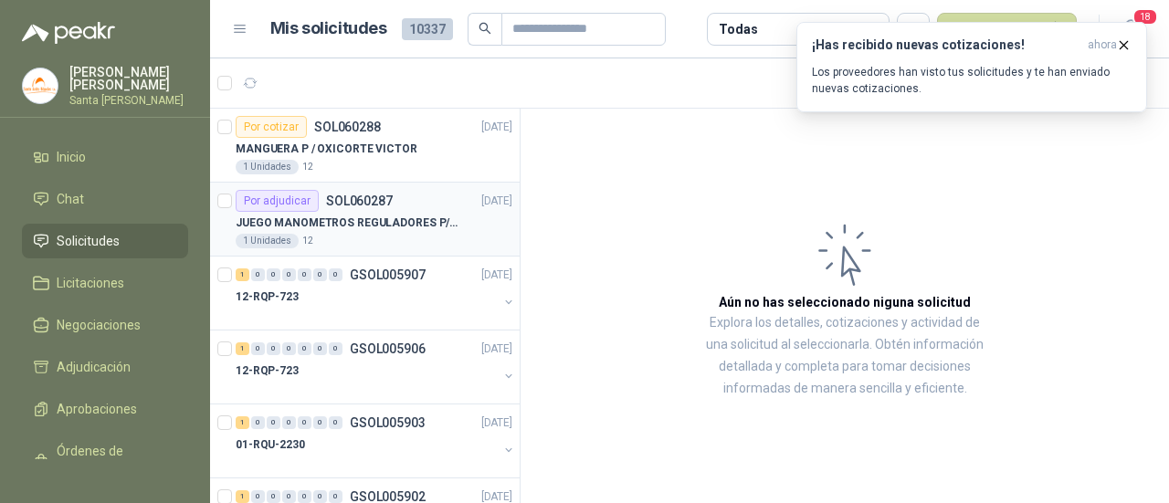
click at [373, 225] on p "JUEGO MANOMETROS REGULADORES P/OXIGENO" at bounding box center [349, 223] width 227 height 17
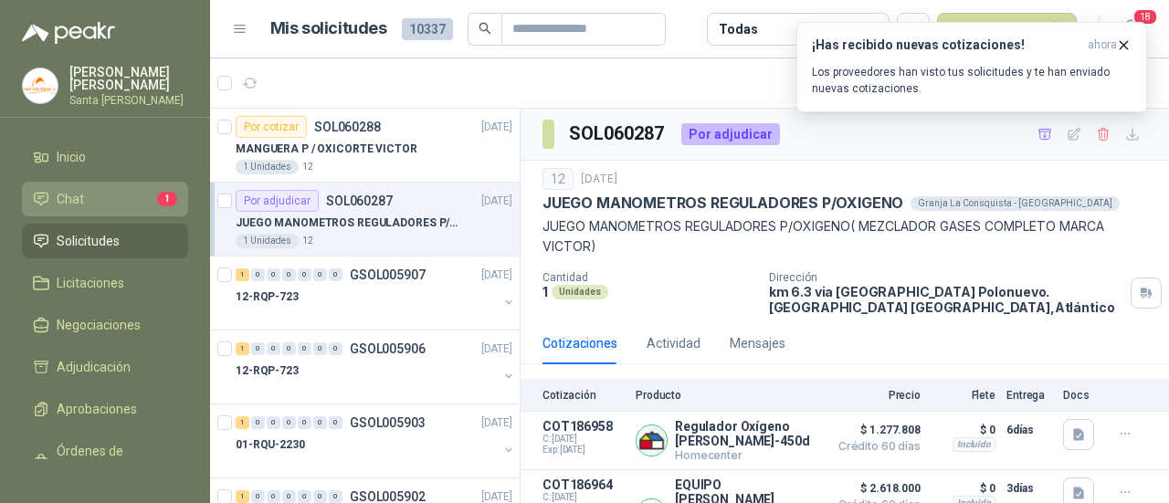
click at [126, 191] on li "Chat 1" at bounding box center [105, 199] width 144 height 20
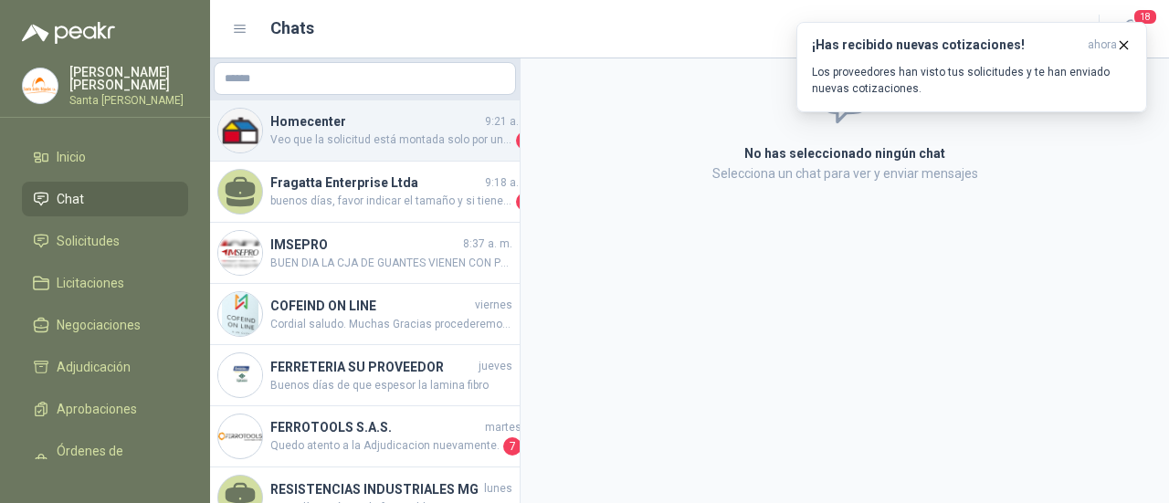
click at [358, 156] on div "Homecenter 9:21 a. m. Veo que la solicitud está montada solo por una manguera. …" at bounding box center [364, 130] width 309 height 61
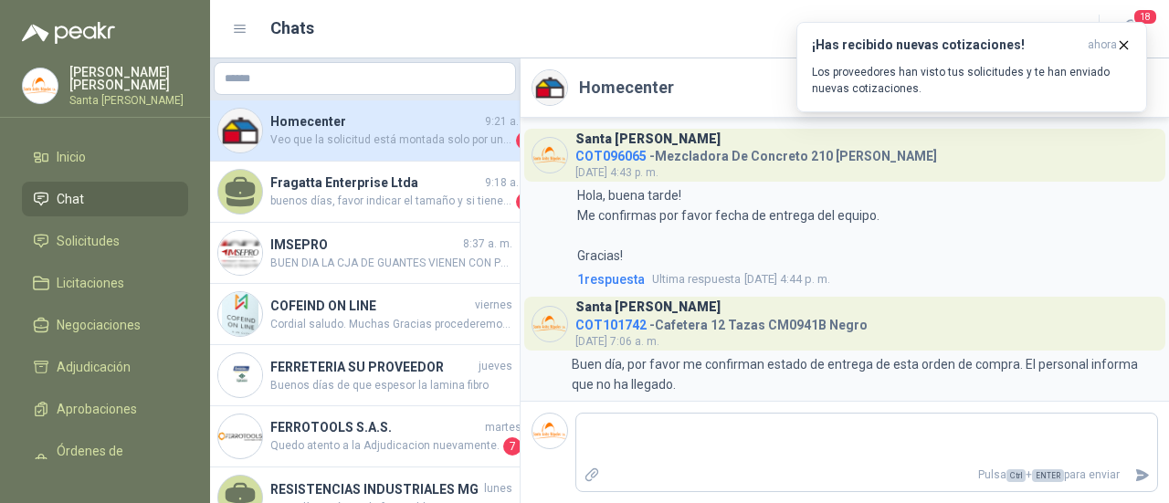
scroll to position [2702, 0]
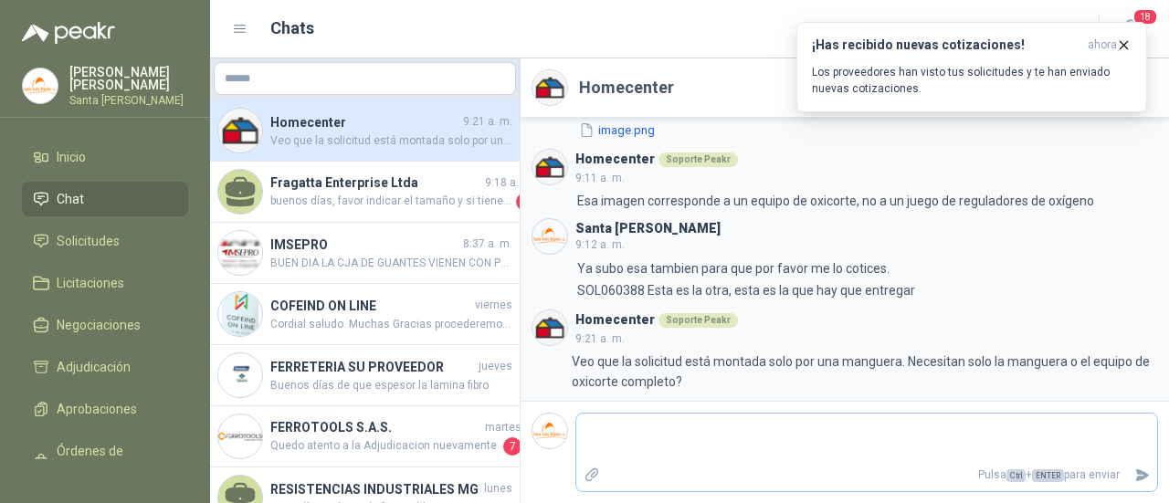
click at [681, 419] on textarea at bounding box center [866, 438] width 581 height 42
click at [1138, 472] on icon "Enviar" at bounding box center [1143, 475] width 13 height 12
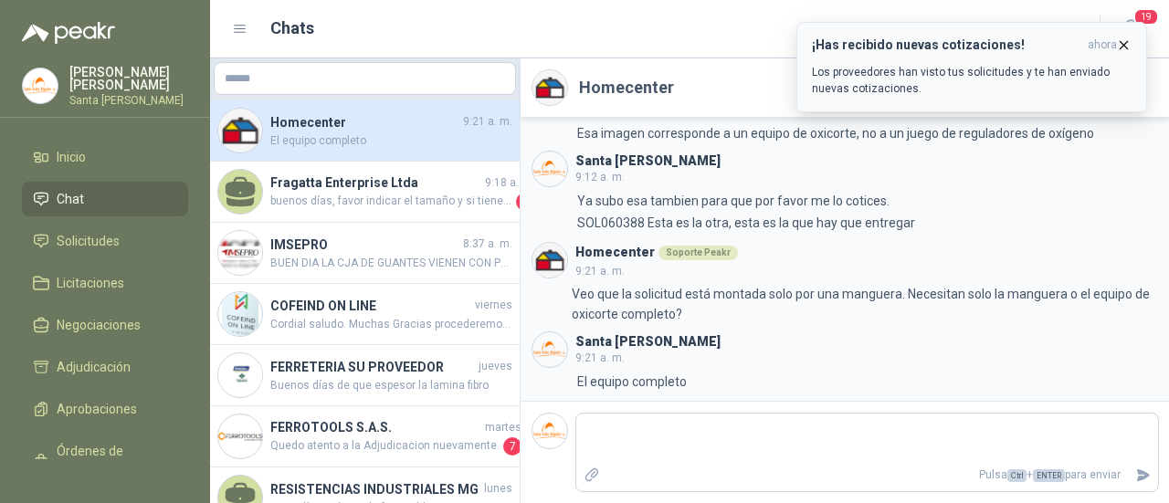
click at [1121, 43] on icon "button" at bounding box center [1124, 45] width 16 height 16
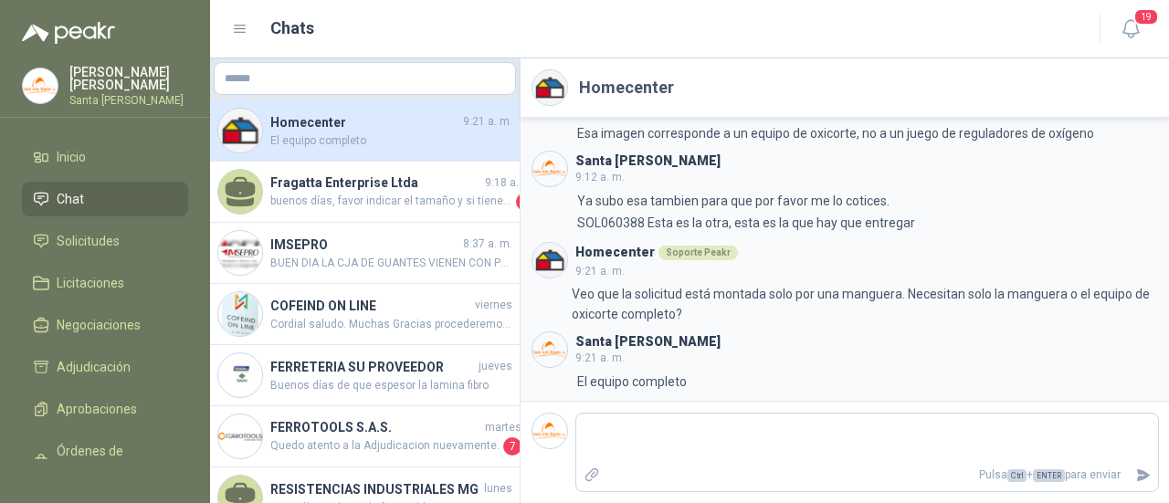
click at [90, 189] on li "Chat" at bounding box center [105, 199] width 144 height 20
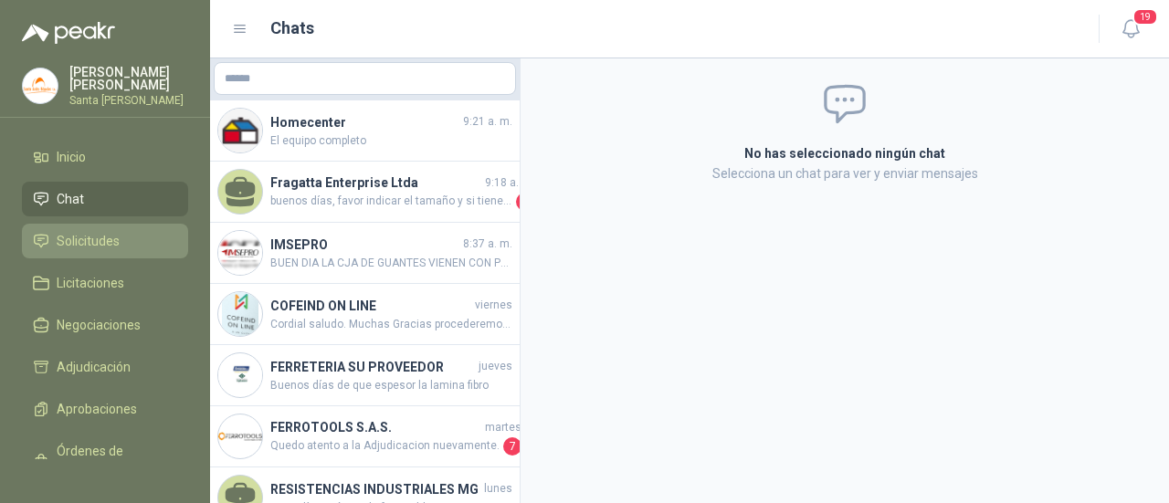
click at [53, 235] on li "Solicitudes" at bounding box center [105, 241] width 144 height 20
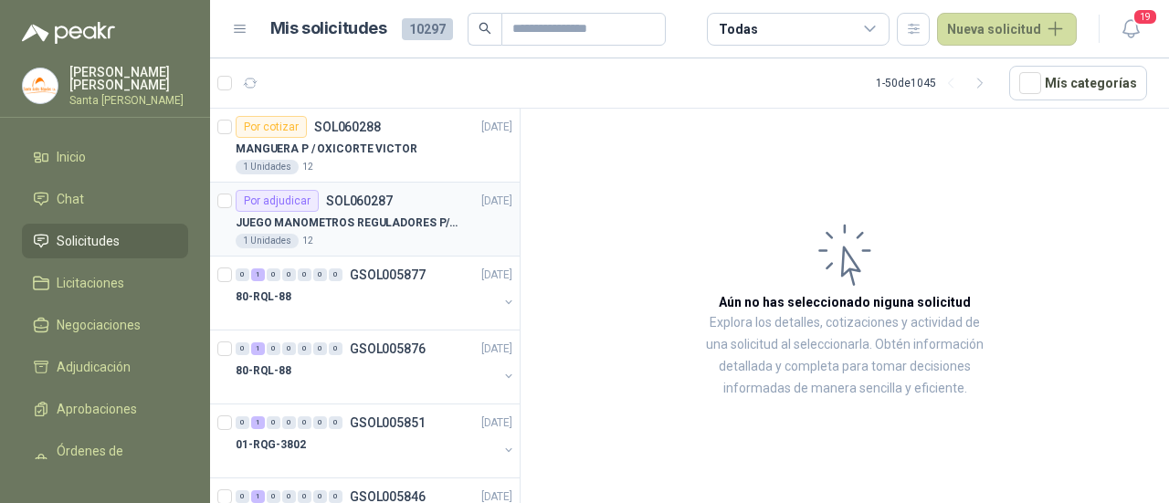
click at [379, 230] on div "JUEGO MANOMETROS REGULADORES P/OXIGENO" at bounding box center [374, 223] width 277 height 22
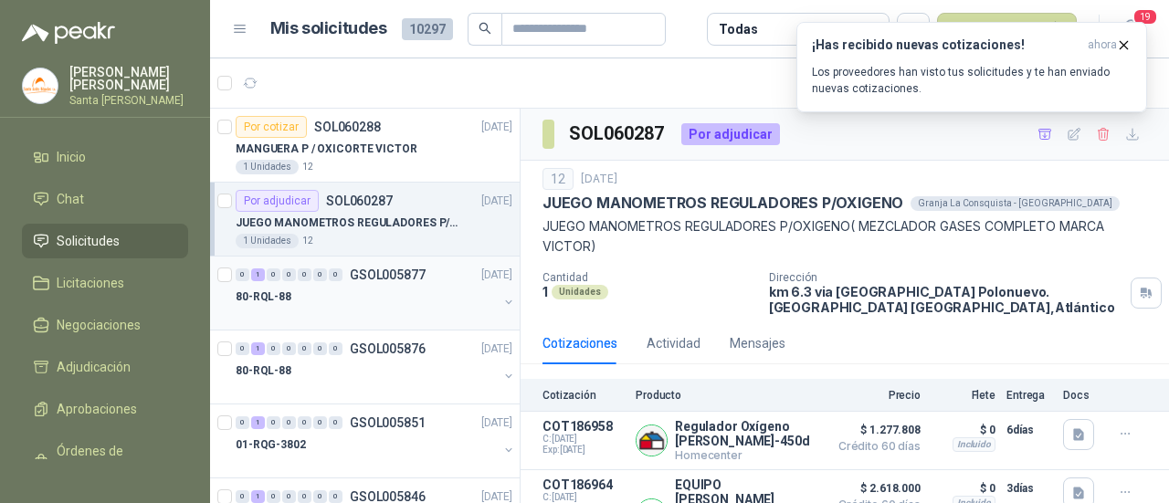
click at [343, 289] on div "80-RQL-88" at bounding box center [367, 297] width 262 height 22
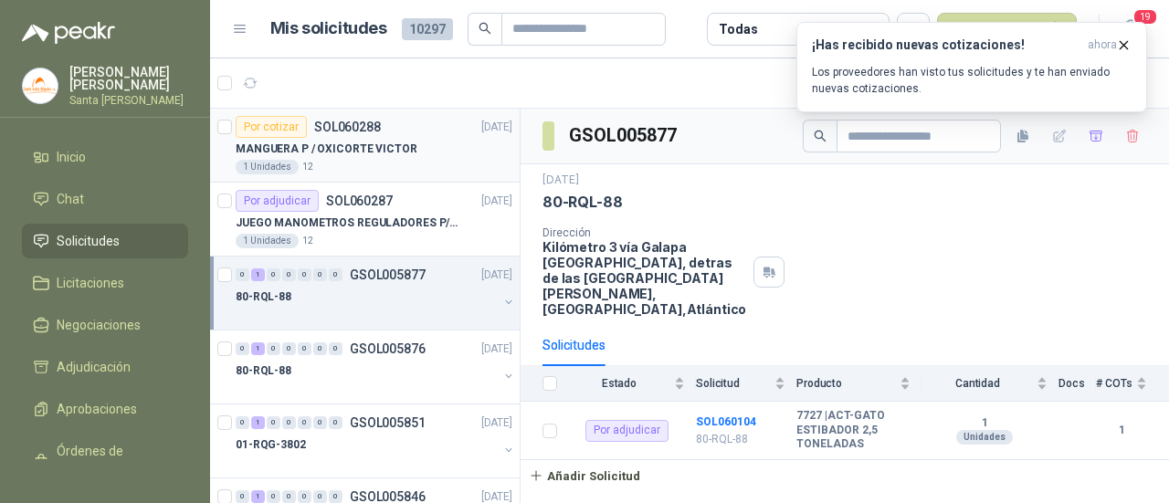
click at [393, 167] on div "1 Unidades 12" at bounding box center [374, 167] width 277 height 15
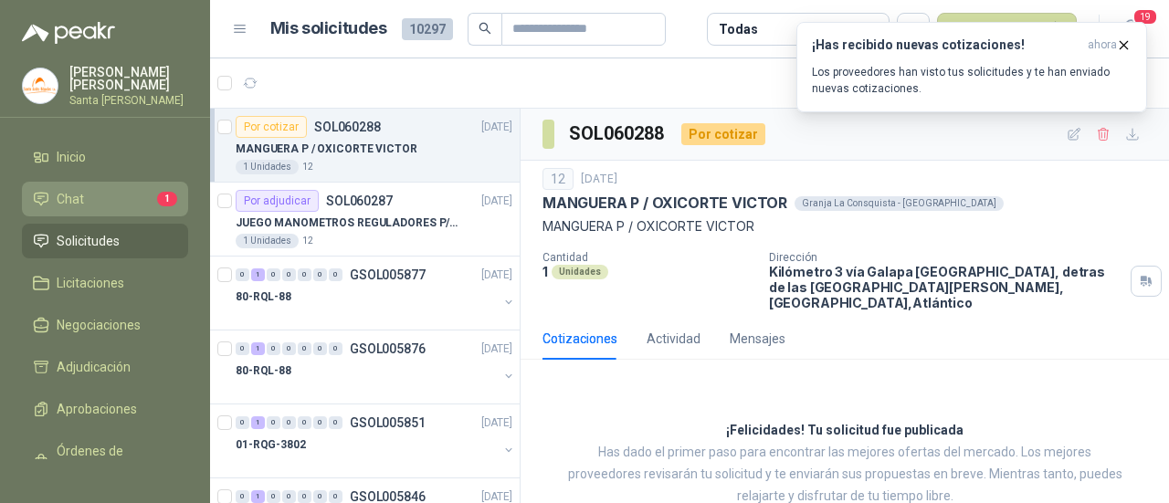
click at [126, 191] on li "Chat 1" at bounding box center [105, 199] width 144 height 20
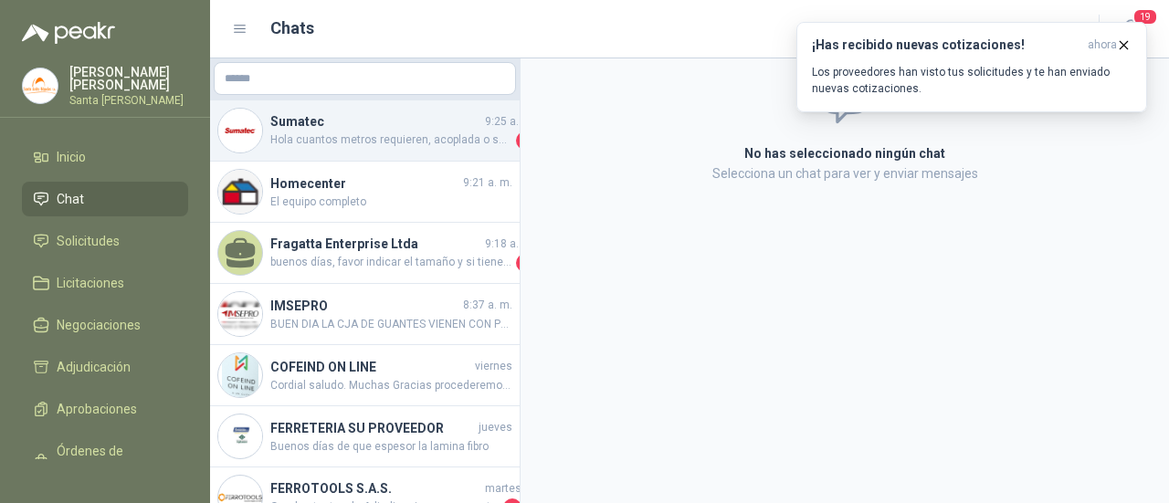
click at [323, 156] on div "Sumatec 9:25 a. m. Hola cuantos metros requieren, acoplada o solo la manguera? 1" at bounding box center [364, 130] width 309 height 61
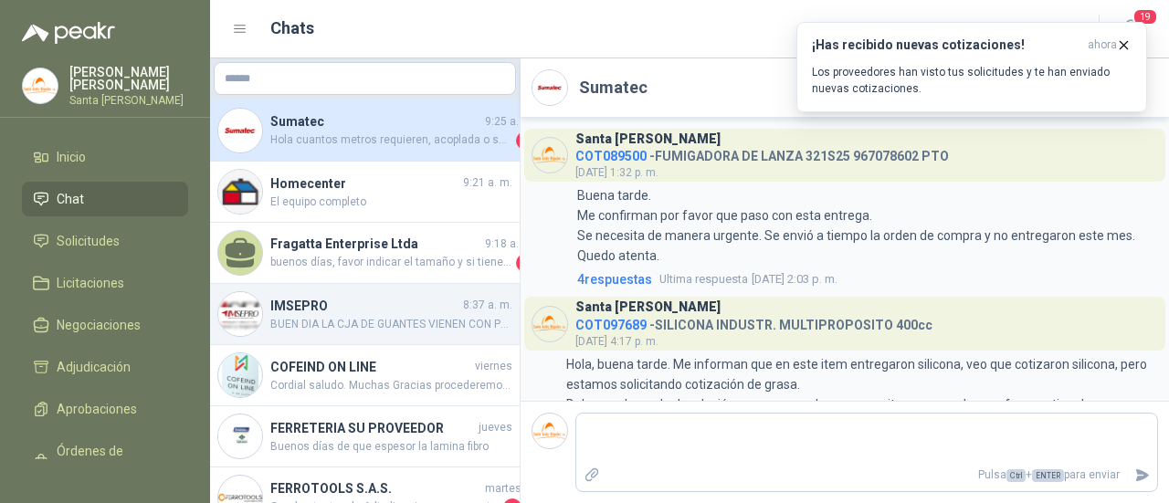
scroll to position [519, 0]
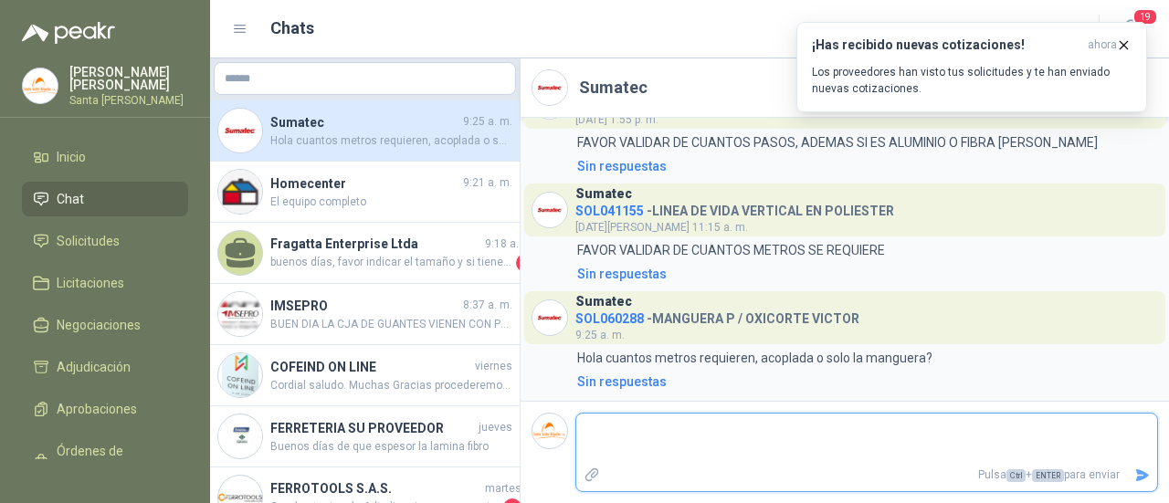
click at [621, 432] on textarea at bounding box center [866, 438] width 581 height 42
click at [1148, 478] on icon "Enviar" at bounding box center [1143, 475] width 16 height 16
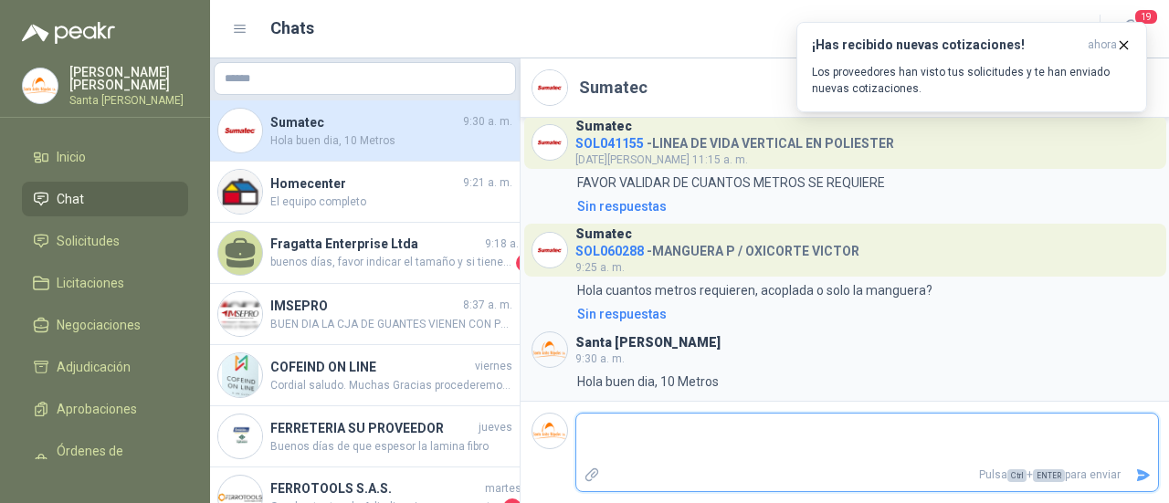
click at [759, 421] on textarea at bounding box center [867, 438] width 582 height 42
click at [1144, 480] on icon "Enviar" at bounding box center [1143, 475] width 16 height 16
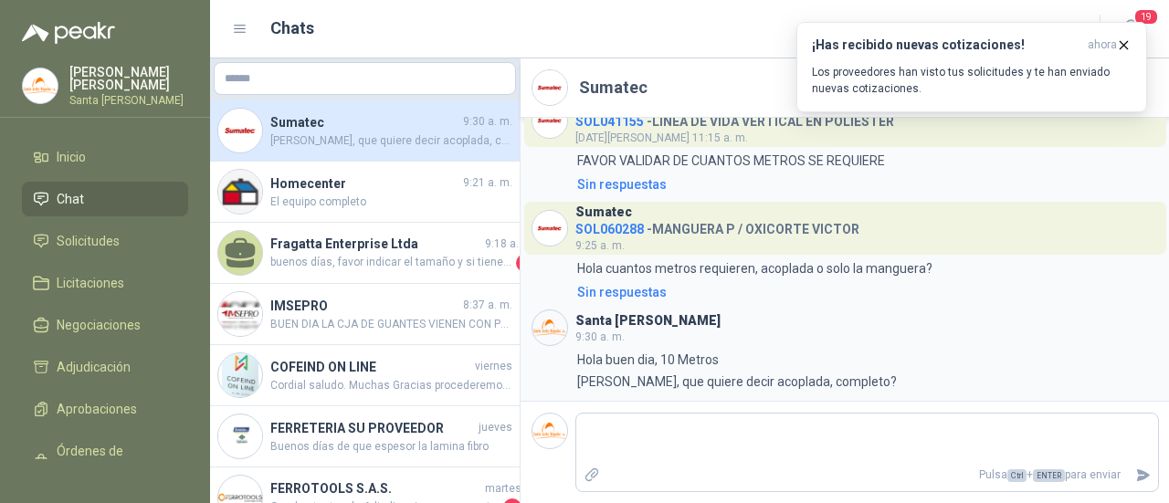
click at [110, 189] on li "Chat" at bounding box center [105, 199] width 144 height 20
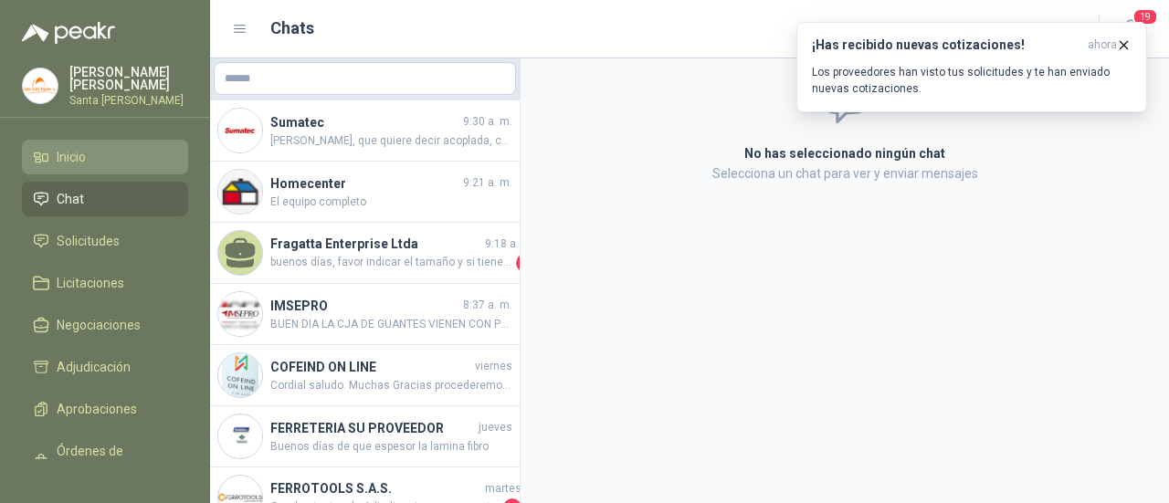
click at [97, 156] on li "Inicio" at bounding box center [105, 157] width 144 height 20
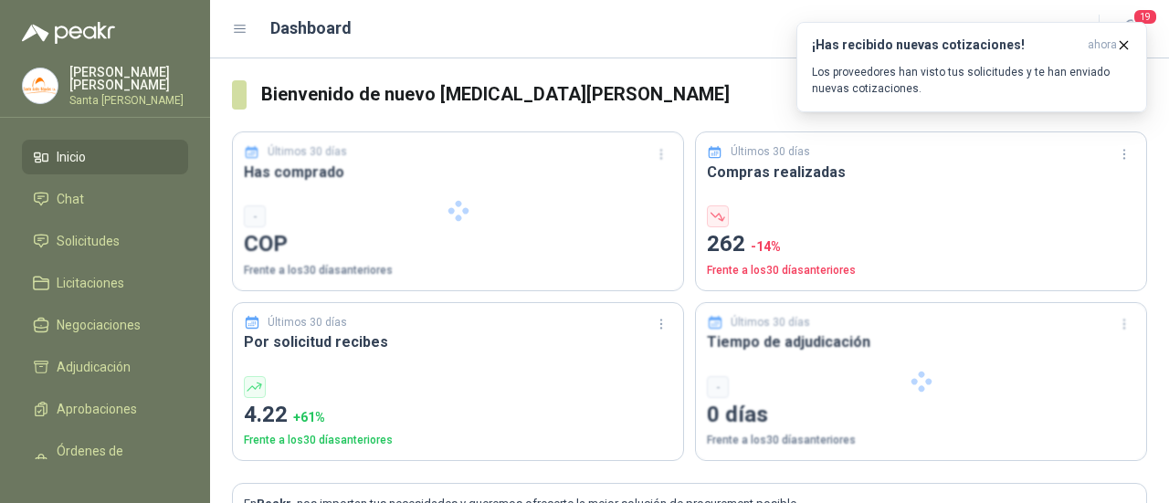
drag, startPoint x: 83, startPoint y: 191, endPoint x: 259, endPoint y: 267, distance: 191.8
click at [84, 192] on li "Chat" at bounding box center [105, 199] width 144 height 20
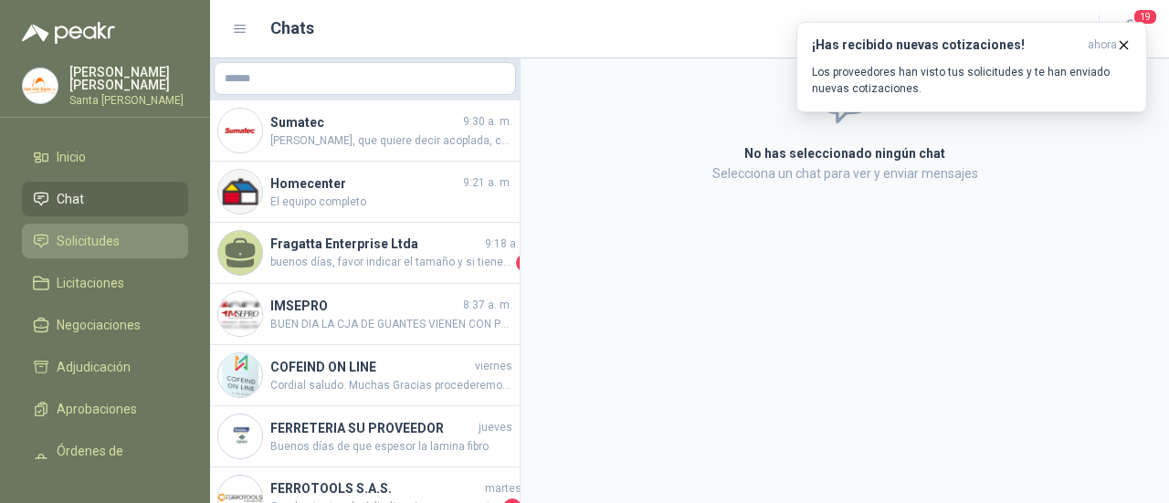
click at [84, 244] on span "Solicitudes" at bounding box center [88, 241] width 63 height 20
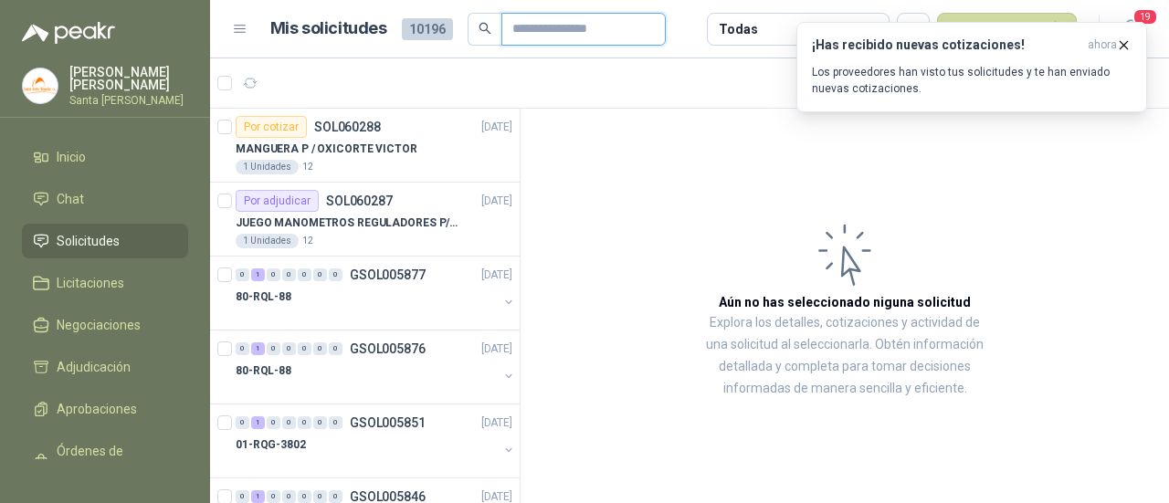
click at [524, 30] on input "text" at bounding box center [576, 29] width 128 height 31
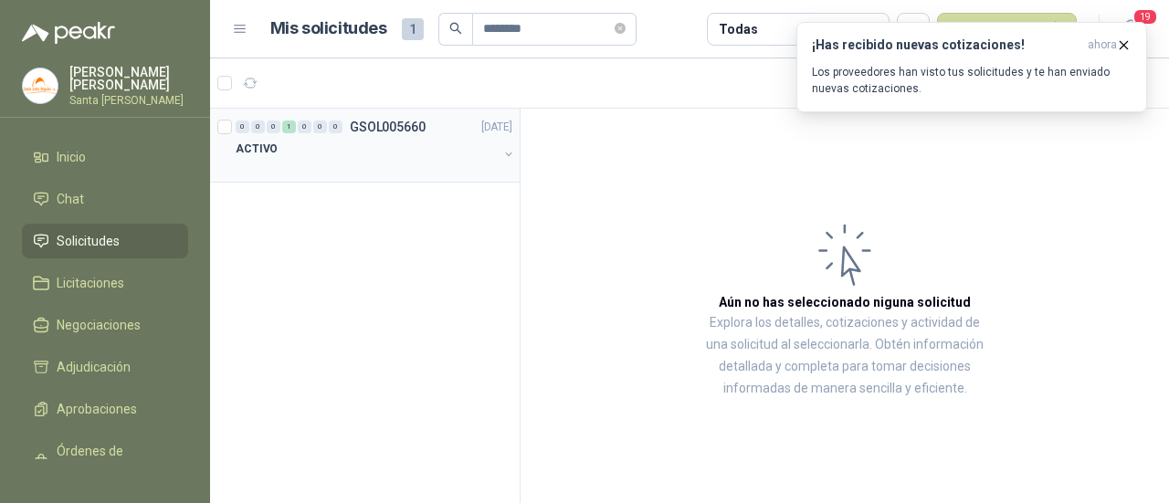
click at [292, 154] on div "ACTIVO" at bounding box center [367, 149] width 262 height 22
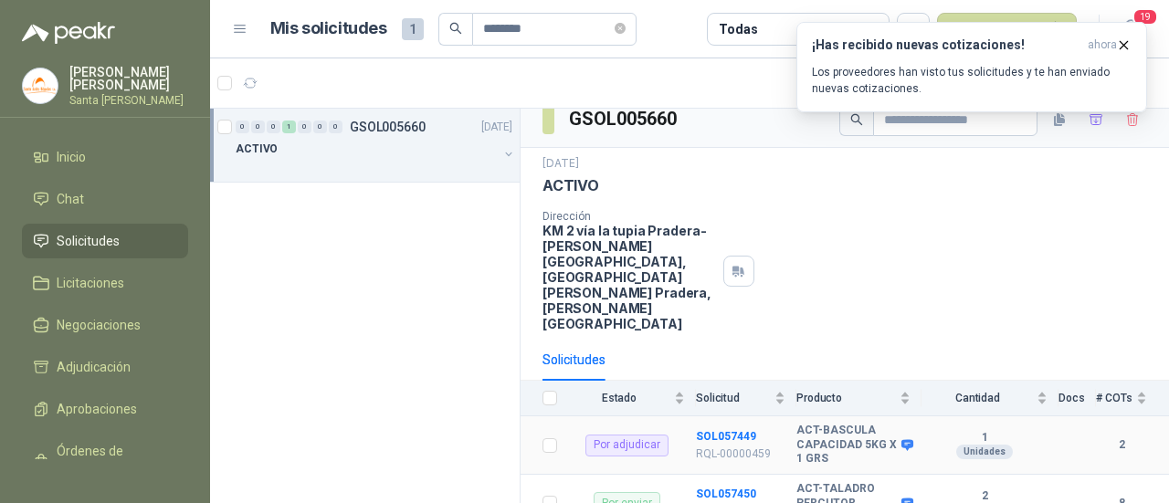
scroll to position [21, 0]
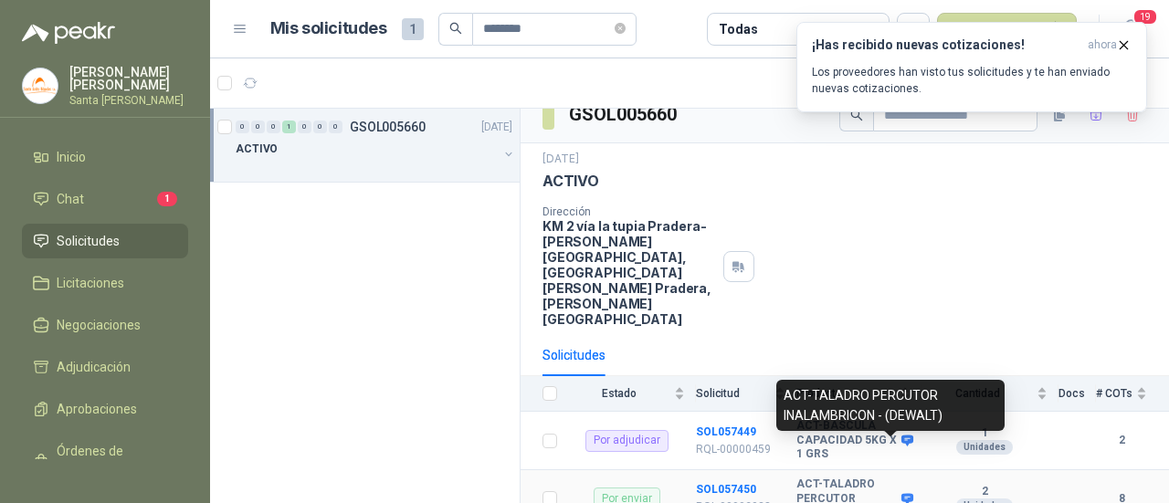
click at [900, 492] on icon at bounding box center [907, 499] width 14 height 14
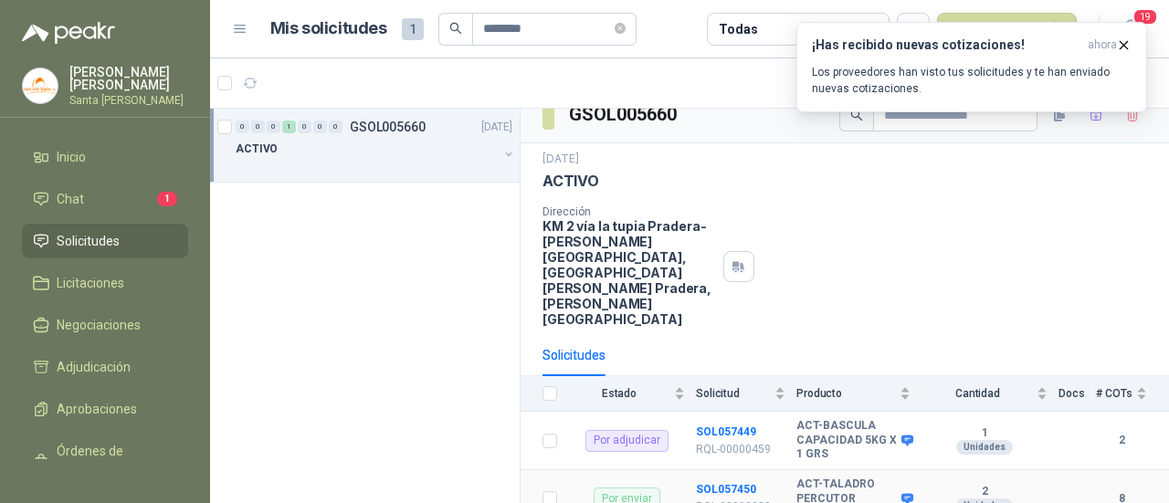
click at [817, 477] on b "ACT-TALADRO PERCUTOR INALAMBRICO22" at bounding box center [846, 498] width 100 height 43
click at [758, 498] on p "RQL-00002938" at bounding box center [740, 506] width 89 height 17
click at [1111, 490] on b "8" at bounding box center [1121, 498] width 51 height 17
drag, startPoint x: 1105, startPoint y: 445, endPoint x: 1056, endPoint y: 452, distance: 48.9
click at [1104, 490] on b "8" at bounding box center [1121, 498] width 51 height 17
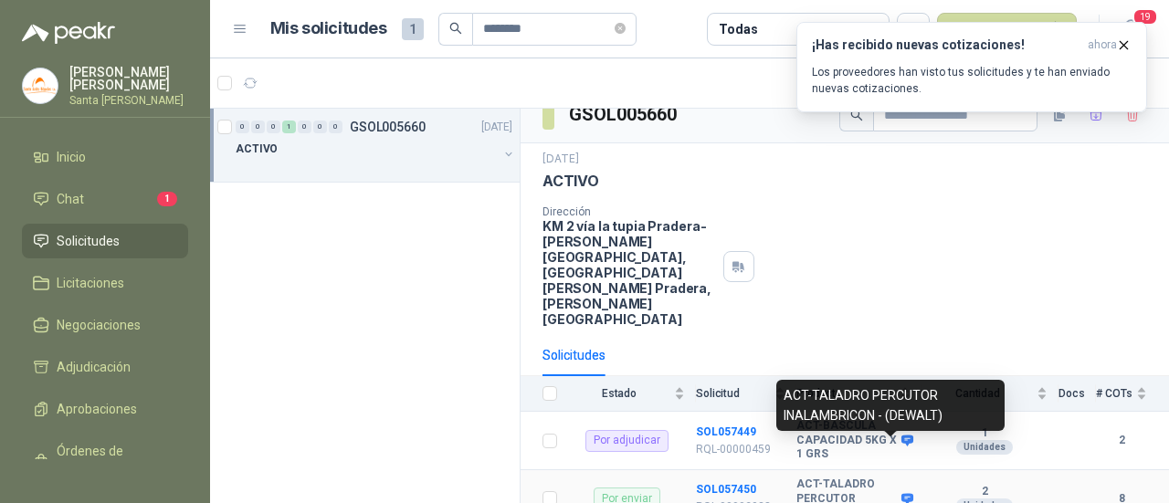
click at [900, 492] on icon at bounding box center [907, 499] width 14 height 14
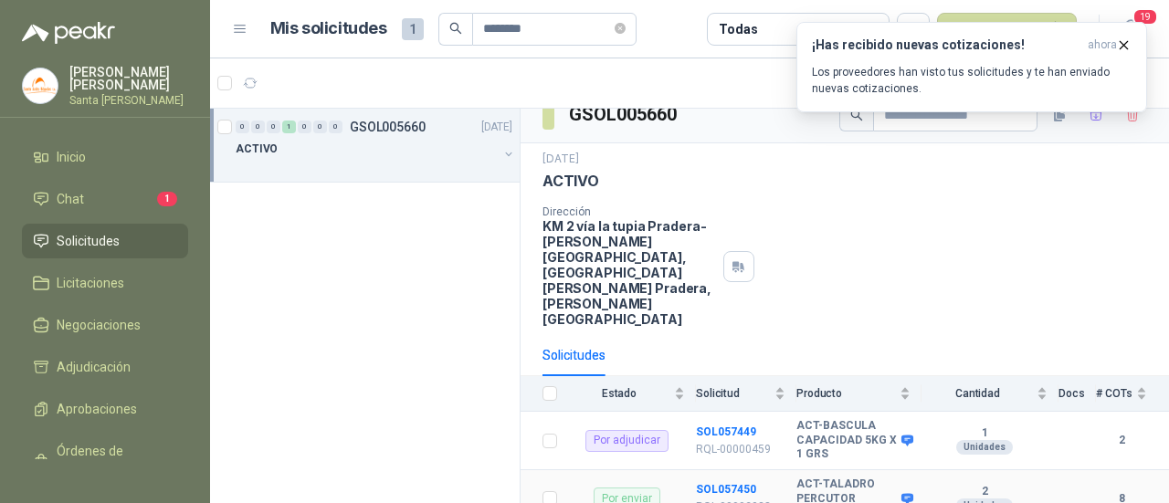
click at [858, 477] on b "ACT-TALADRO PERCUTOR INALAMBRICO22" at bounding box center [846, 498] width 100 height 43
drag, startPoint x: 854, startPoint y: 454, endPoint x: 876, endPoint y: 453, distance: 21.9
click at [876, 477] on b "ACT-TALADRO PERCUTOR INALAMBRICO22" at bounding box center [846, 498] width 100 height 43
click at [823, 419] on b "ACT-BASCULA CAPACIDAD 5KG X 1 GRS" at bounding box center [846, 440] width 100 height 43
click at [831, 477] on b "ACT-TALADRO PERCUTOR INALAMBRICO22" at bounding box center [846, 498] width 100 height 43
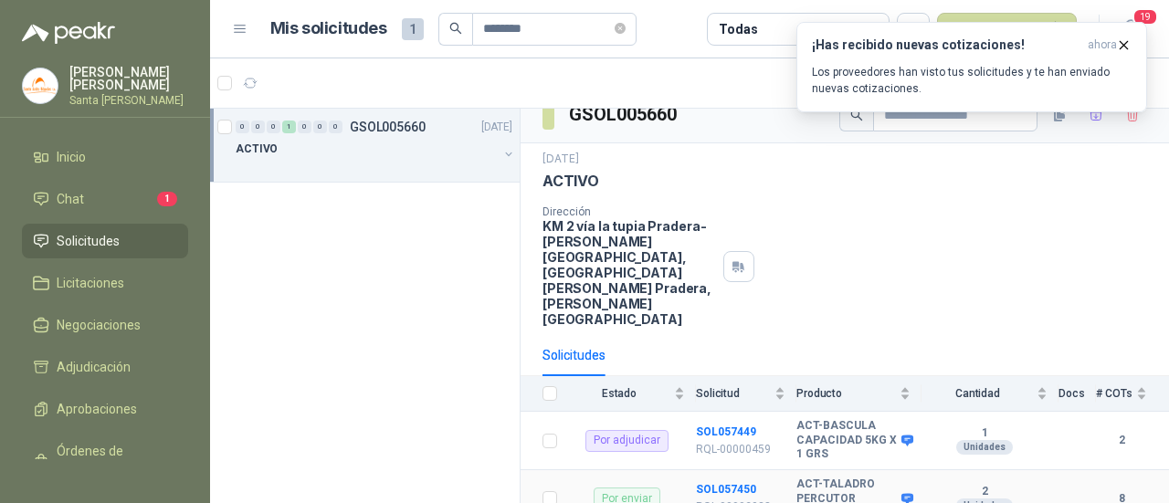
click at [970, 498] on div "Unidades" at bounding box center [984, 505] width 57 height 15
click at [634, 488] on div "Por enviar" at bounding box center [626, 499] width 67 height 22
click at [139, 204] on li "Chat 1" at bounding box center [105, 199] width 144 height 20
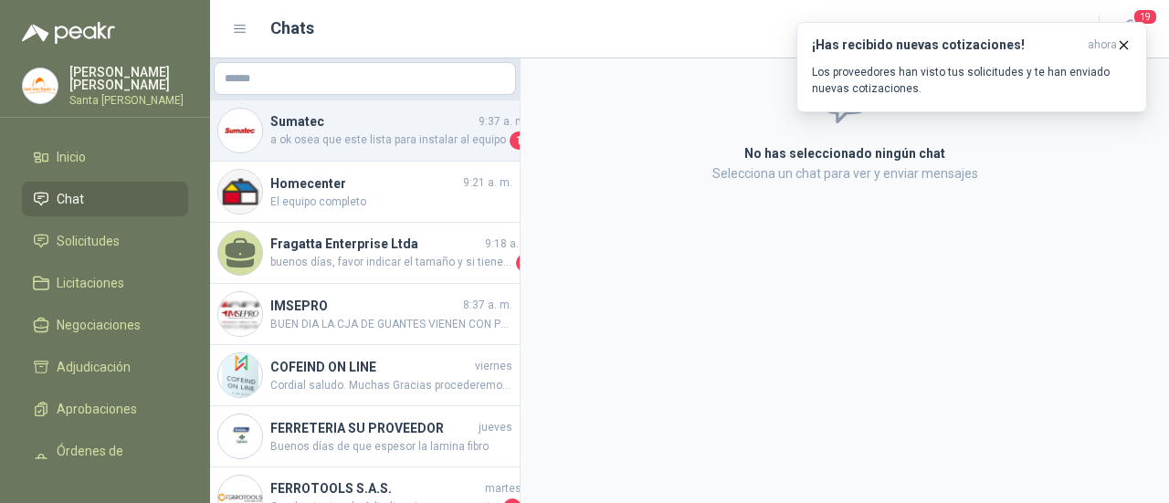
click at [362, 154] on div "Sumatec 9:37 a. m. a ok osea que este lista para instalar al equipo 1" at bounding box center [364, 130] width 309 height 61
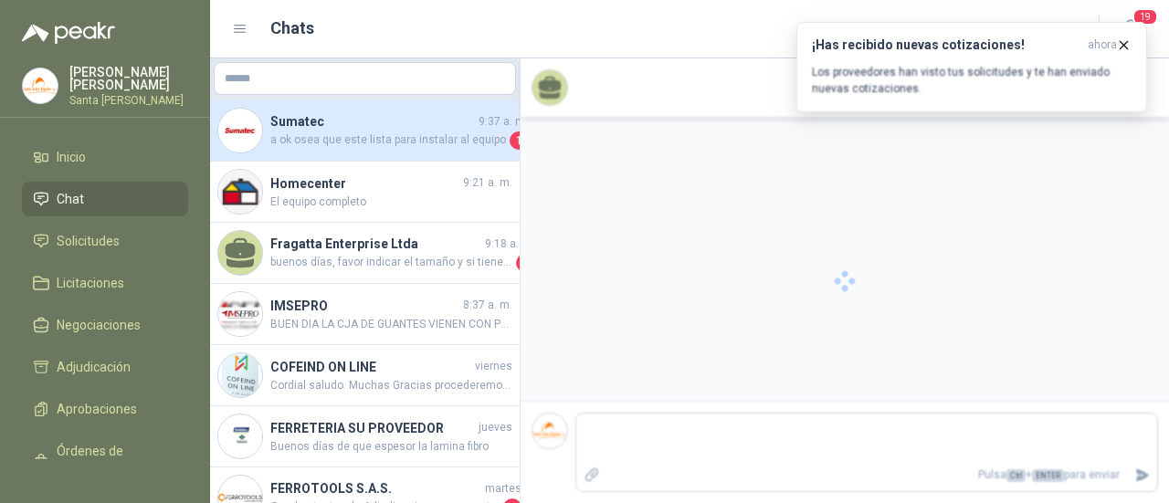
scroll to position [676, 0]
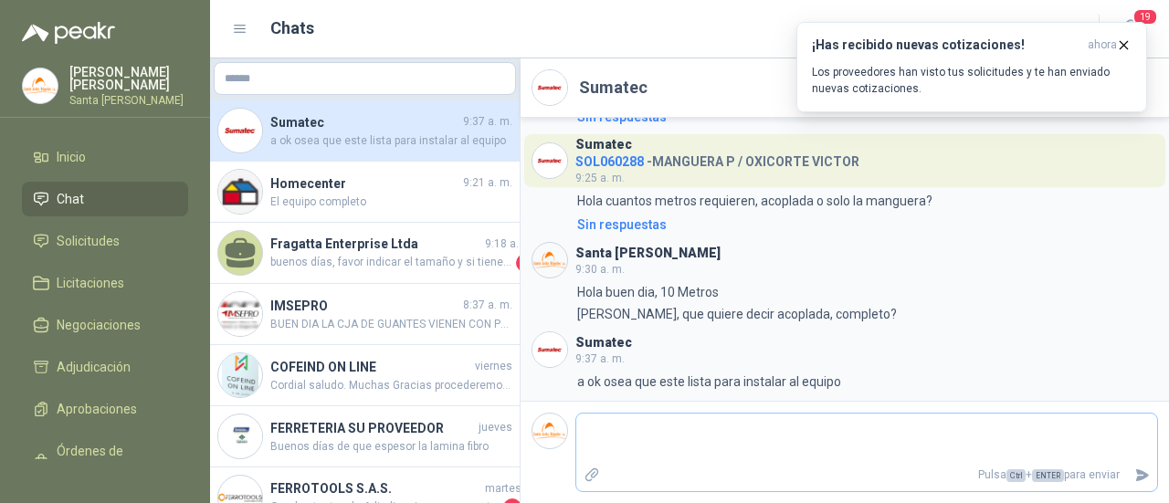
click at [645, 428] on textarea at bounding box center [866, 438] width 581 height 42
click at [743, 416] on div "Pulsa Ctrl + ENTER para enviar" at bounding box center [866, 452] width 583 height 79
click at [742, 423] on textarea at bounding box center [867, 438] width 582 height 42
click at [1139, 476] on icon "Enviar" at bounding box center [1143, 475] width 16 height 16
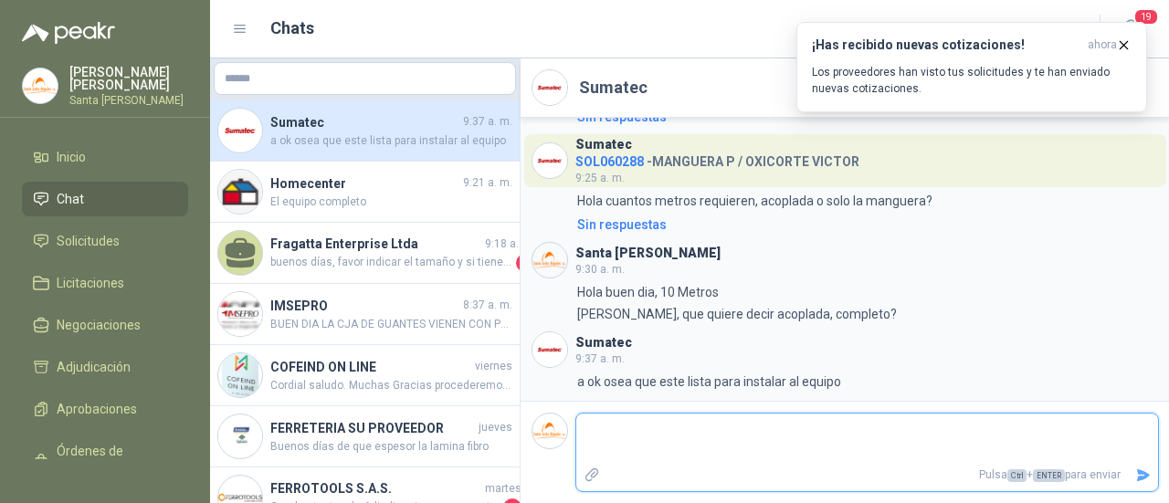
scroll to position [743, 0]
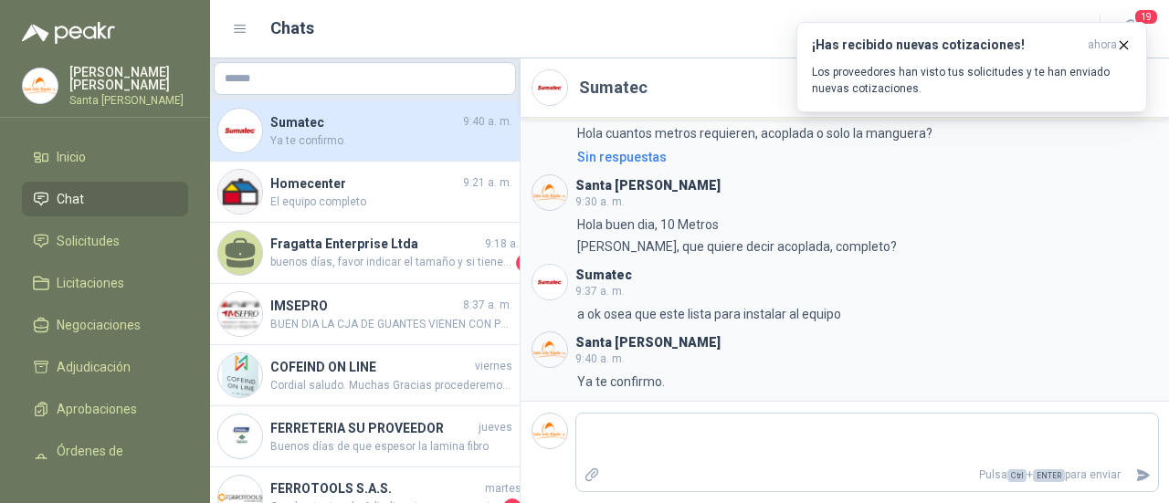
click at [79, 196] on span "Chat" at bounding box center [70, 199] width 27 height 20
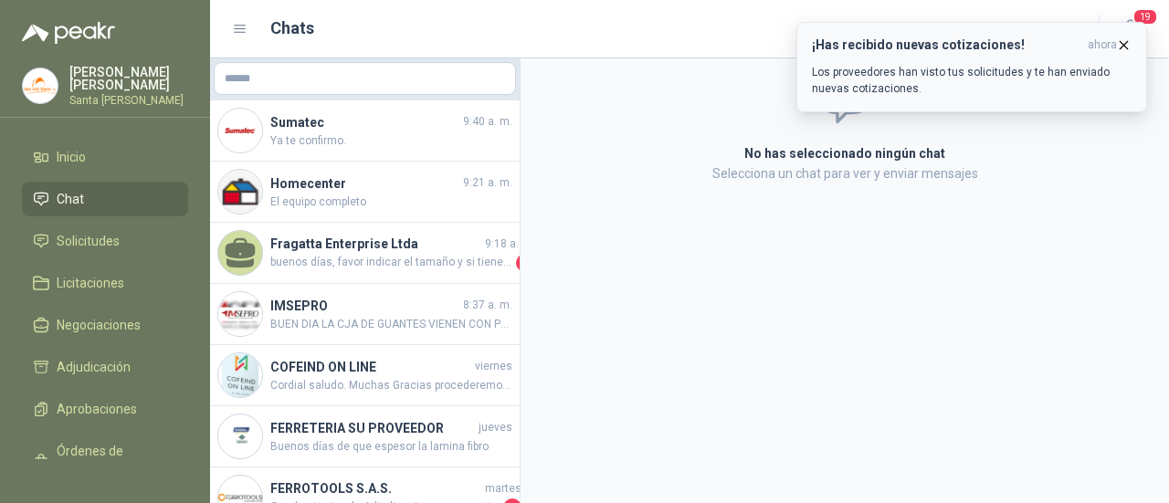
click at [1127, 45] on icon "button" at bounding box center [1124, 45] width 16 height 16
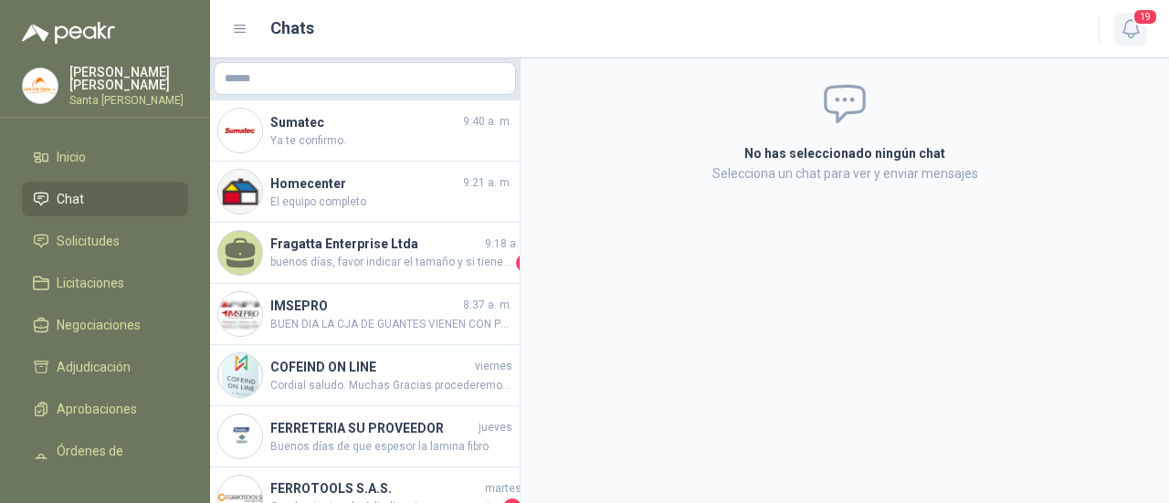
click at [1136, 20] on span "19" at bounding box center [1145, 16] width 26 height 17
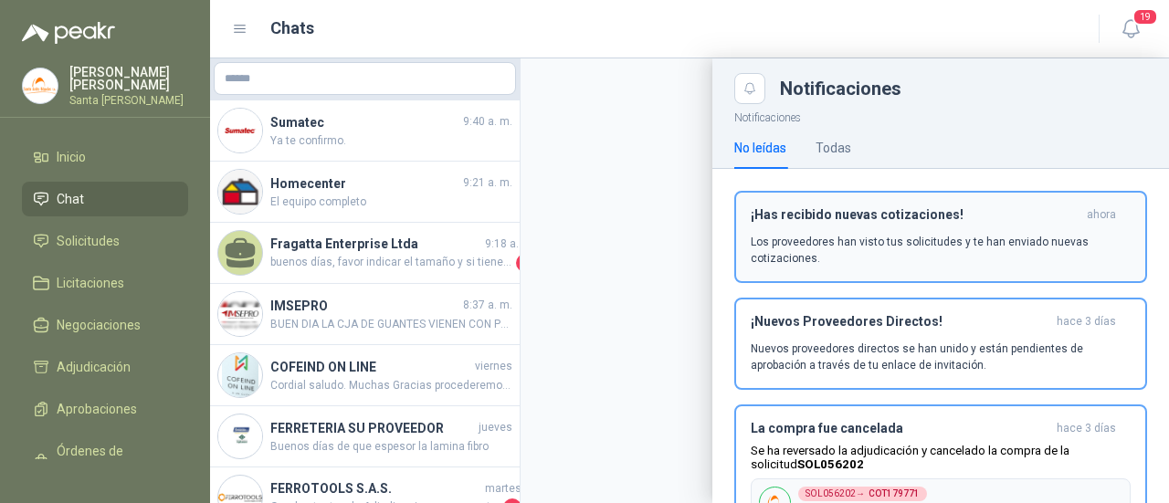
click at [822, 225] on div "¡Has recibido nuevas cotizaciones! ahora Los proveedores han visto tus solicitu…" at bounding box center [940, 236] width 380 height 59
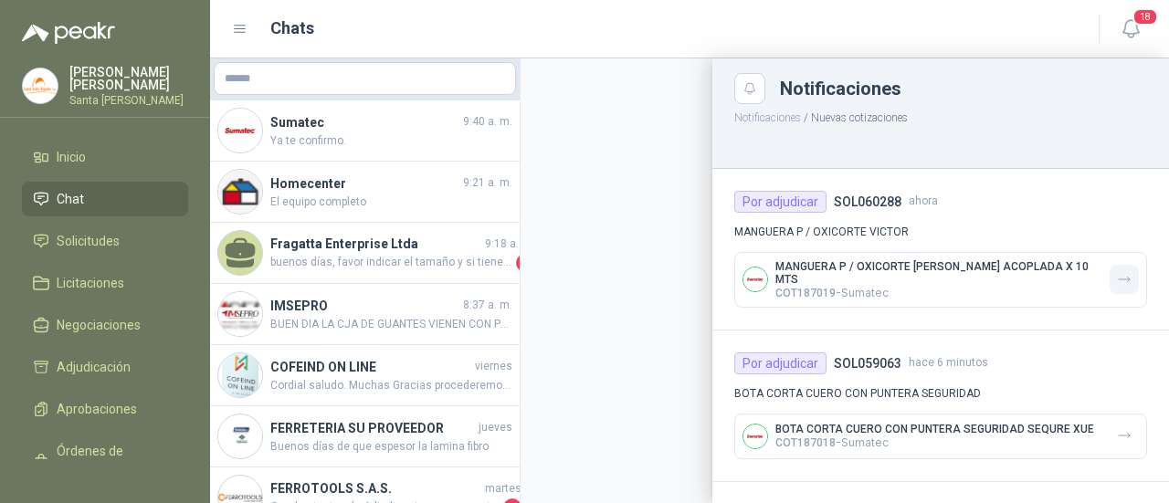
click at [1117, 272] on icon "button" at bounding box center [1125, 280] width 16 height 16
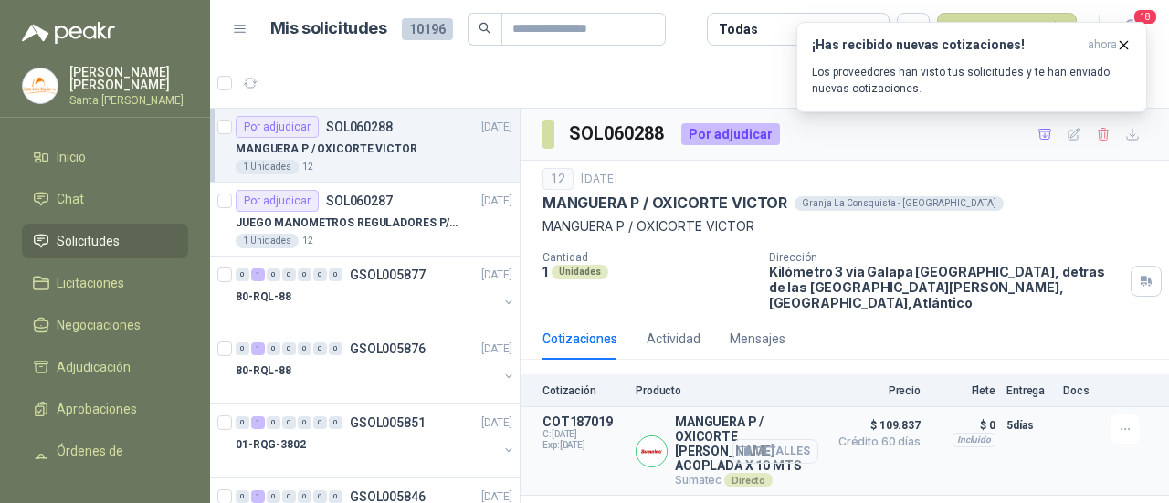
click at [783, 439] on button "Detalles" at bounding box center [775, 451] width 86 height 25
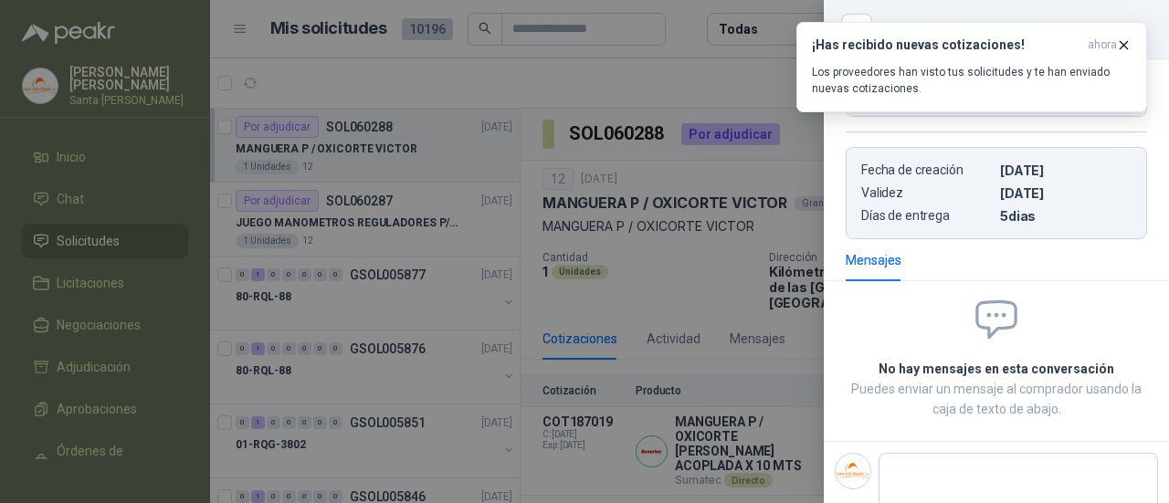
scroll to position [411, 0]
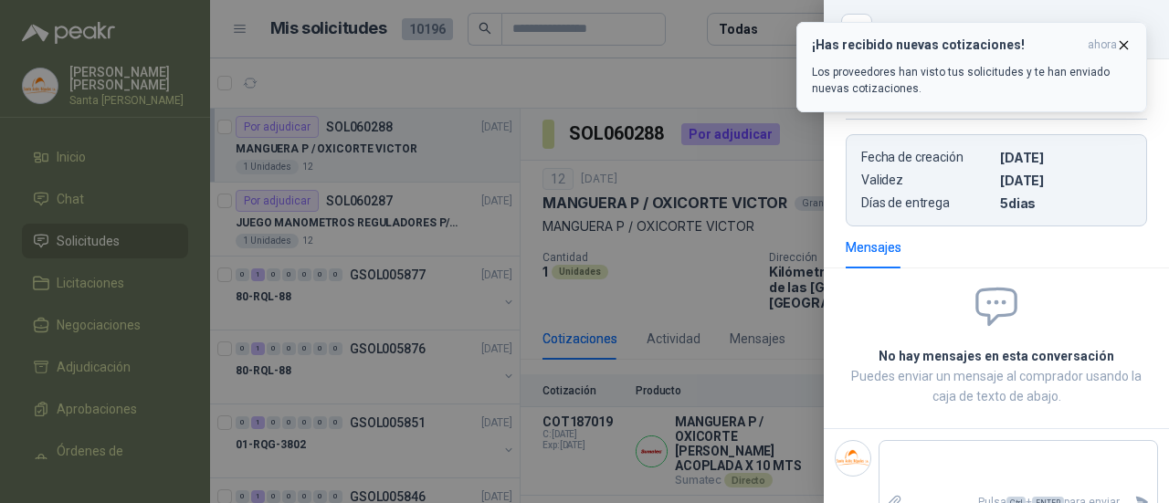
click at [1127, 39] on icon "button" at bounding box center [1124, 45] width 16 height 16
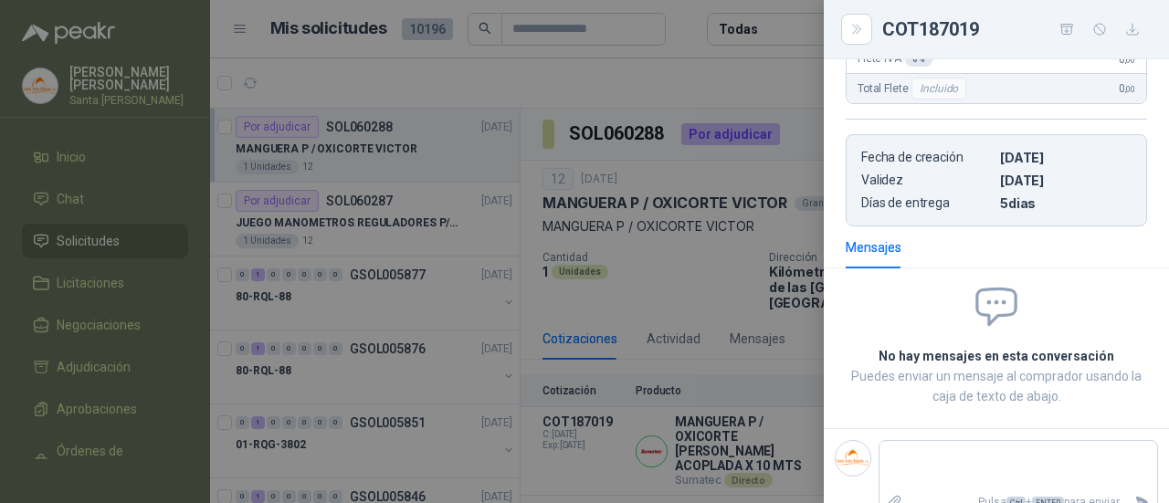
click at [796, 76] on div at bounding box center [584, 251] width 1169 height 503
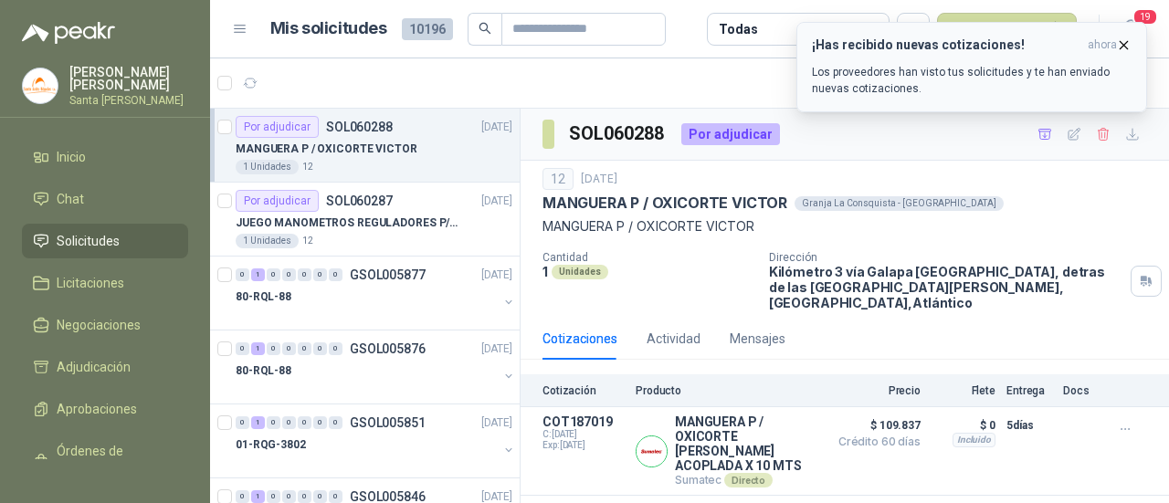
click at [1130, 40] on icon "button" at bounding box center [1124, 45] width 16 height 16
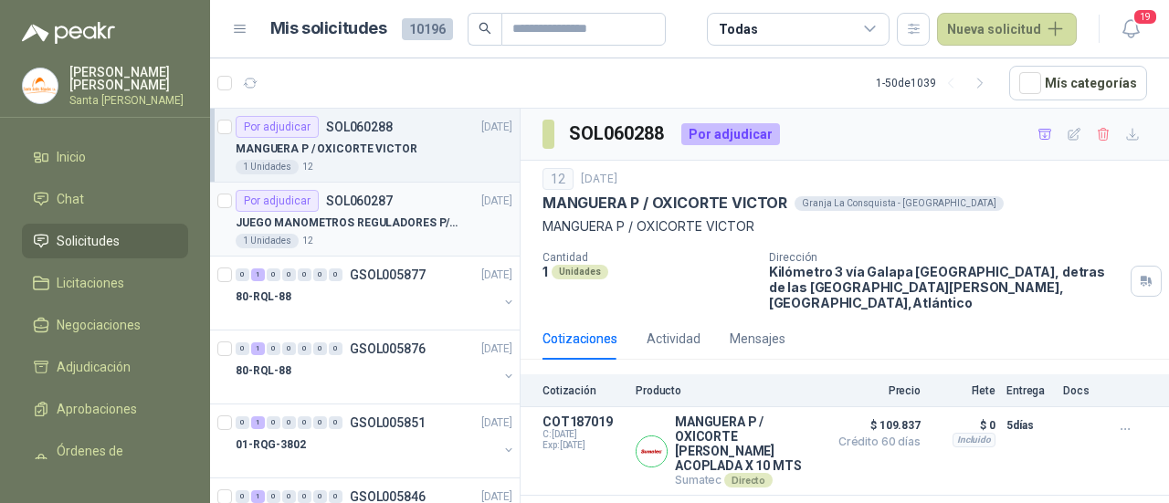
click at [390, 215] on p "JUEGO MANOMETROS REGULADORES P/OXIGENO" at bounding box center [349, 223] width 227 height 17
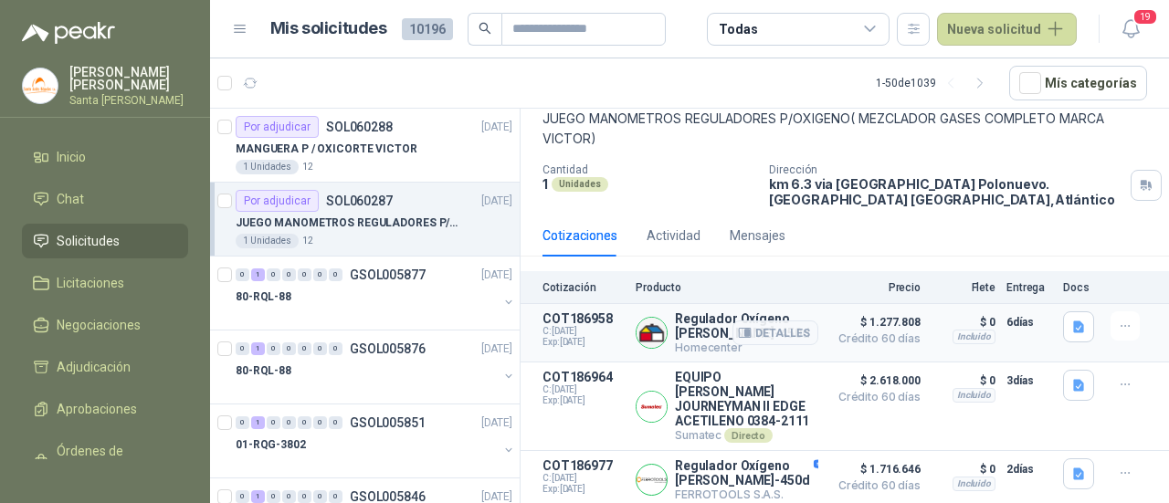
scroll to position [110, 0]
click at [792, 467] on div "Detalles" at bounding box center [775, 479] width 86 height 43
click at [778, 476] on button "Detalles" at bounding box center [775, 479] width 86 height 25
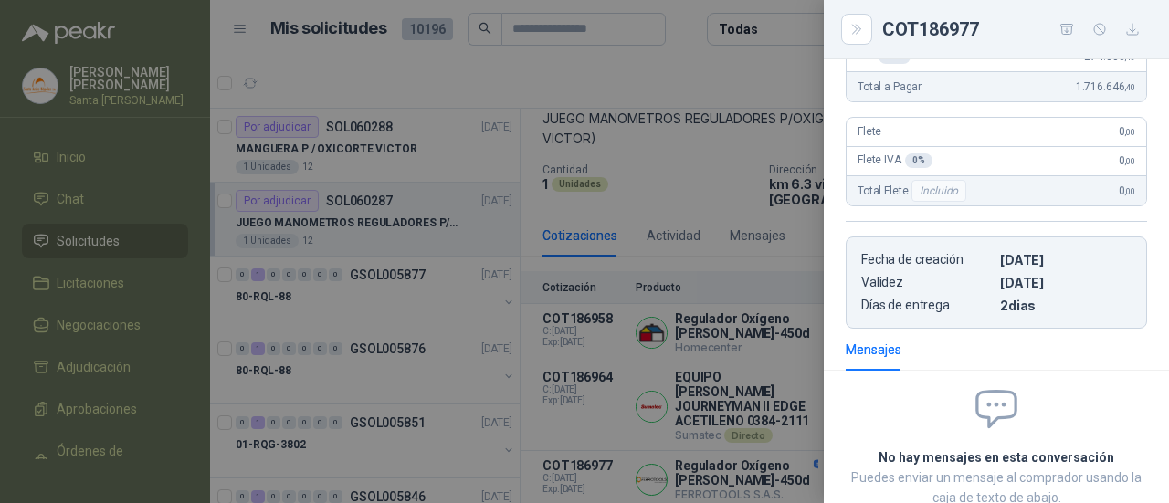
scroll to position [488, 0]
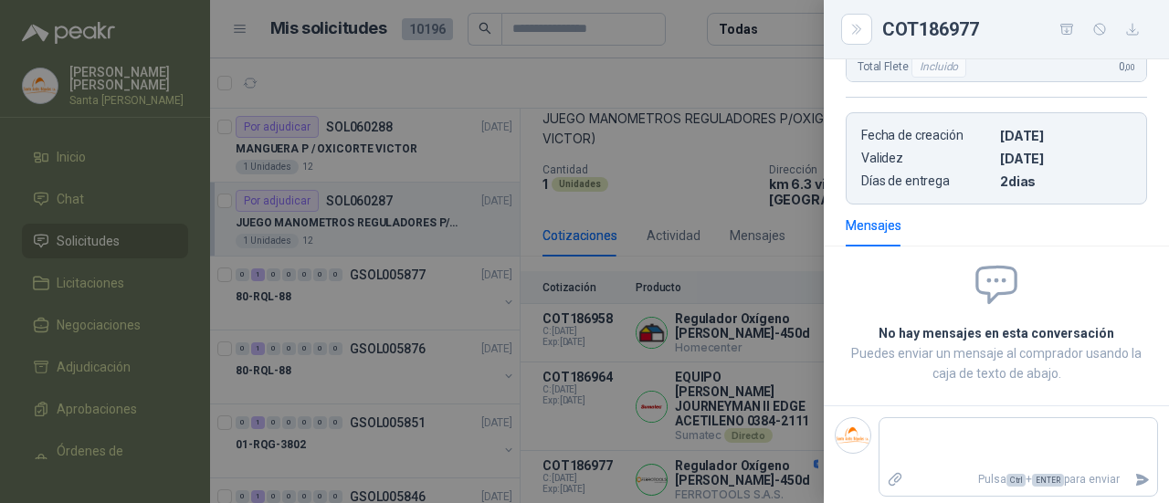
drag, startPoint x: 699, startPoint y: 165, endPoint x: 696, endPoint y: 181, distance: 15.9
click at [697, 165] on div at bounding box center [584, 251] width 1169 height 503
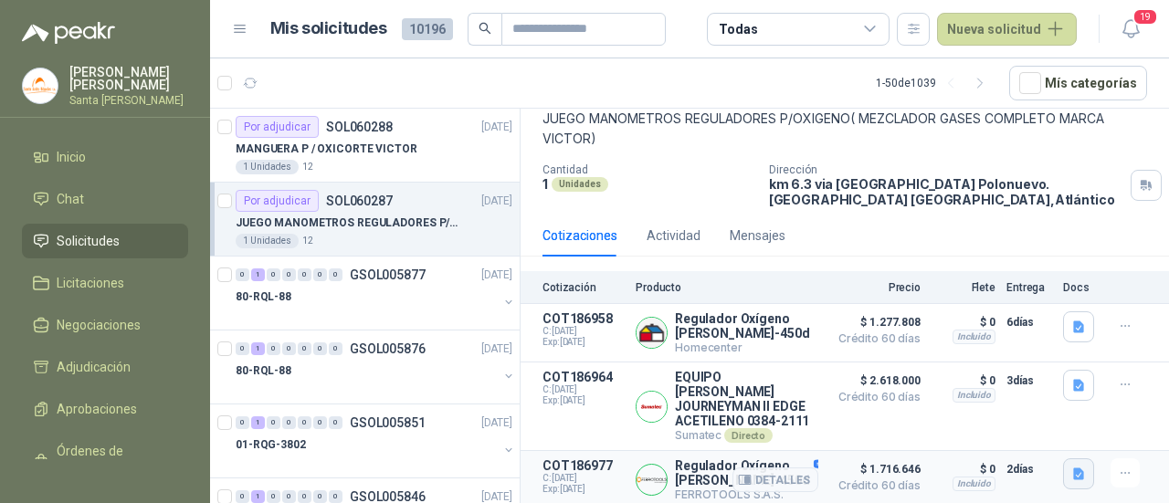
click at [1073, 477] on icon "button" at bounding box center [1078, 474] width 11 height 12
click at [1033, 417] on button "image.png" at bounding box center [1026, 413] width 79 height 19
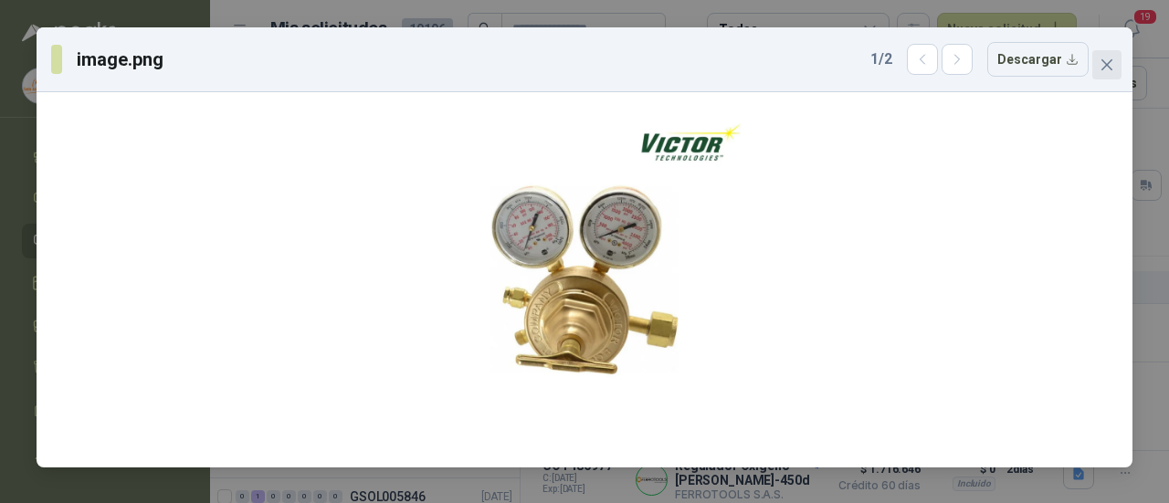
click at [1101, 69] on icon "close" at bounding box center [1106, 64] width 11 height 11
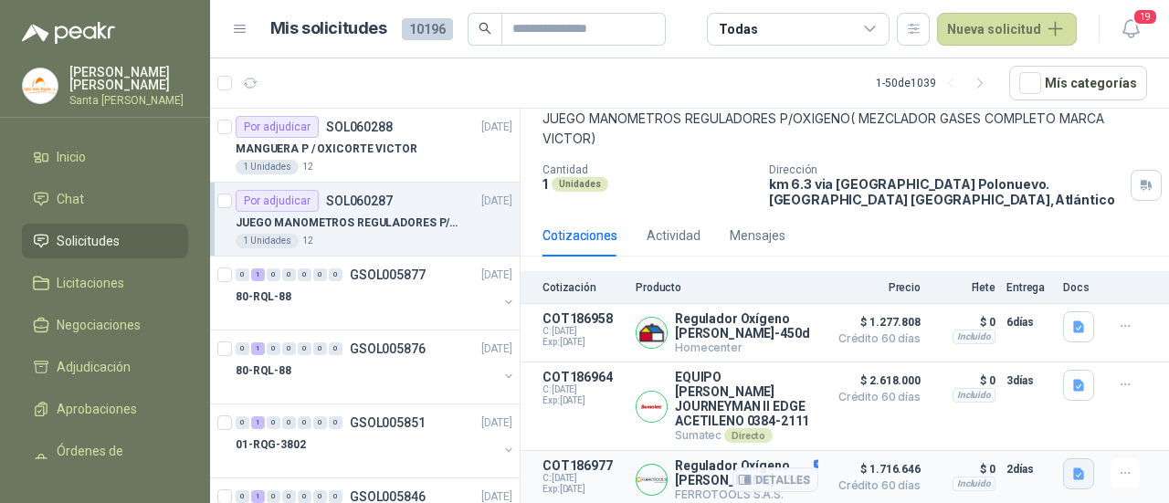
click at [1073, 474] on icon "button" at bounding box center [1078, 474] width 11 height 12
click at [1042, 440] on button "image.png" at bounding box center [1026, 432] width 79 height 19
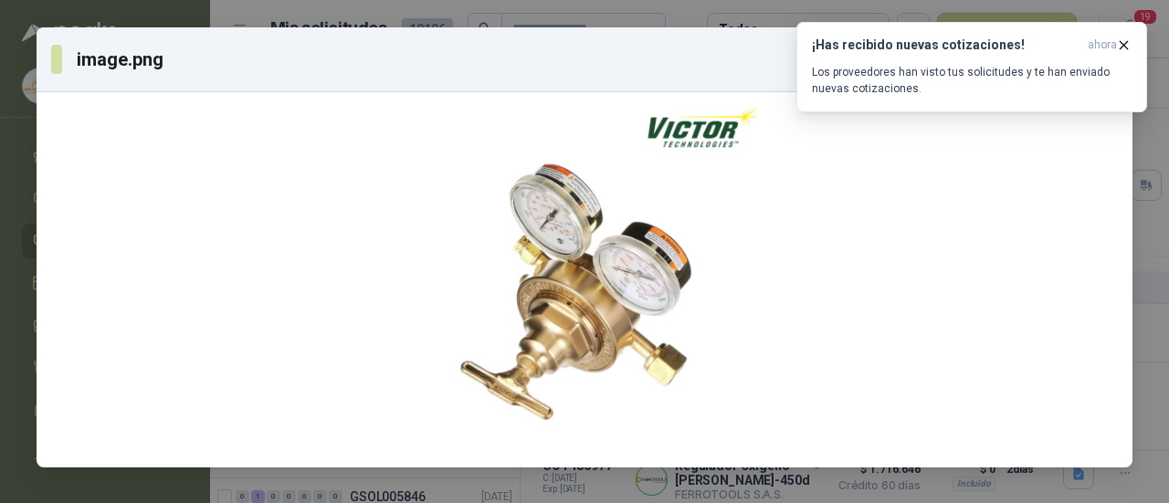
click at [780, 490] on div "image.png 2 / 2 Descargar" at bounding box center [584, 251] width 1169 height 503
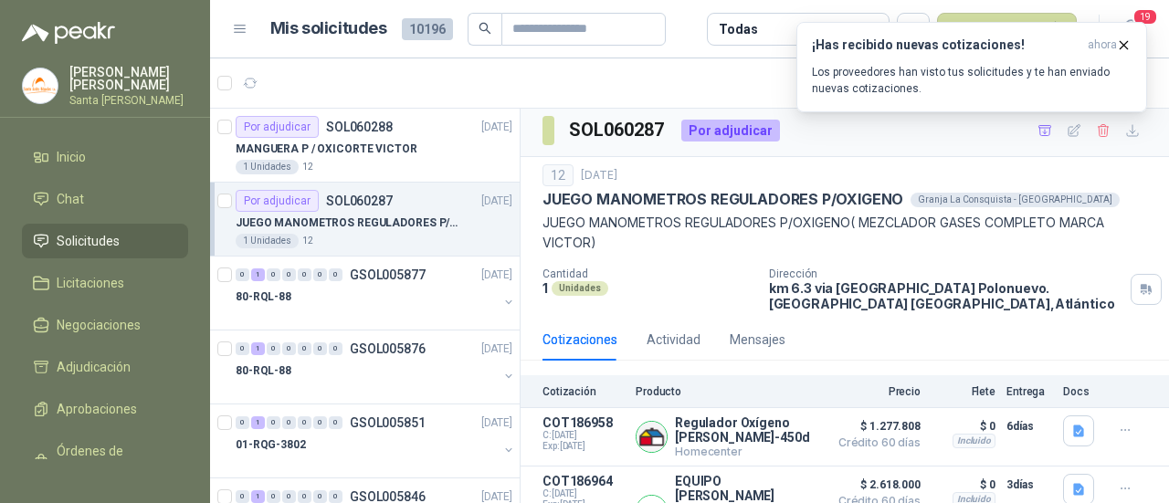
scroll to position [0, 0]
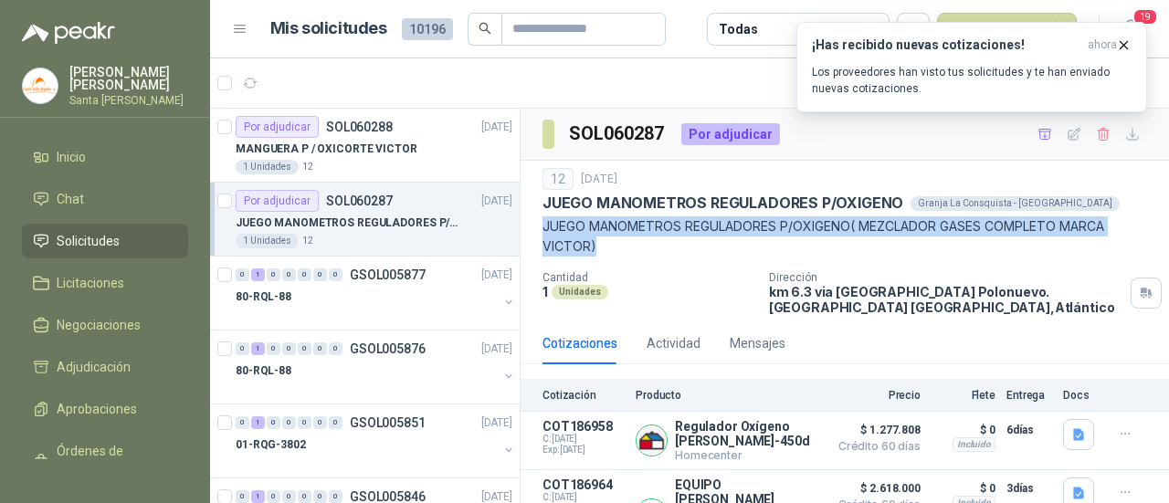
drag, startPoint x: 537, startPoint y: 222, endPoint x: 596, endPoint y: 246, distance: 64.3
click at [596, 246] on div "12 [DATE] JUEGO MANOMETROS REGULADORES P/OXIGENO Granja La Consquista - [GEOGRA…" at bounding box center [844, 242] width 648 height 162
copy p "JUEGO MANOMETROS REGULADORES P/OXIGENO( MEZCLADOR GASES COMPLETO MARCA VICTOR)"
click at [63, 189] on span "Chat" at bounding box center [70, 199] width 27 height 20
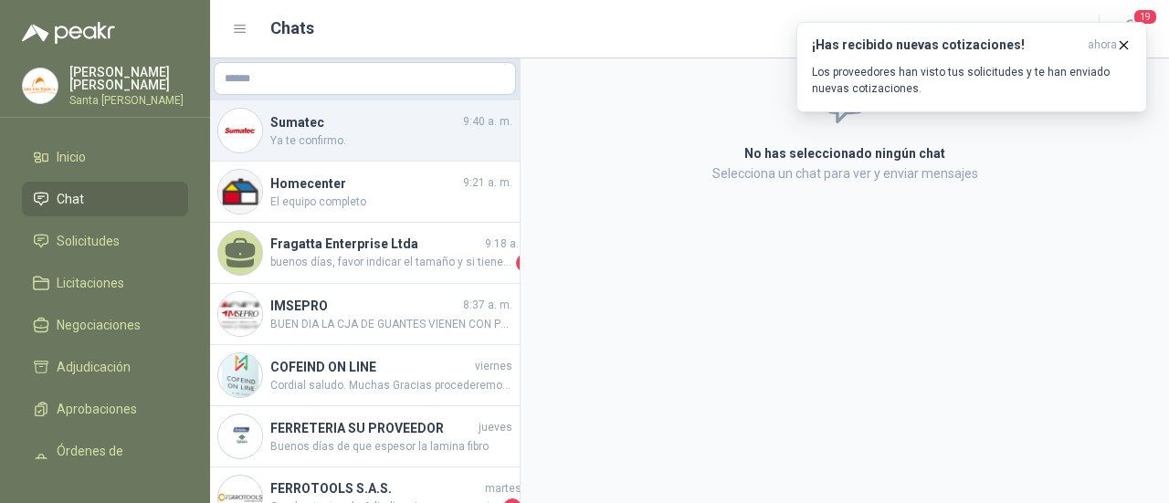
click at [337, 150] on div "Sumatec 9:40 a. m. Ya te confirmo." at bounding box center [364, 130] width 309 height 61
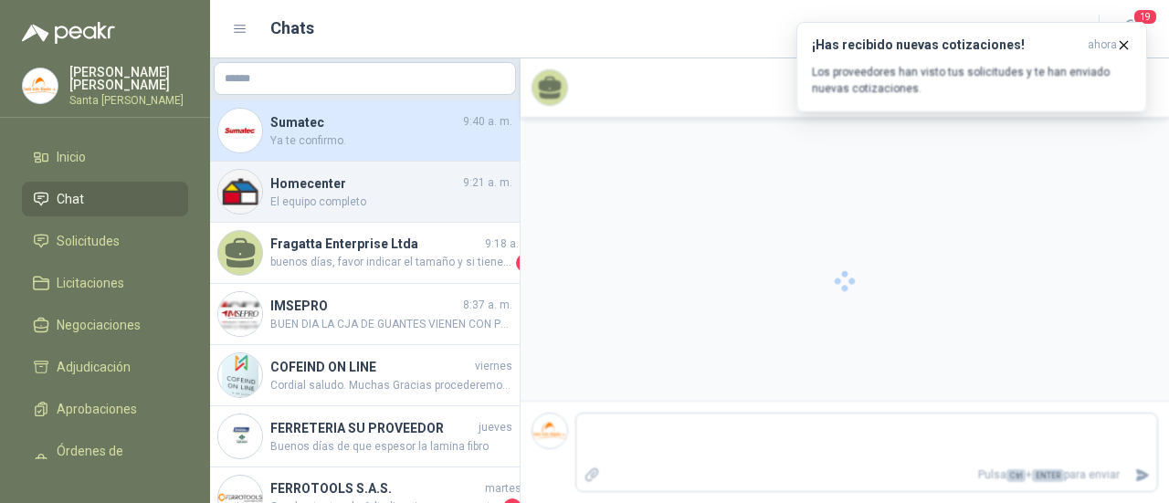
scroll to position [743, 0]
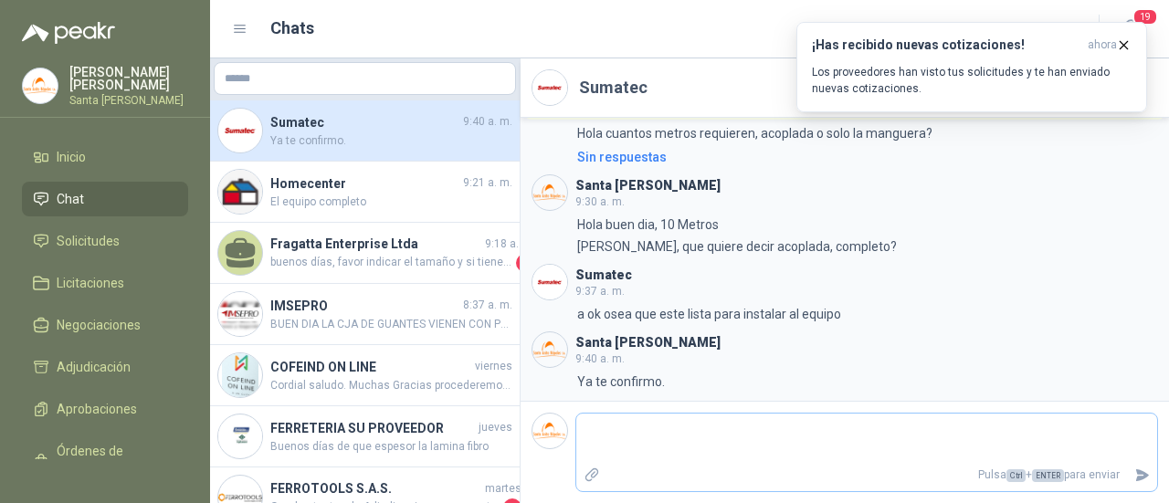
click at [708, 427] on textarea at bounding box center [866, 438] width 581 height 42
click at [1138, 473] on icon "Enviar" at bounding box center [1143, 475] width 13 height 12
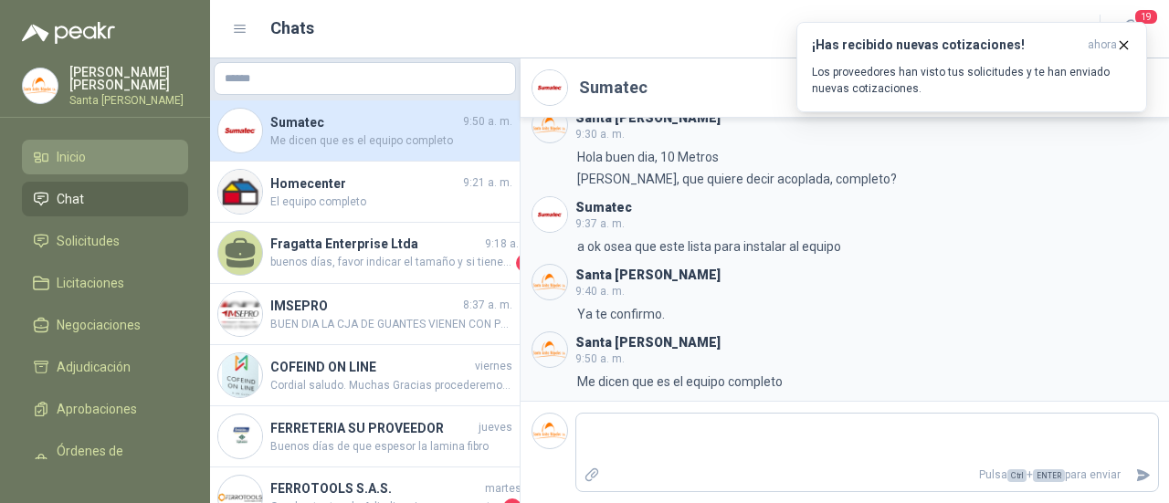
click at [83, 154] on span "Inicio" at bounding box center [71, 157] width 29 height 20
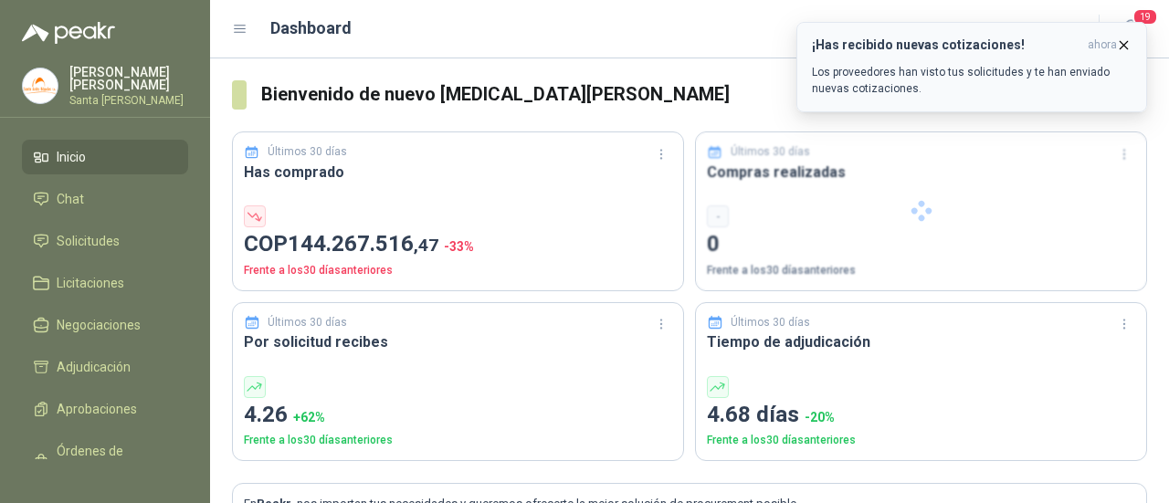
click at [1125, 45] on icon "button" at bounding box center [1124, 45] width 16 height 16
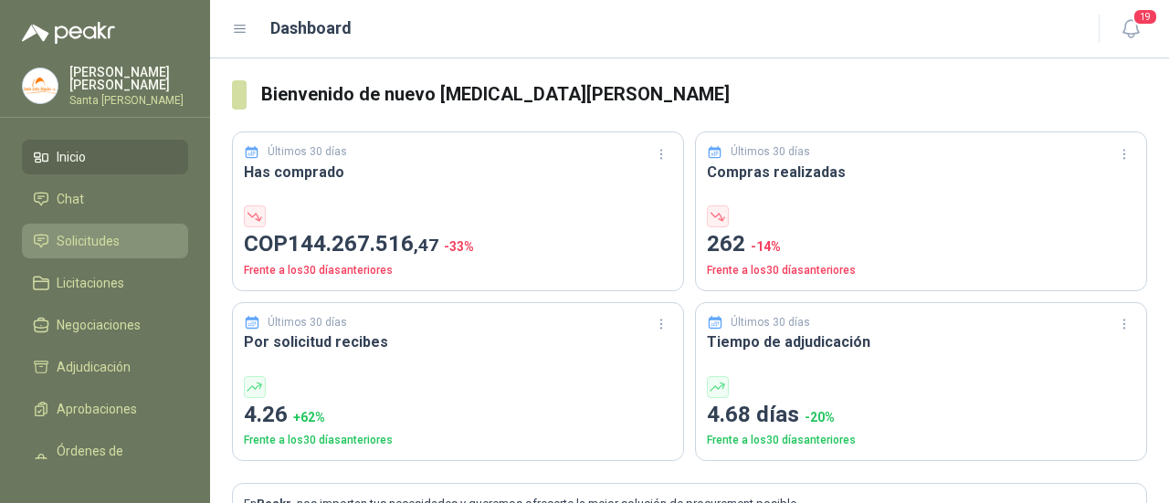
click at [79, 231] on span "Solicitudes" at bounding box center [88, 241] width 63 height 20
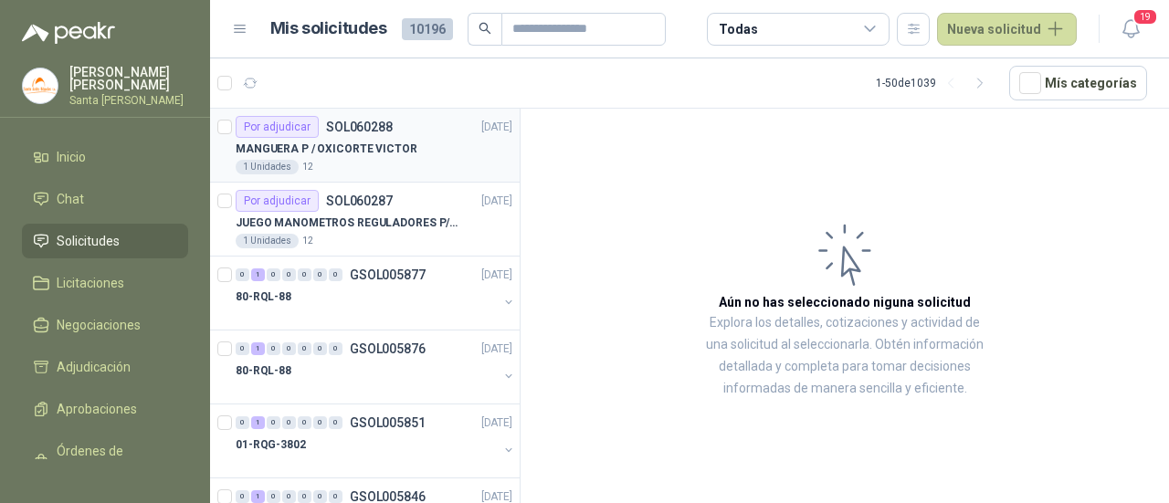
click at [388, 133] on div "Por adjudicar SOL060288" at bounding box center [314, 127] width 157 height 22
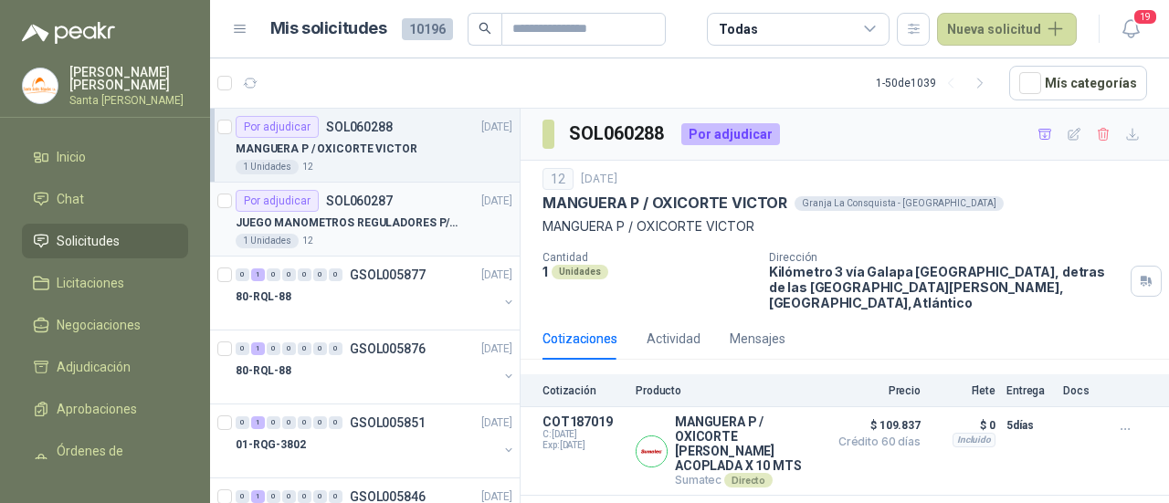
click at [330, 224] on p "JUEGO MANOMETROS REGULADORES P/OXIGENO" at bounding box center [349, 223] width 227 height 17
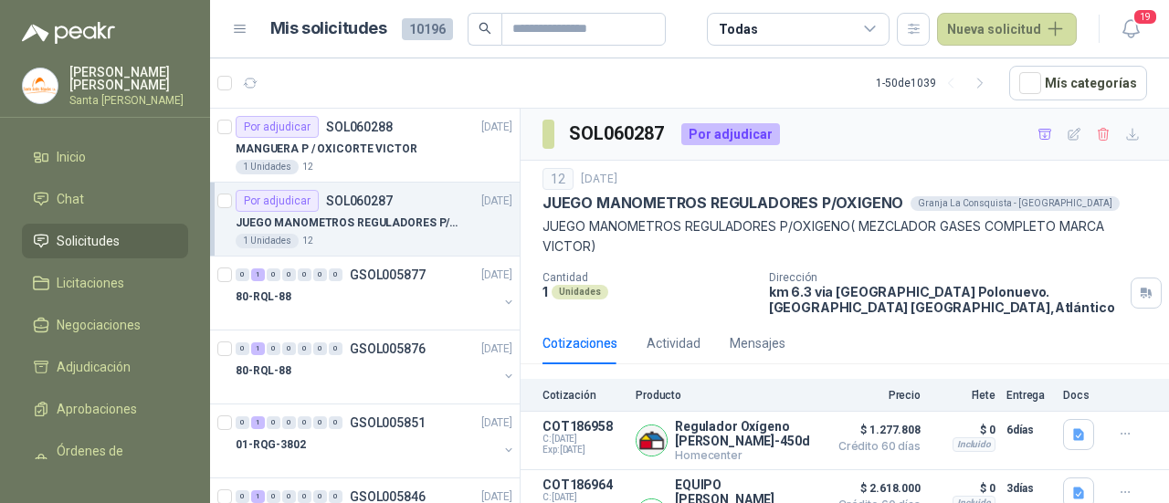
scroll to position [110, 0]
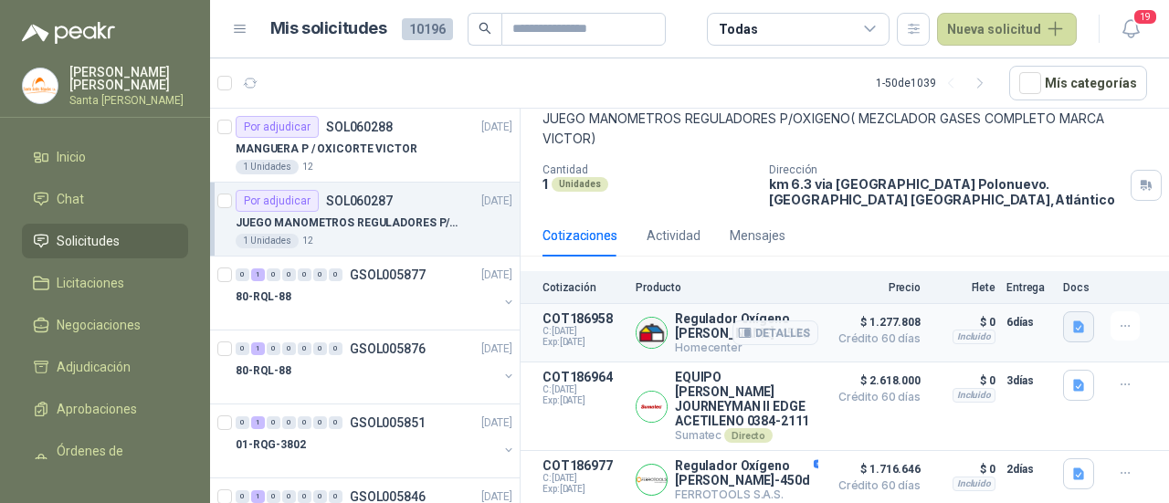
click at [1071, 325] on icon "button" at bounding box center [1079, 328] width 16 height 16
click at [1015, 268] on button "image.png" at bounding box center [1026, 264] width 79 height 19
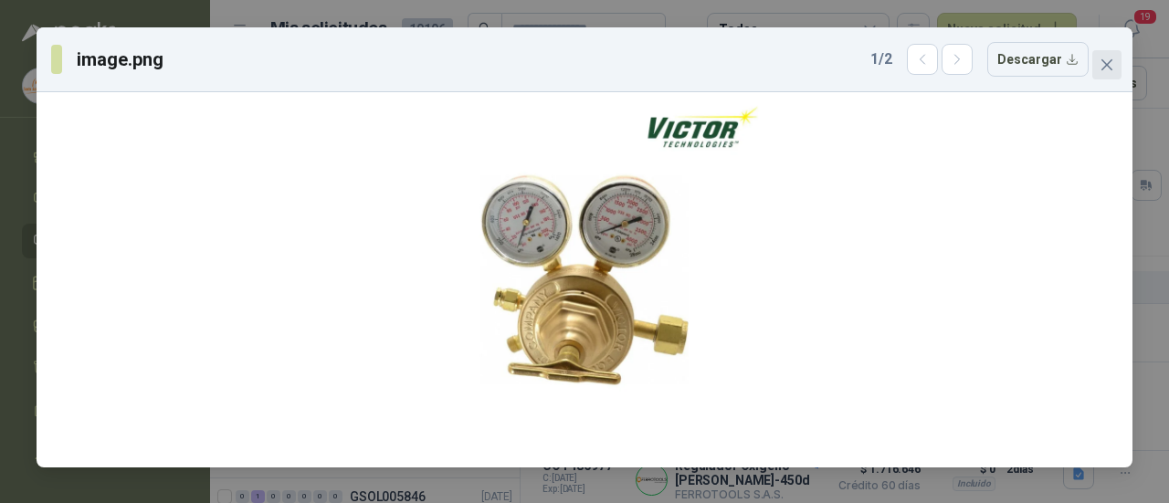
click at [1106, 52] on button "Close" at bounding box center [1106, 64] width 29 height 29
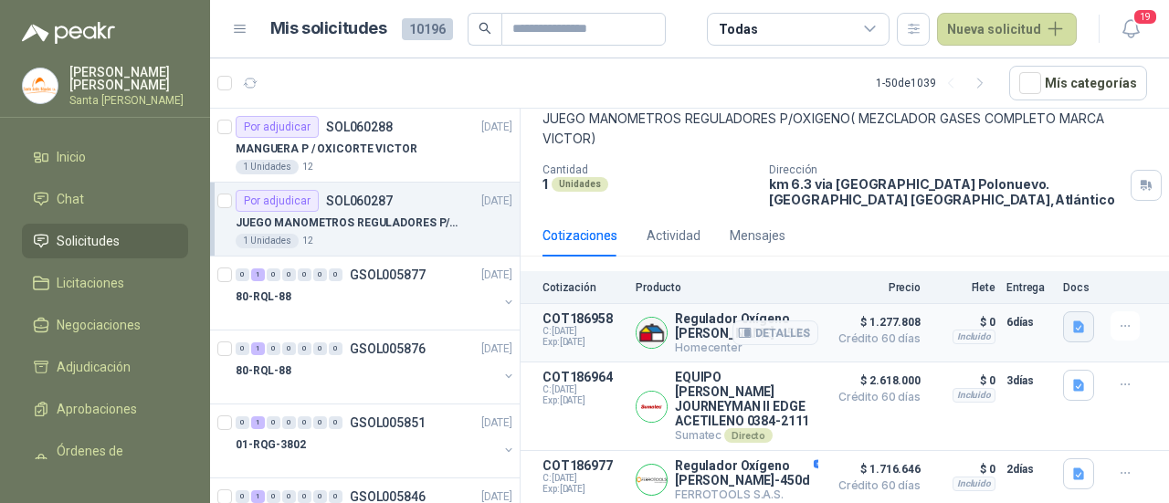
click at [1073, 323] on icon "button" at bounding box center [1078, 327] width 11 height 12
click at [1016, 291] on button "image.png" at bounding box center [1026, 283] width 79 height 19
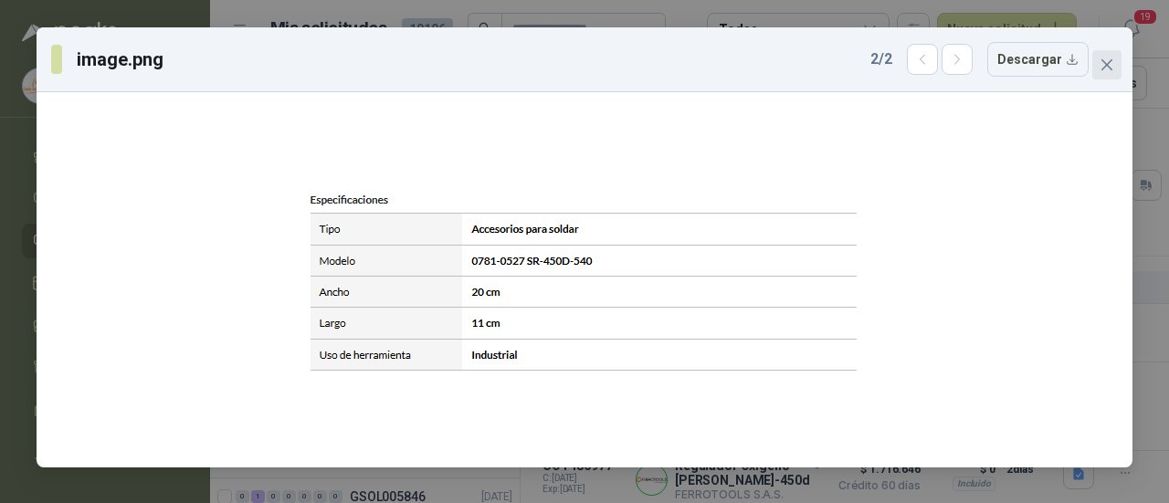
click at [1105, 74] on button "Close" at bounding box center [1106, 64] width 29 height 29
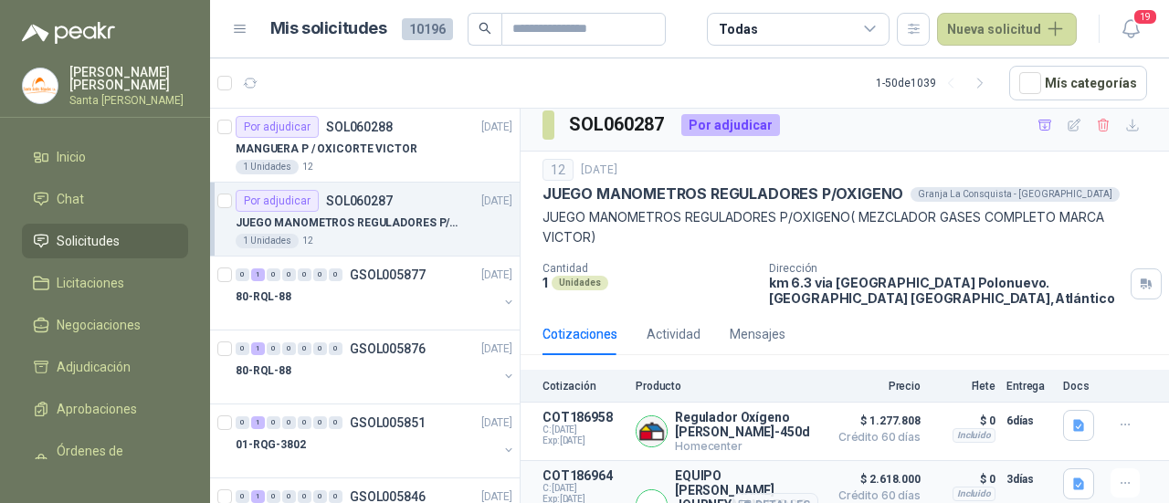
scroll to position [0, 0]
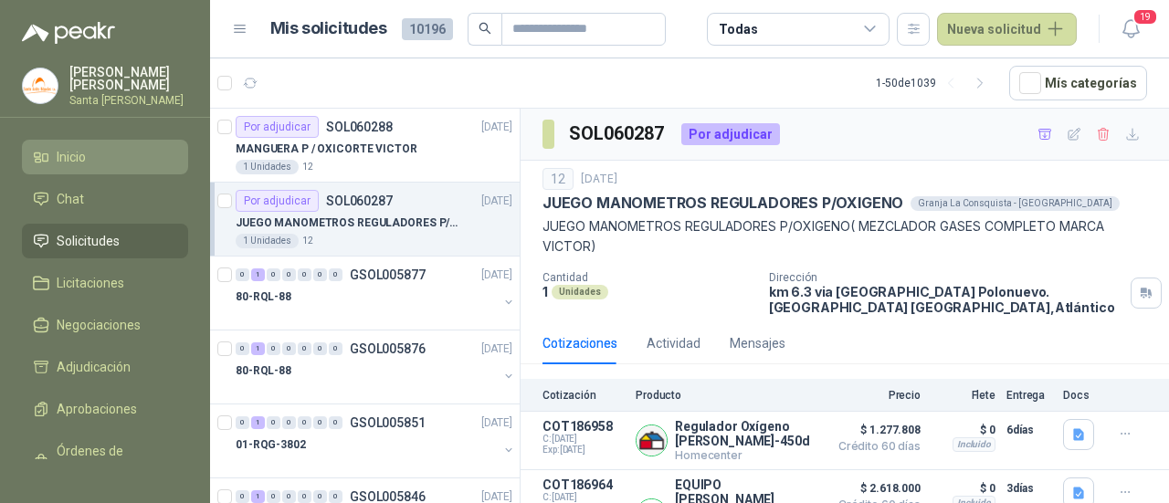
click at [111, 147] on li "Inicio" at bounding box center [105, 157] width 144 height 20
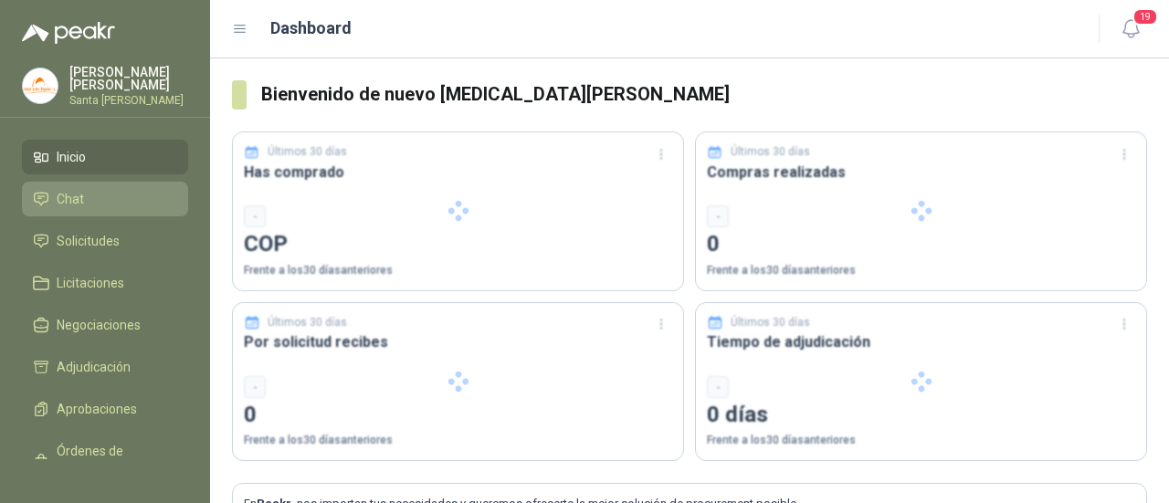
click at [112, 204] on li "Chat" at bounding box center [105, 199] width 144 height 20
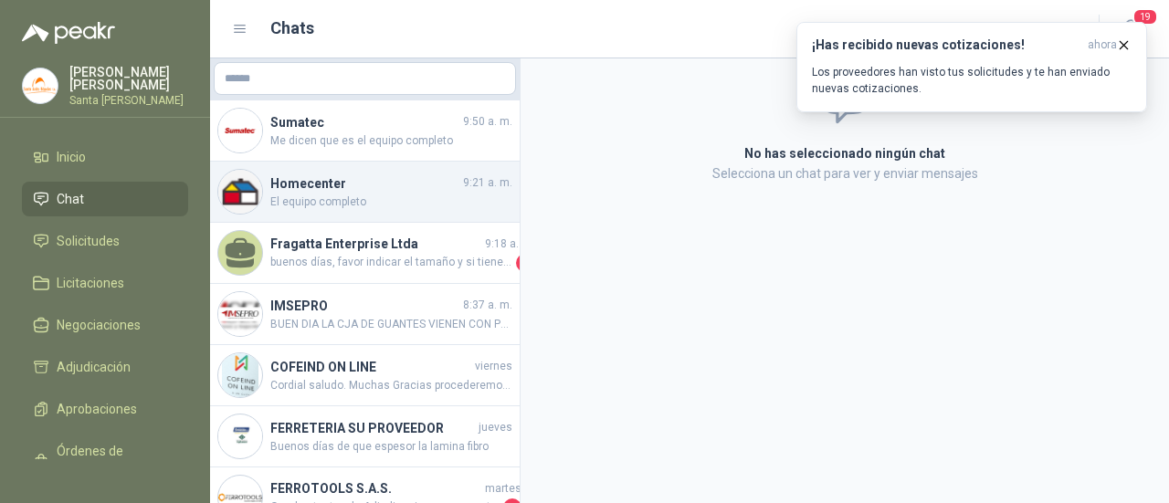
drag, startPoint x: 256, startPoint y: 198, endPoint x: 285, endPoint y: 204, distance: 29.7
click at [256, 198] on img at bounding box center [240, 192] width 44 height 44
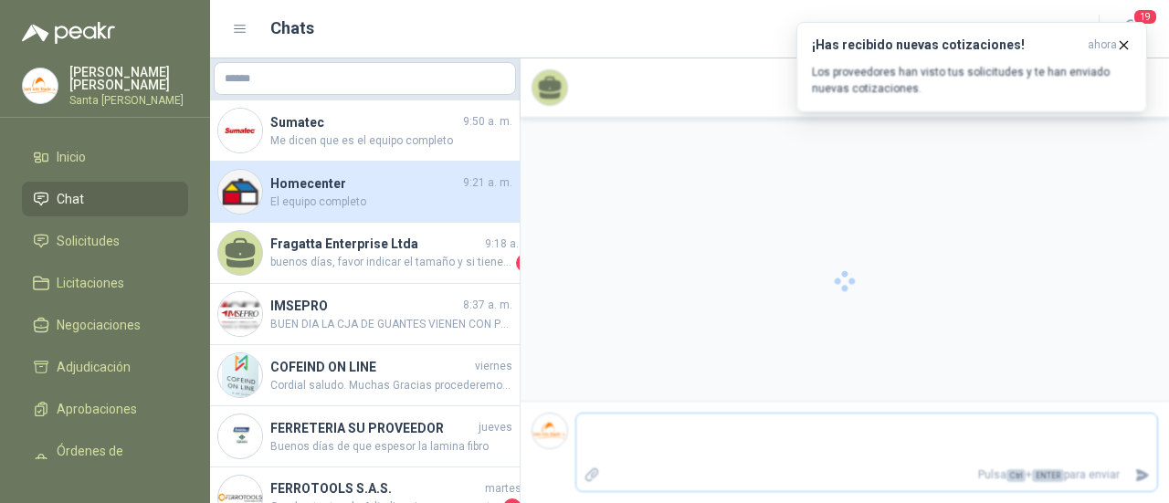
scroll to position [2770, 0]
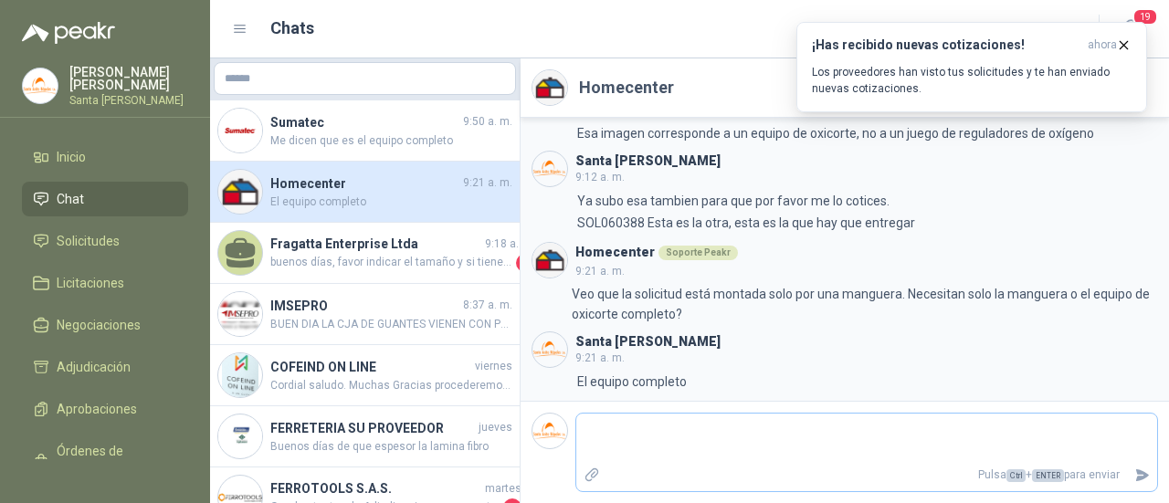
click at [672, 432] on textarea at bounding box center [866, 438] width 581 height 42
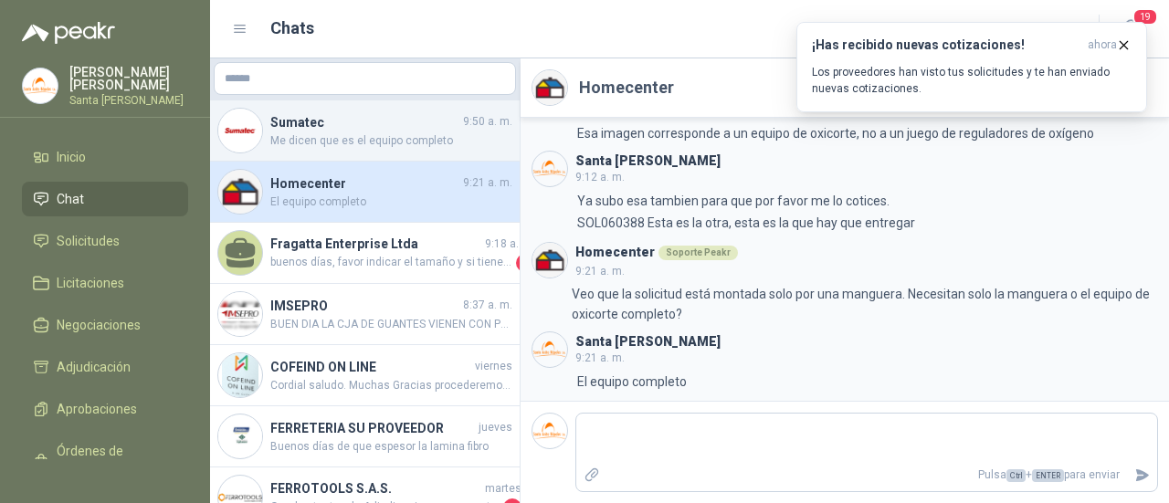
click at [368, 138] on span "Me dicen que es el equipo completo" at bounding box center [391, 140] width 242 height 17
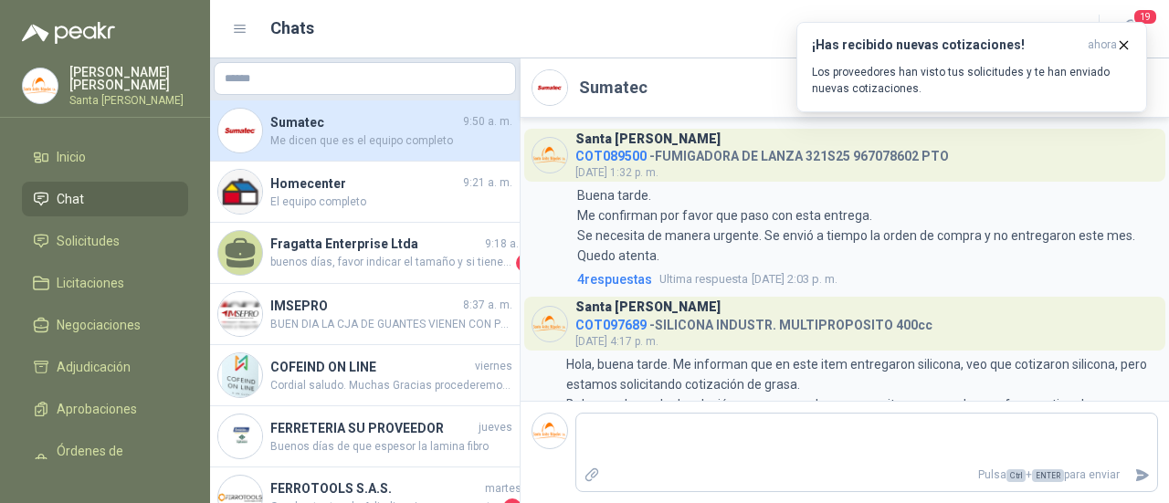
scroll to position [811, 0]
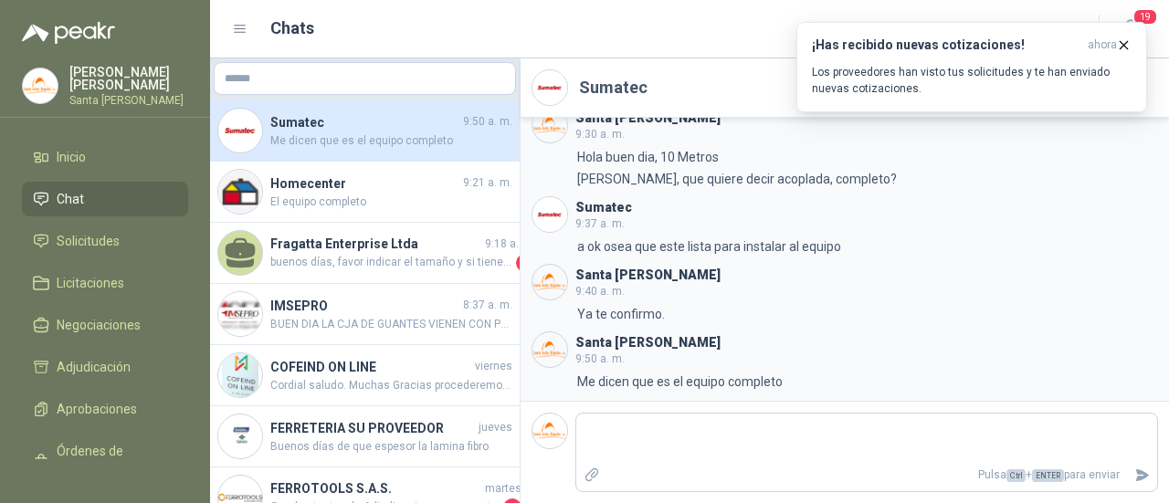
click at [660, 426] on textarea at bounding box center [866, 438] width 581 height 42
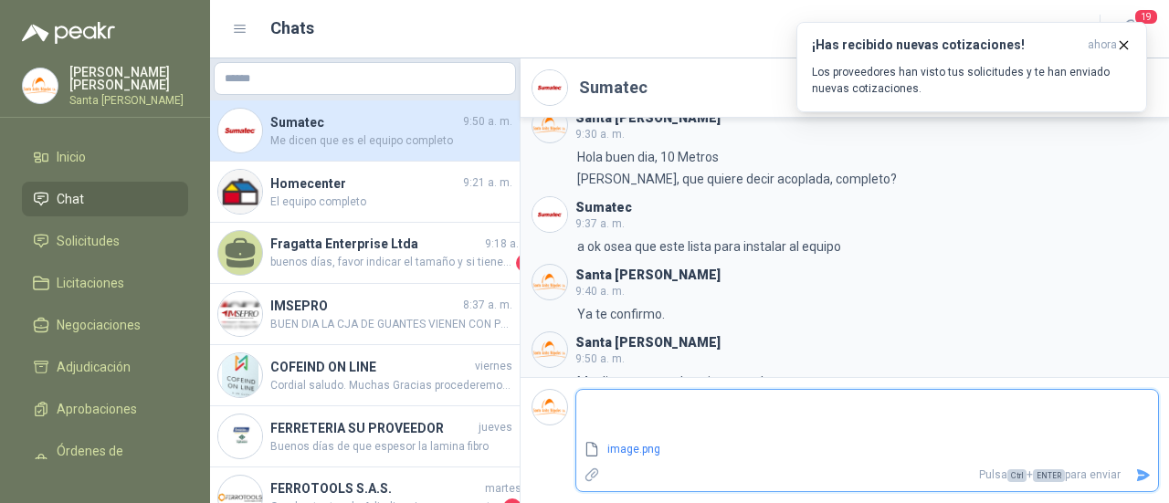
click at [1138, 475] on icon "Enviar" at bounding box center [1143, 475] width 13 height 12
click at [1141, 474] on icon "Enviar" at bounding box center [1143, 475] width 13 height 12
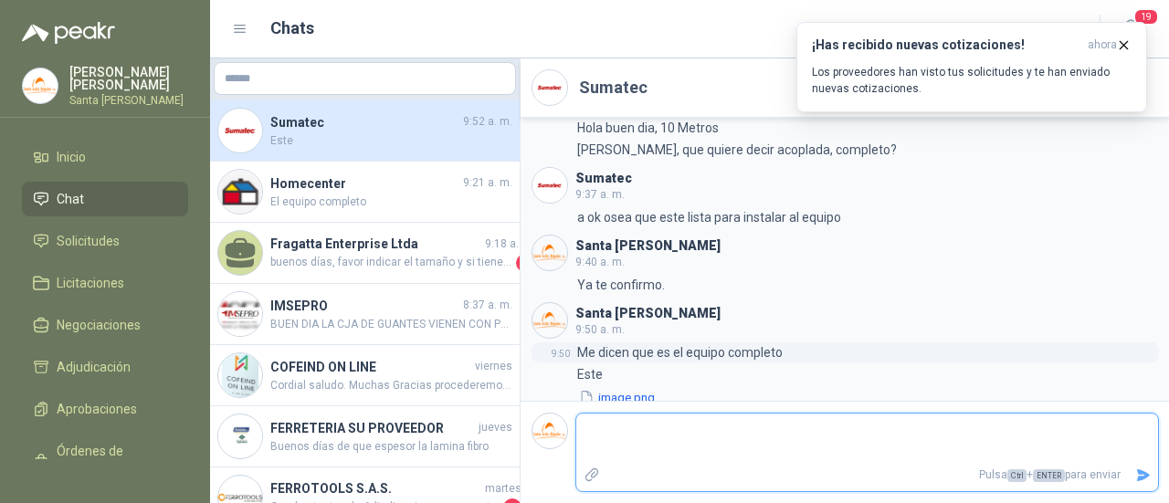
scroll to position [855, 0]
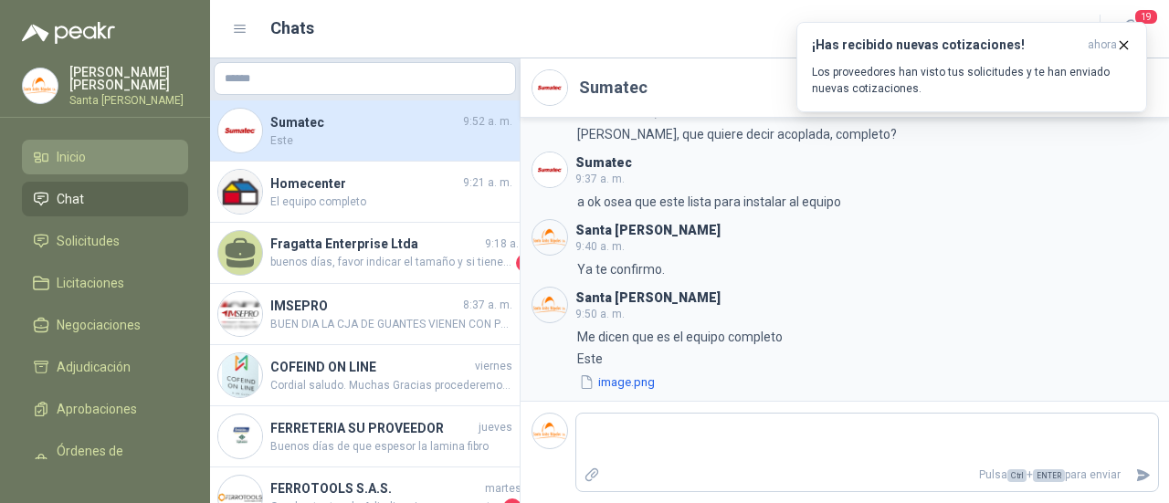
click at [58, 140] on link "Inicio" at bounding box center [105, 157] width 166 height 35
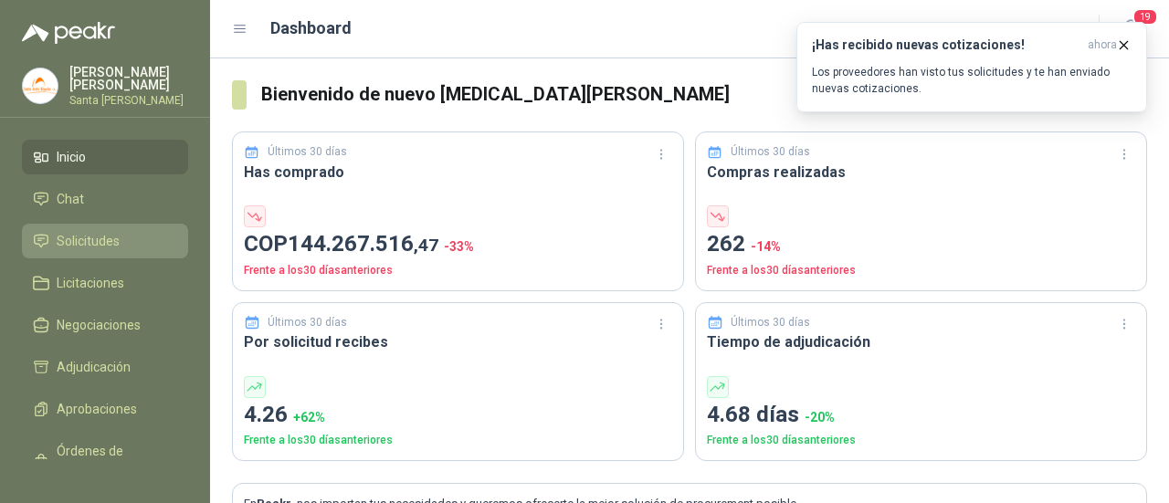
click at [104, 241] on span "Solicitudes" at bounding box center [88, 241] width 63 height 20
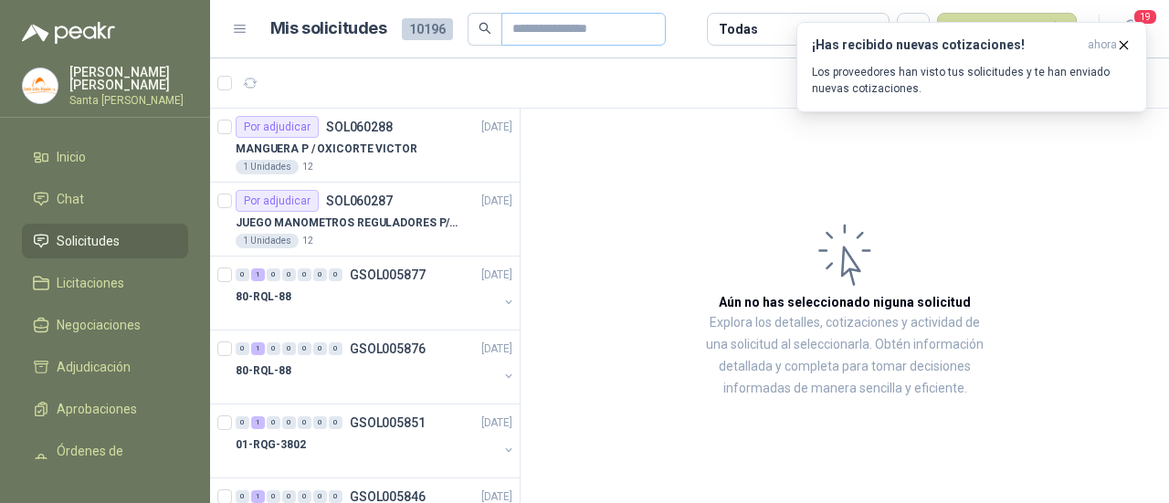
click at [508, 36] on span at bounding box center [583, 29] width 164 height 33
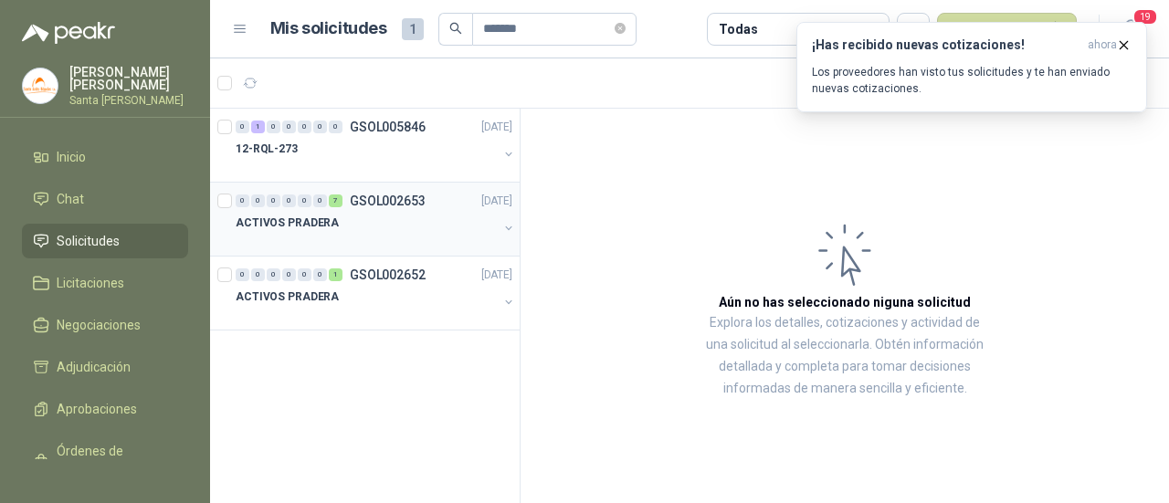
click at [402, 215] on div "ACTIVOS PRADERA" at bounding box center [367, 223] width 262 height 22
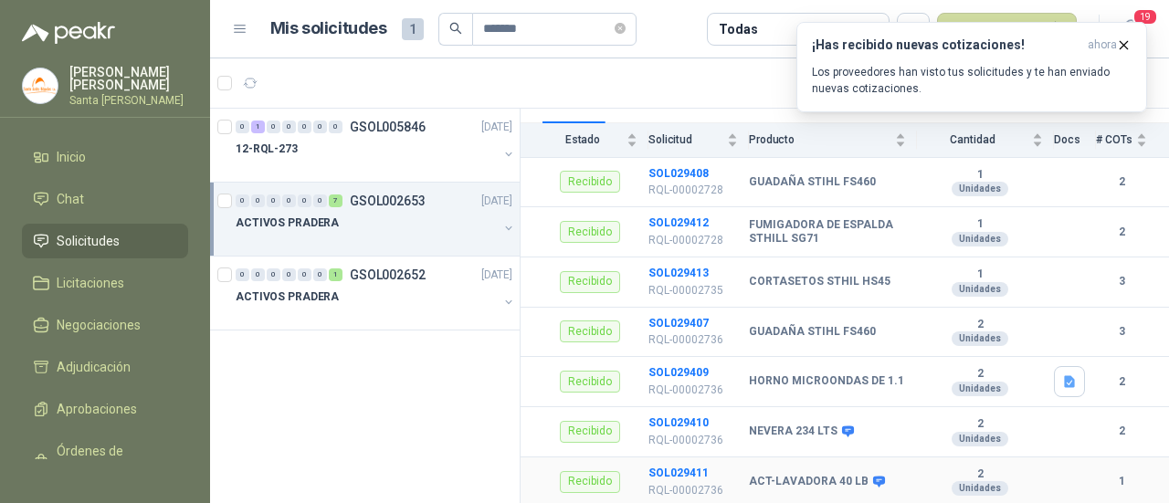
scroll to position [351, 0]
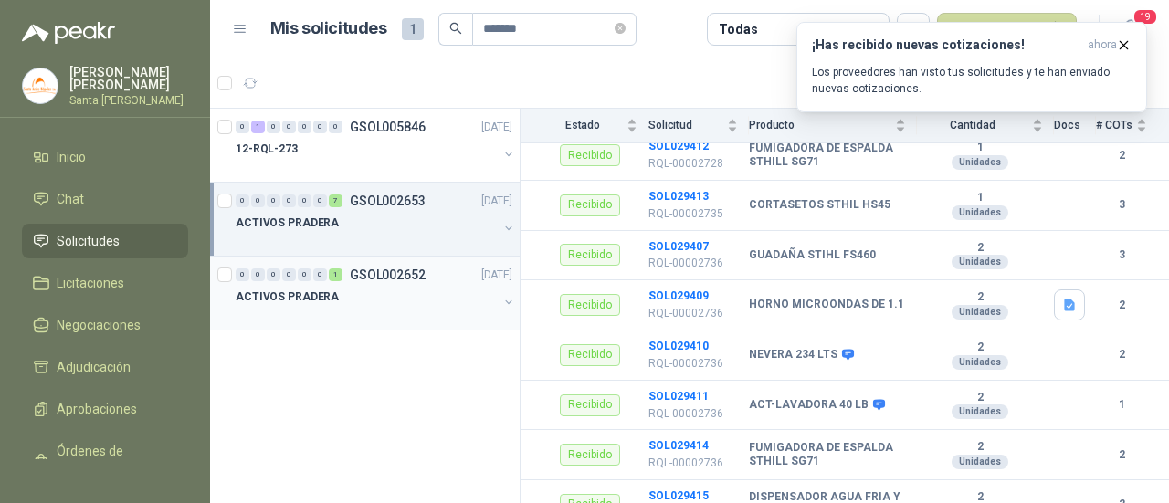
click at [395, 274] on p "GSOL002652" at bounding box center [388, 274] width 76 height 13
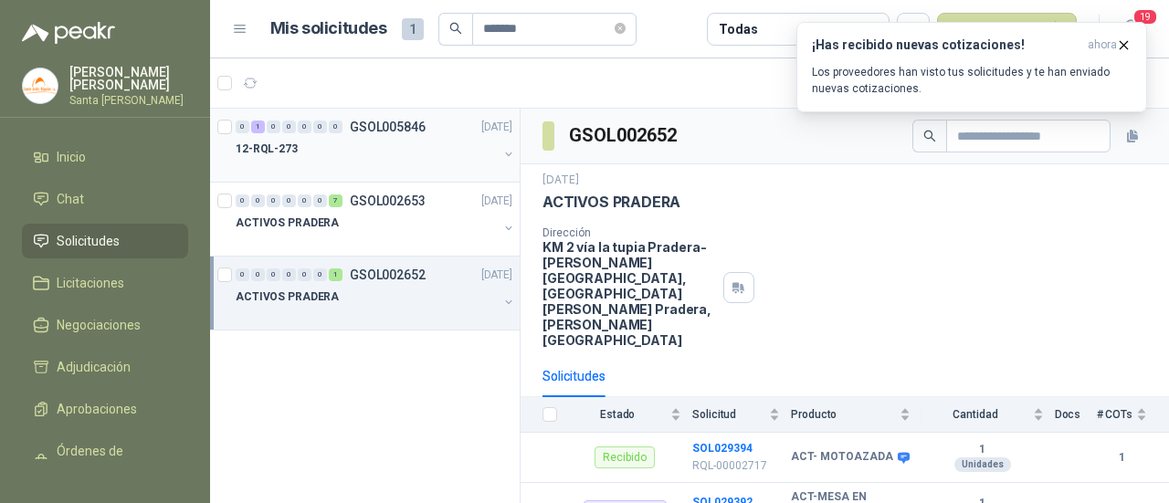
click at [372, 128] on p "GSOL005846" at bounding box center [388, 127] width 76 height 13
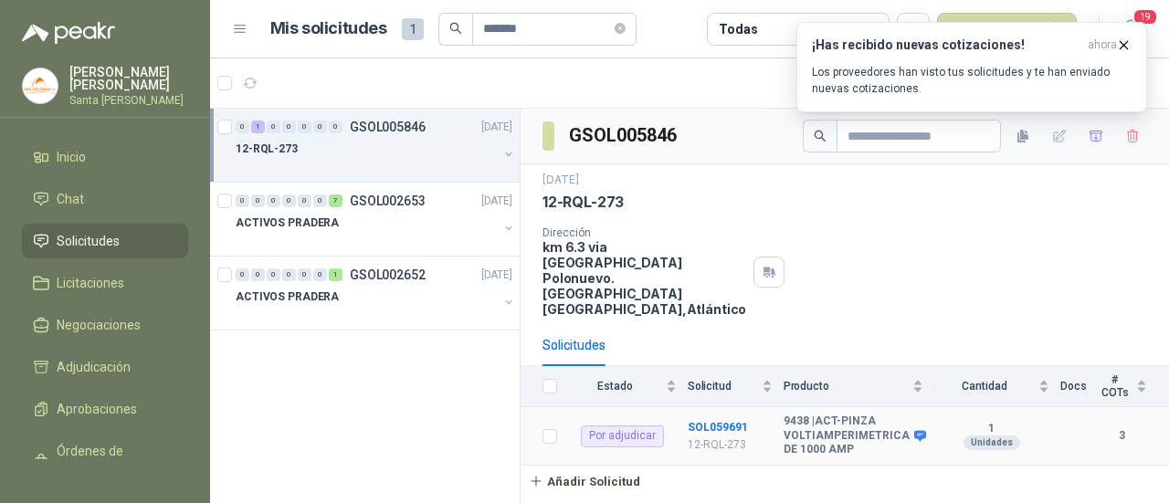
click at [852, 414] on b "9438 | ACT-PINZA VOLTIAMPERIMETRICA DE 1000 AMP" at bounding box center [846, 435] width 126 height 43
click at [838, 414] on b "9438 | ACT-PINZA VOLTIAMPERIMETRICA DE 1000 AMP" at bounding box center [846, 435] width 126 height 43
click at [350, 150] on div "12-RQL-273" at bounding box center [367, 149] width 262 height 22
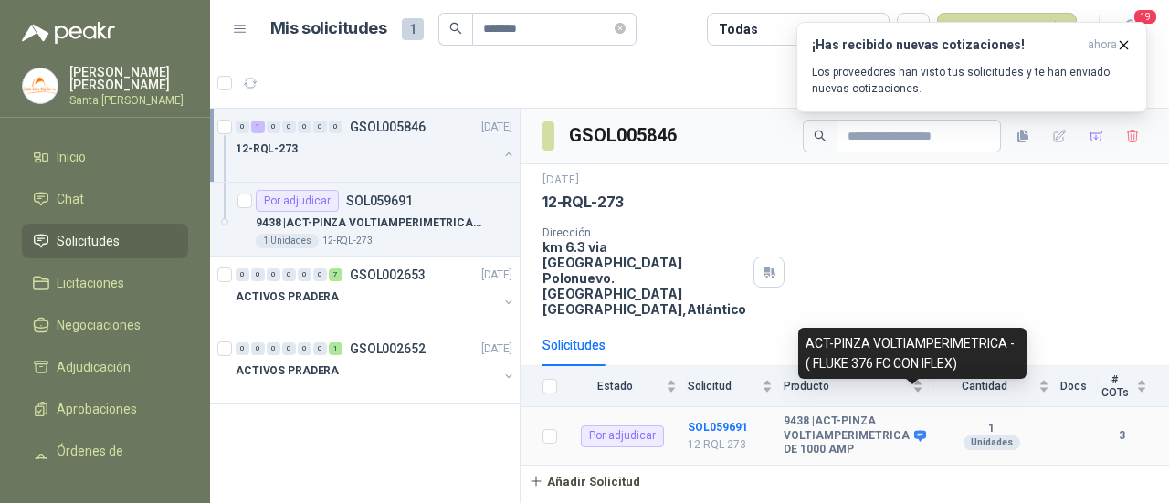
click at [919, 430] on icon at bounding box center [920, 435] width 12 height 11
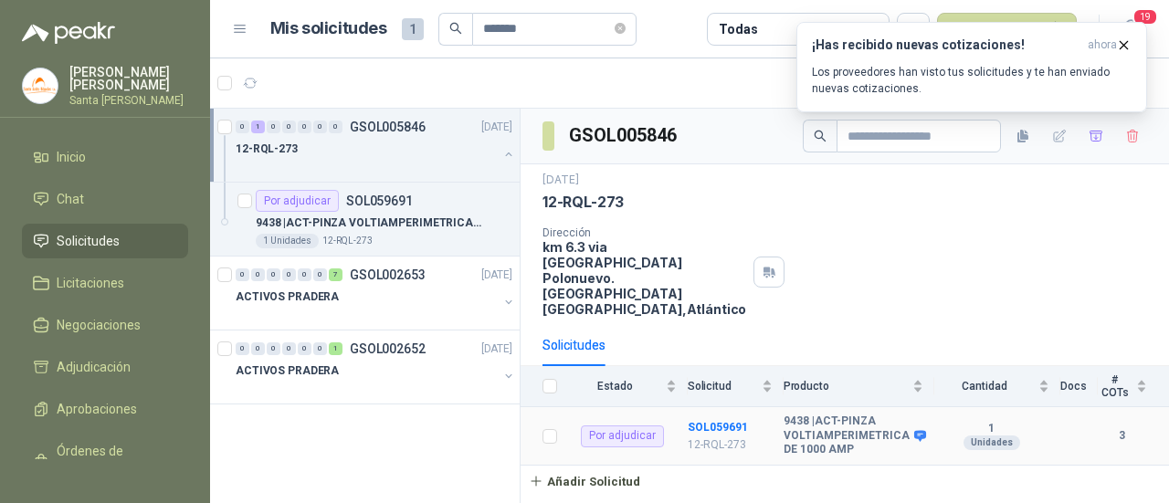
click at [891, 414] on b "9438 | ACT-PINZA VOLTIAMPERIMETRICA DE 1000 AMP" at bounding box center [846, 435] width 126 height 43
drag, startPoint x: 892, startPoint y: 405, endPoint x: 979, endPoint y: 399, distance: 87.0
click at [979, 435] on div "Unidades" at bounding box center [991, 442] width 57 height 15
click at [1124, 49] on icon "button" at bounding box center [1124, 45] width 16 height 16
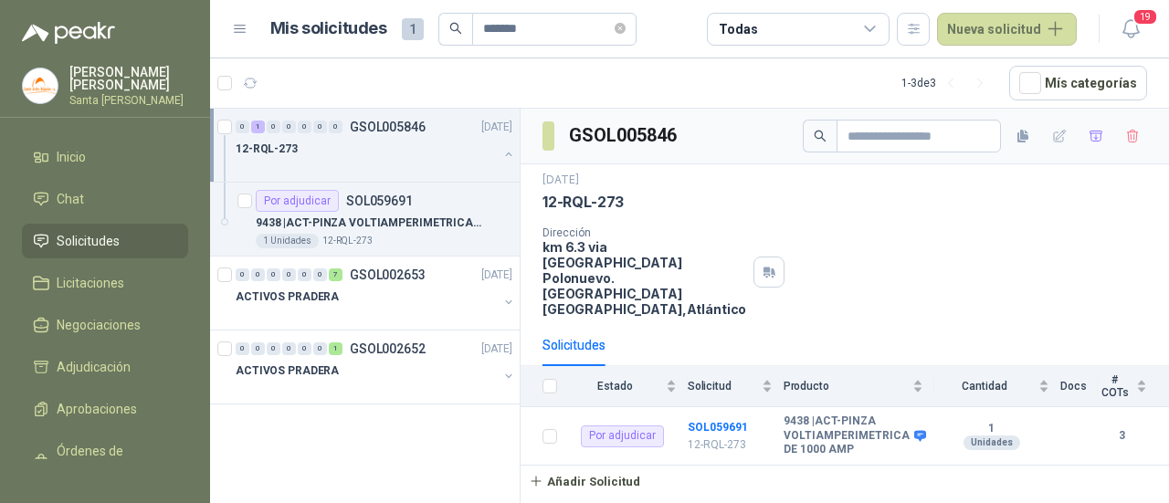
click at [601, 135] on h3 "GSOL005846" at bounding box center [624, 135] width 110 height 28
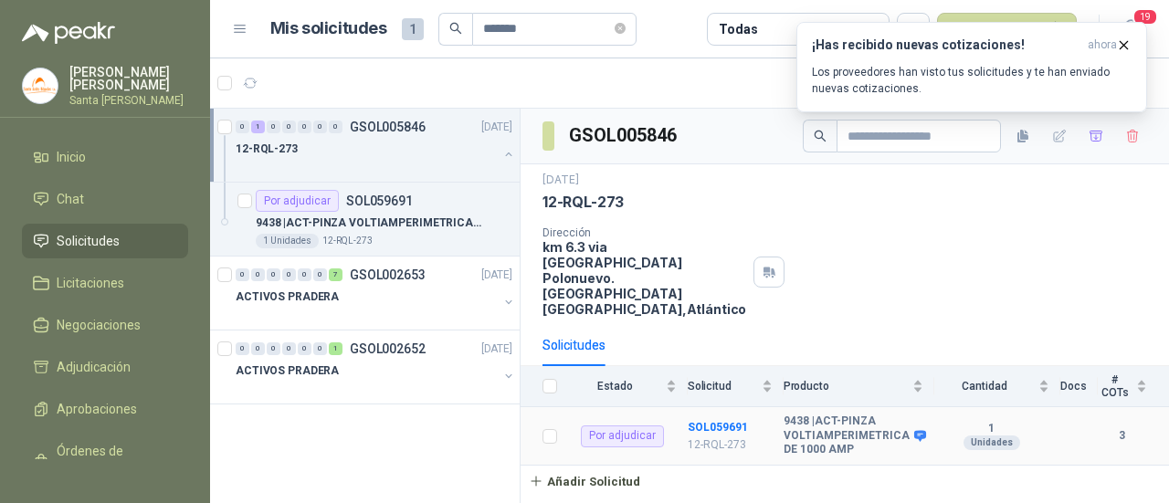
click at [1124, 427] on b "3" at bounding box center [1121, 435] width 49 height 17
click at [1126, 427] on b "3" at bounding box center [1121, 435] width 49 height 17
click at [1142, 373] on div "# COTs" at bounding box center [1121, 386] width 49 height 26
click at [1137, 427] on b "3" at bounding box center [1121, 435] width 49 height 17
click at [1124, 427] on b "3" at bounding box center [1121, 435] width 49 height 17
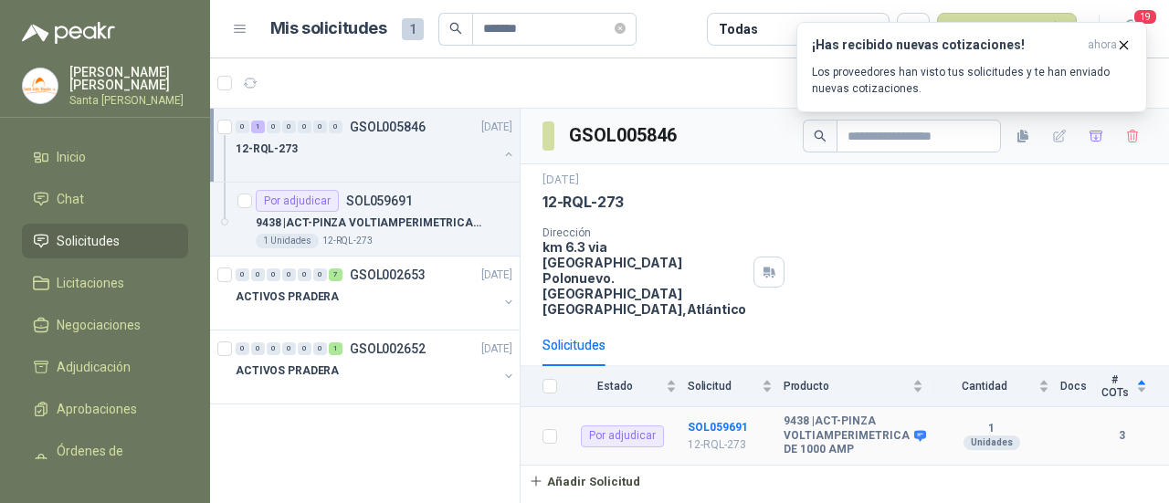
click at [972, 435] on div "Unidades" at bounding box center [991, 442] width 57 height 15
click at [751, 436] on p "12-RQL-273" at bounding box center [729, 444] width 85 height 17
click at [630, 425] on div "Por adjudicar" at bounding box center [622, 436] width 83 height 22
click at [589, 425] on div "Por adjudicar" at bounding box center [622, 436] width 83 height 22
click at [607, 425] on div "Por adjudicar" at bounding box center [622, 436] width 83 height 22
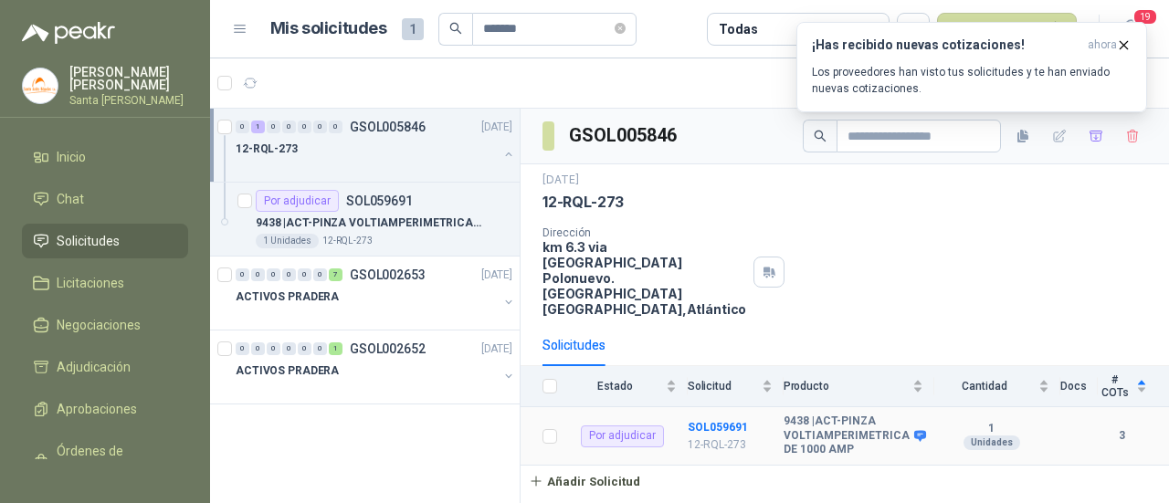
click at [668, 407] on td "Por adjudicar" at bounding box center [628, 436] width 120 height 58
click at [400, 150] on div "12-RQL-273" at bounding box center [367, 149] width 262 height 22
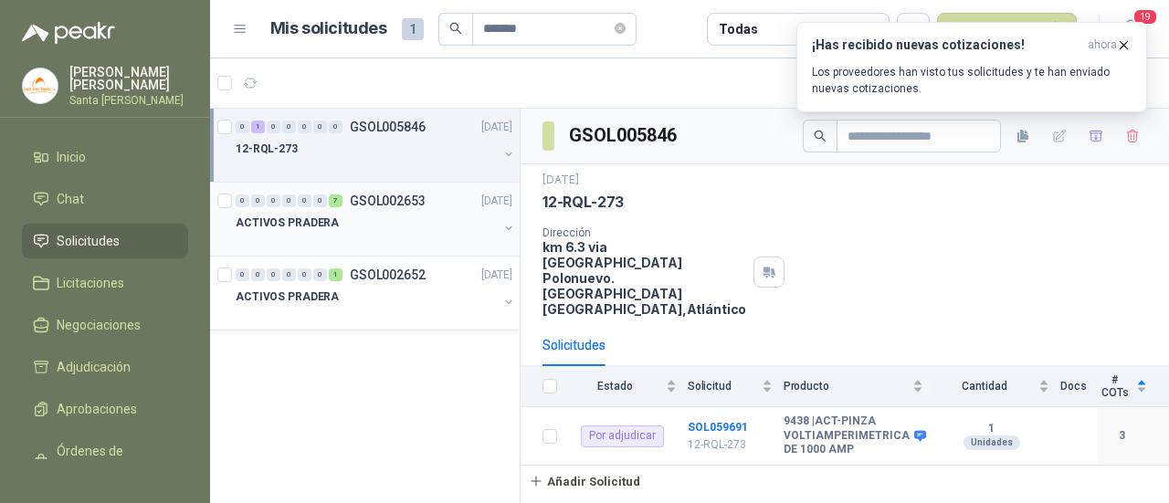
click at [407, 196] on p "GSOL002653" at bounding box center [388, 200] width 76 height 13
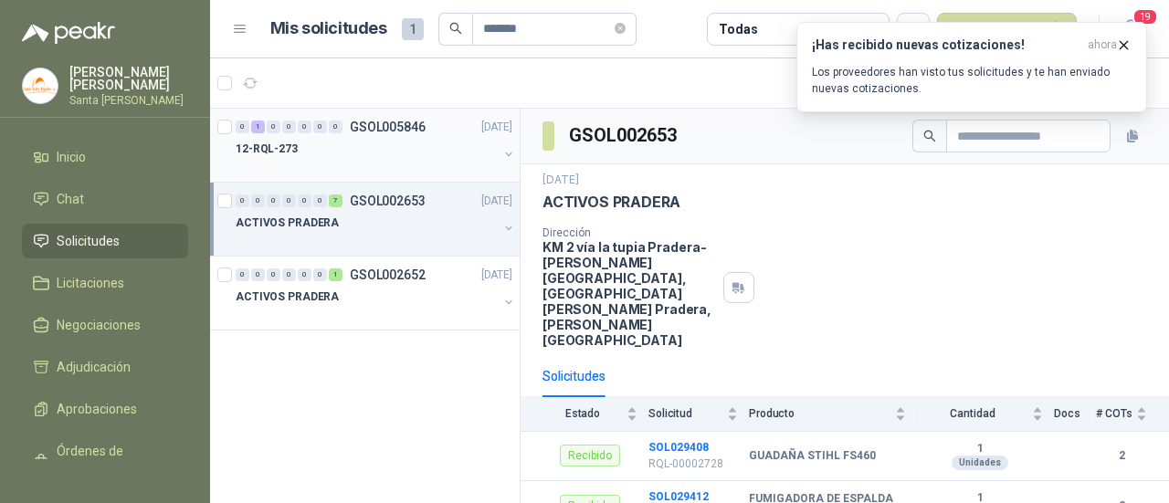
click at [373, 138] on div "12-RQL-273" at bounding box center [367, 149] width 262 height 22
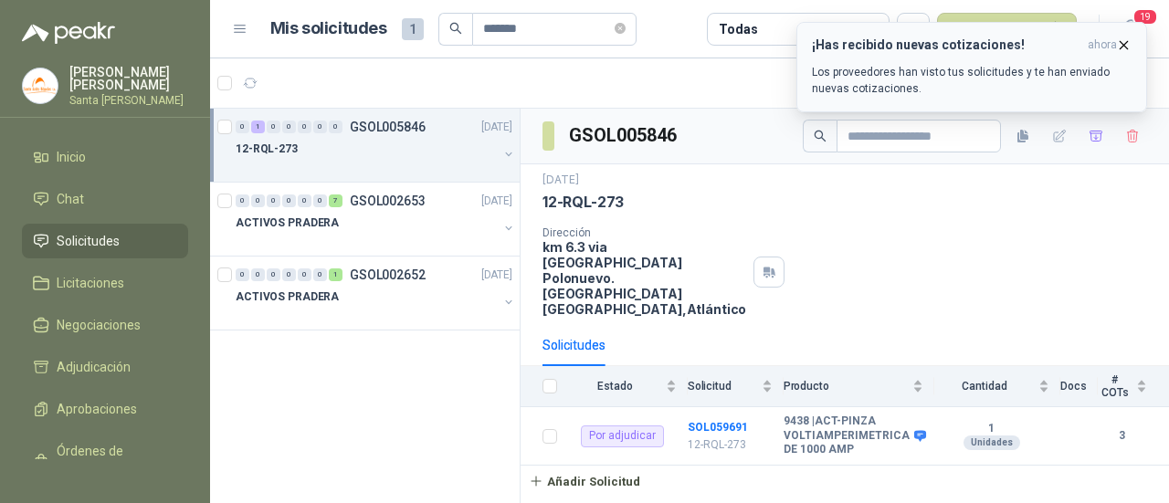
click at [1123, 43] on icon "button" at bounding box center [1124, 45] width 16 height 16
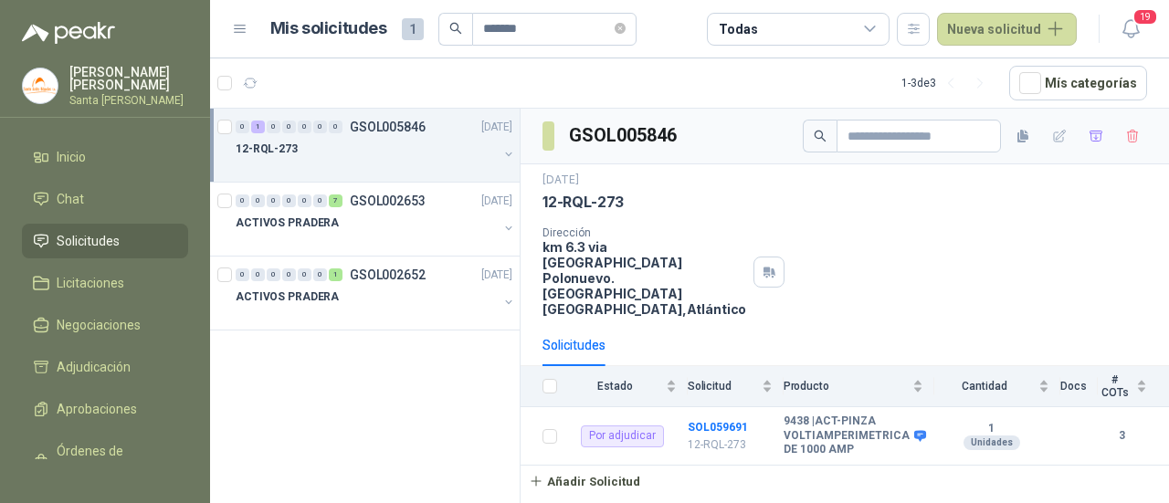
click at [974, 218] on div "[DATE] 12-RQL-273 Dirección km 6.3 via campeche Polonuevo. [GEOGRAPHIC_DATA] , …" at bounding box center [844, 244] width 604 height 145
click at [510, 151] on button "button" at bounding box center [508, 154] width 15 height 15
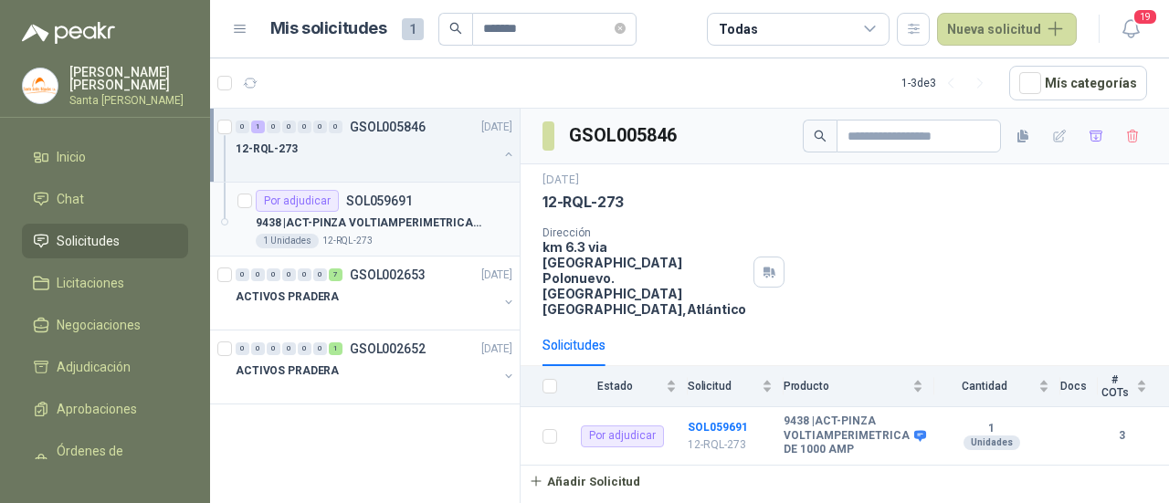
click at [405, 205] on p "SOL059691" at bounding box center [379, 200] width 67 height 13
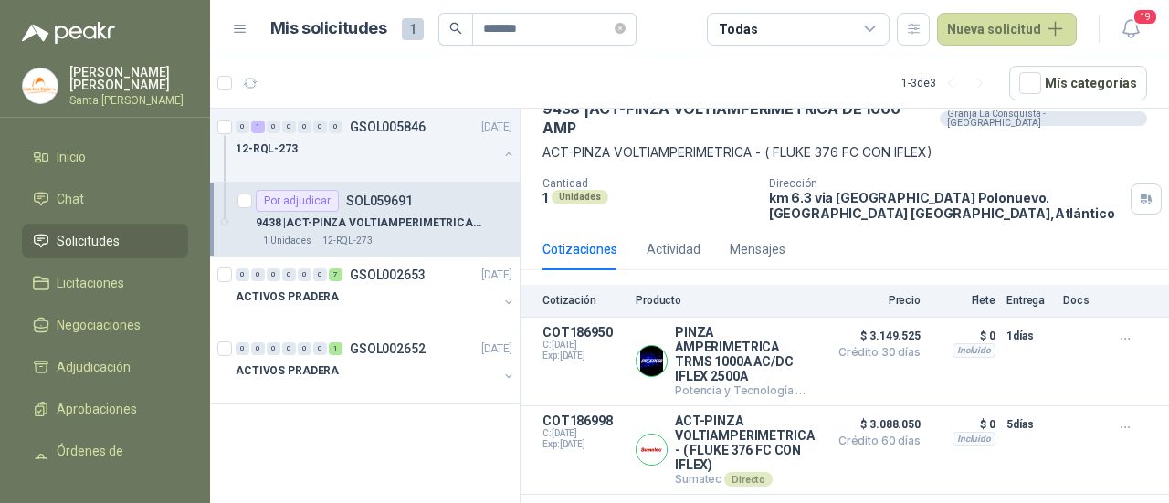
scroll to position [153, 0]
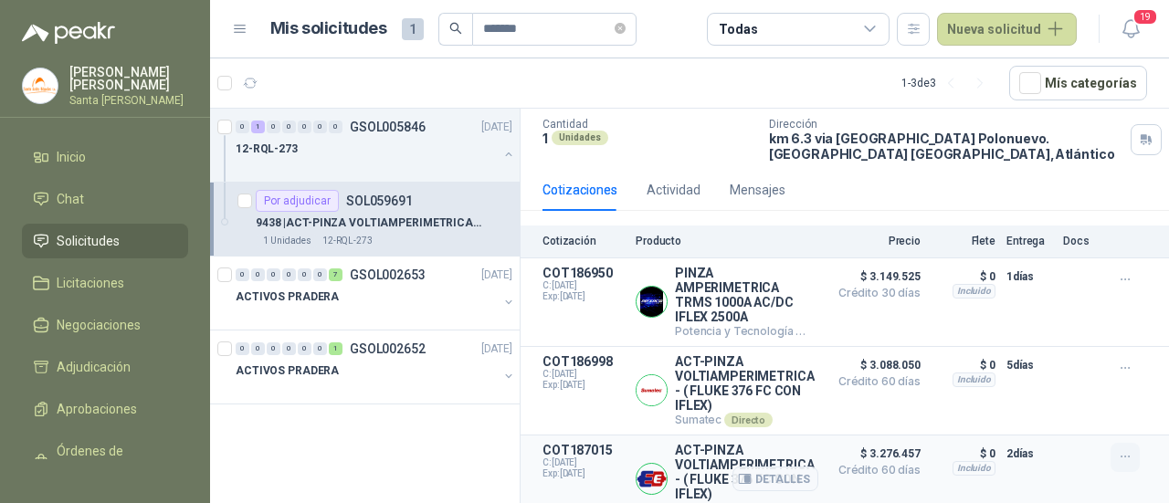
click at [1117, 449] on icon "button" at bounding box center [1125, 457] width 16 height 16
click at [1022, 467] on div "2 días" at bounding box center [1029, 479] width 46 height 73
click at [780, 300] on div "Detalles" at bounding box center [775, 302] width 86 height 73
click at [768, 289] on button "Detalles" at bounding box center [775, 301] width 86 height 25
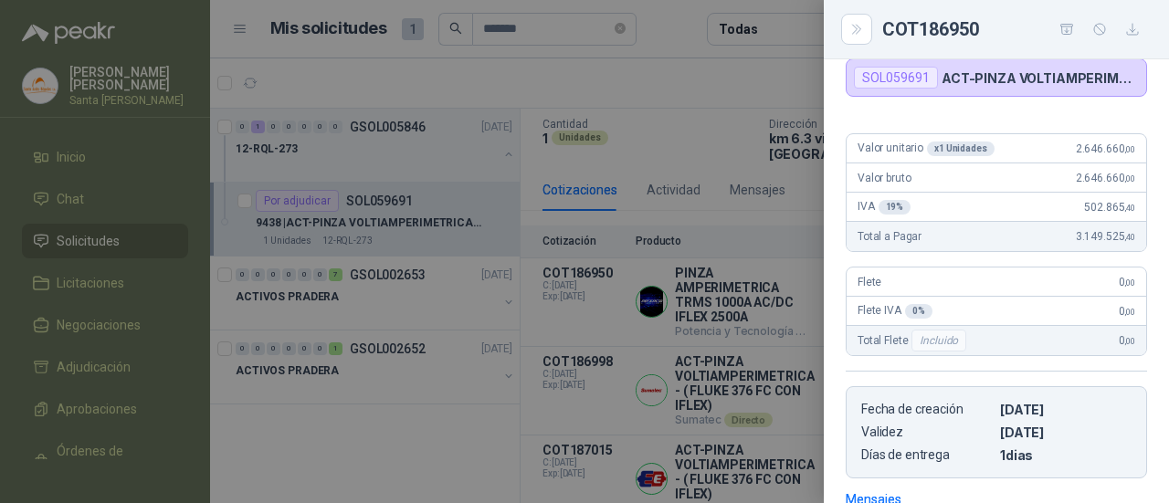
click at [736, 118] on div at bounding box center [584, 251] width 1169 height 503
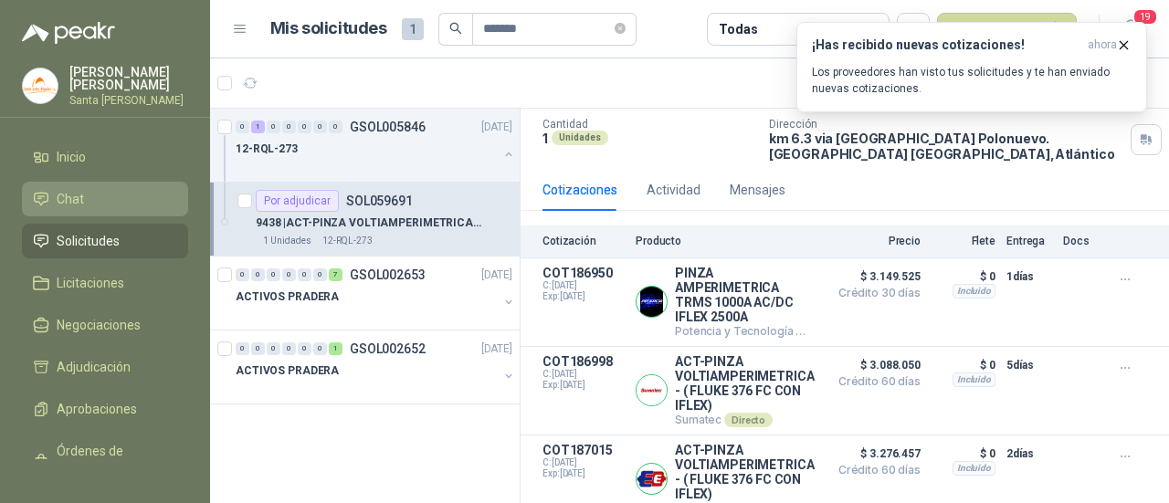
click at [84, 204] on li "Chat" at bounding box center [105, 199] width 144 height 20
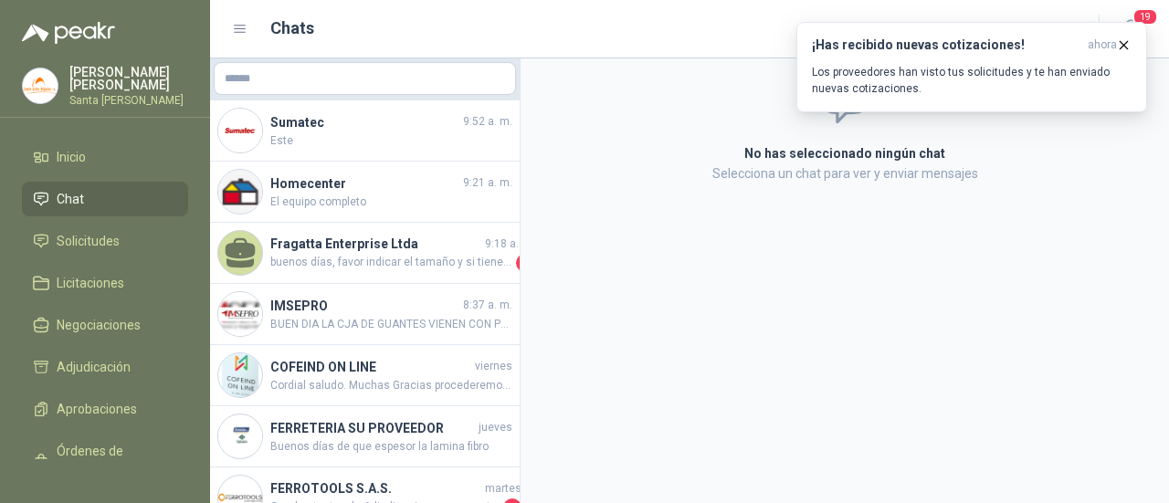
click at [76, 194] on span "Chat" at bounding box center [70, 199] width 27 height 20
click at [55, 233] on li "Solicitudes" at bounding box center [105, 241] width 144 height 20
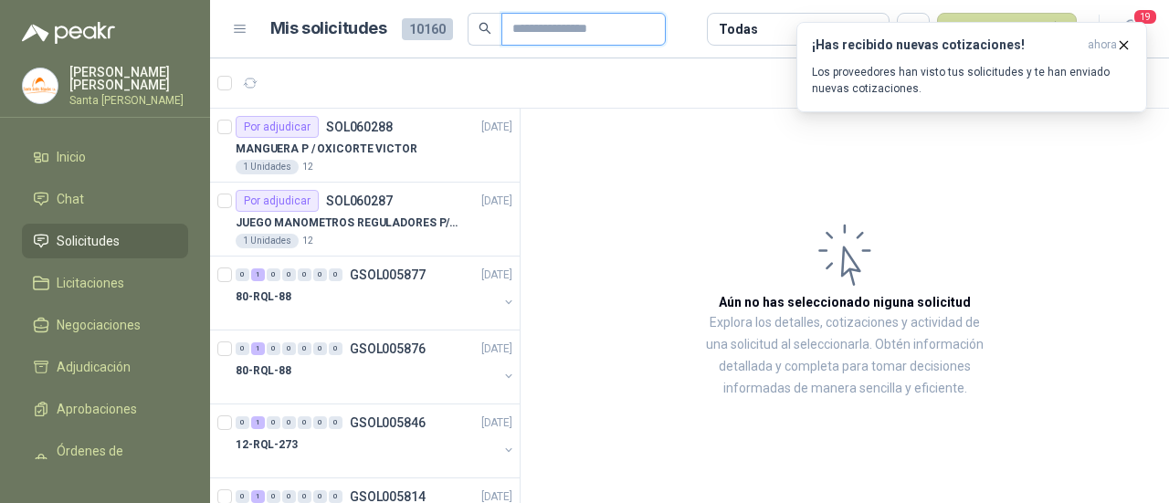
click at [525, 26] on input "text" at bounding box center [576, 29] width 128 height 31
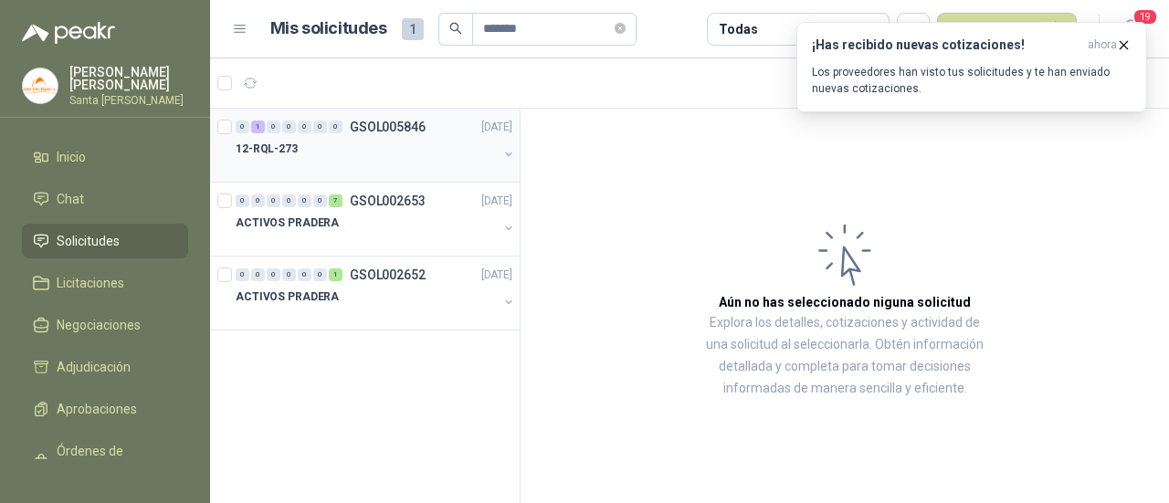
click at [387, 149] on div "12-RQL-273" at bounding box center [367, 149] width 262 height 22
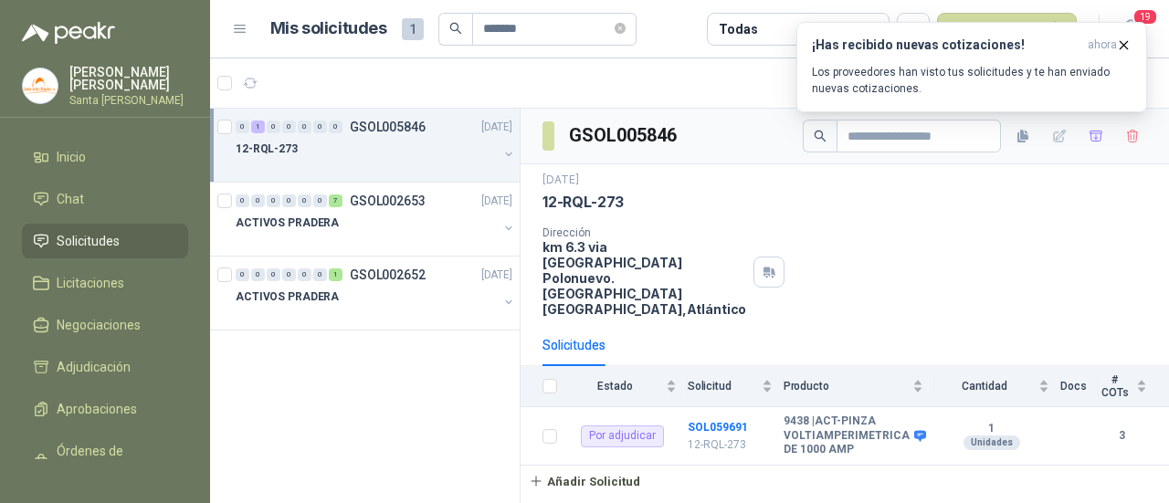
click at [258, 152] on p "12-RQL-273" at bounding box center [267, 149] width 62 height 17
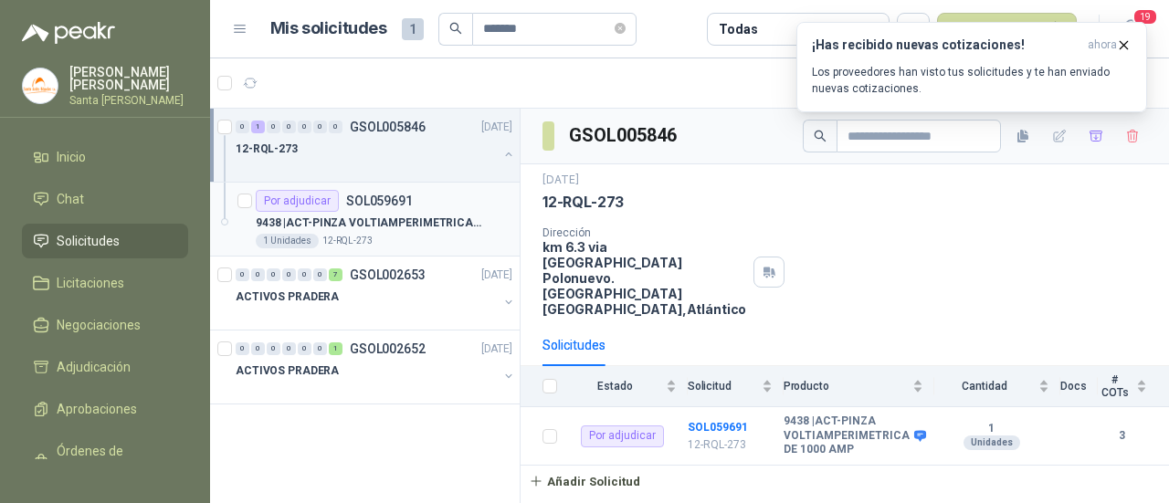
click at [302, 203] on div "Por adjudicar" at bounding box center [297, 201] width 83 height 22
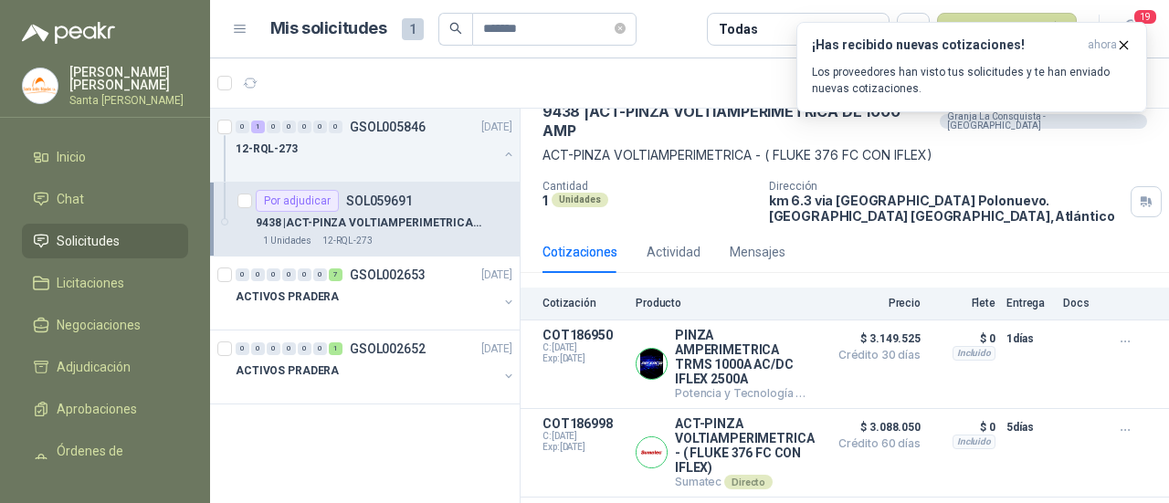
scroll to position [153, 0]
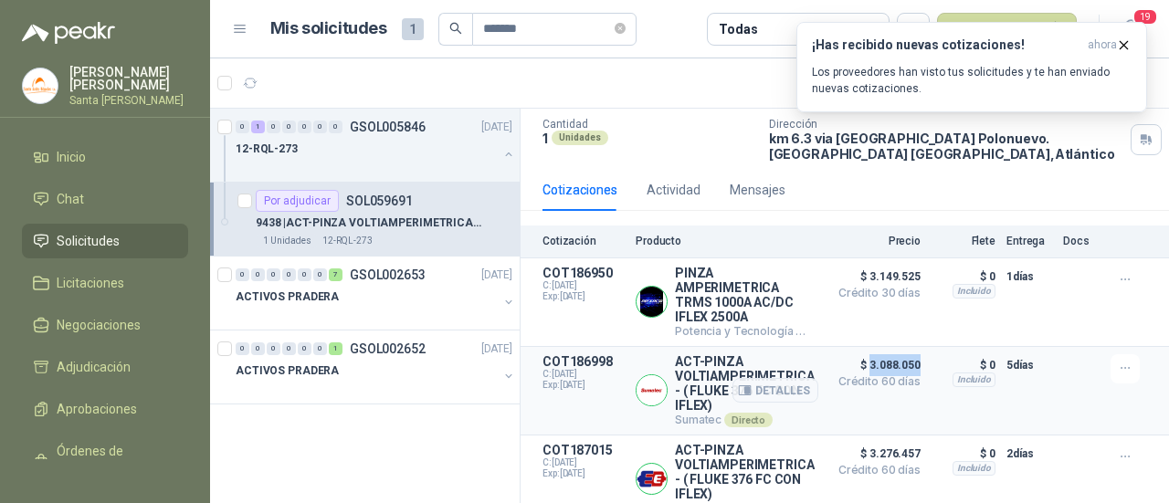
drag, startPoint x: 855, startPoint y: 342, endPoint x: 904, endPoint y: 342, distance: 48.4
click at [904, 354] on span "$ 3.088.050" at bounding box center [874, 365] width 91 height 22
copy span "3.088.050"
click at [73, 231] on span "Solicitudes" at bounding box center [88, 241] width 63 height 20
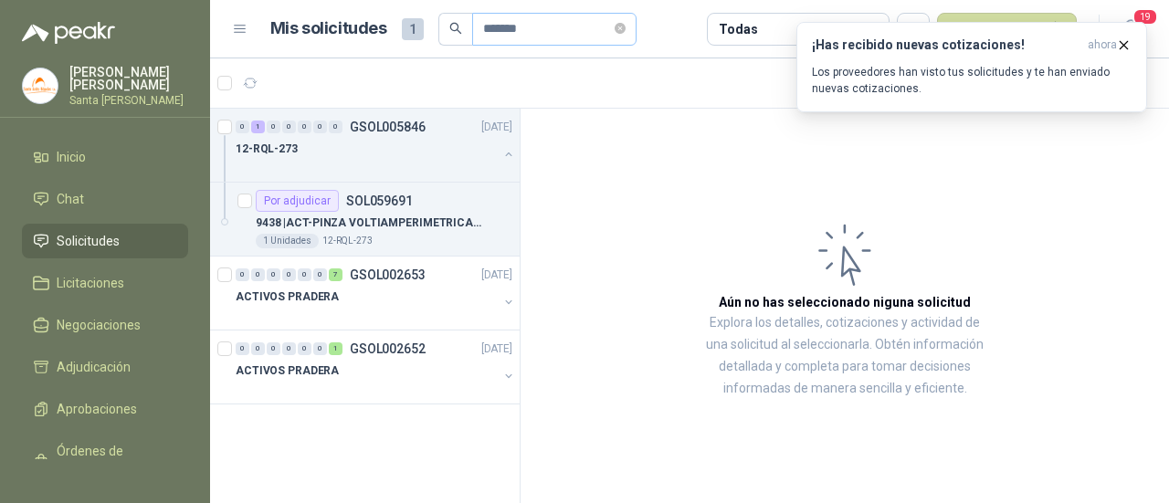
click at [635, 36] on span "*******" at bounding box center [554, 29] width 164 height 33
click at [636, 25] on span "*******" at bounding box center [554, 29] width 164 height 33
click at [625, 28] on icon "close-circle" at bounding box center [619, 28] width 11 height 11
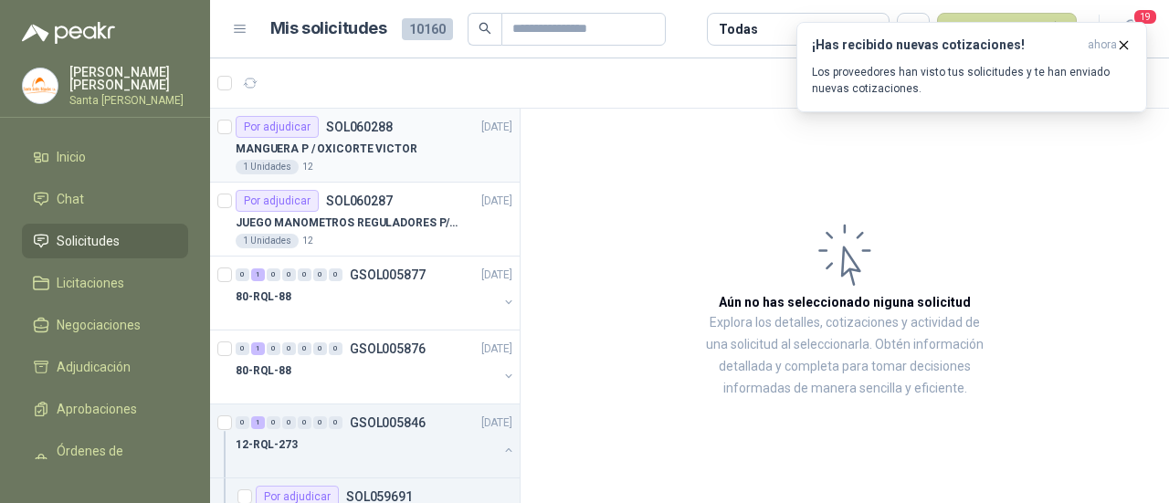
click at [359, 157] on div "MANGUERA P / OXICORTE VICTOR" at bounding box center [374, 149] width 277 height 22
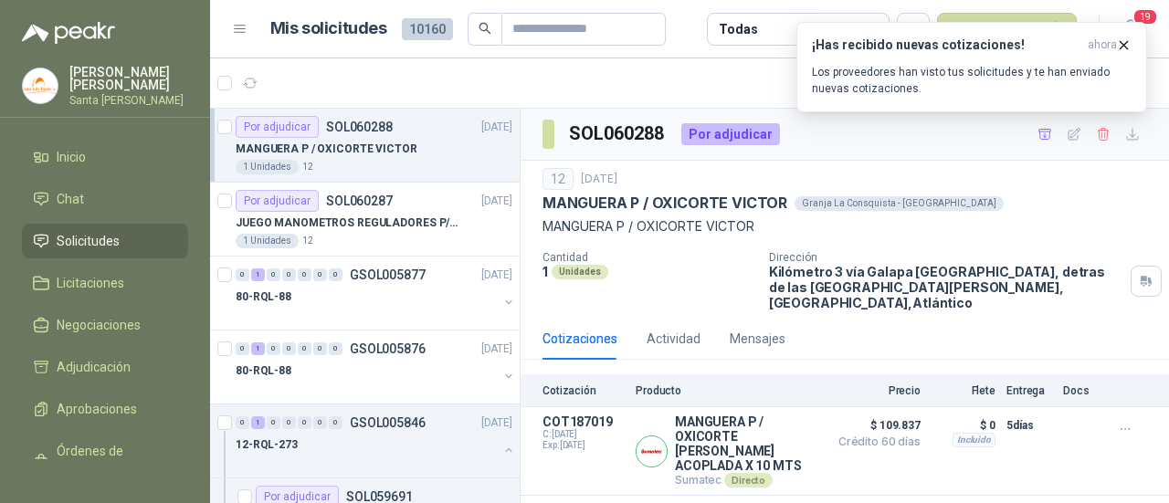
scroll to position [16, 0]
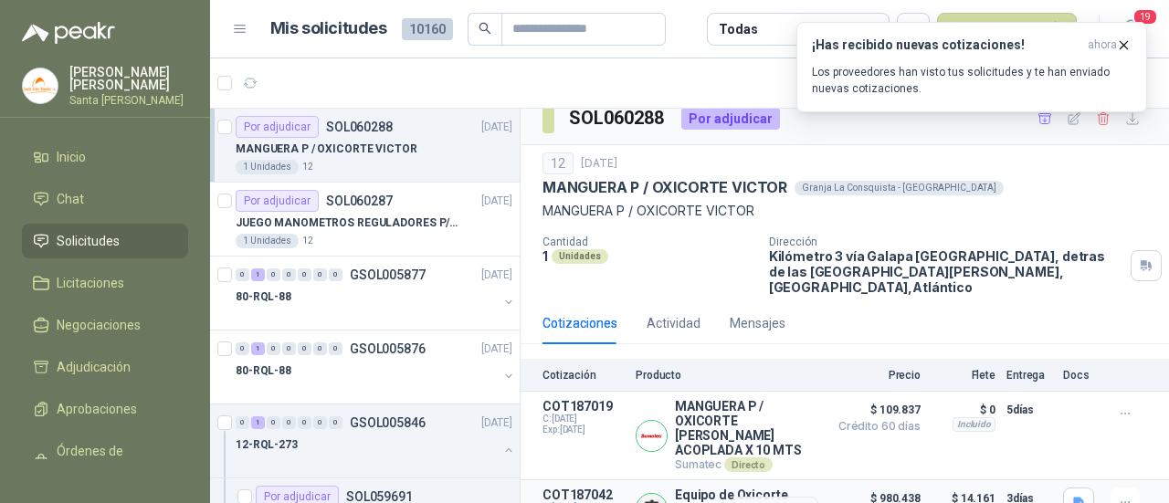
click at [829, 488] on span "$ 980.438" at bounding box center [874, 499] width 91 height 22
drag, startPoint x: 1064, startPoint y: 476, endPoint x: 1055, endPoint y: 472, distance: 9.8
click at [1073, 498] on icon "button" at bounding box center [1078, 504] width 11 height 12
click at [998, 435] on icon "button" at bounding box center [997, 433] width 16 height 16
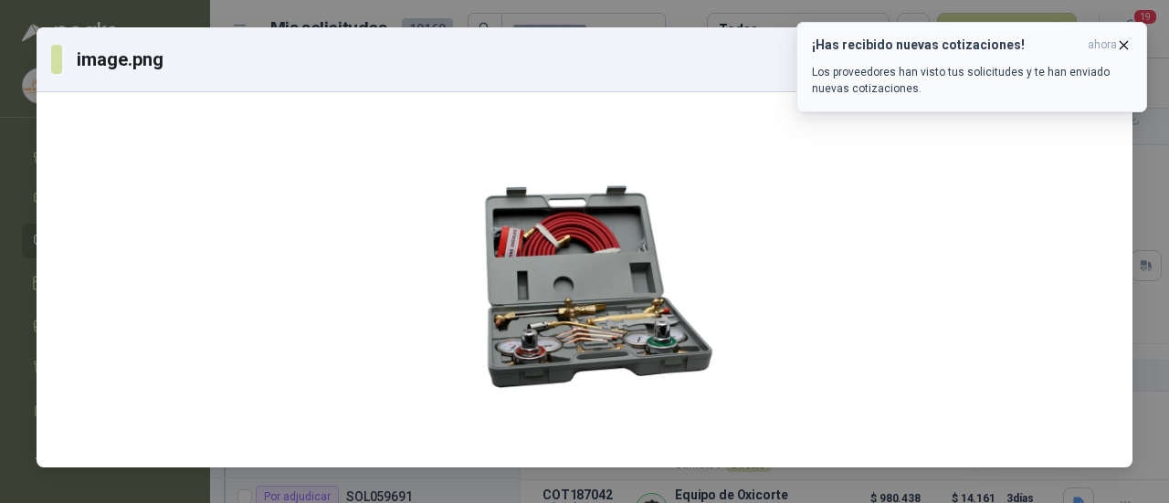
click at [1126, 41] on icon "button" at bounding box center [1124, 45] width 16 height 16
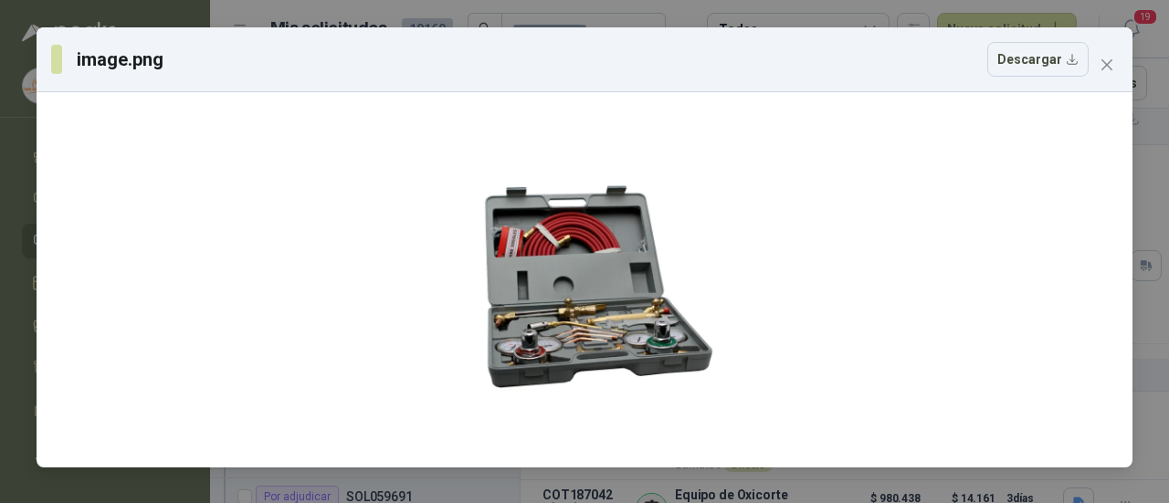
click at [1110, 63] on icon "close" at bounding box center [1106, 65] width 15 height 15
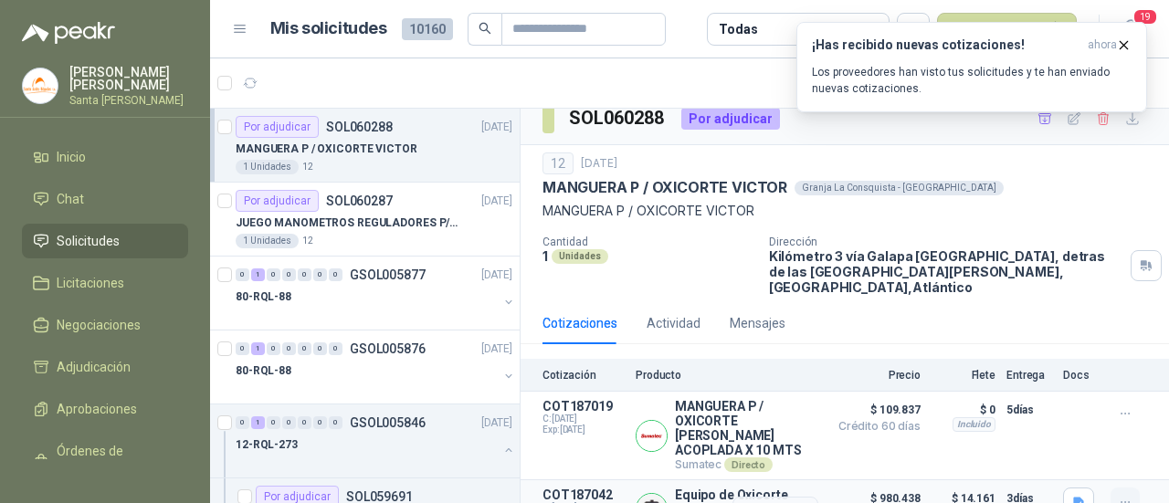
click at [1110, 488] on button "button" at bounding box center [1124, 502] width 29 height 29
click at [650, 494] on img at bounding box center [651, 509] width 30 height 30
click at [760, 497] on button "Detalles" at bounding box center [775, 509] width 86 height 25
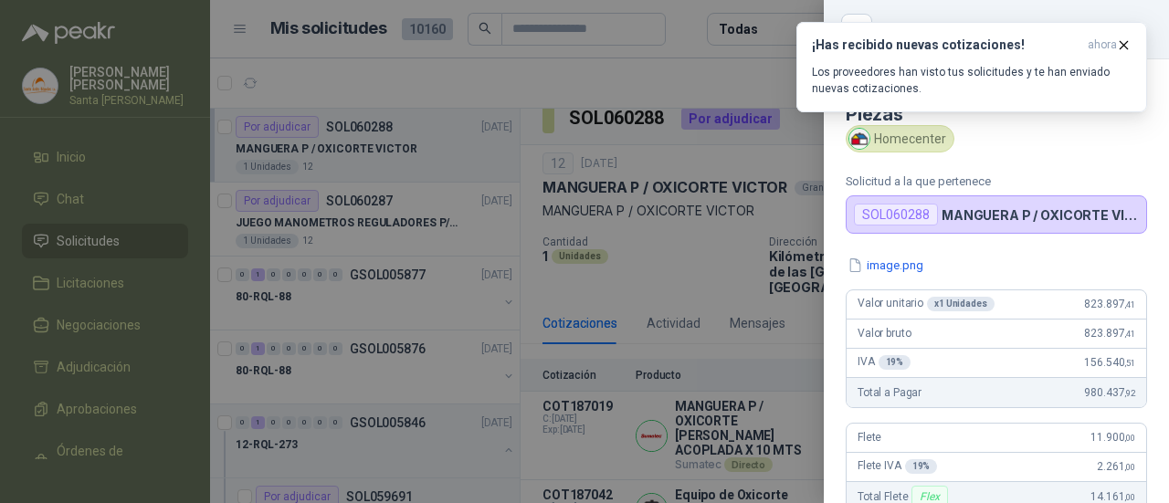
scroll to position [421, 0]
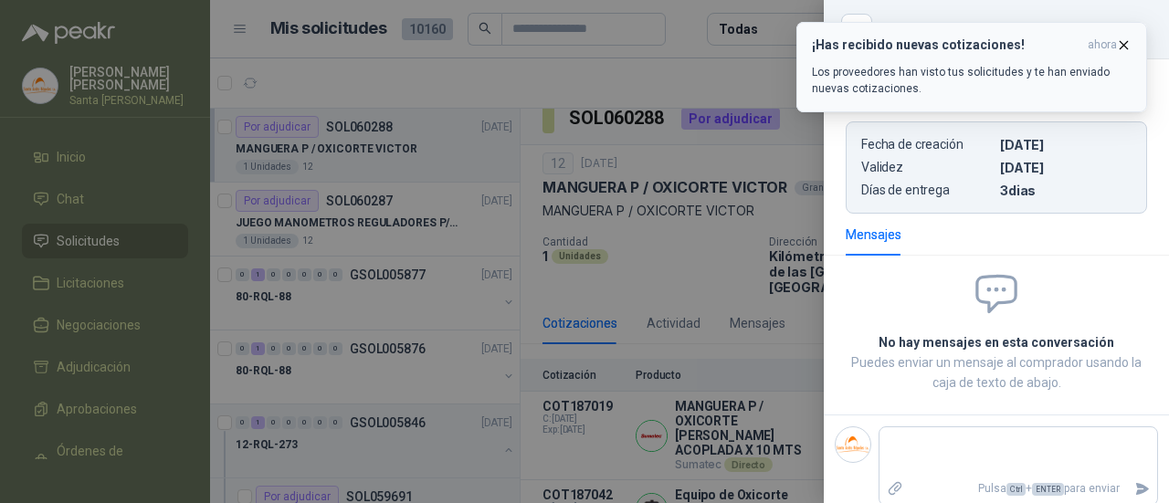
click at [1125, 39] on icon "button" at bounding box center [1124, 45] width 16 height 16
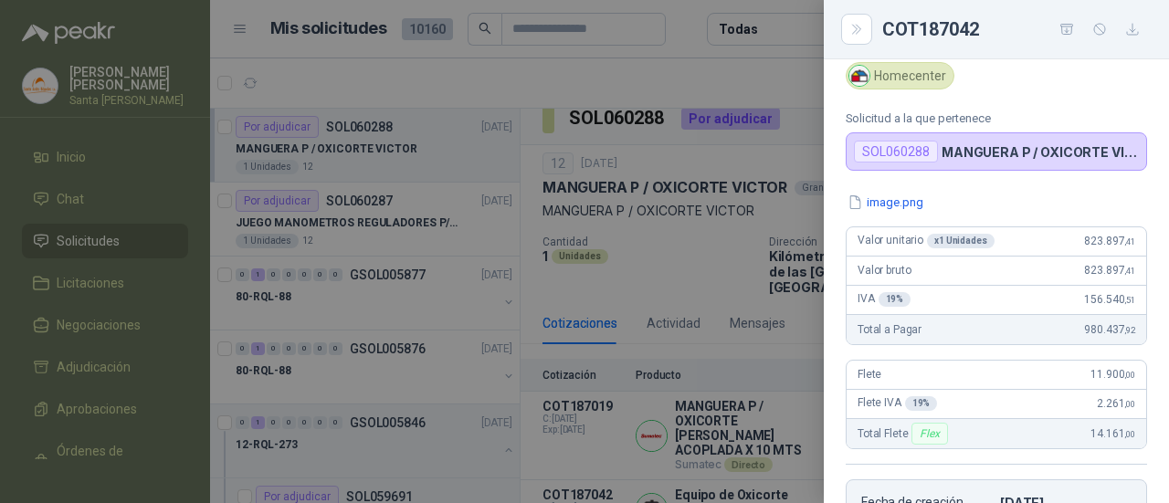
scroll to position [91, 0]
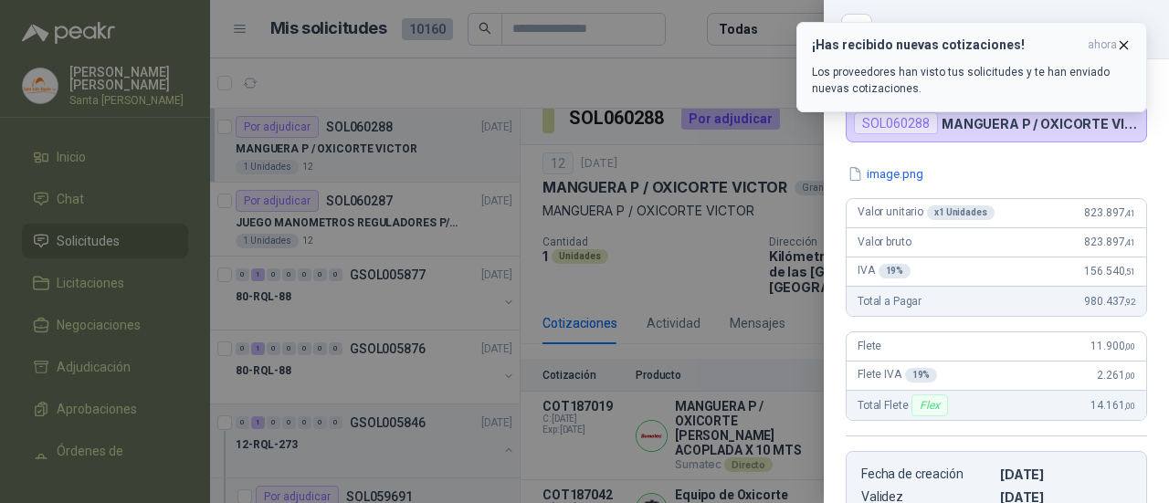
click at [1122, 43] on icon "button" at bounding box center [1124, 45] width 16 height 16
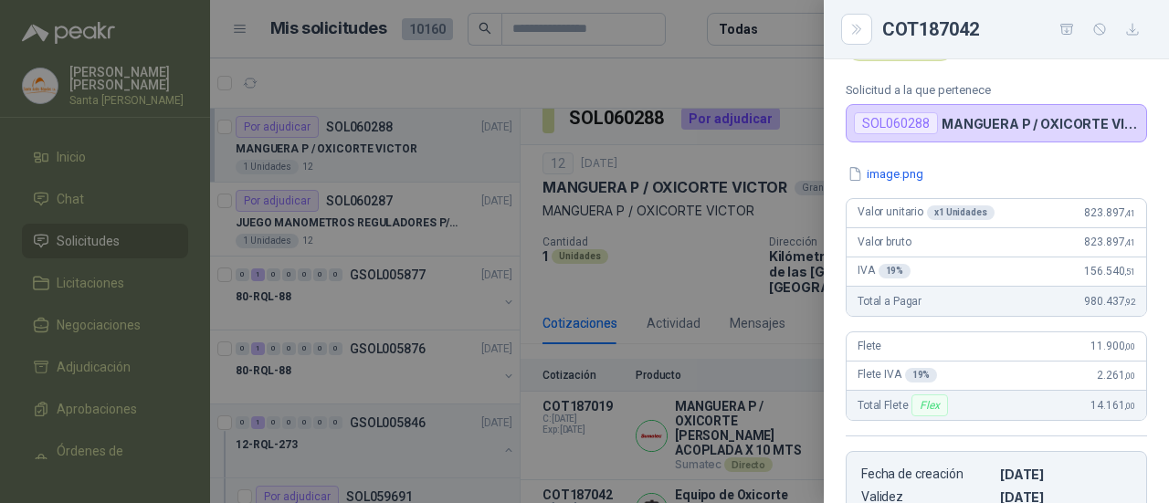
click at [702, 87] on div at bounding box center [584, 251] width 1169 height 503
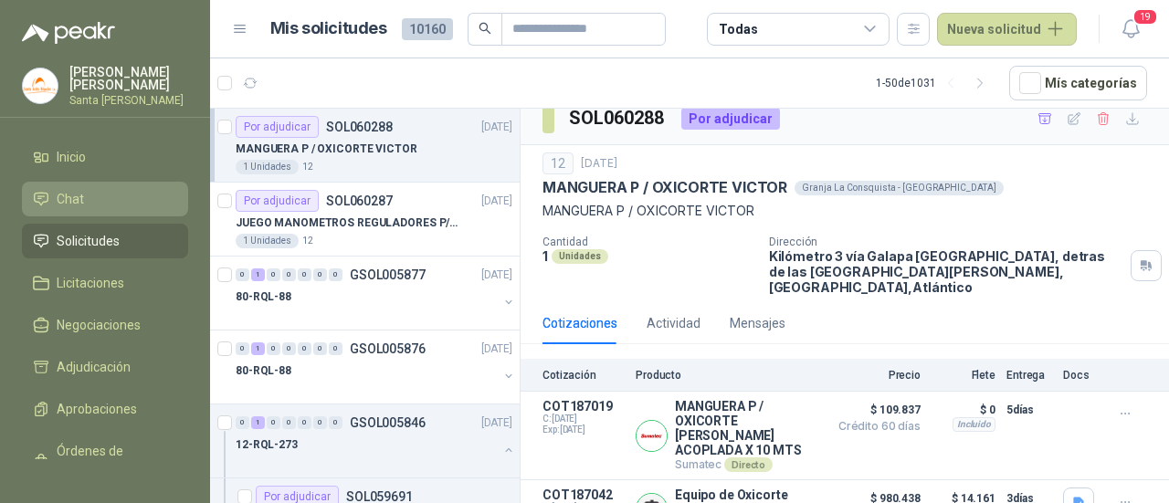
click at [110, 189] on li "Chat" at bounding box center [105, 199] width 144 height 20
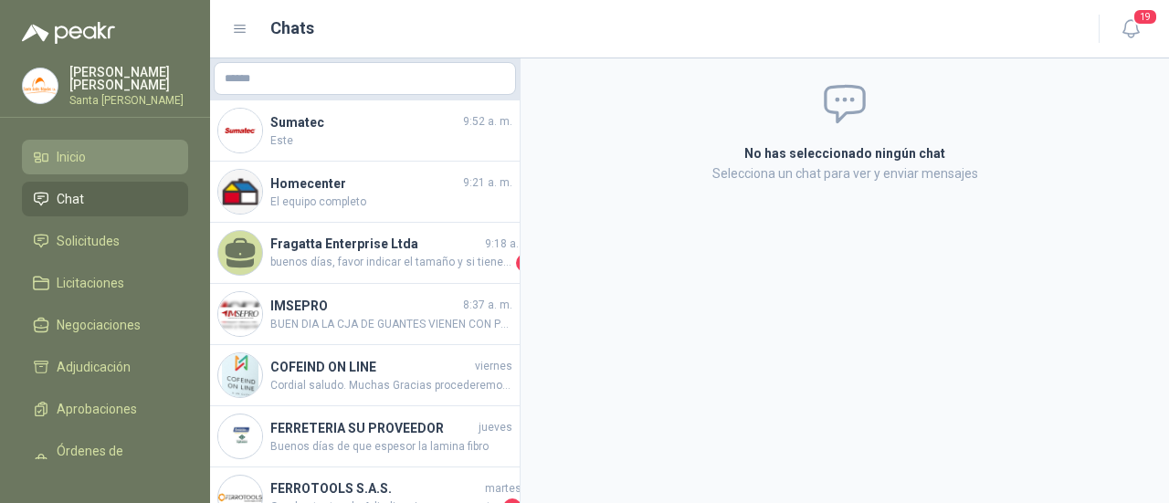
click at [101, 158] on li "Inicio" at bounding box center [105, 157] width 144 height 20
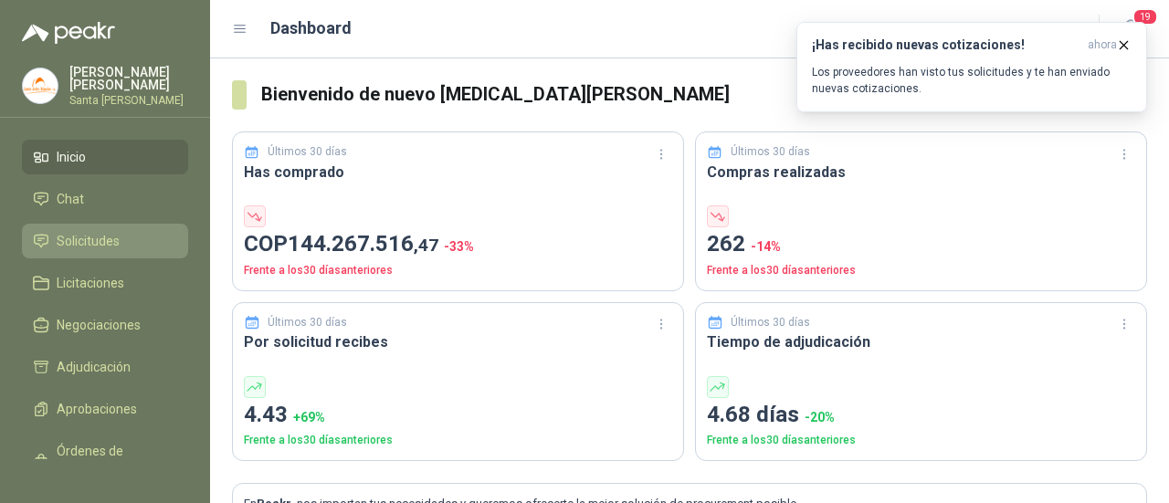
click at [49, 249] on link "Solicitudes" at bounding box center [105, 241] width 166 height 35
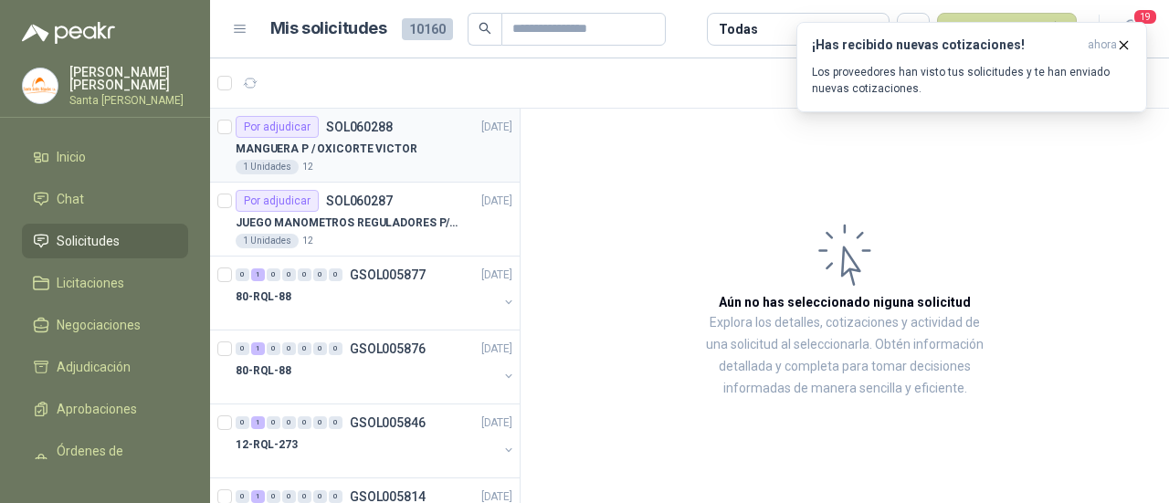
click at [350, 165] on div "1 Unidades 12" at bounding box center [374, 167] width 277 height 15
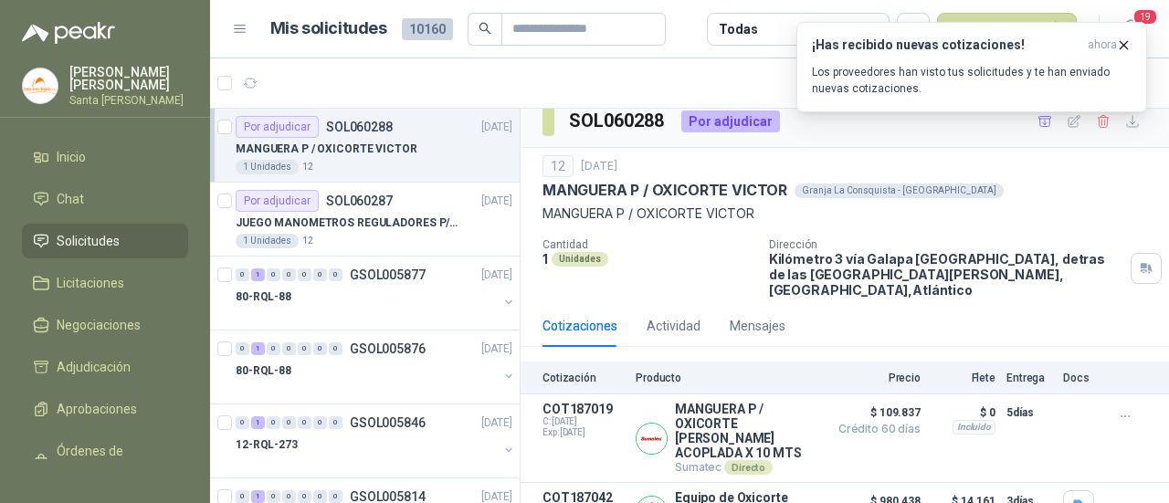
scroll to position [16, 0]
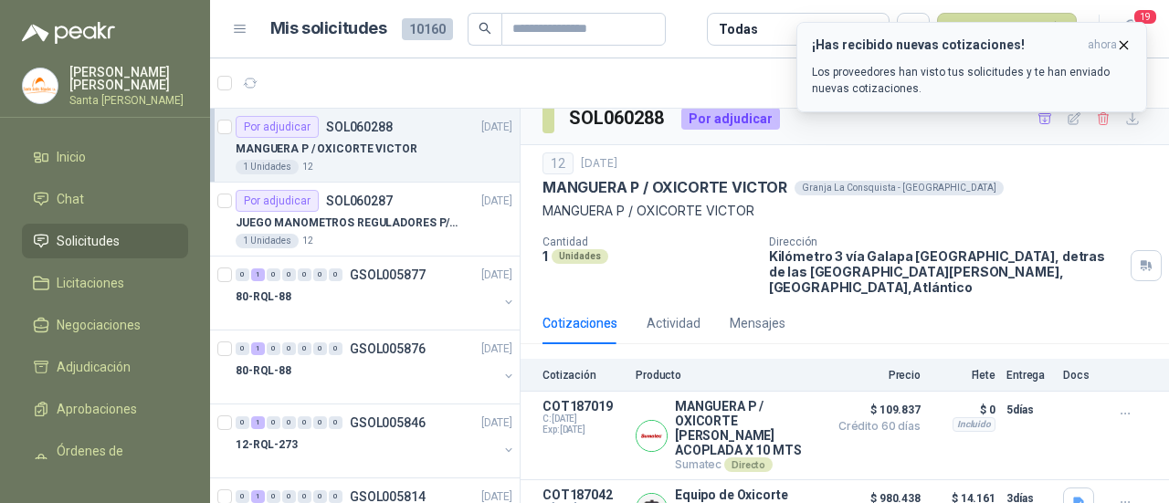
click at [1126, 44] on icon "button" at bounding box center [1124, 45] width 16 height 16
